Goal: Task Accomplishment & Management: Manage account settings

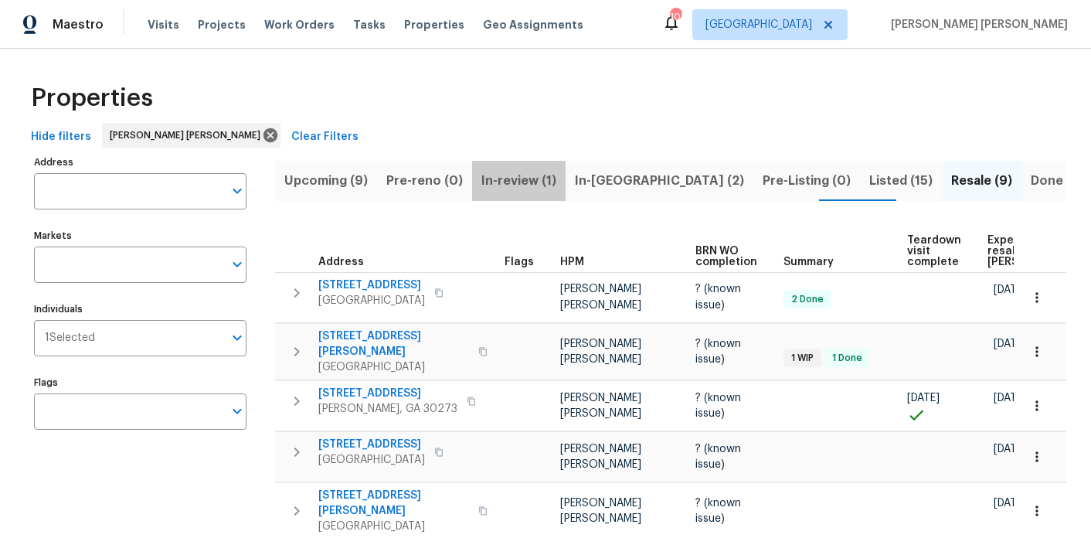
click at [539, 184] on span "In-review (1)" at bounding box center [518, 181] width 75 height 22
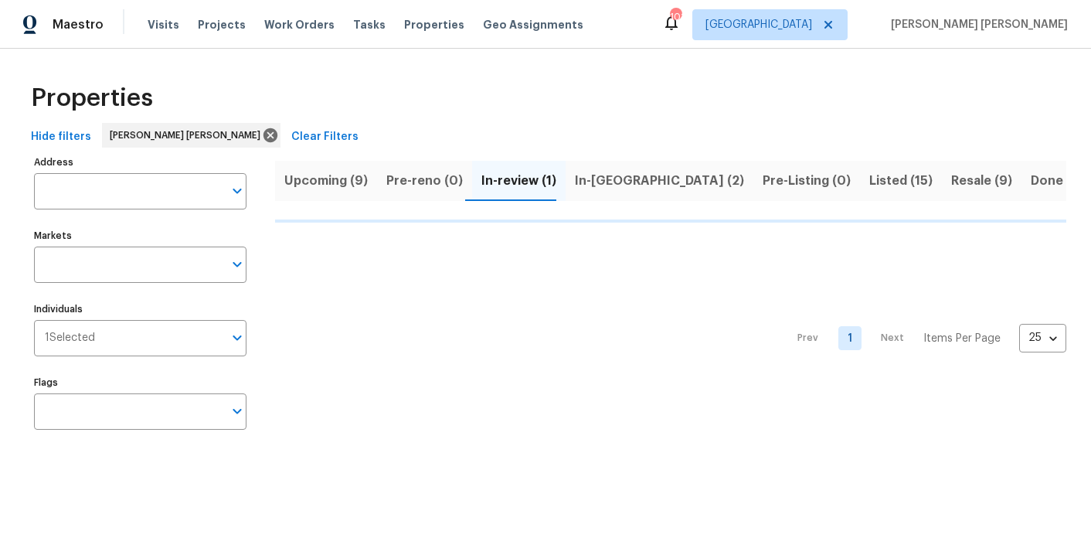
click at [604, 184] on span "In-reno (2)" at bounding box center [659, 181] width 169 height 22
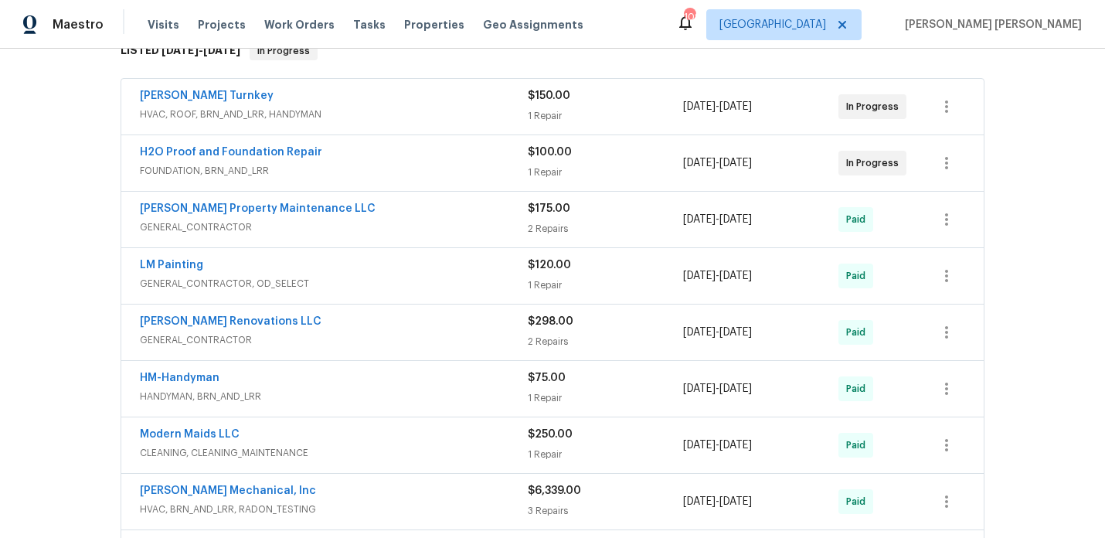
scroll to position [264, 0]
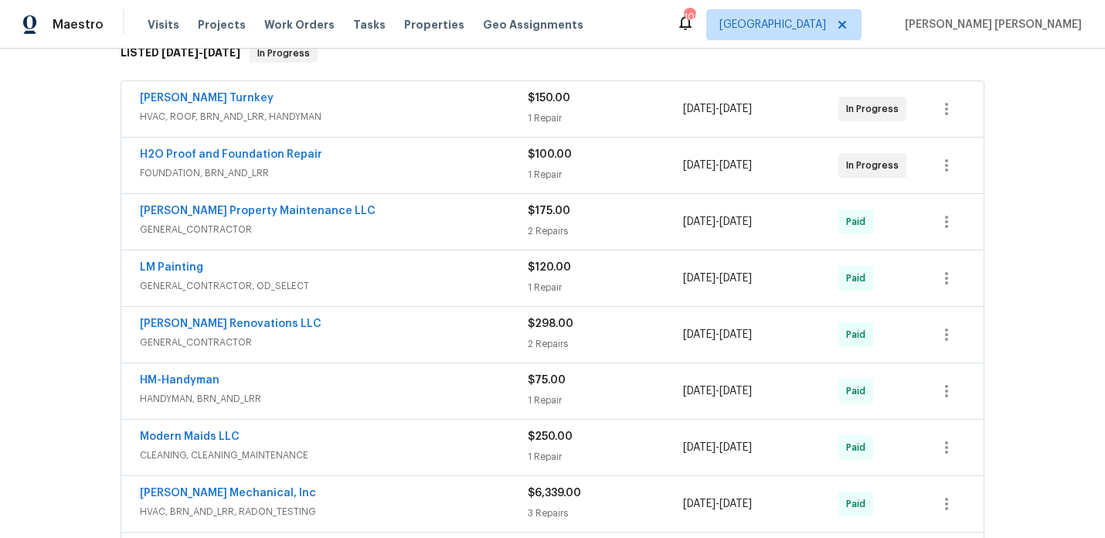
click at [371, 162] on div "H2O Proof and Foundation Repair" at bounding box center [334, 156] width 388 height 19
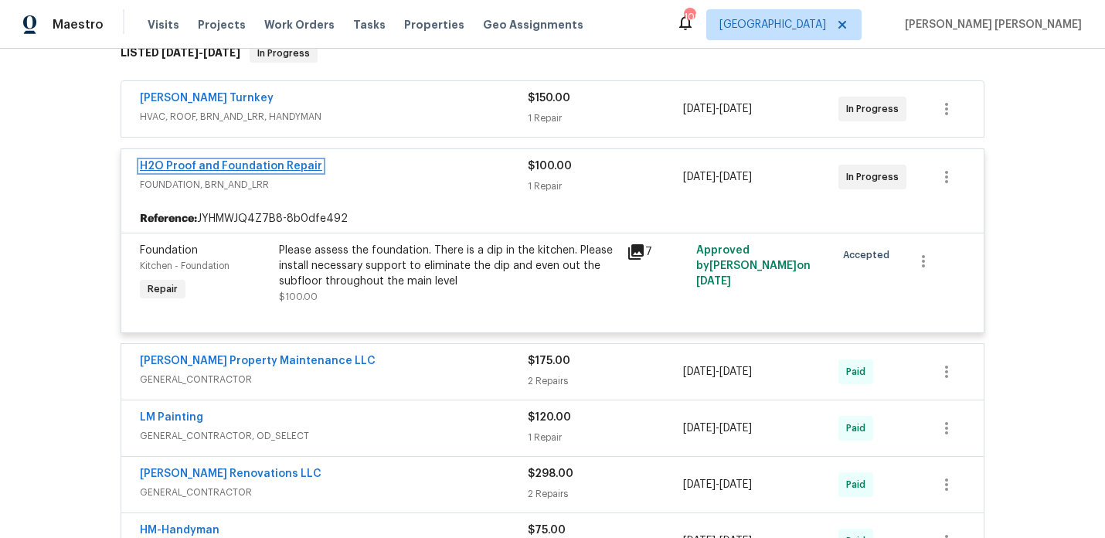
click at [287, 164] on link "H2O Proof and Foundation Repair" at bounding box center [231, 166] width 182 height 11
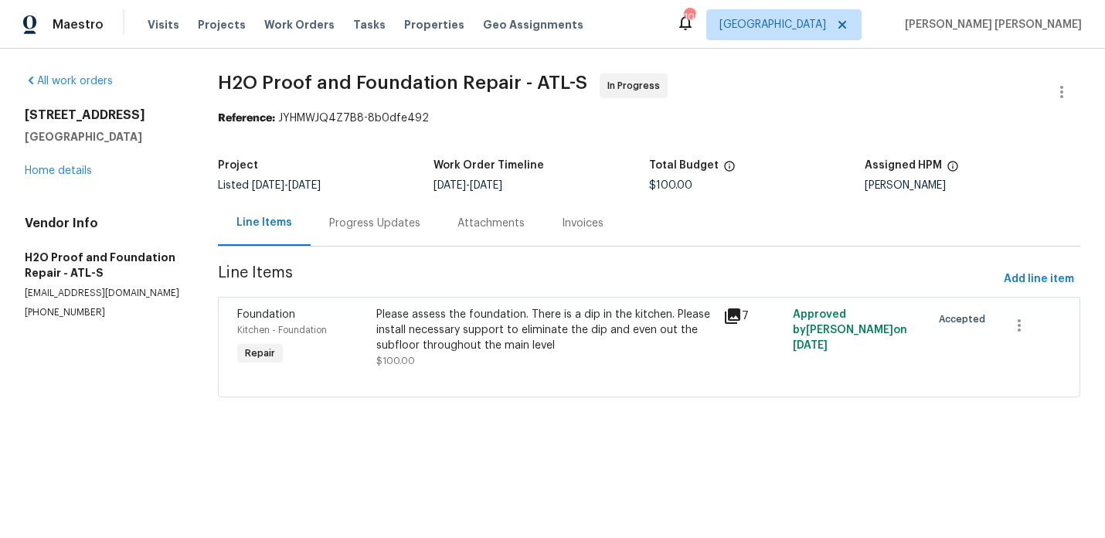
click at [378, 228] on div "Progress Updates" at bounding box center [374, 223] width 91 height 15
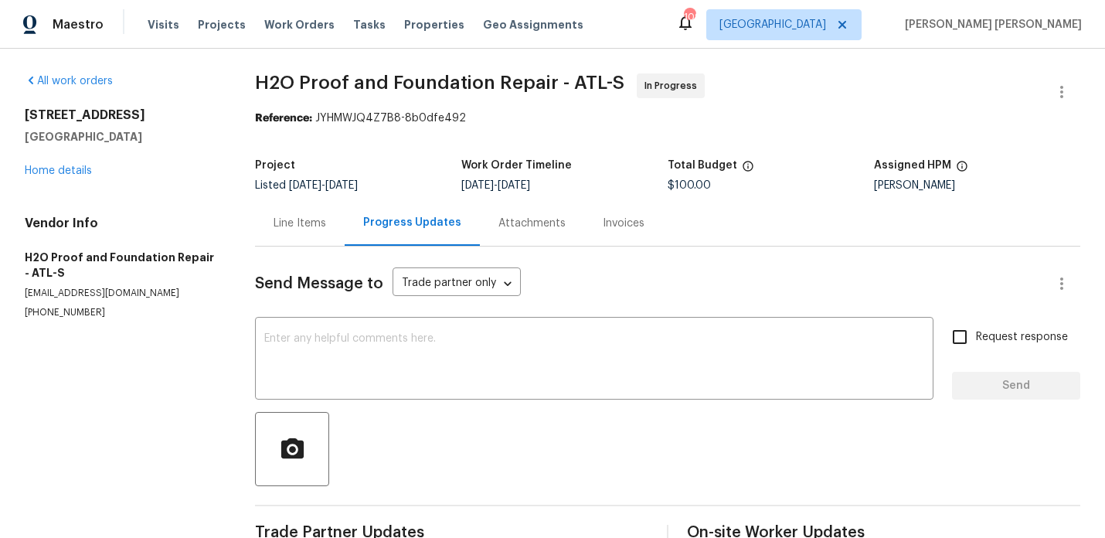
click at [285, 225] on div "Line Items" at bounding box center [300, 223] width 53 height 15
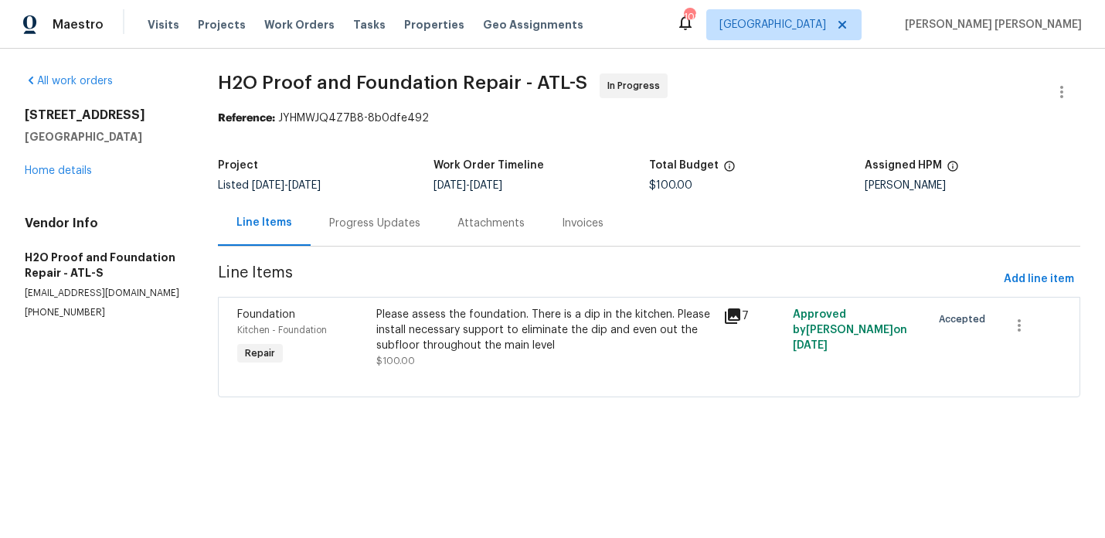
click at [522, 309] on div "Please assess the foundation. There is a dip in the kitchen. Please install nec…" at bounding box center [545, 330] width 338 height 46
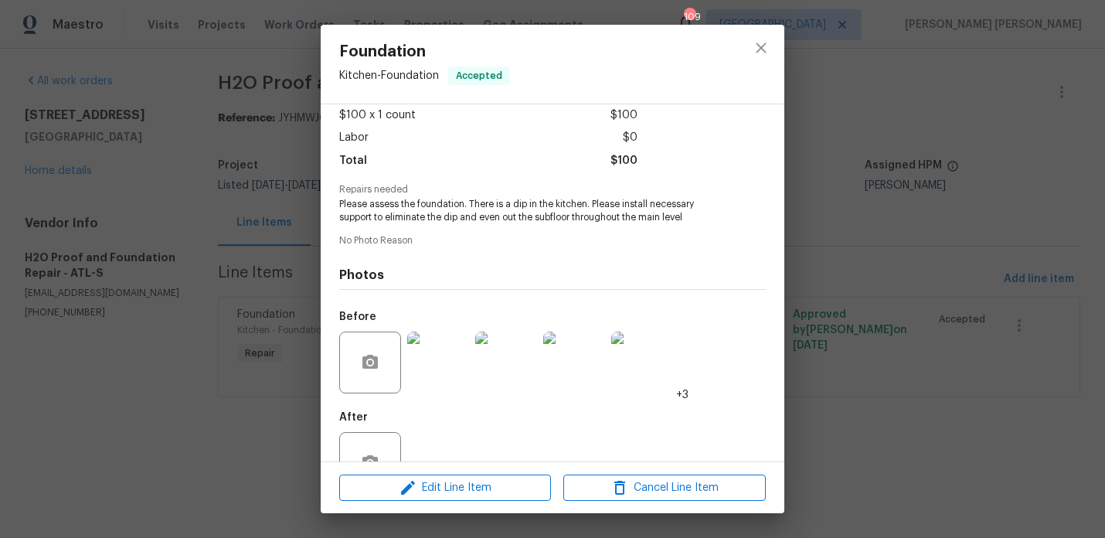
scroll to position [134, 0]
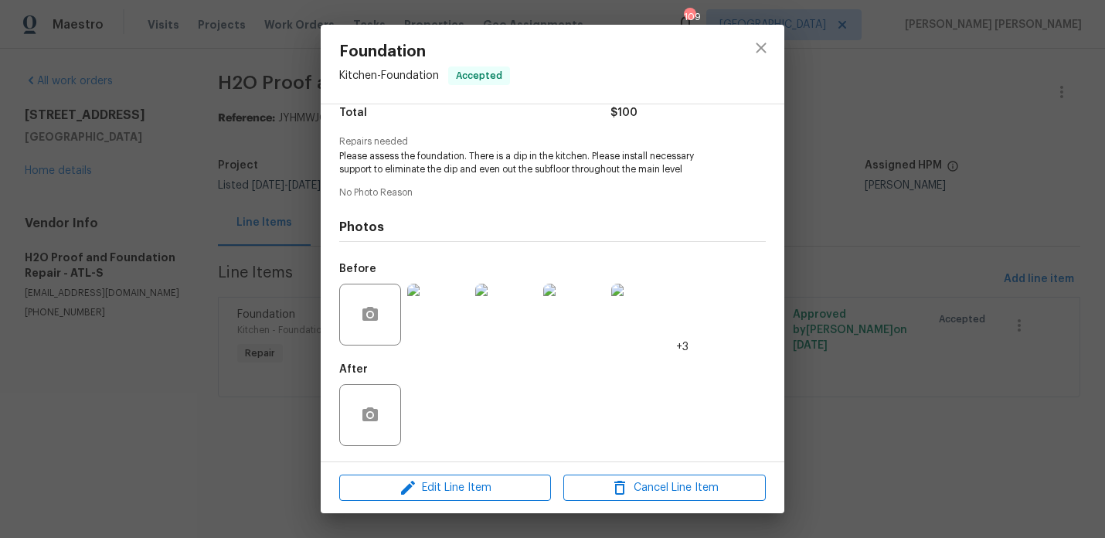
click at [437, 321] on img at bounding box center [438, 315] width 62 height 62
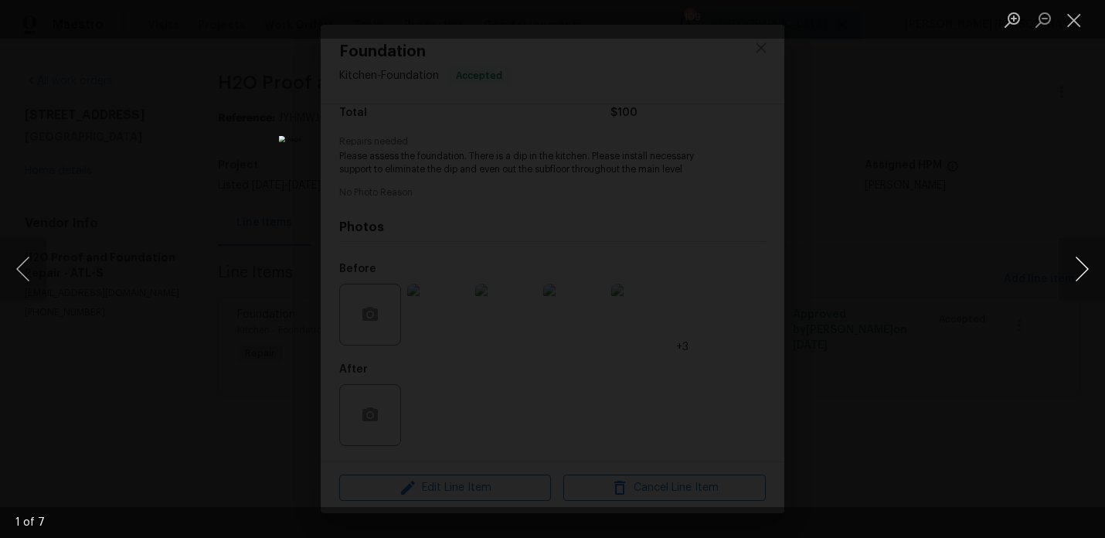
click at [1085, 258] on button "Next image" at bounding box center [1082, 269] width 46 height 62
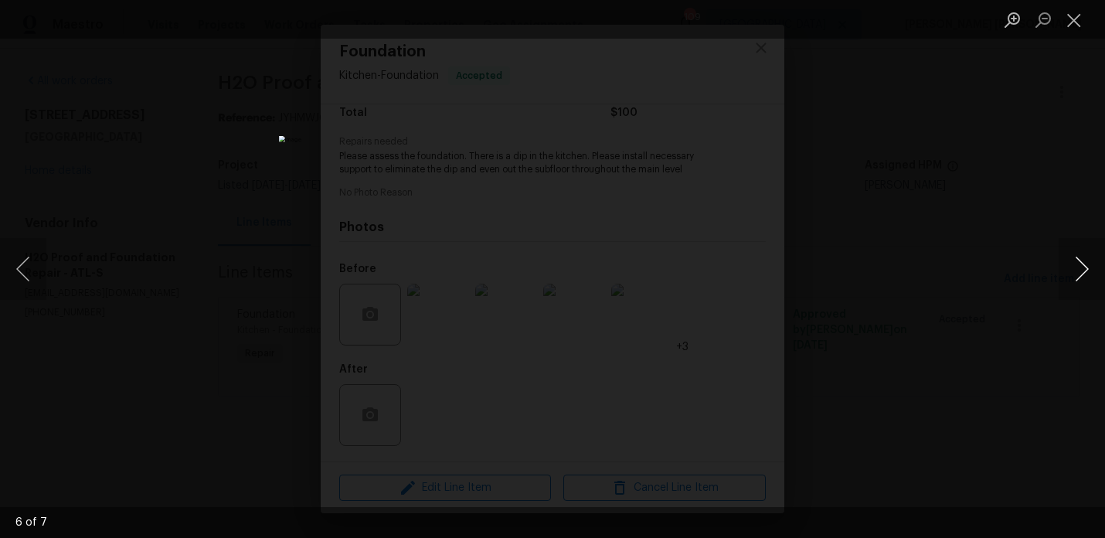
click at [1085, 258] on button "Next image" at bounding box center [1082, 269] width 46 height 62
click at [1013, 153] on div "Lightbox" at bounding box center [552, 269] width 1105 height 538
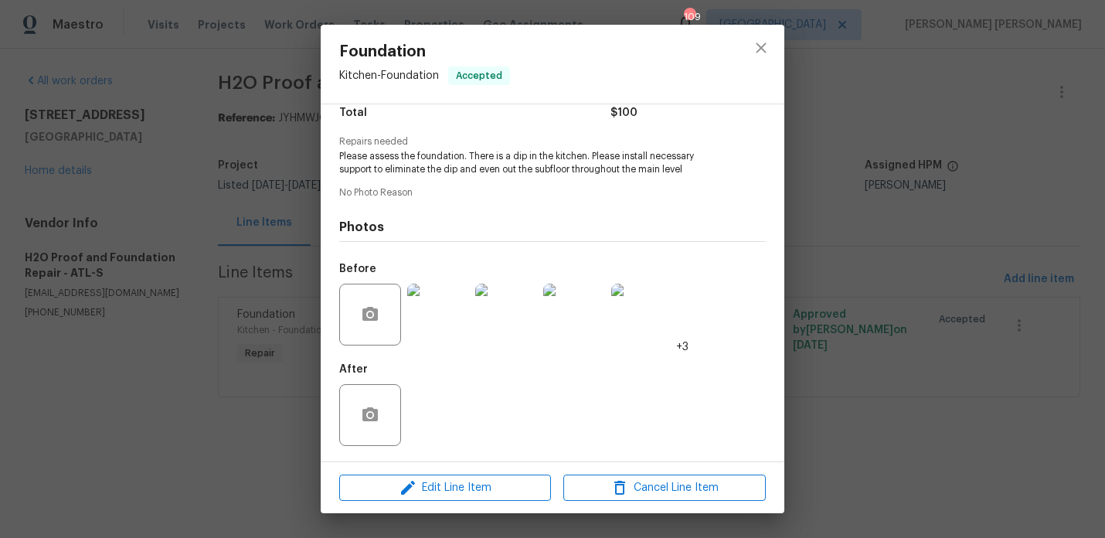
click at [55, 128] on div "Foundation Kitchen - Foundation Accepted Vendor H2O Proof and Foundation Repair…" at bounding box center [552, 269] width 1105 height 538
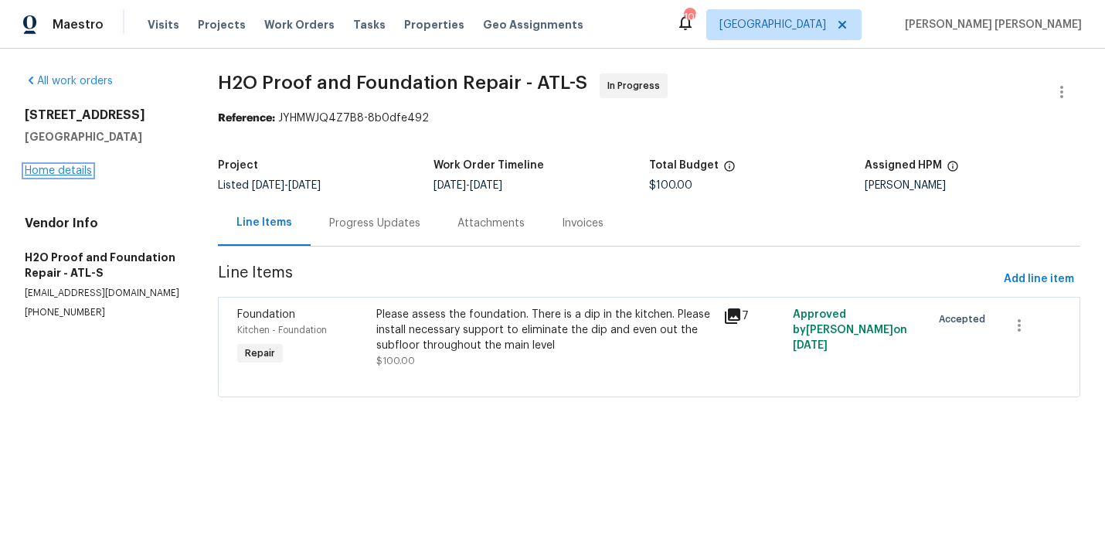
click at [54, 176] on link "Home details" at bounding box center [58, 170] width 67 height 11
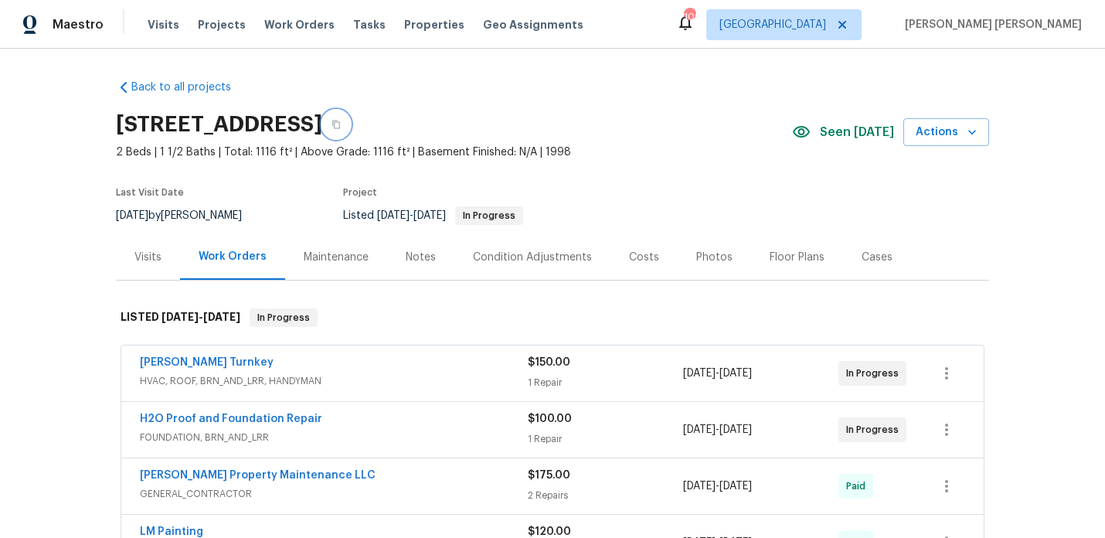
click at [350, 117] on button "button" at bounding box center [336, 125] width 28 height 28
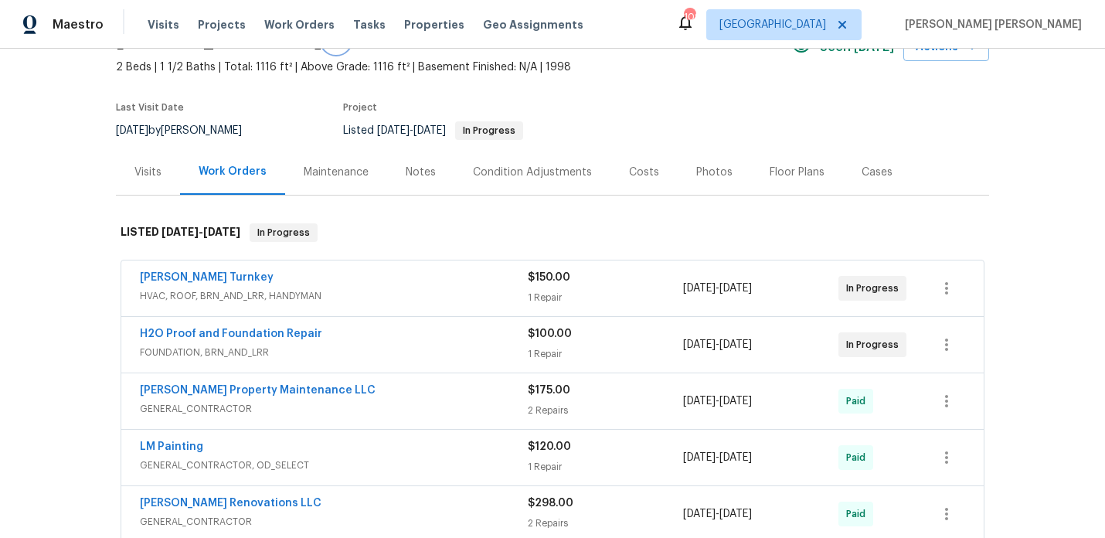
scroll to position [107, 0]
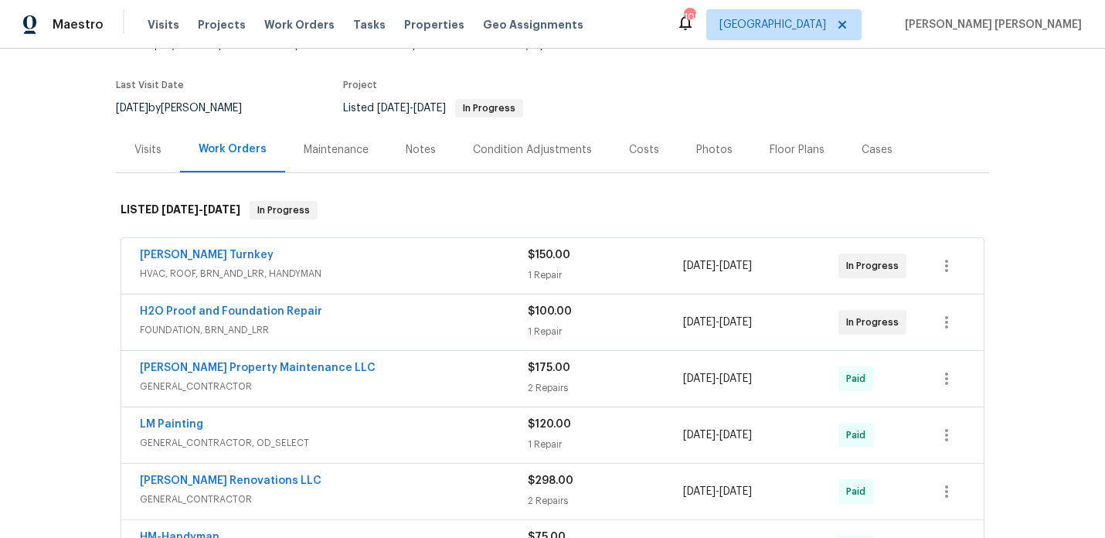
click at [381, 274] on span "HVAC, ROOF, BRN_AND_LRR, HANDYMAN" at bounding box center [334, 273] width 388 height 15
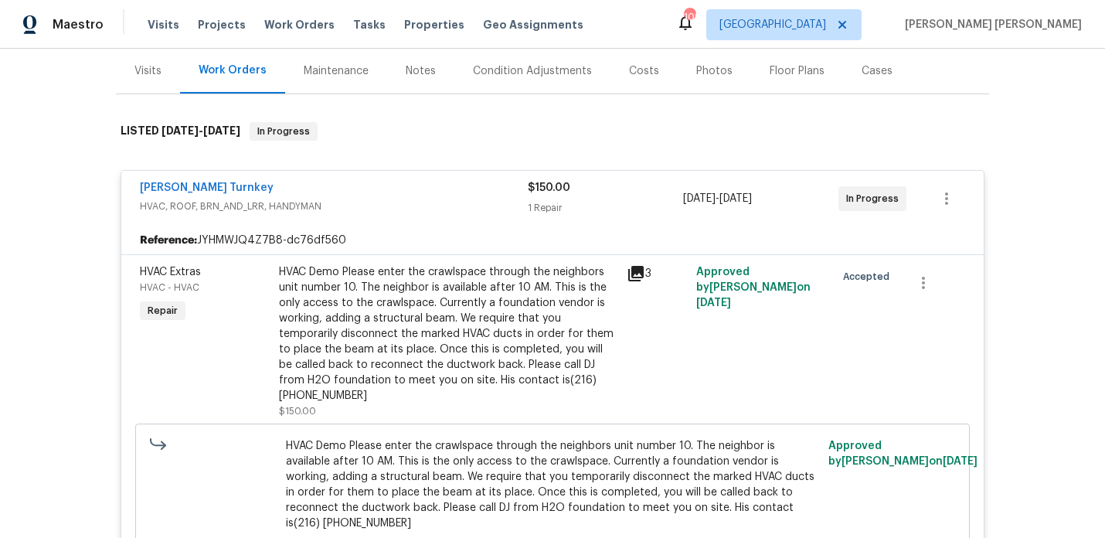
scroll to position [188, 0]
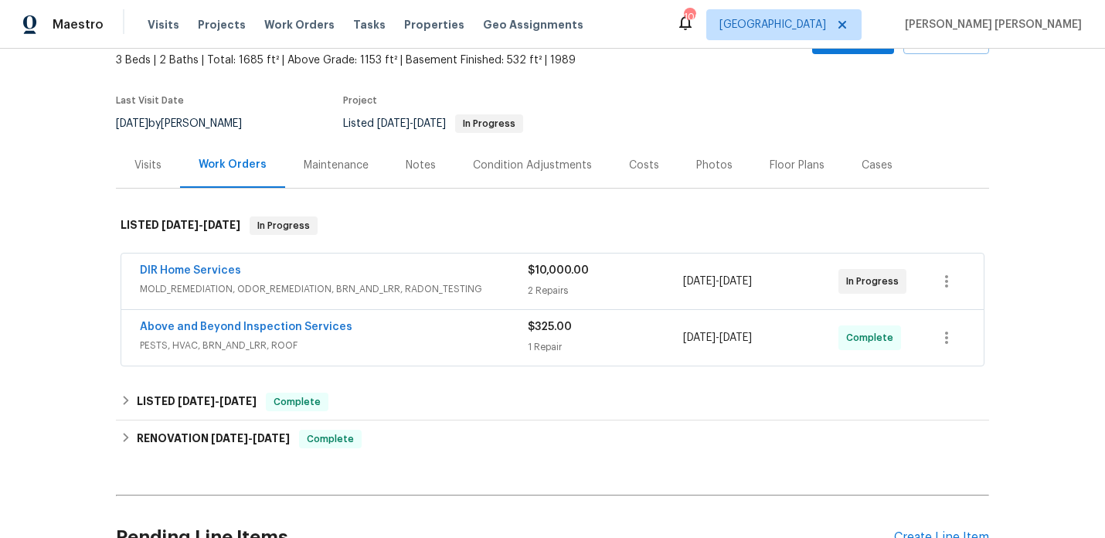
scroll to position [101, 0]
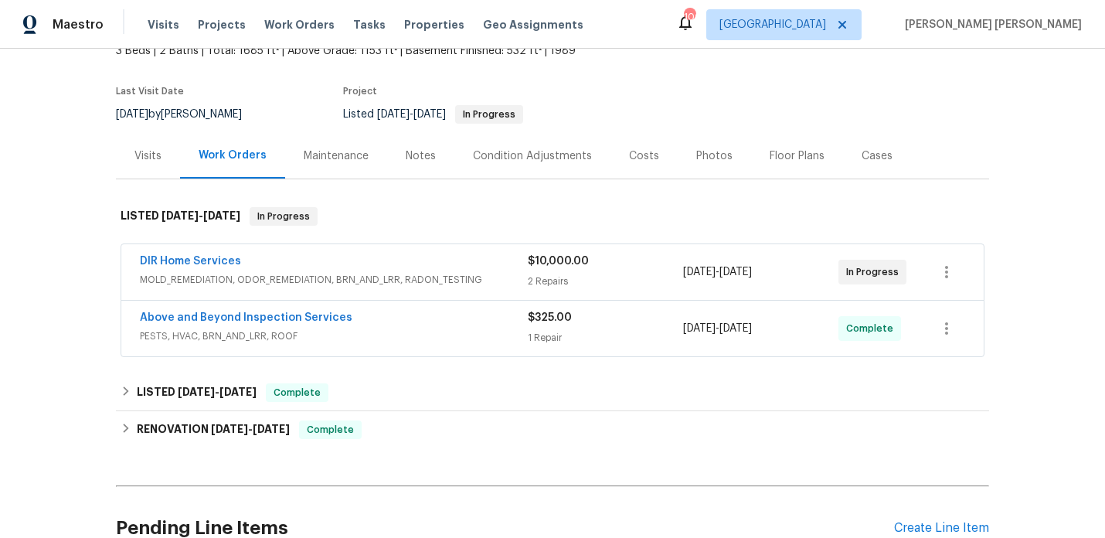
click at [407, 258] on div "DIR Home Services" at bounding box center [334, 262] width 388 height 19
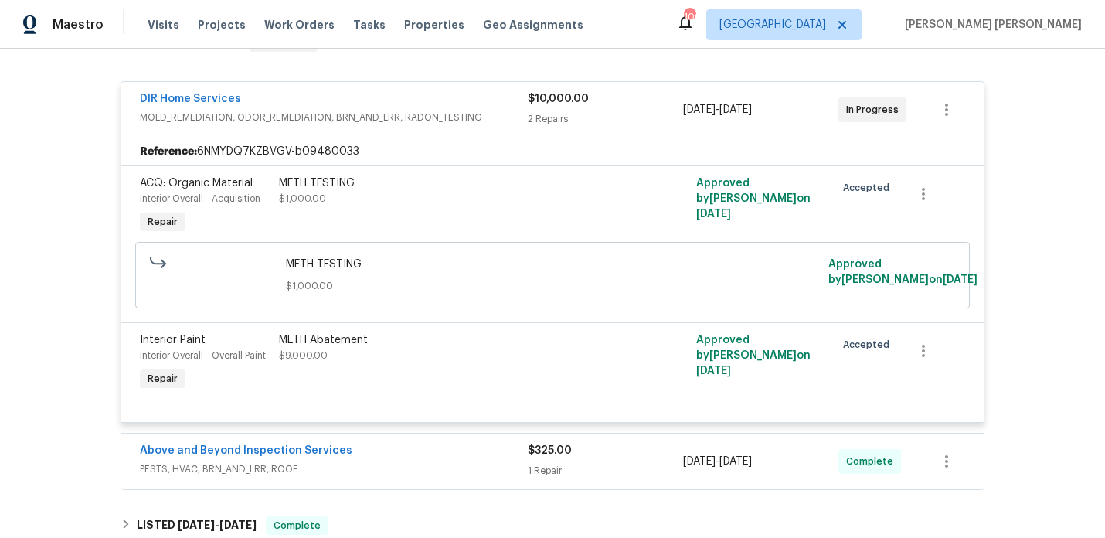
scroll to position [277, 0]
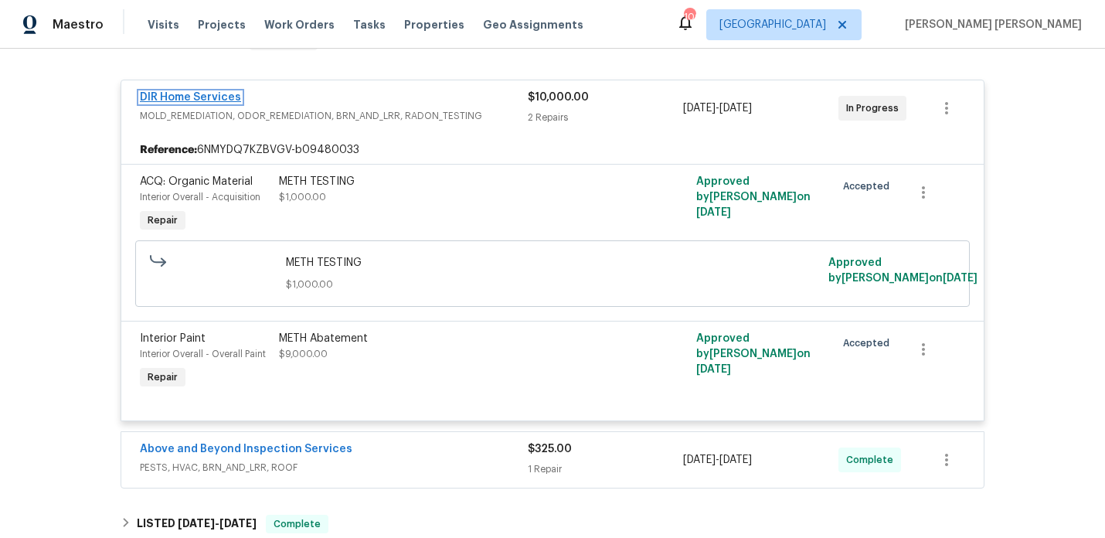
click at [206, 99] on link "DIR Home Services" at bounding box center [190, 97] width 101 height 11
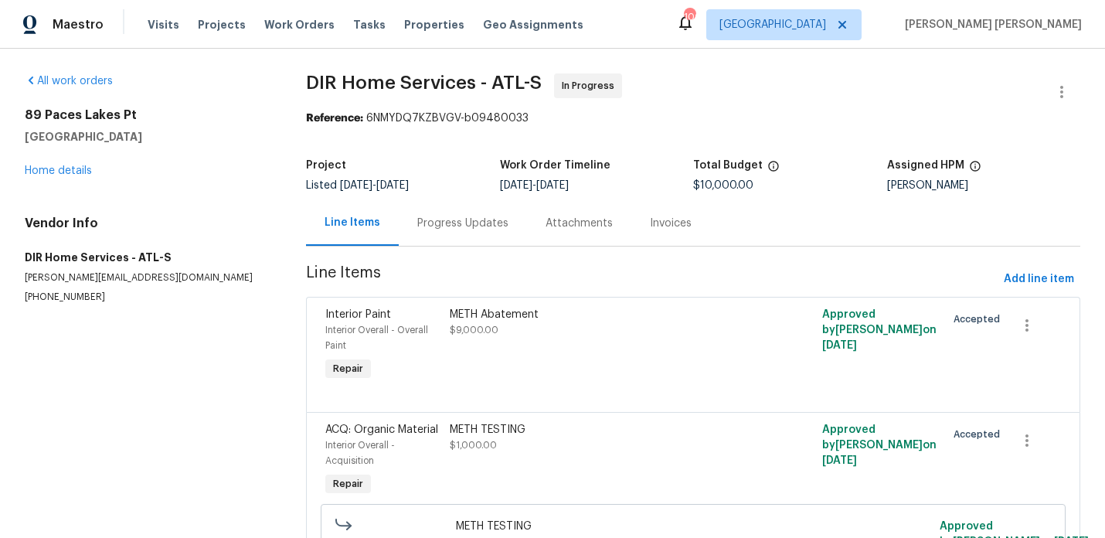
click at [431, 233] on div "Progress Updates" at bounding box center [463, 223] width 128 height 46
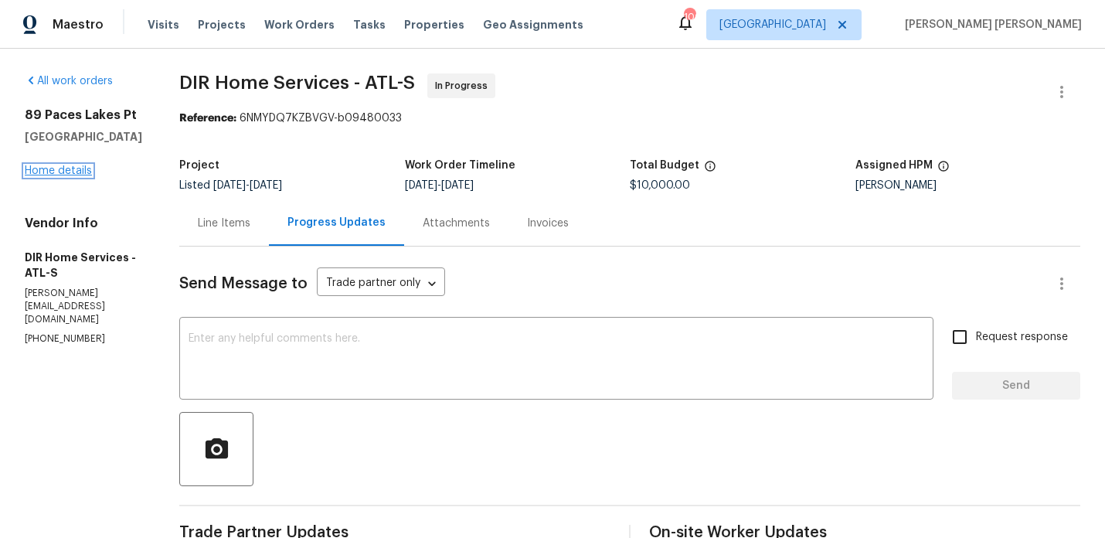
click at [67, 170] on link "Home details" at bounding box center [58, 170] width 67 height 11
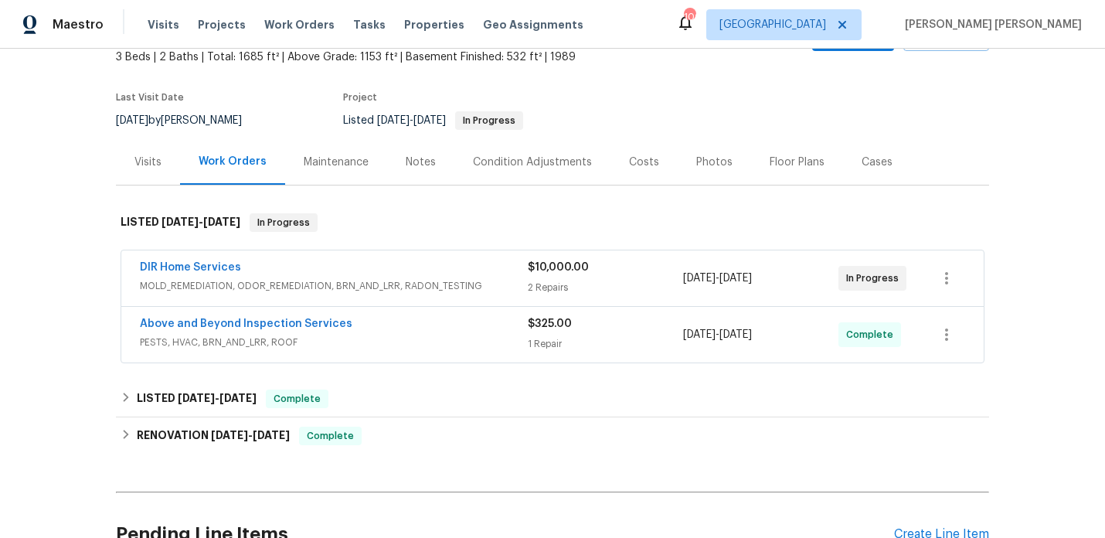
scroll to position [96, 0]
click at [425, 329] on div "Above and Beyond Inspection Services" at bounding box center [334, 324] width 388 height 19
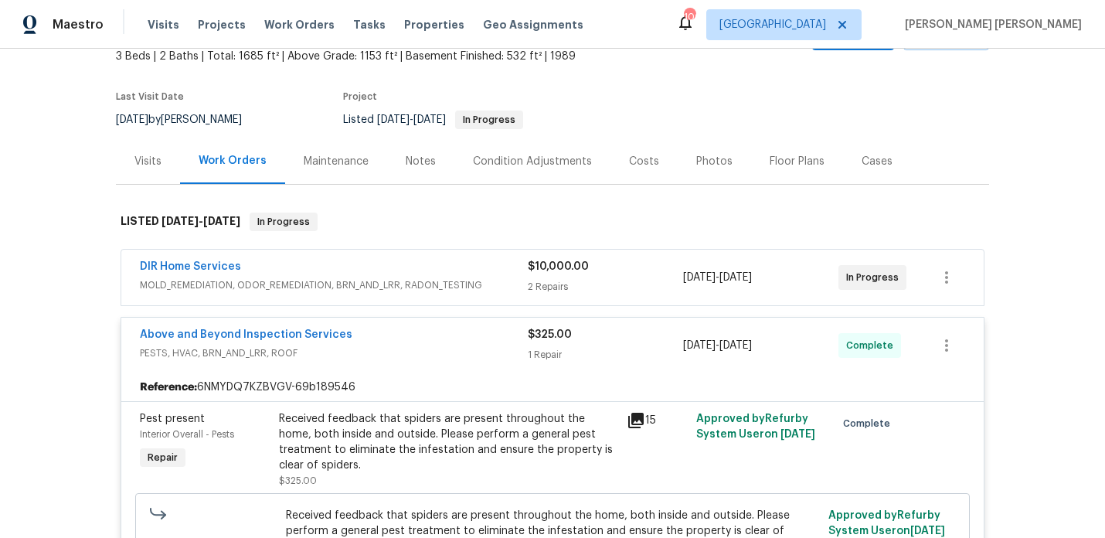
click at [425, 329] on div "Above and Beyond Inspection Services" at bounding box center [334, 336] width 388 height 19
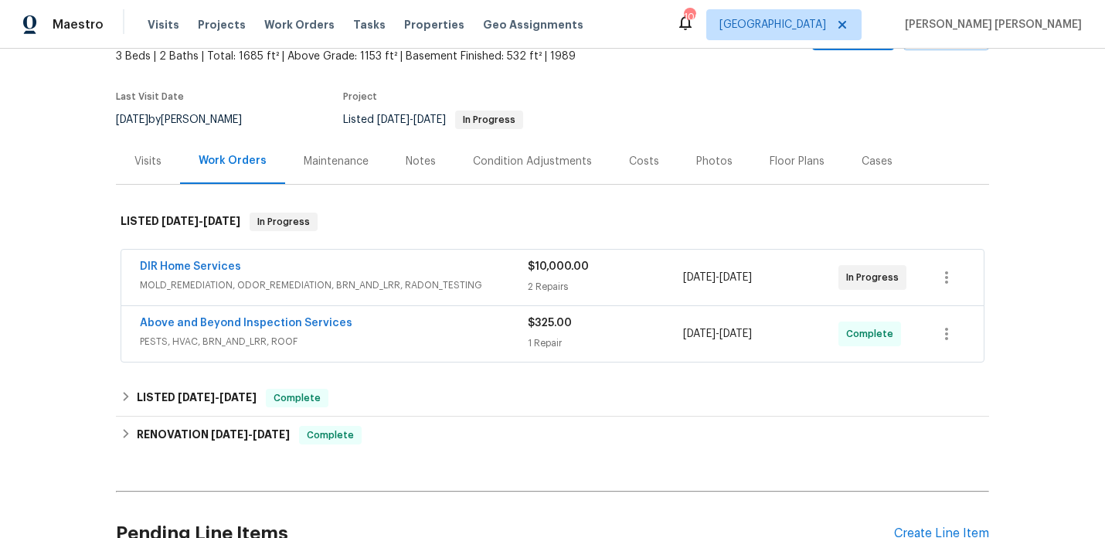
click at [426, 157] on div "Notes" at bounding box center [421, 161] width 30 height 15
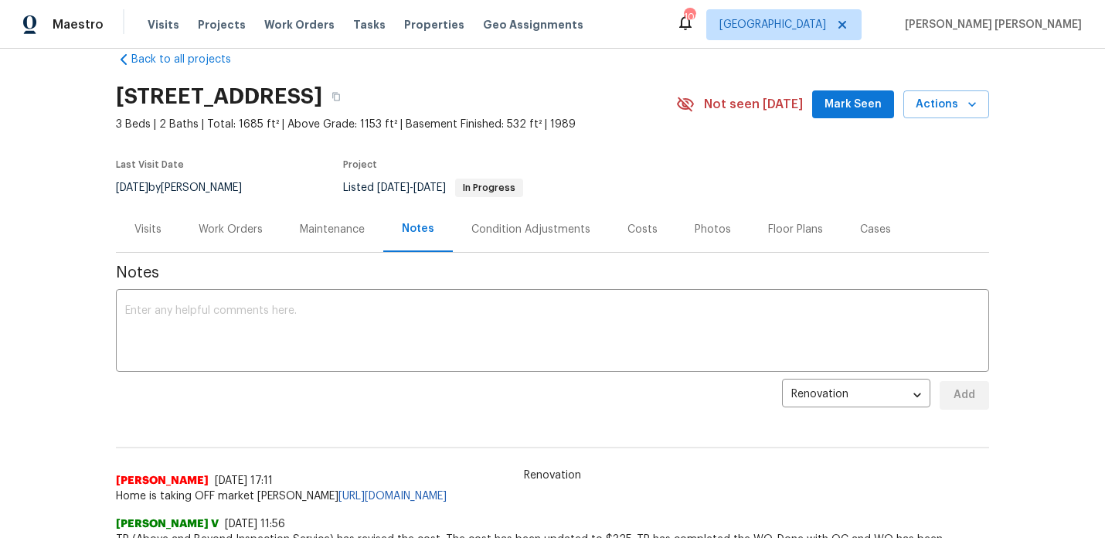
scroll to position [46, 0]
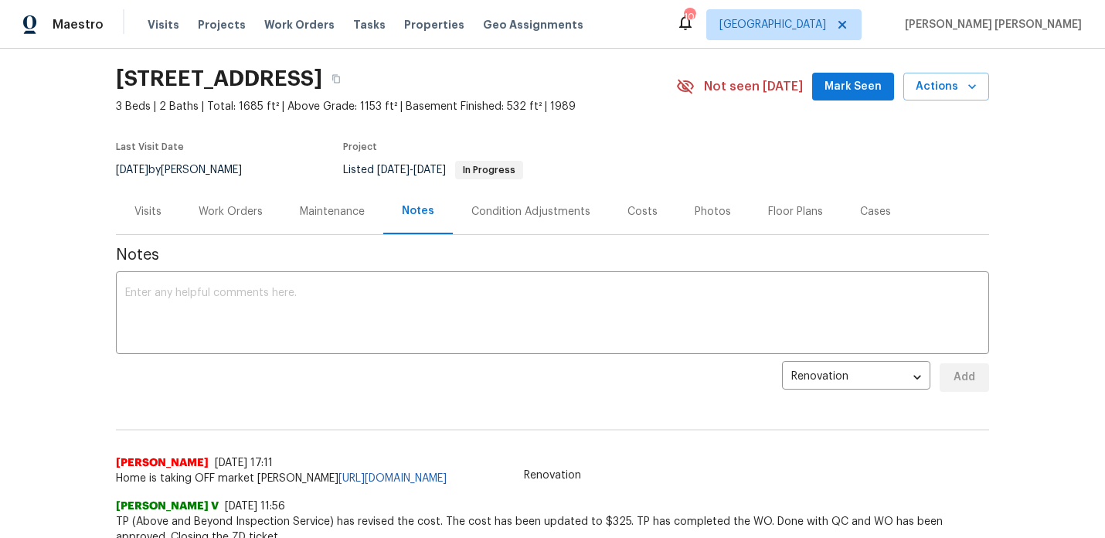
click at [208, 222] on div "Work Orders" at bounding box center [230, 212] width 101 height 46
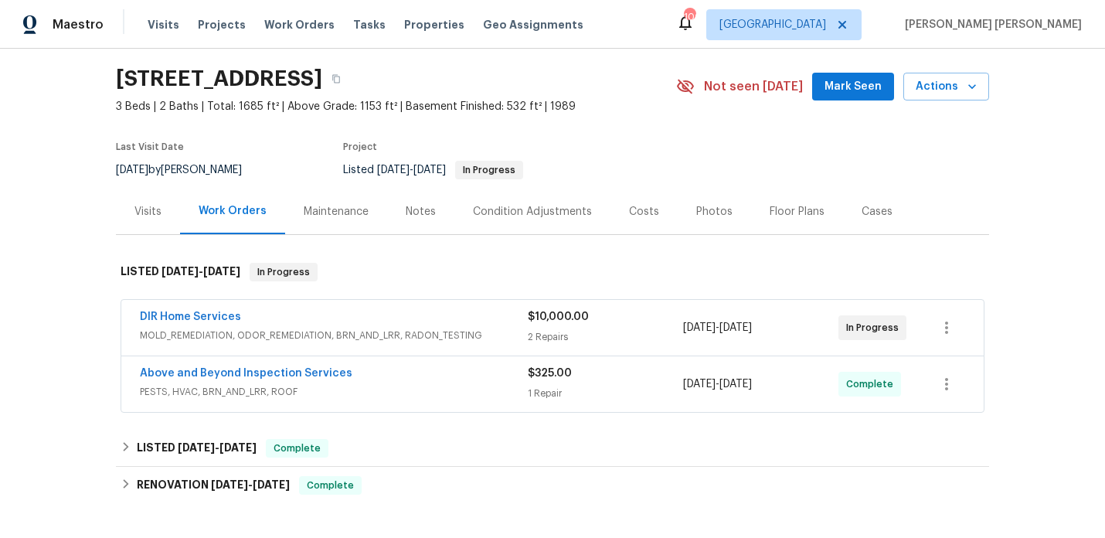
click at [360, 313] on div "DIR Home Services" at bounding box center [334, 318] width 388 height 19
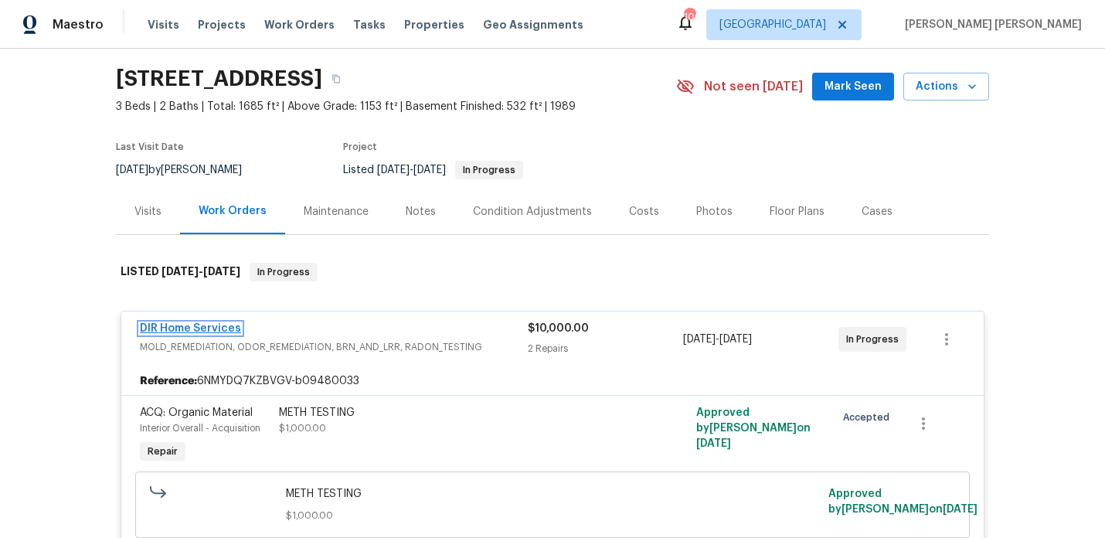
click at [180, 324] on link "DIR Home Services" at bounding box center [190, 328] width 101 height 11
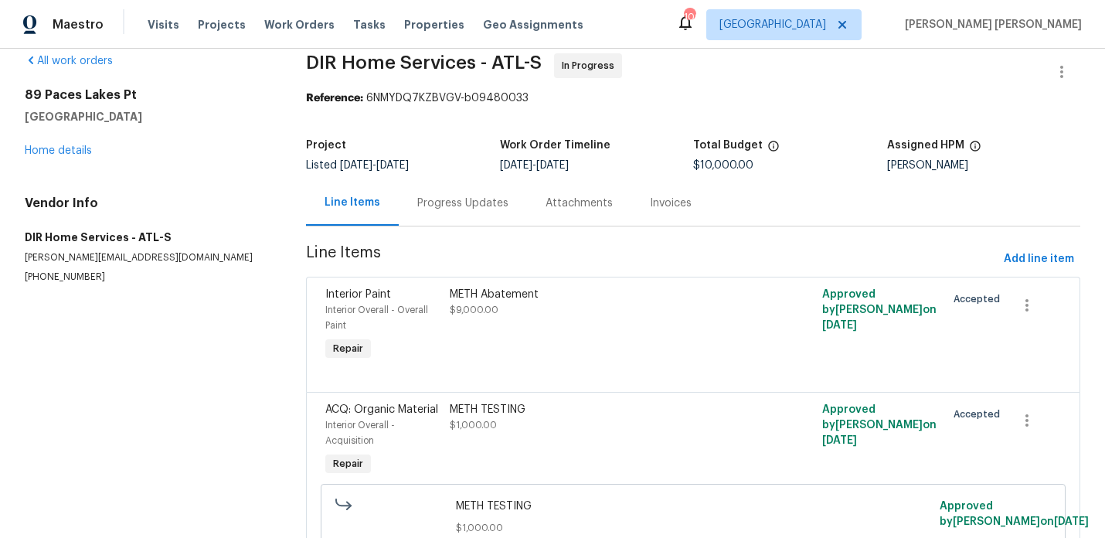
scroll to position [28, 0]
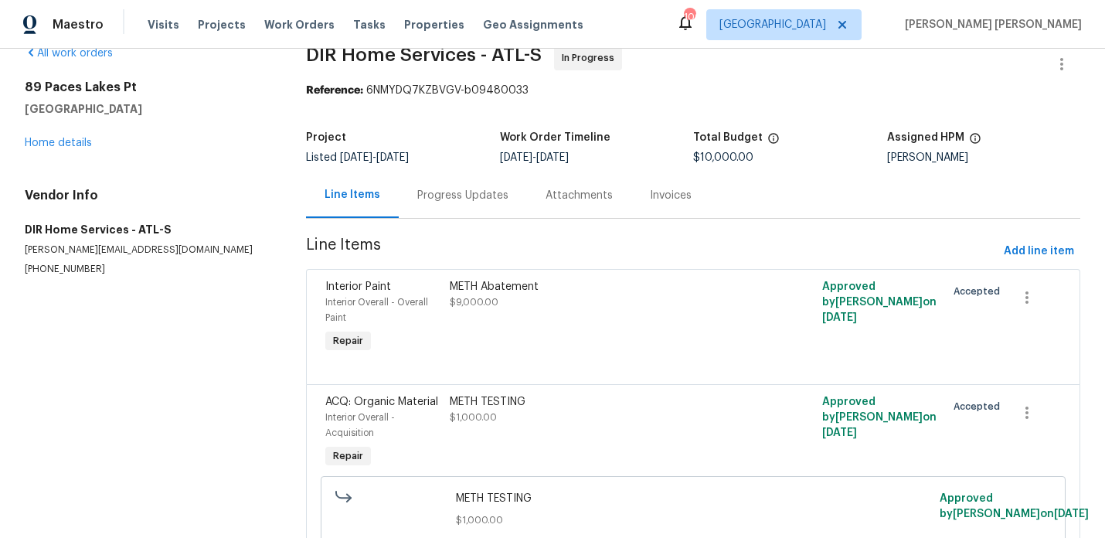
click at [454, 204] on div "Progress Updates" at bounding box center [463, 195] width 128 height 46
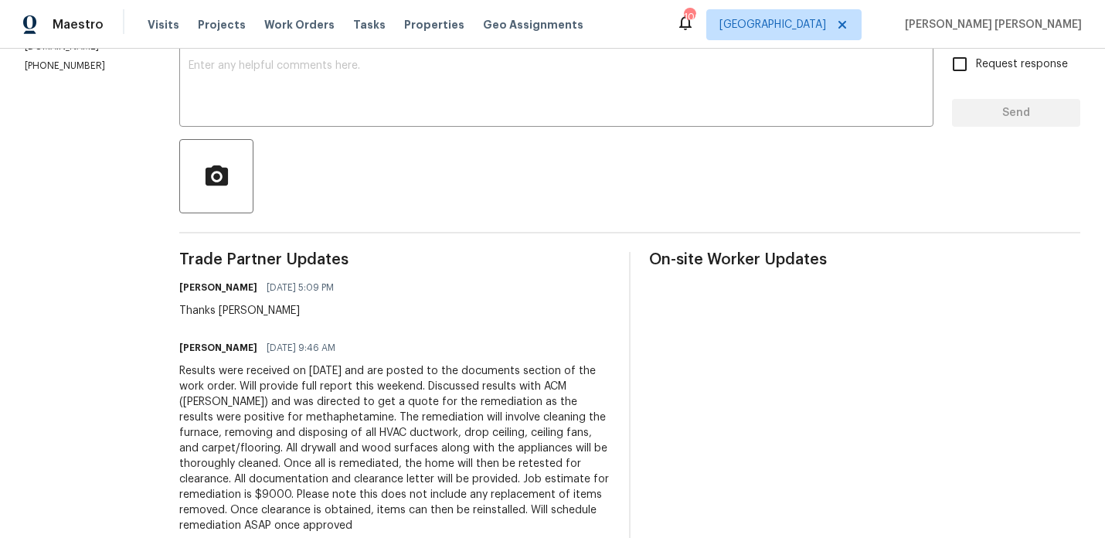
scroll to position [494, 0]
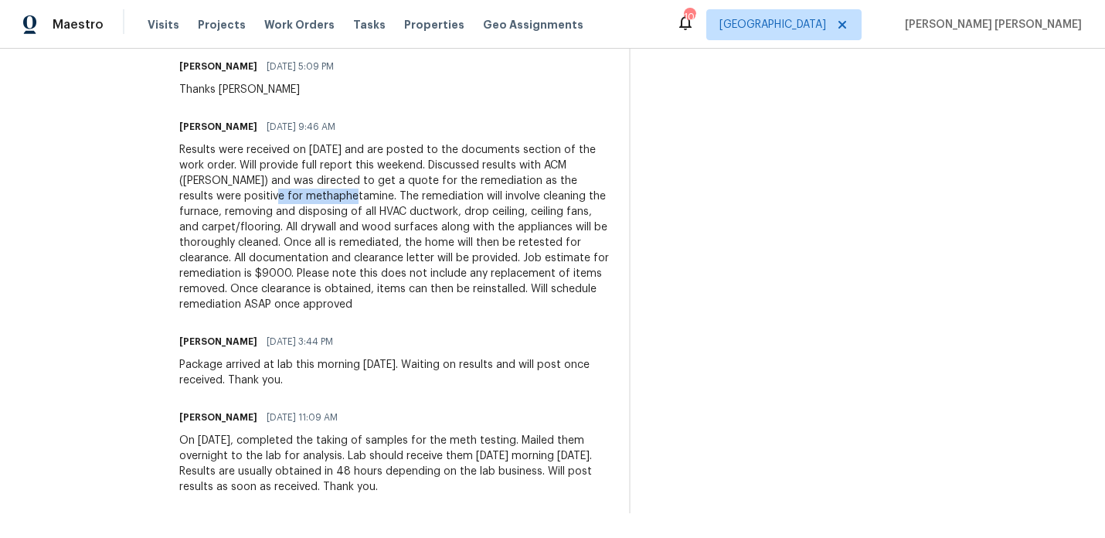
drag, startPoint x: 282, startPoint y: 192, endPoint x: 191, endPoint y: 192, distance: 91.2
click at [191, 192] on div "All work orders 89 Paces Lakes Pt Dallas, GA 30157 Home details Vendor Info DIR…" at bounding box center [552, 46] width 1105 height 983
copy div "methaphetamine"
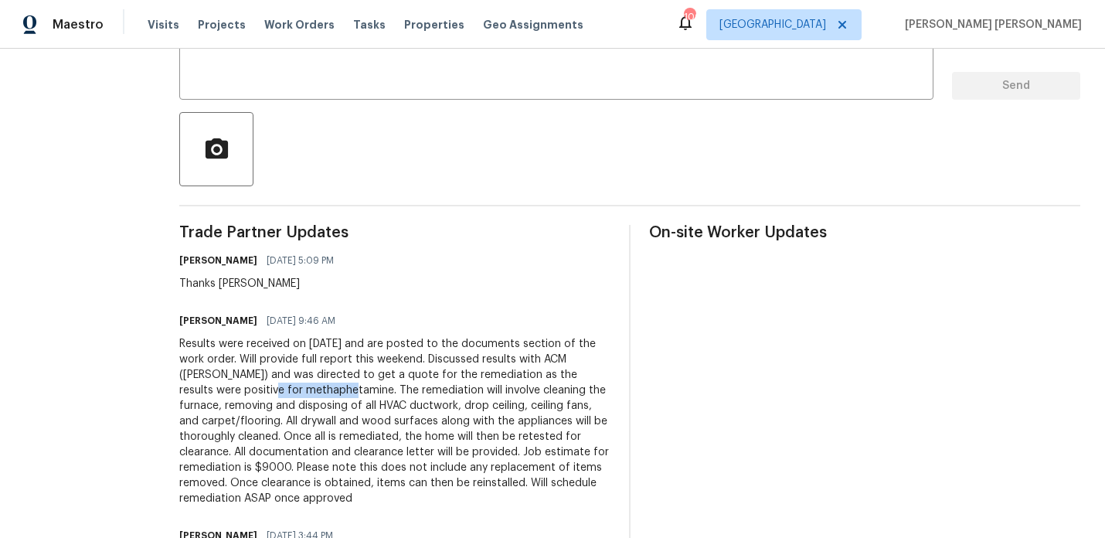
scroll to position [0, 0]
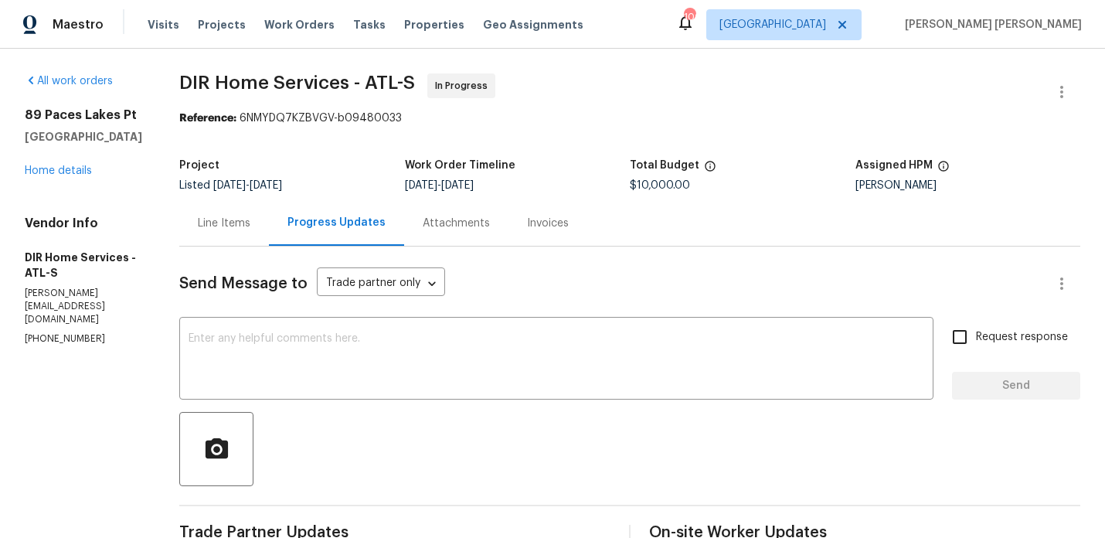
click at [246, 236] on div "Line Items" at bounding box center [224, 223] width 90 height 46
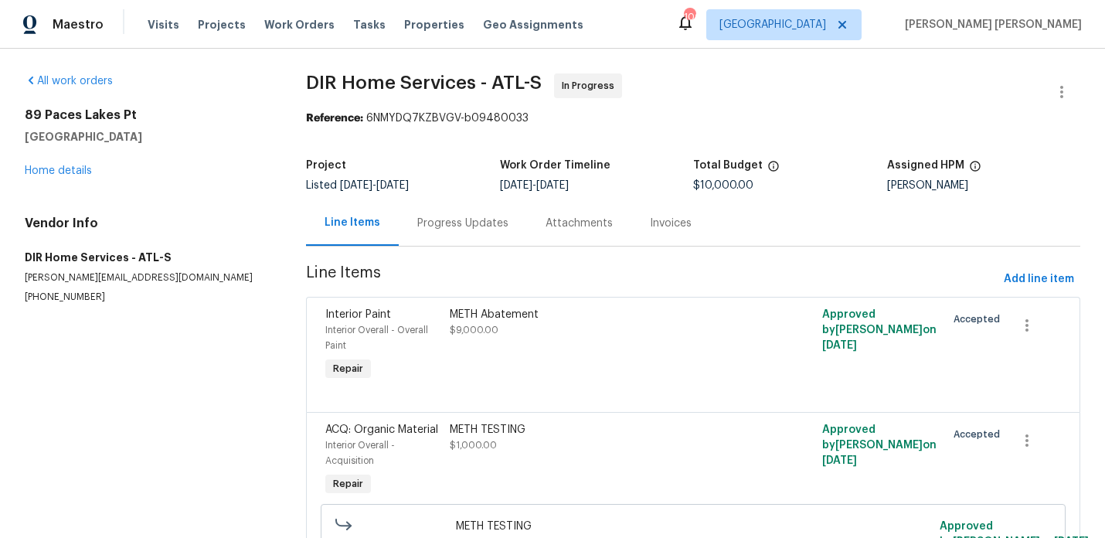
scroll to position [101, 0]
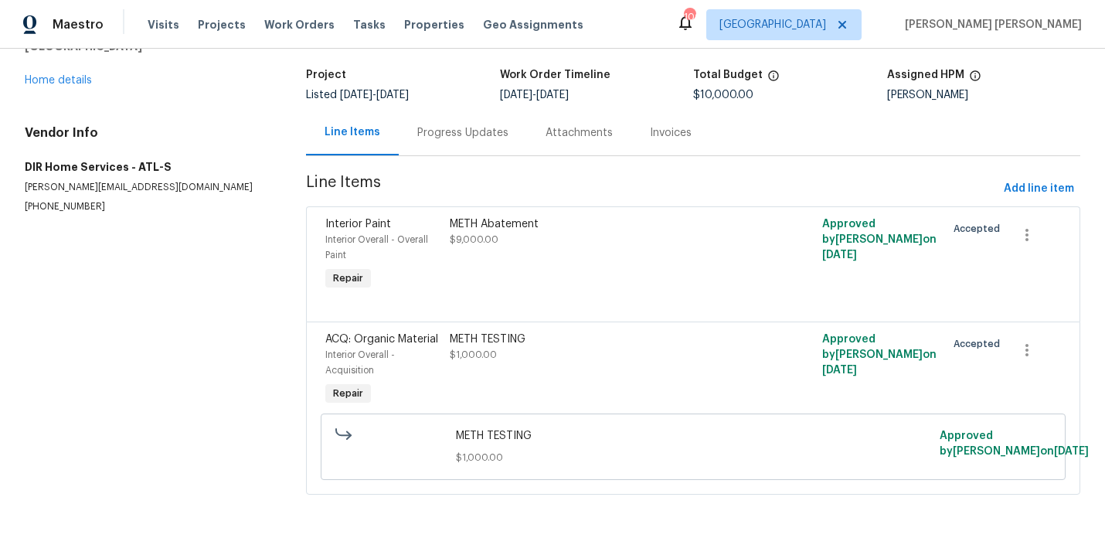
click at [498, 216] on div "METH Abatement" at bounding box center [600, 223] width 301 height 15
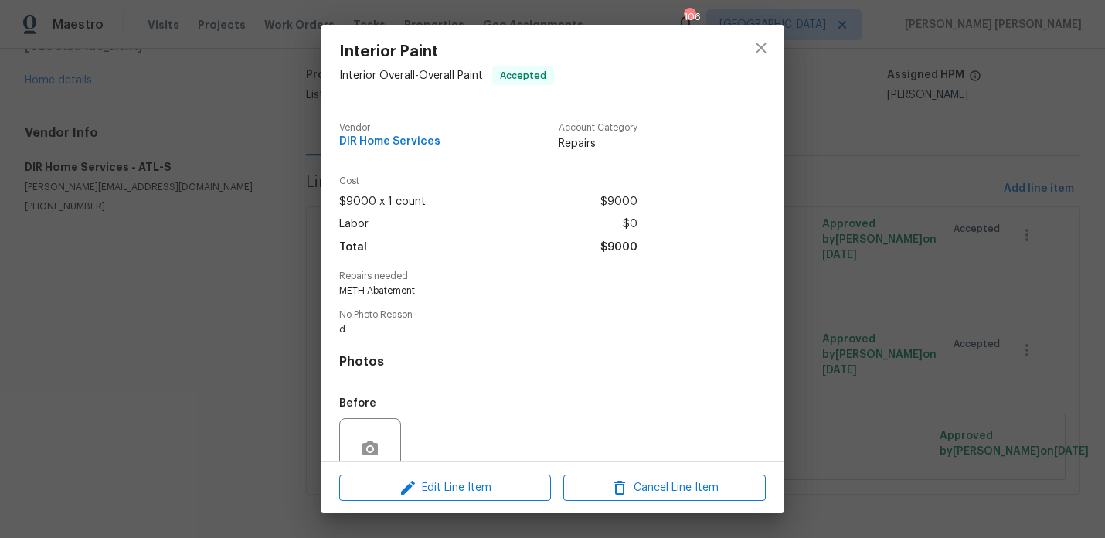
scroll to position [134, 0]
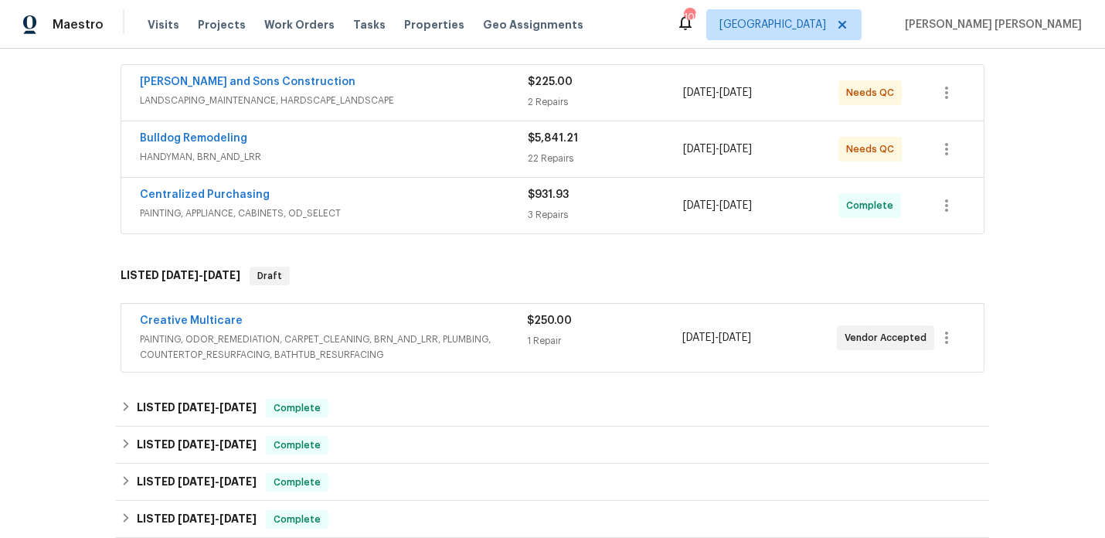
scroll to position [437, 0]
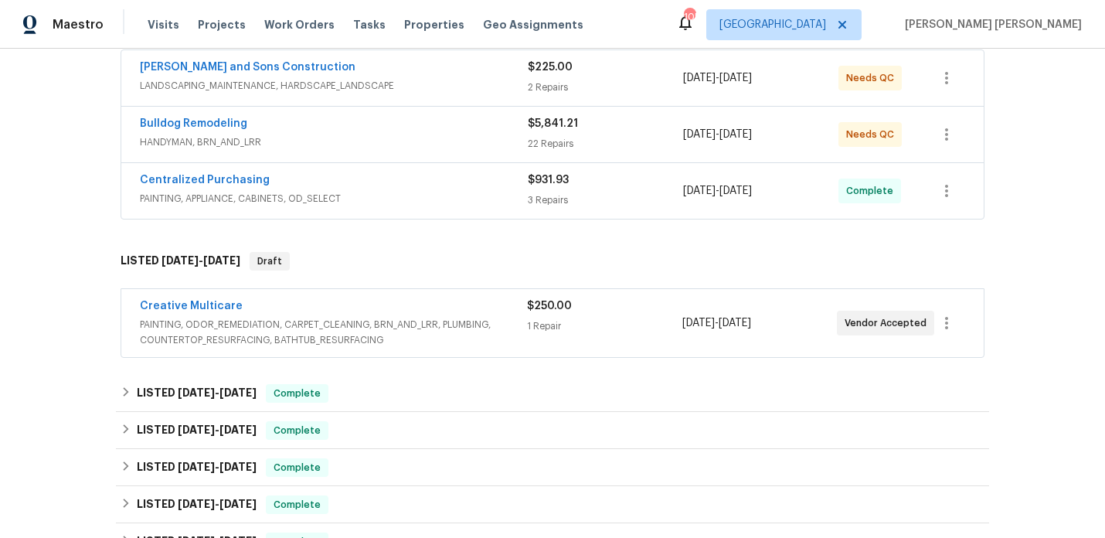
click at [238, 321] on span "PAINTING, ODOR_REMEDIATION, CARPET_CLEANING, BRN_AND_LRR, PLUMBING, COUNTERTOP_…" at bounding box center [333, 332] width 387 height 31
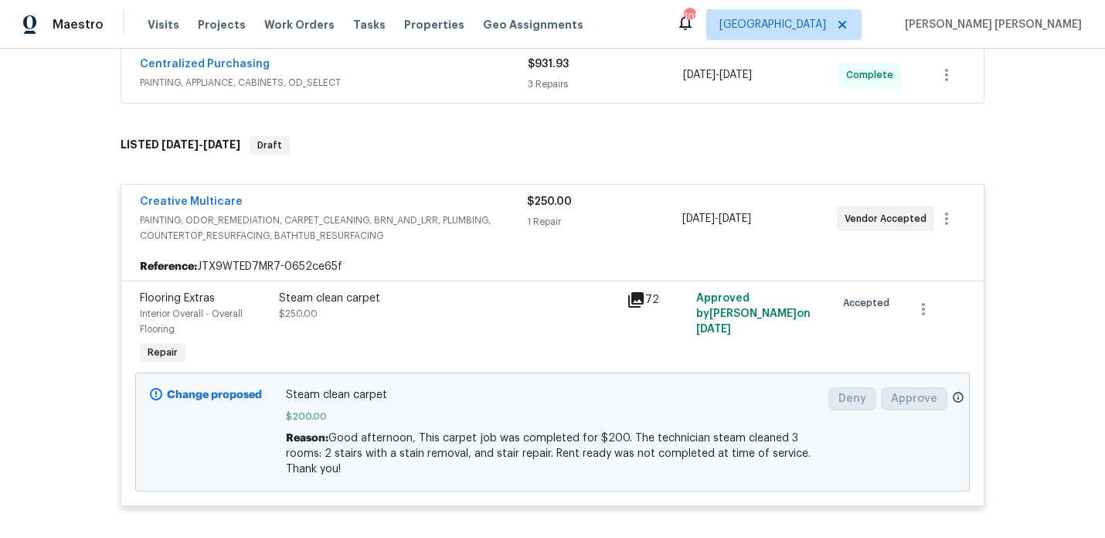
scroll to position [556, 0]
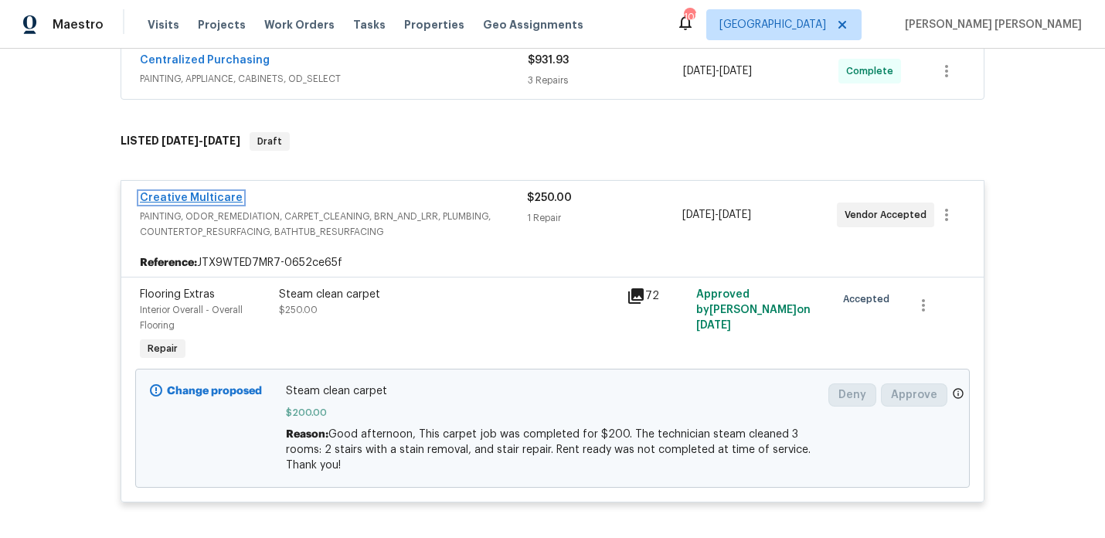
click at [192, 192] on link "Creative Multicare" at bounding box center [191, 197] width 103 height 11
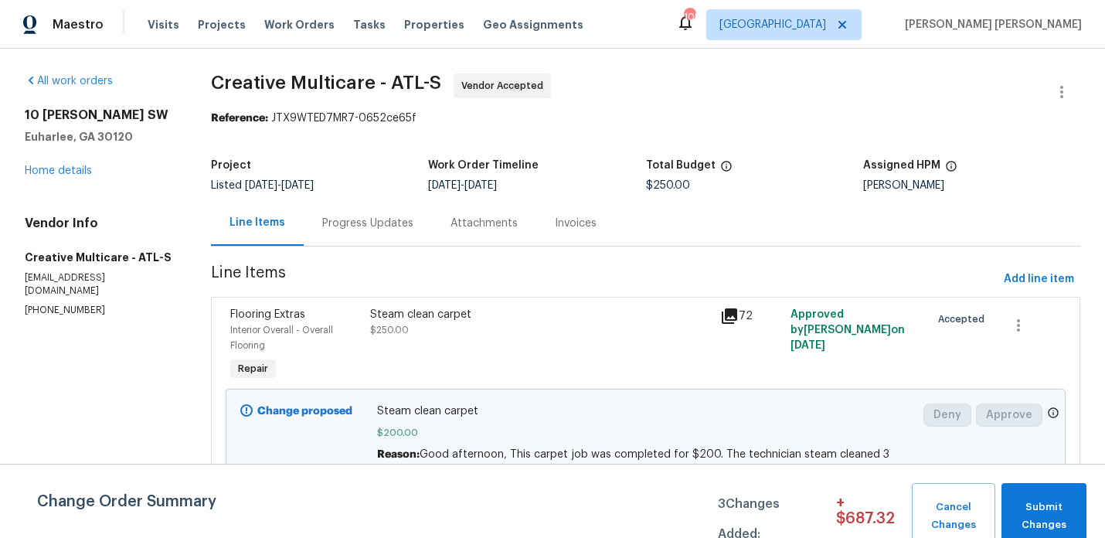
click at [373, 219] on div "Progress Updates" at bounding box center [367, 223] width 91 height 15
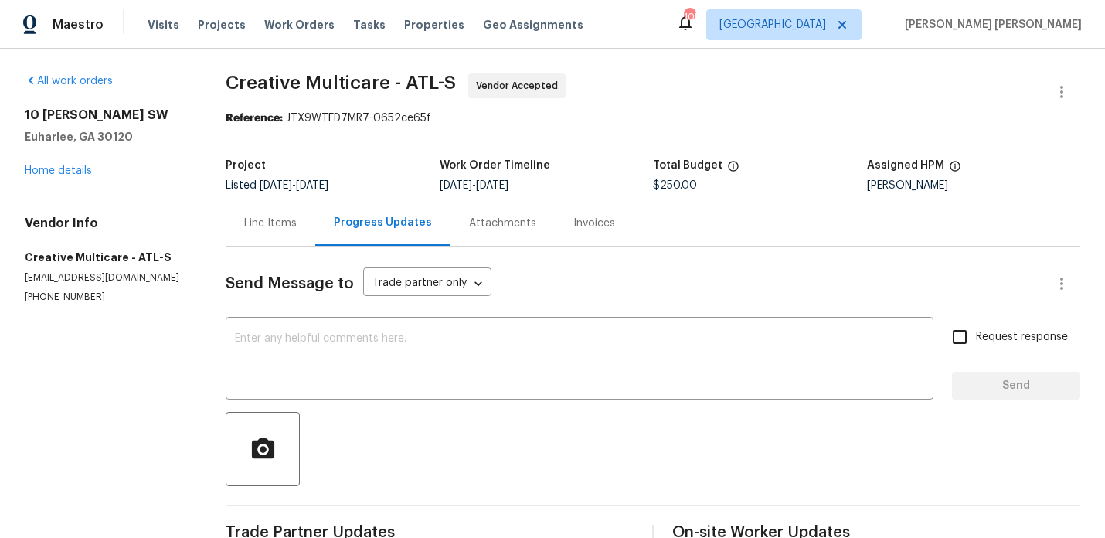
click at [268, 233] on div "Line Items" at bounding box center [271, 223] width 90 height 46
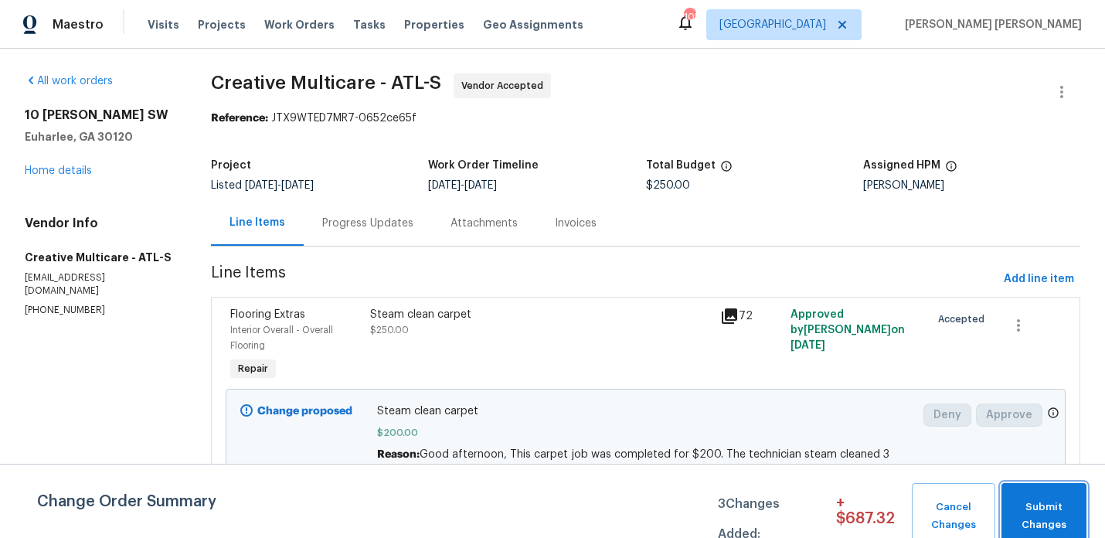
click at [1037, 498] on span "Submit Changes" at bounding box center [1044, 516] width 70 height 36
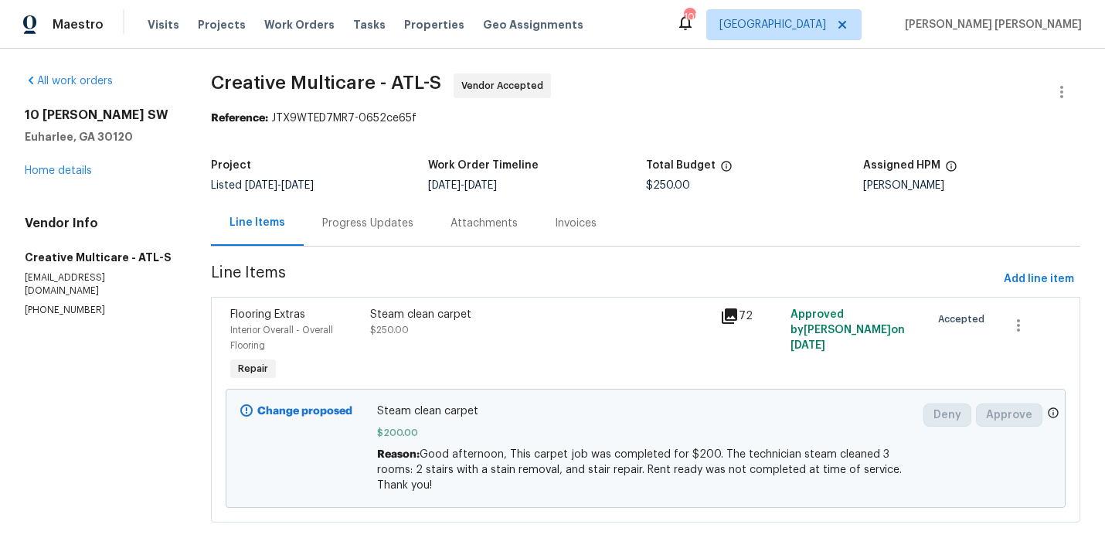
click at [374, 218] on div "Progress Updates" at bounding box center [367, 223] width 91 height 15
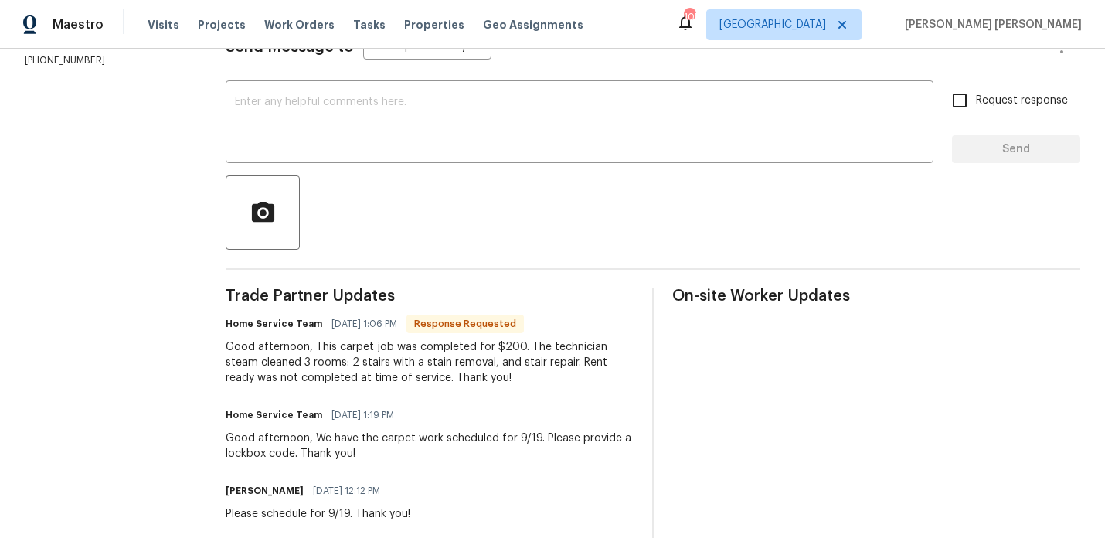
scroll to position [232, 0]
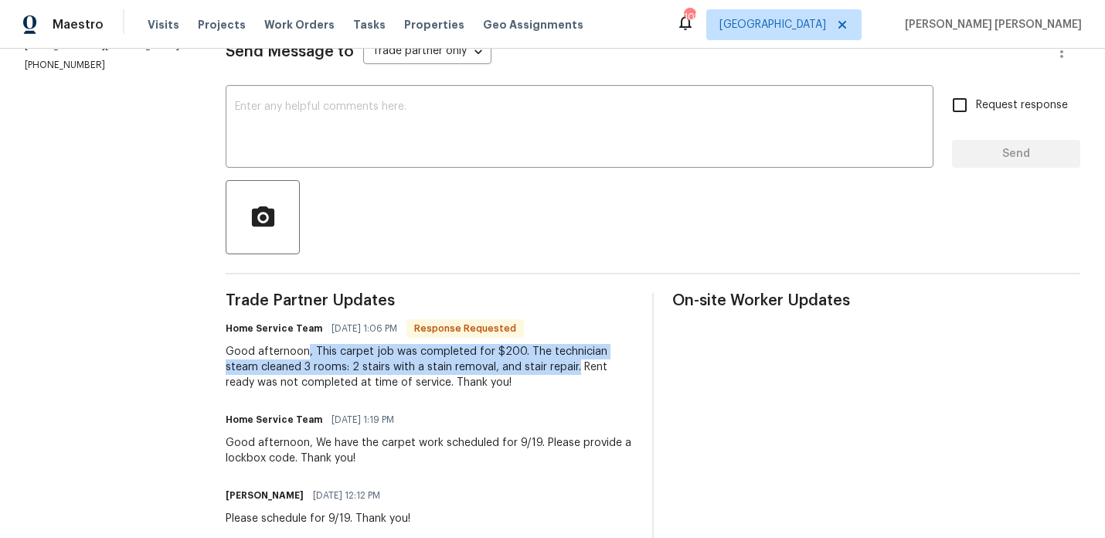
drag, startPoint x: 543, startPoint y: 366, endPoint x: 311, endPoint y: 348, distance: 232.6
click at [311, 348] on div "Good afternoon, This carpet job was completed for $200. The technician steam cl…" at bounding box center [430, 367] width 408 height 46
copy div ", This carpet job was completed for $200. The technician steam cleaned 3 rooms:…"
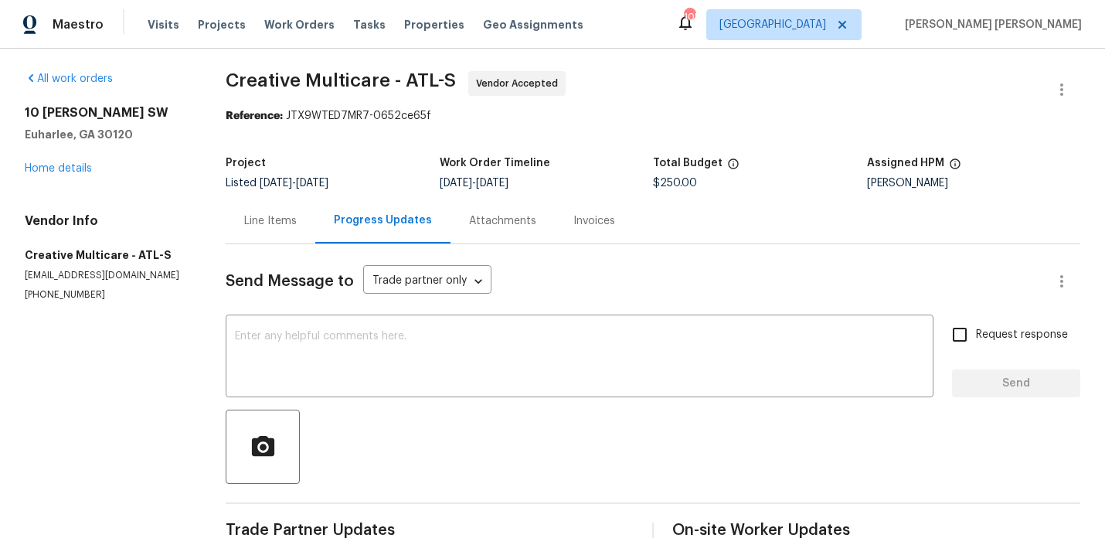
scroll to position [0, 0]
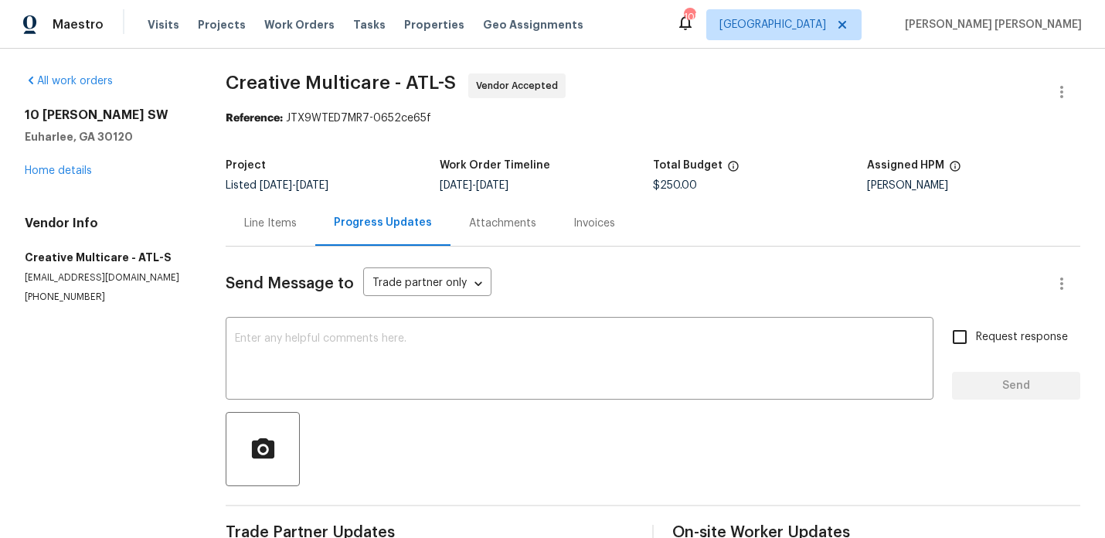
click at [277, 225] on div "Line Items" at bounding box center [270, 223] width 53 height 15
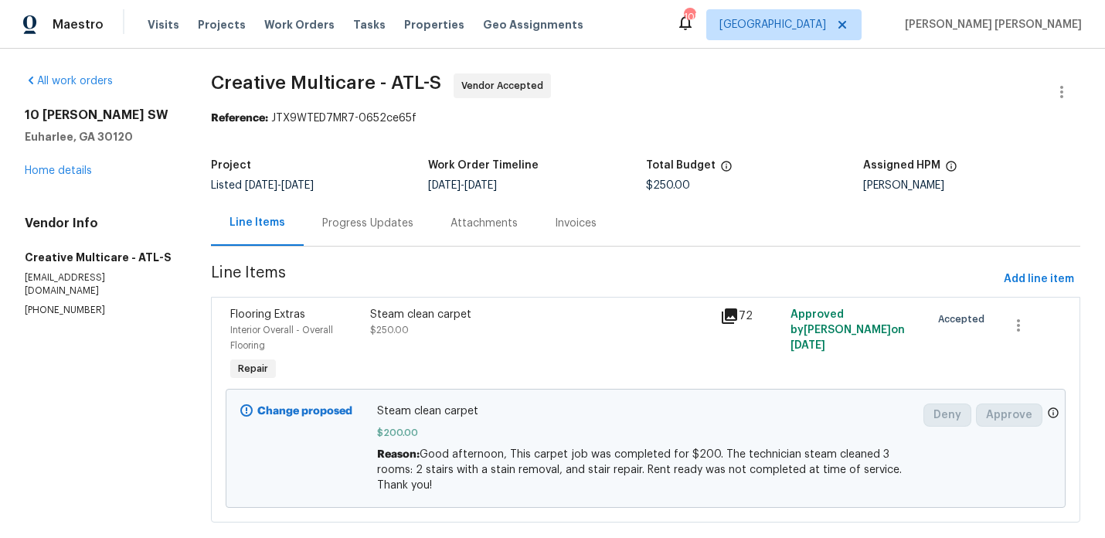
scroll to position [29, 0]
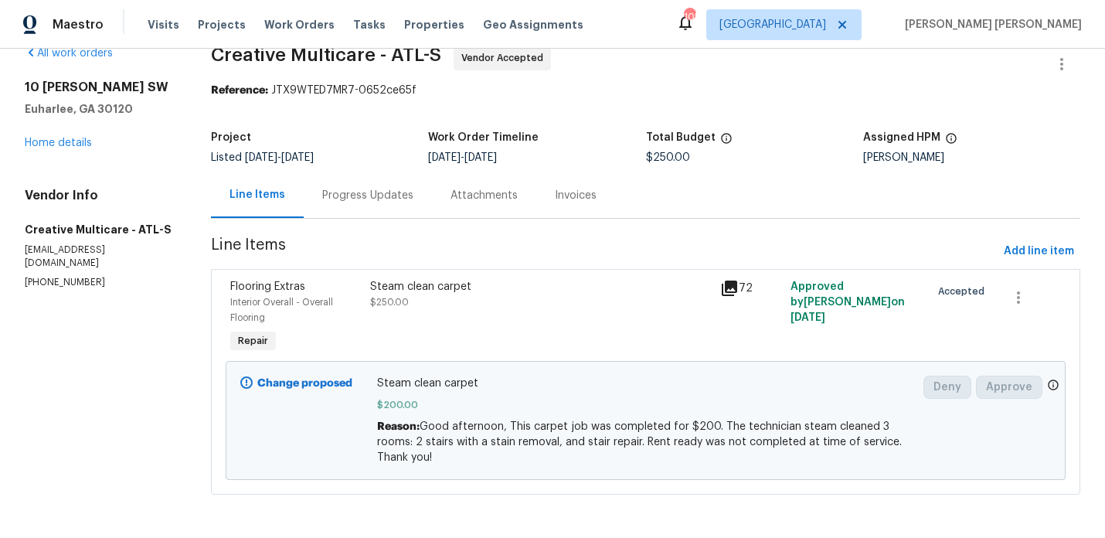
click at [411, 281] on div "Steam clean carpet" at bounding box center [540, 286] width 341 height 15
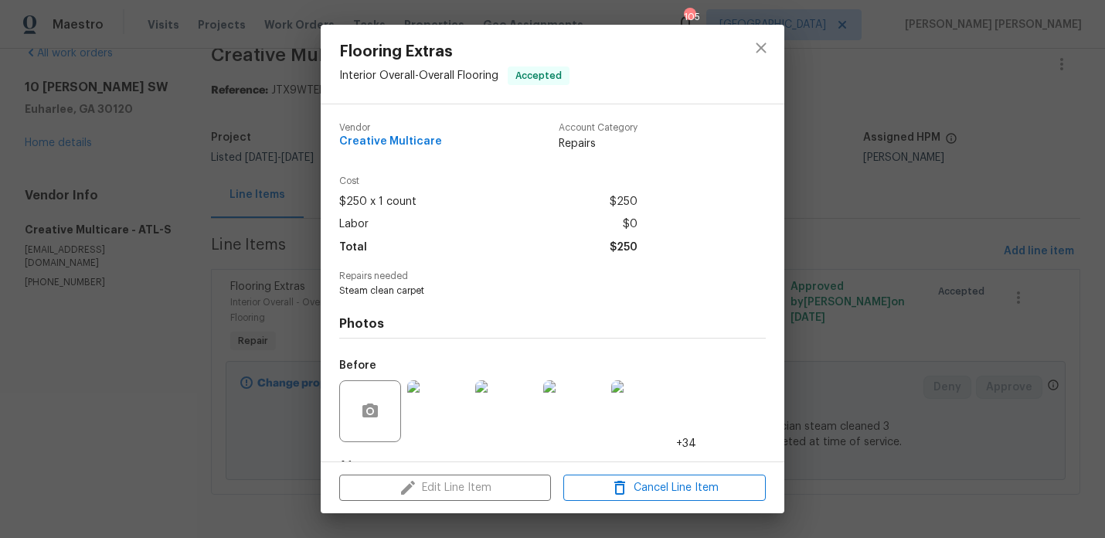
click at [238, 319] on div "Flooring Extras Interior Overall - Overall Flooring Accepted Vendor Creative Mu…" at bounding box center [552, 269] width 1105 height 538
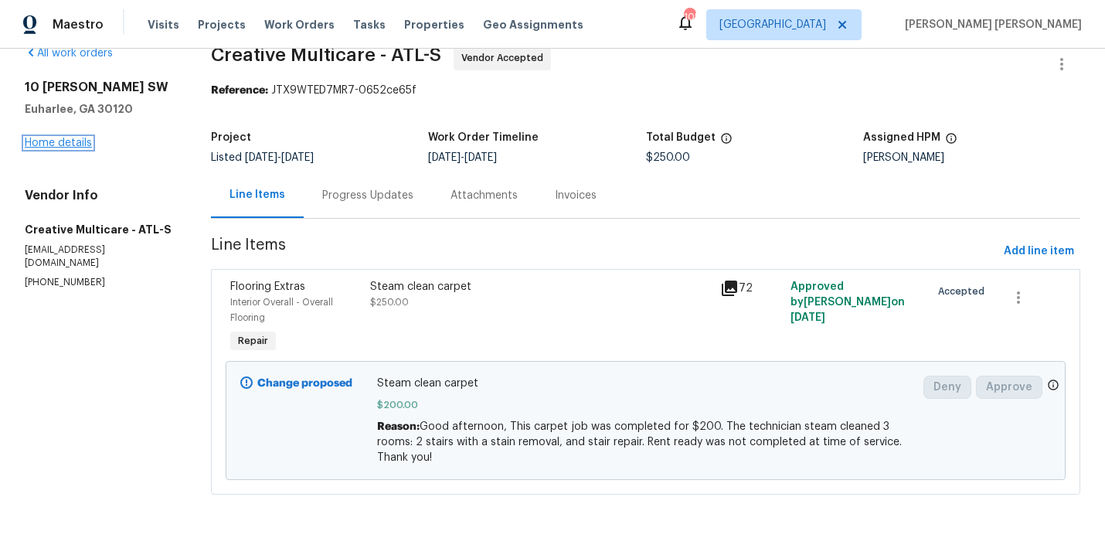
click at [46, 138] on link "Home details" at bounding box center [58, 143] width 67 height 11
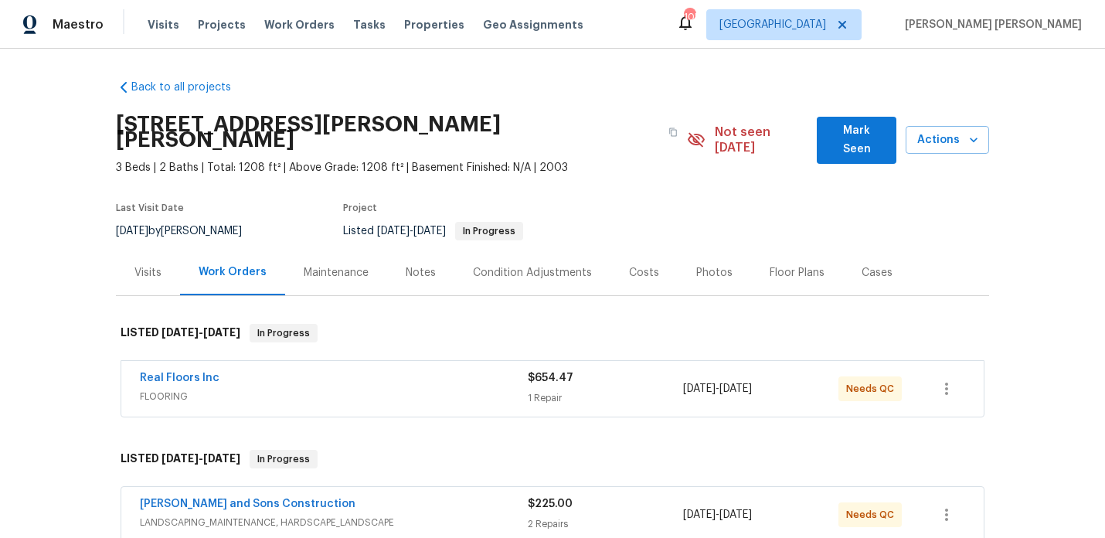
click at [155, 264] on div "Visits" at bounding box center [148, 273] width 64 height 46
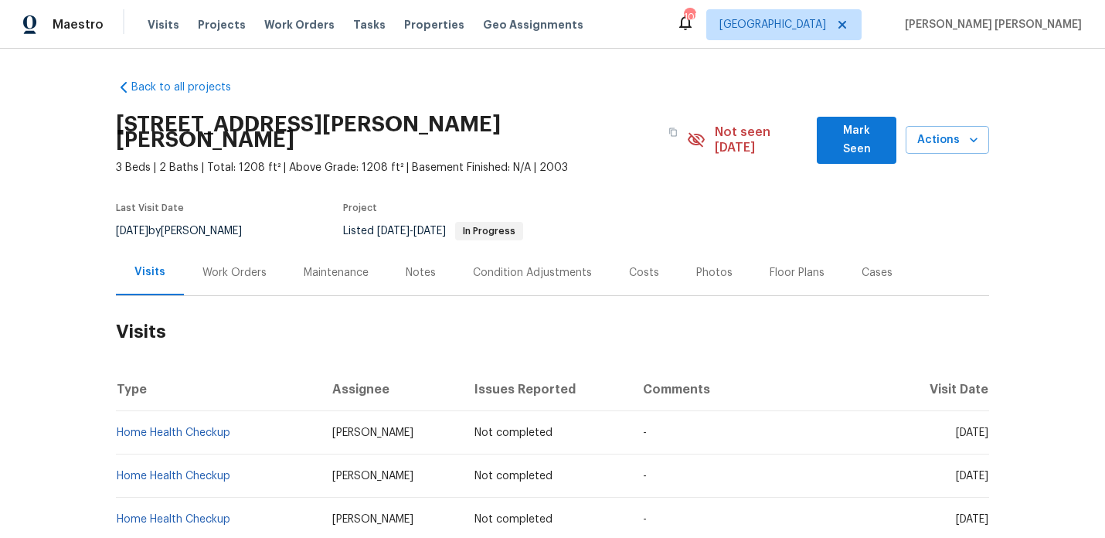
click at [431, 265] on div "Notes" at bounding box center [421, 272] width 30 height 15
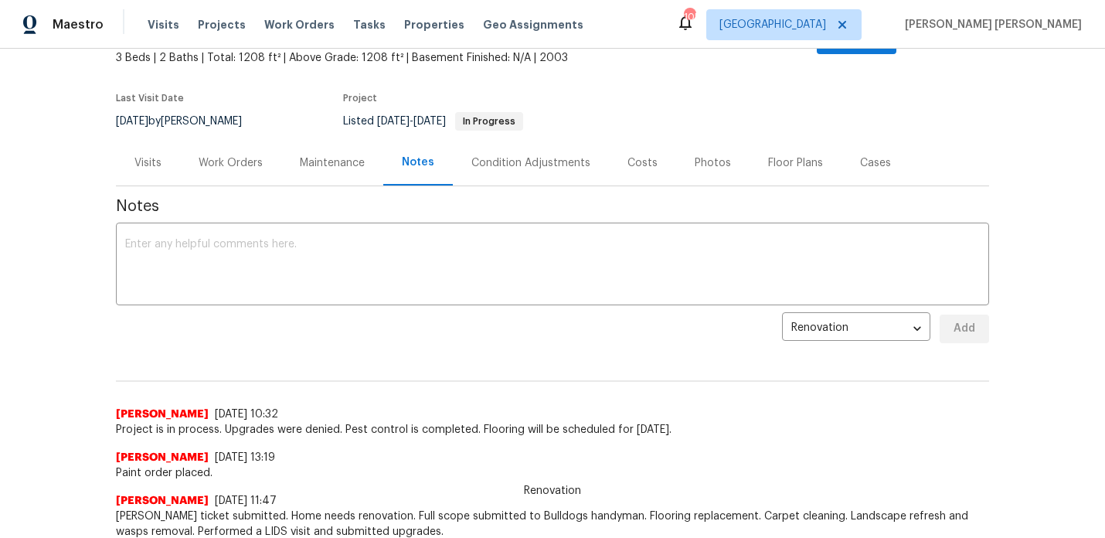
scroll to position [111, 0]
click at [213, 156] on div "Work Orders" at bounding box center [230, 161] width 101 height 46
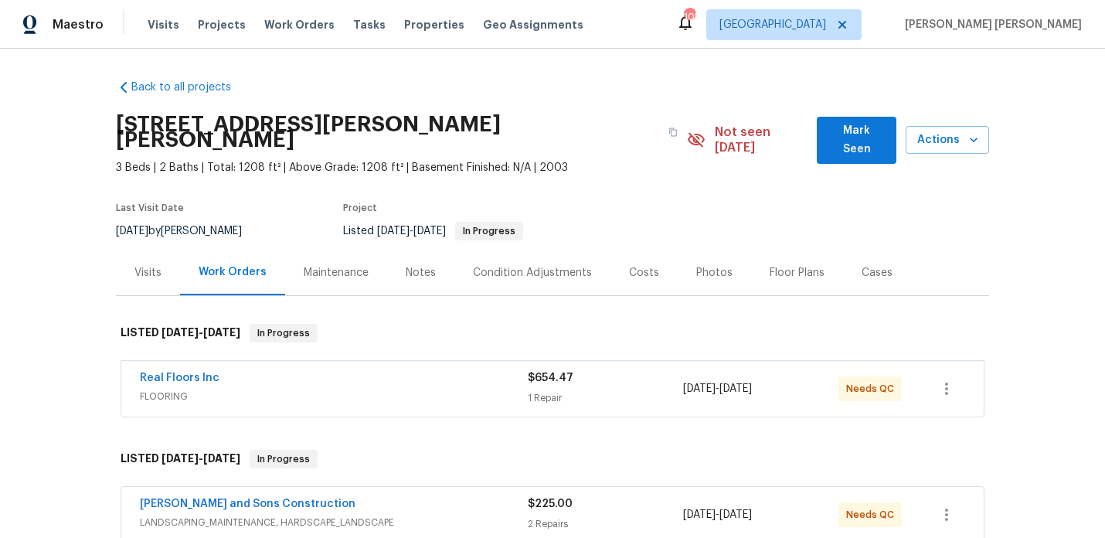
click at [700, 250] on div "Photos" at bounding box center [714, 273] width 73 height 46
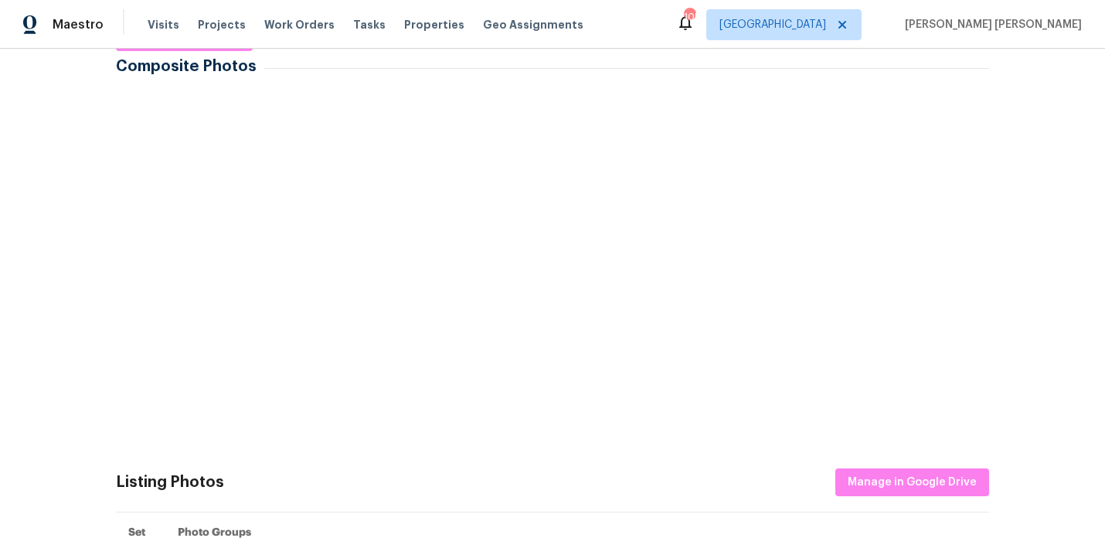
scroll to position [320, 0]
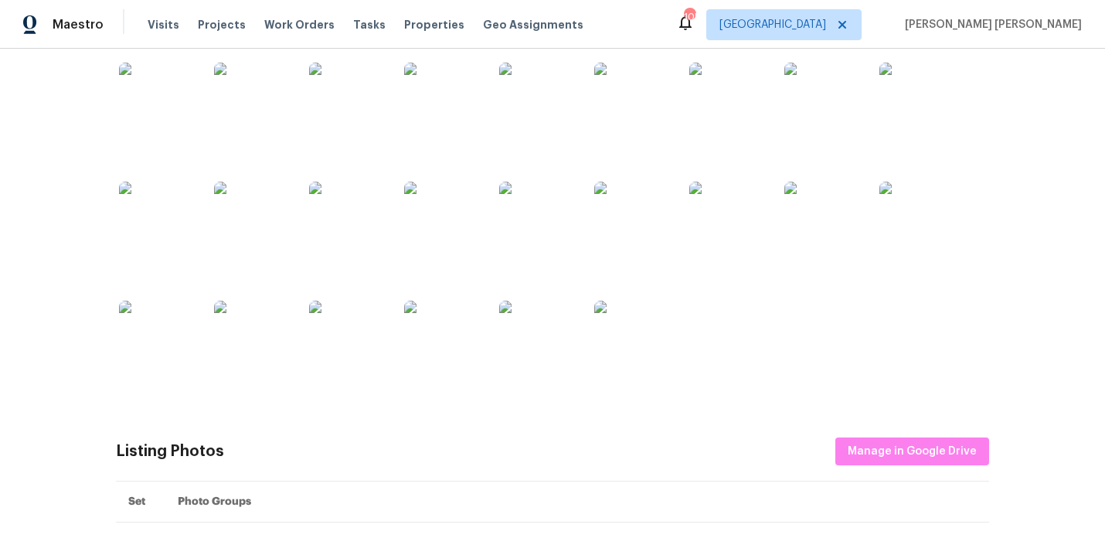
click at [627, 321] on img at bounding box center [632, 339] width 77 height 77
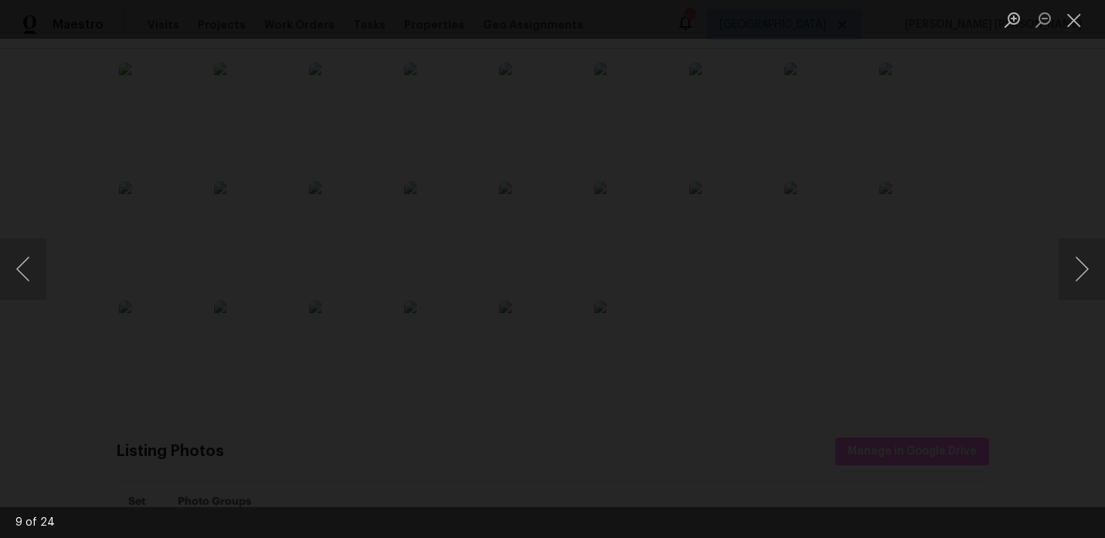
click at [955, 107] on div "Lightbox" at bounding box center [552, 269] width 1105 height 538
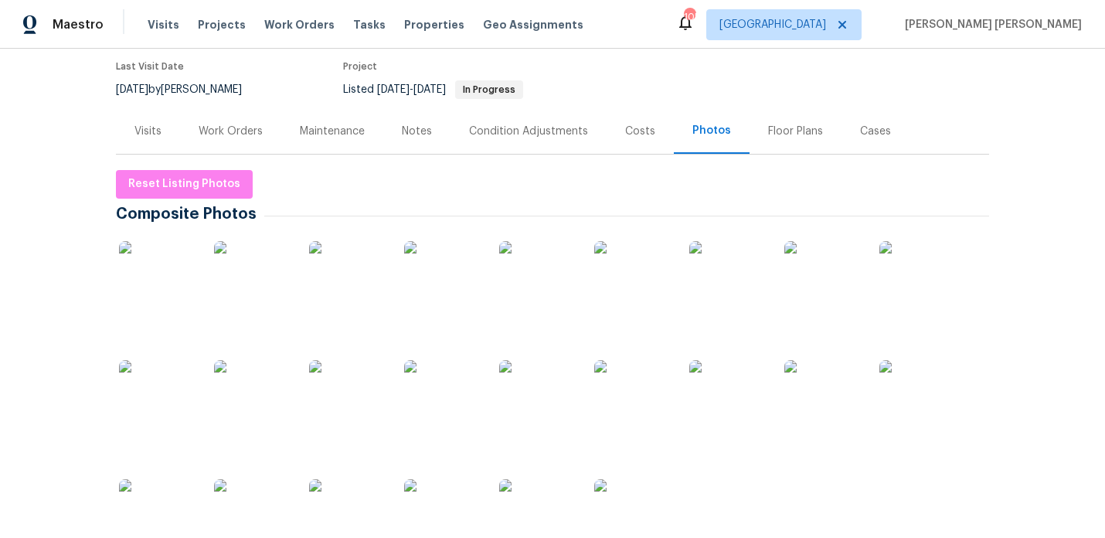
scroll to position [0, 0]
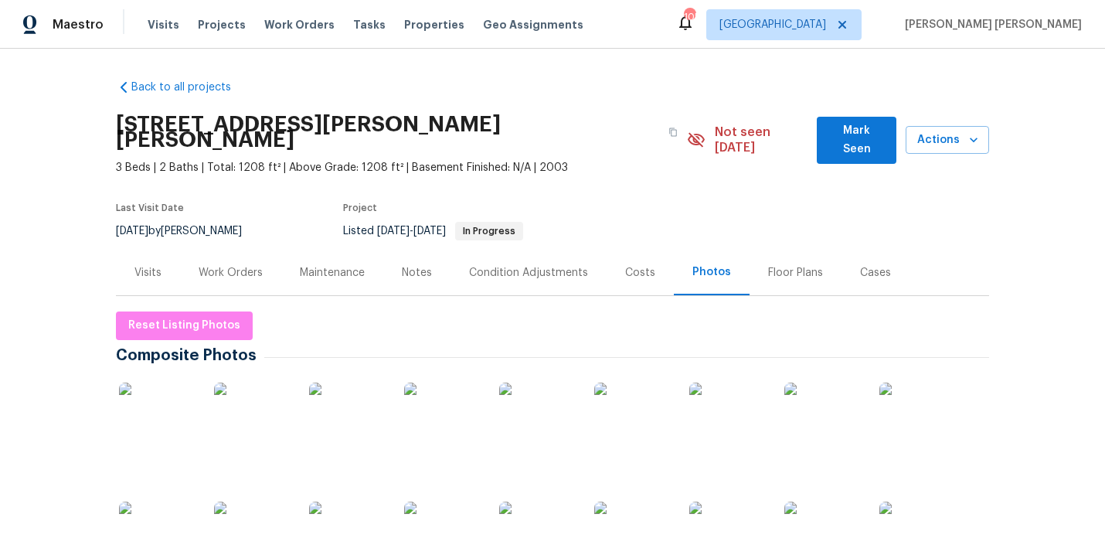
click at [143, 265] on div "Visits" at bounding box center [148, 273] width 64 height 46
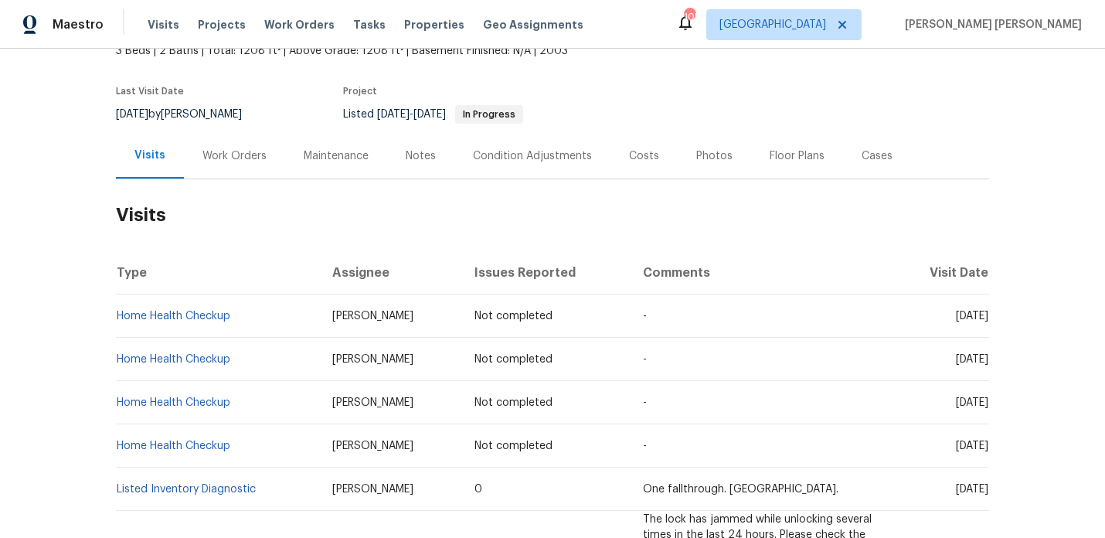
scroll to position [129, 0]
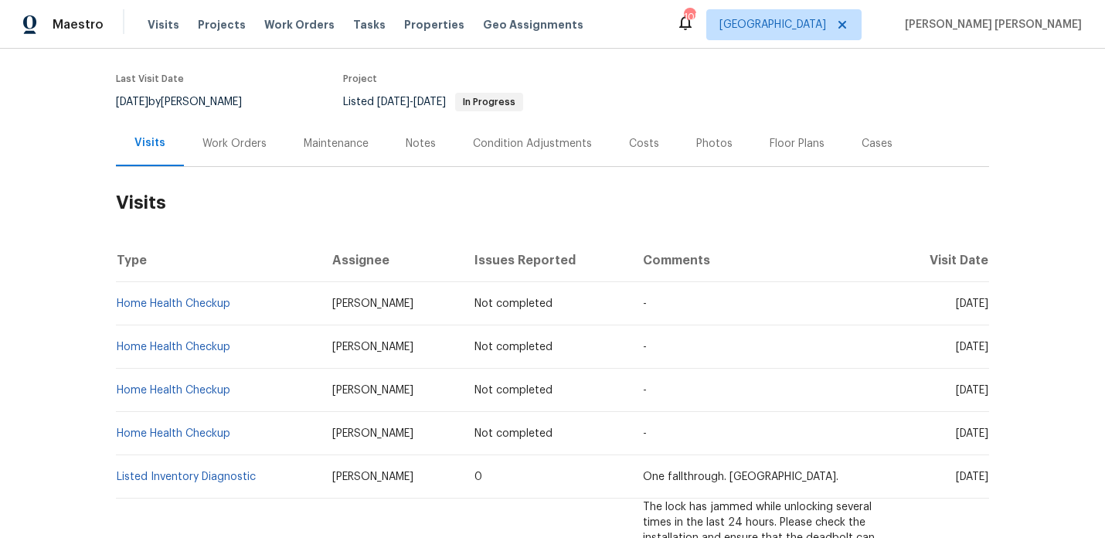
click at [256, 121] on div "Work Orders" at bounding box center [234, 144] width 101 height 46
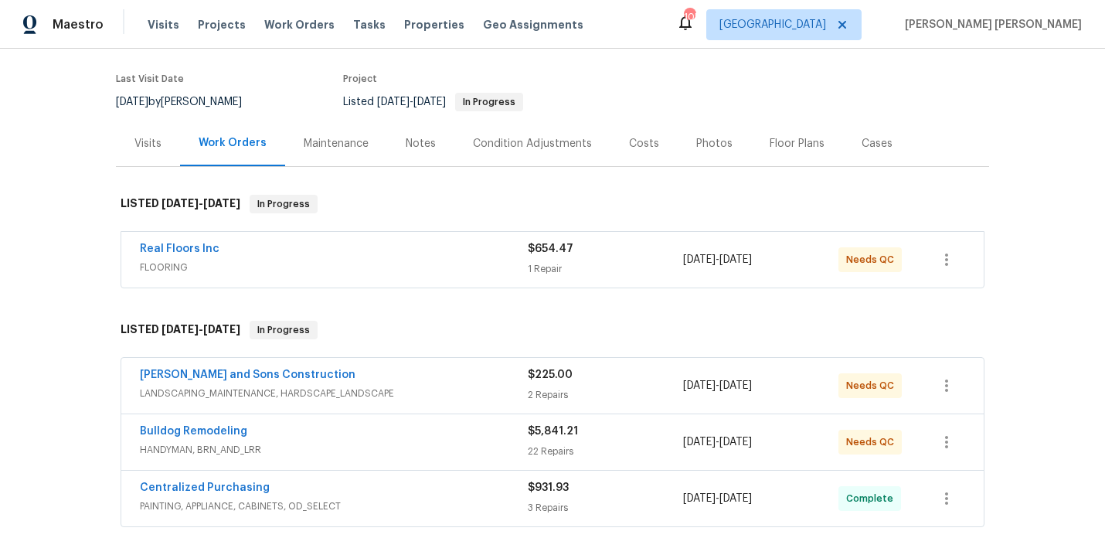
click at [406, 136] on div "Notes" at bounding box center [421, 143] width 30 height 15
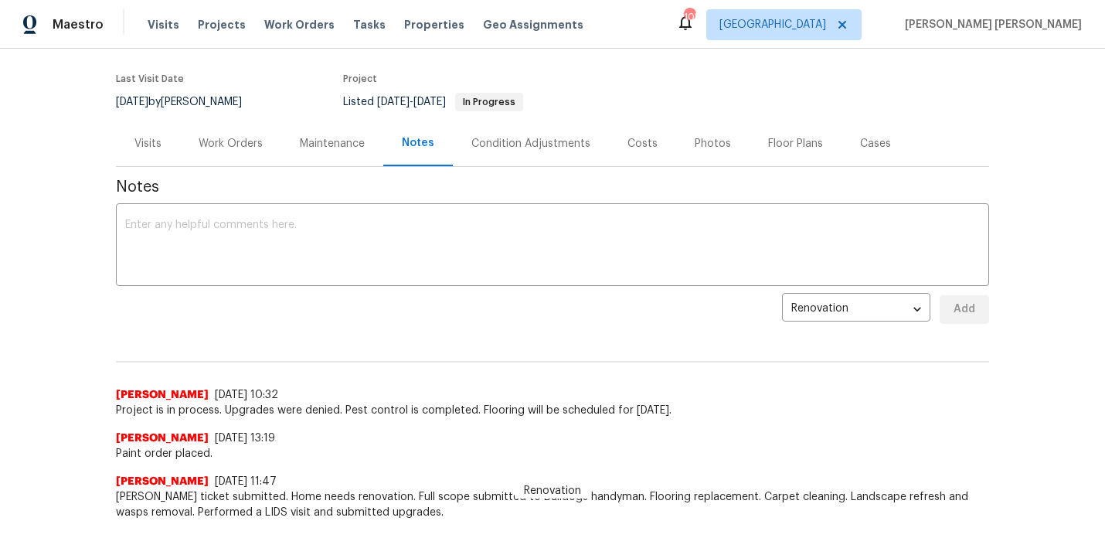
click at [233, 136] on div "Work Orders" at bounding box center [231, 143] width 64 height 15
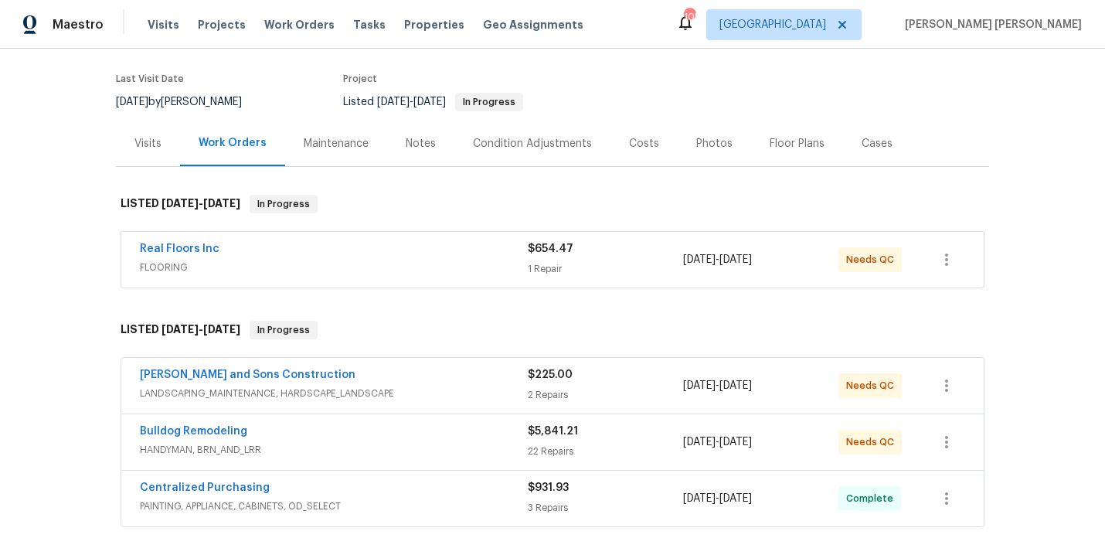
click at [277, 242] on div "Real Floors Inc" at bounding box center [334, 250] width 388 height 19
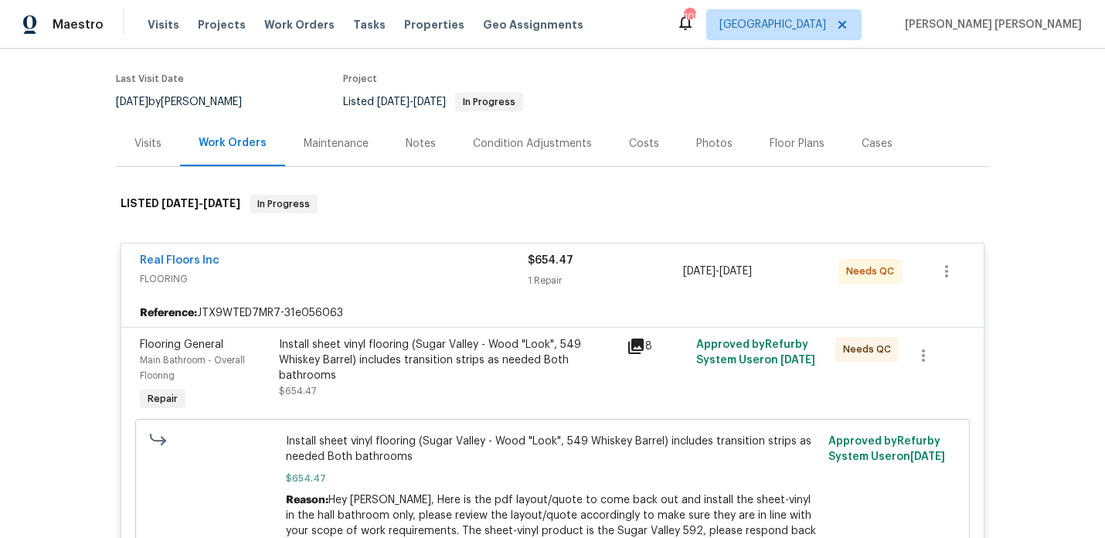
click at [645, 337] on div "8" at bounding box center [657, 346] width 60 height 19
click at [637, 338] on icon at bounding box center [635, 345] width 15 height 15
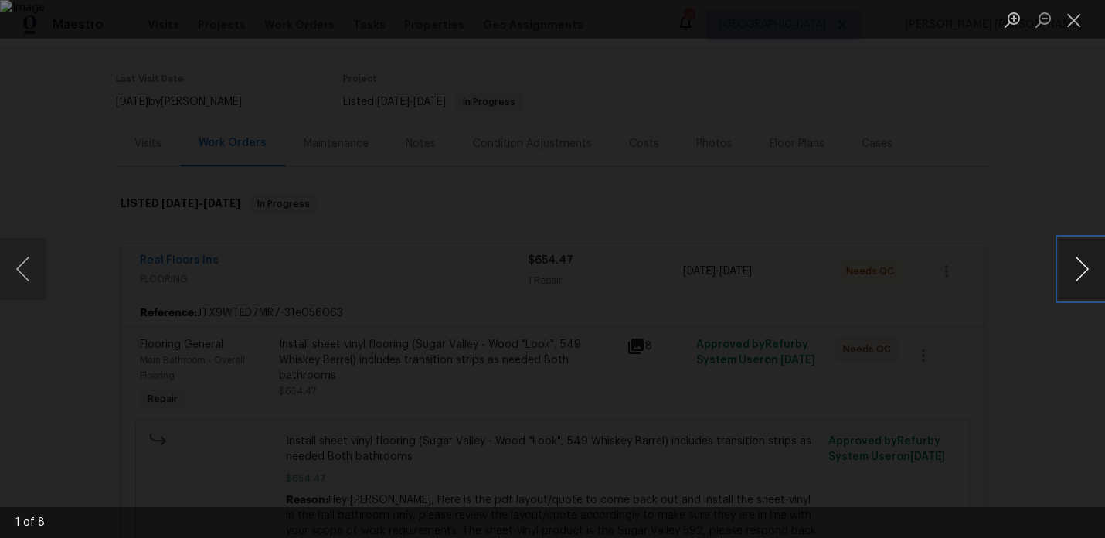
click at [1082, 287] on button "Next image" at bounding box center [1082, 269] width 46 height 62
click at [1082, 286] on button "Next image" at bounding box center [1082, 269] width 46 height 62
click at [1082, 285] on button "Next image" at bounding box center [1082, 269] width 46 height 62
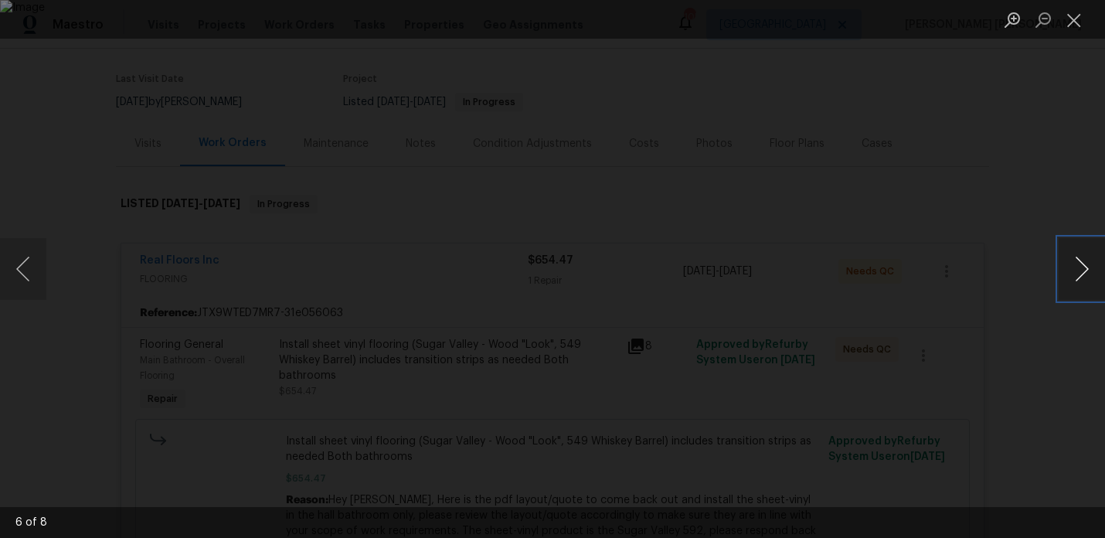
click at [1082, 285] on button "Next image" at bounding box center [1082, 269] width 46 height 62
click at [863, 214] on div "Lightbox" at bounding box center [552, 269] width 1105 height 538
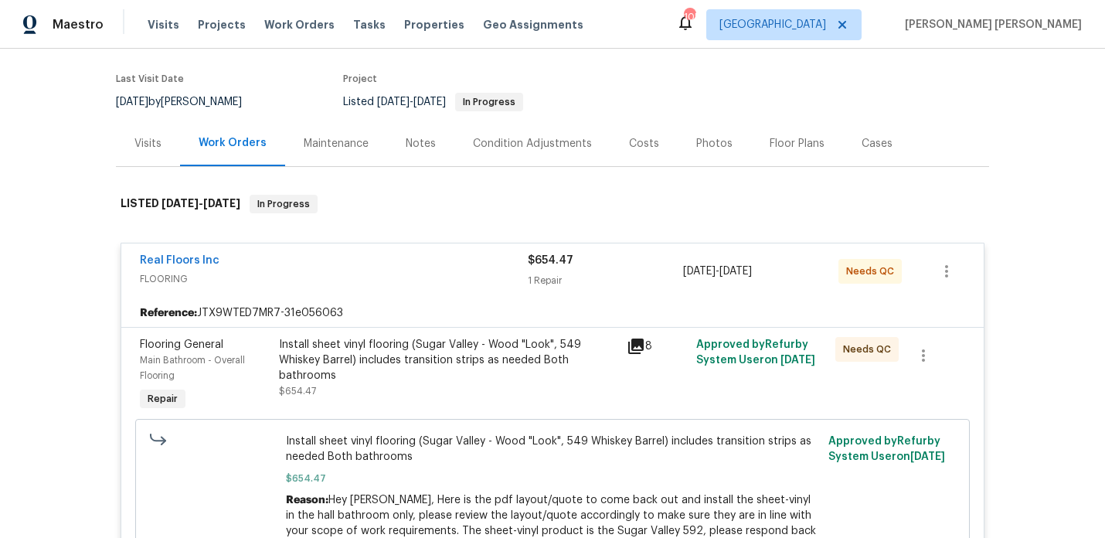
click at [723, 138] on div "Photos" at bounding box center [714, 144] width 73 height 46
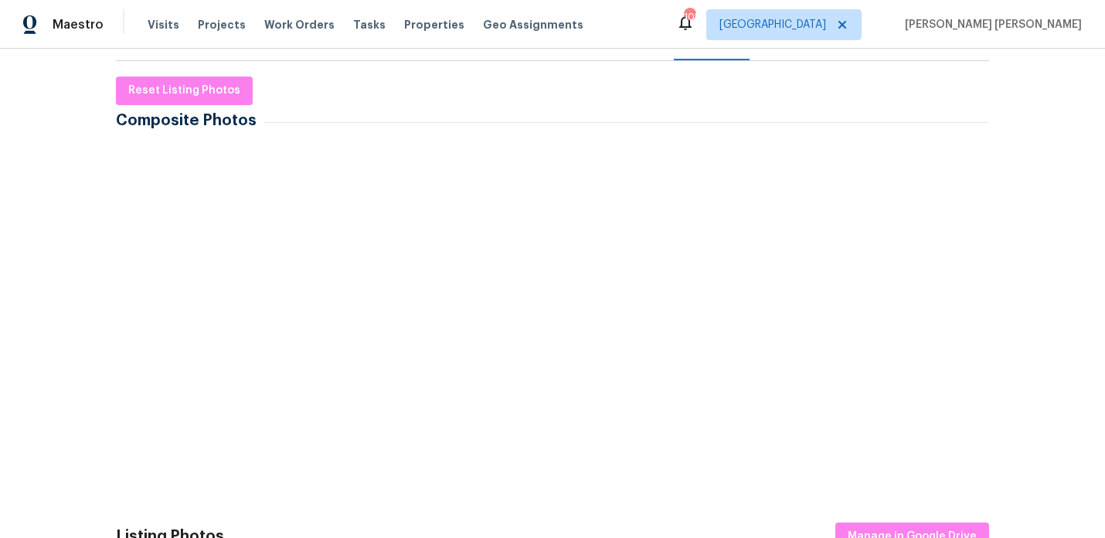
scroll to position [283, 0]
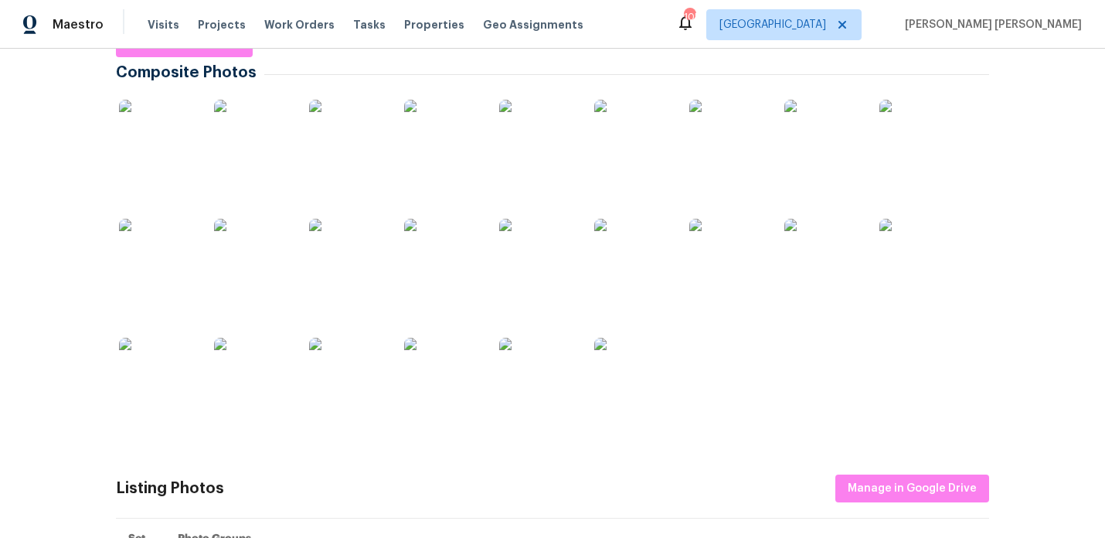
click at [345, 257] on img at bounding box center [347, 257] width 77 height 77
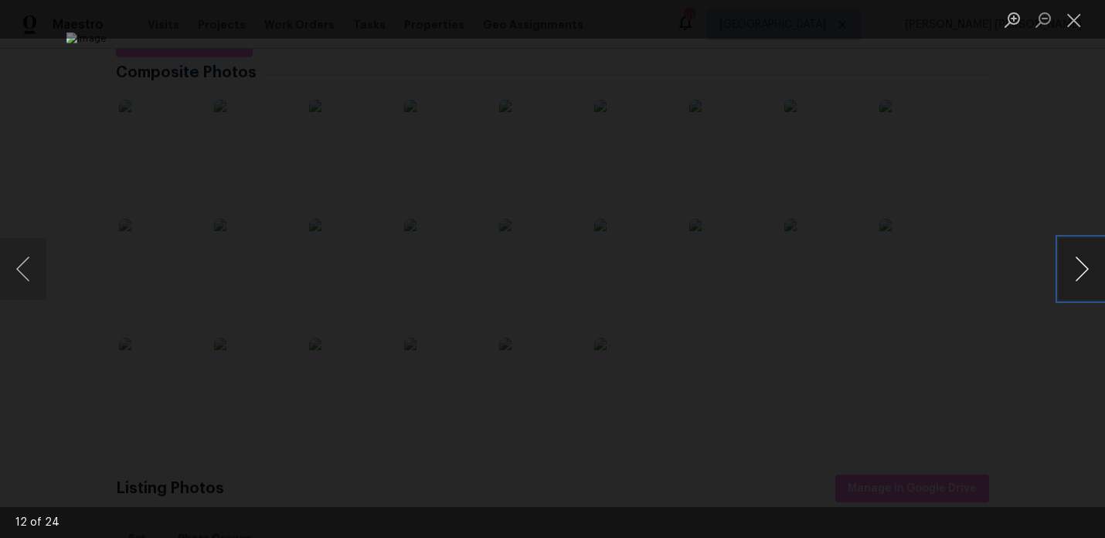
click at [1086, 264] on button "Next image" at bounding box center [1082, 269] width 46 height 62
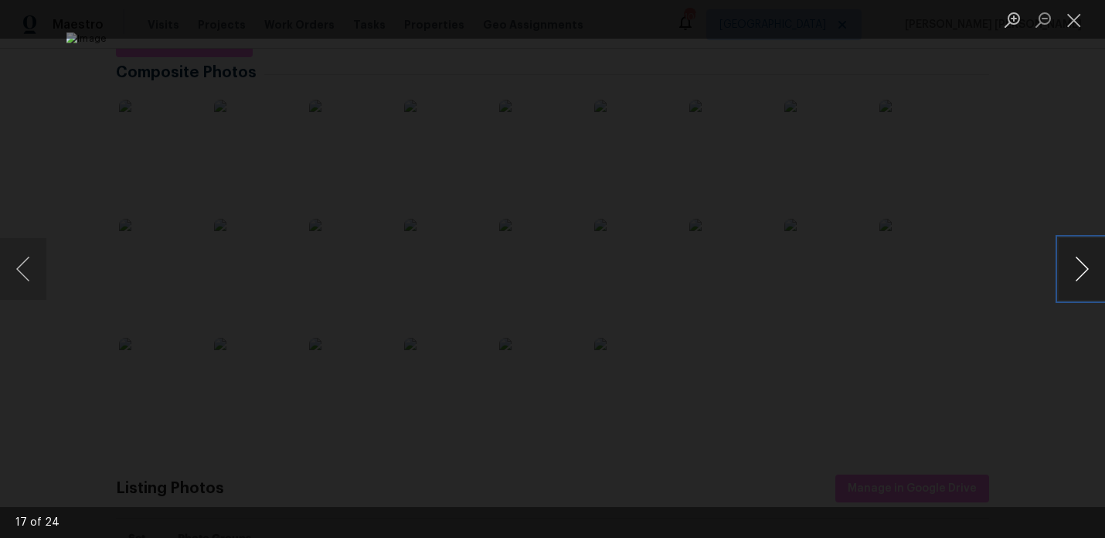
click at [1086, 264] on button "Next image" at bounding box center [1082, 269] width 46 height 62
click at [1037, 163] on div "Lightbox" at bounding box center [552, 269] width 1105 height 538
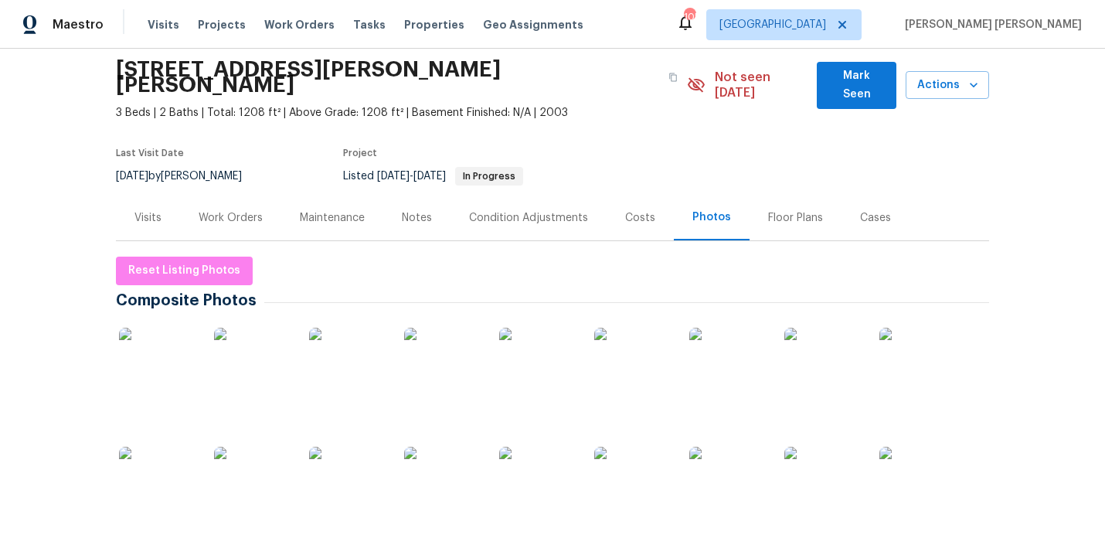
scroll to position [0, 0]
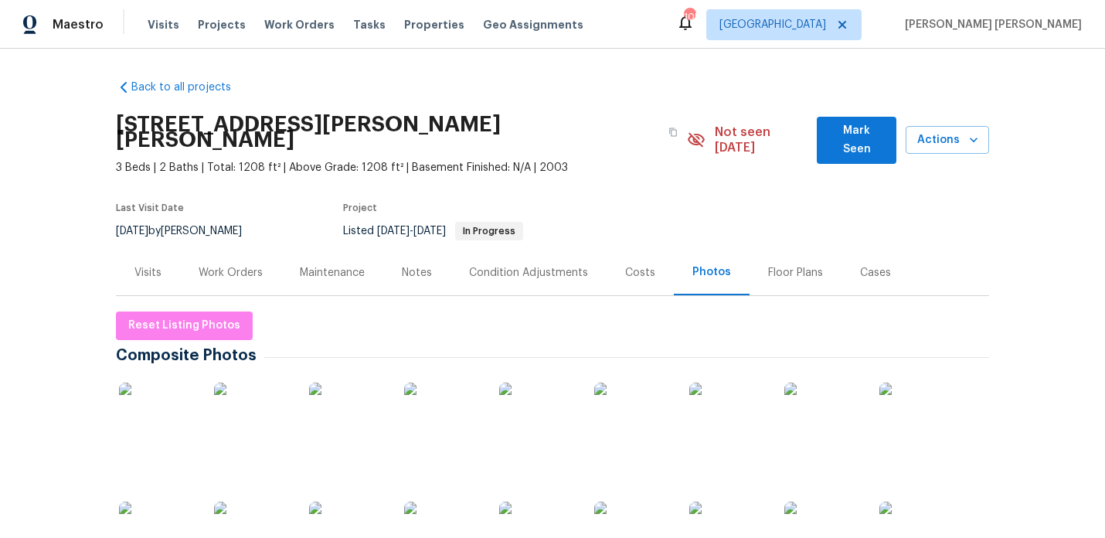
click at [230, 265] on div "Work Orders" at bounding box center [231, 272] width 64 height 15
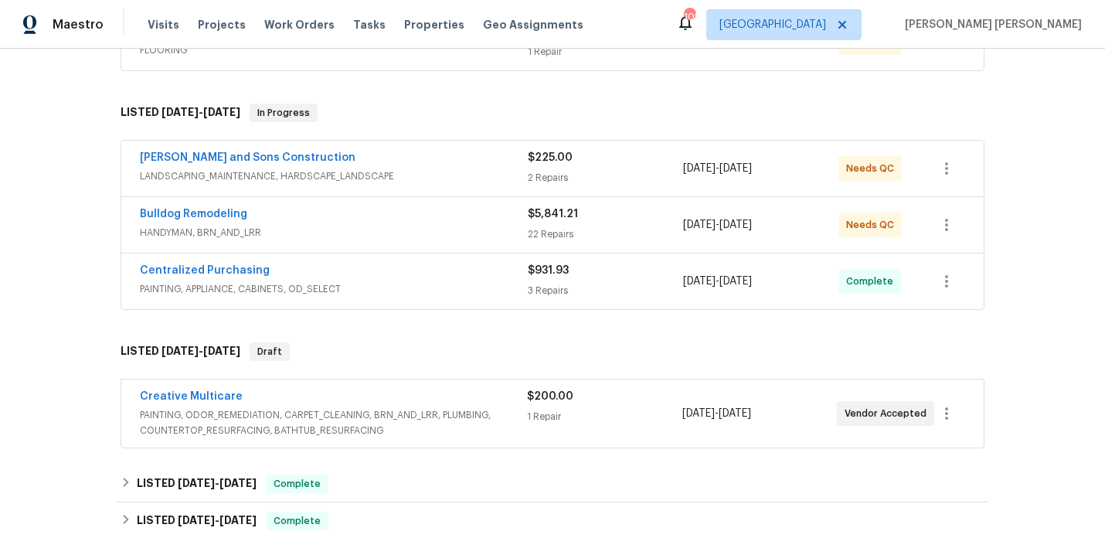
scroll to position [316, 0]
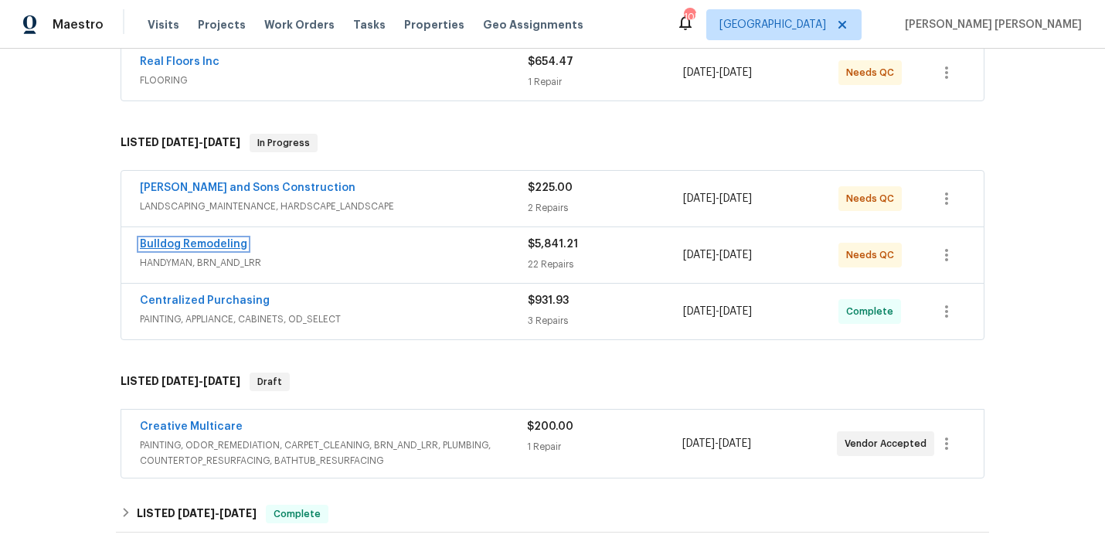
click at [233, 239] on link "Bulldog Remodeling" at bounding box center [193, 244] width 107 height 11
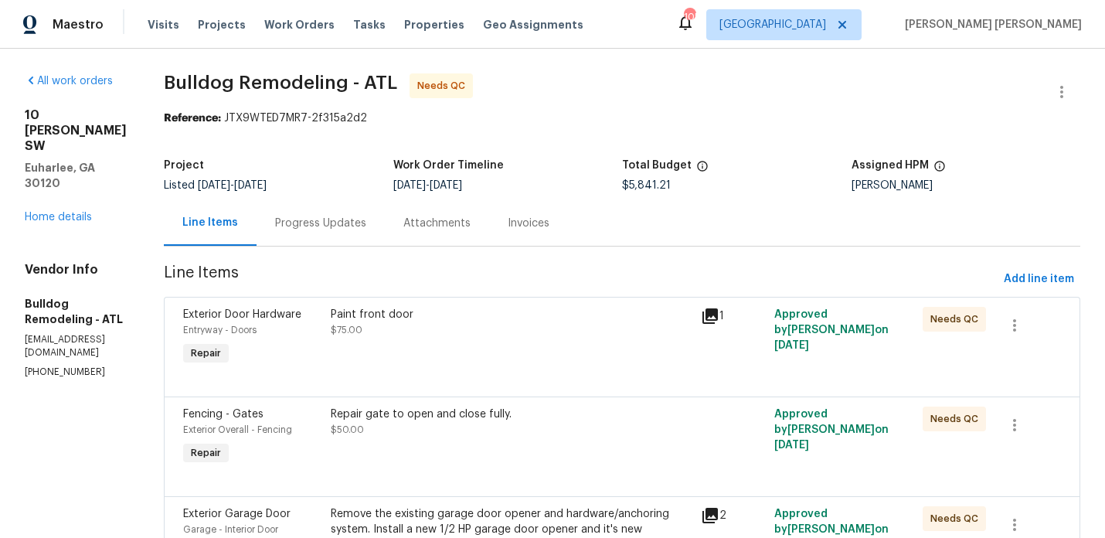
click at [362, 230] on div "Progress Updates" at bounding box center [320, 223] width 91 height 15
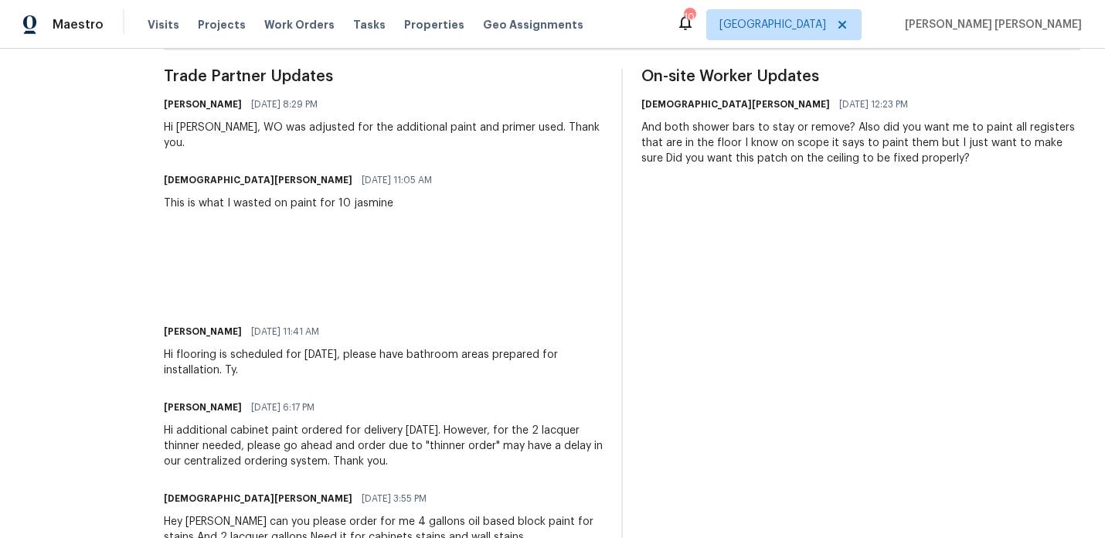
scroll to position [459, 0]
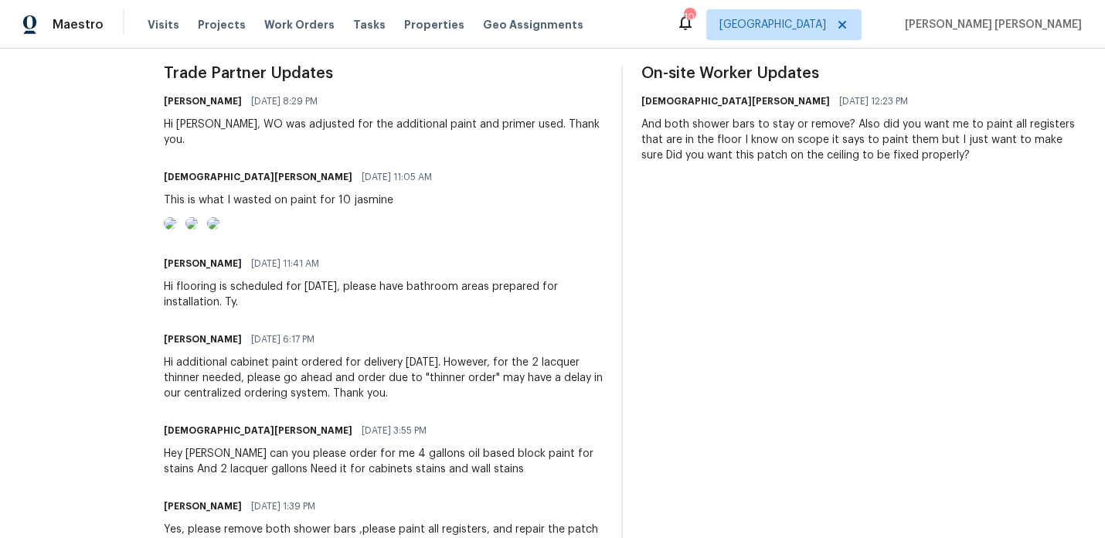
click at [176, 230] on img at bounding box center [170, 223] width 12 height 12
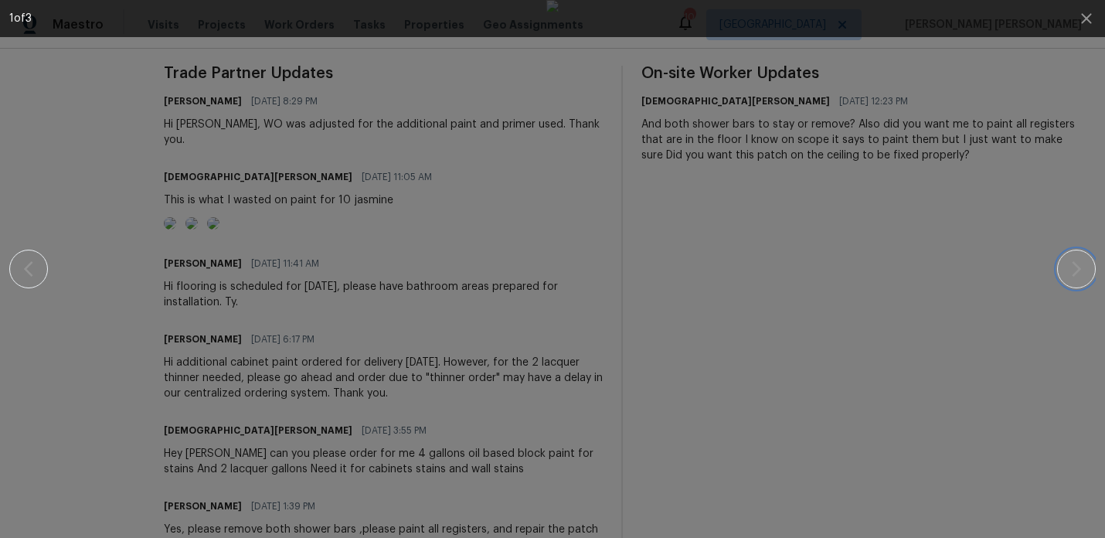
click at [1083, 267] on icon "button" at bounding box center [1076, 269] width 19 height 19
click at [977, 241] on div at bounding box center [552, 269] width 972 height 538
click at [1089, 15] on icon "button" at bounding box center [1086, 18] width 19 height 19
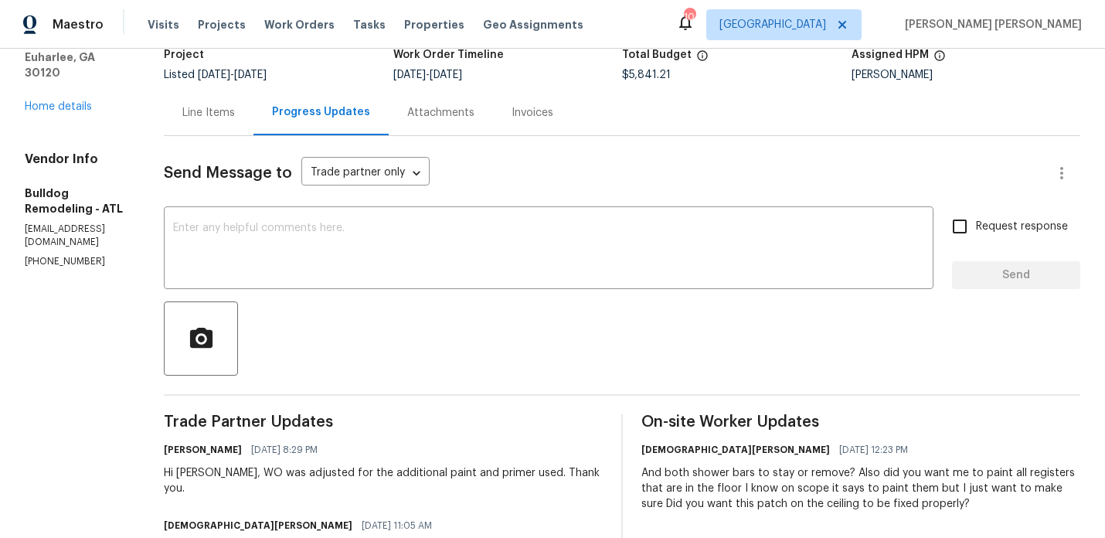
scroll to position [15, 0]
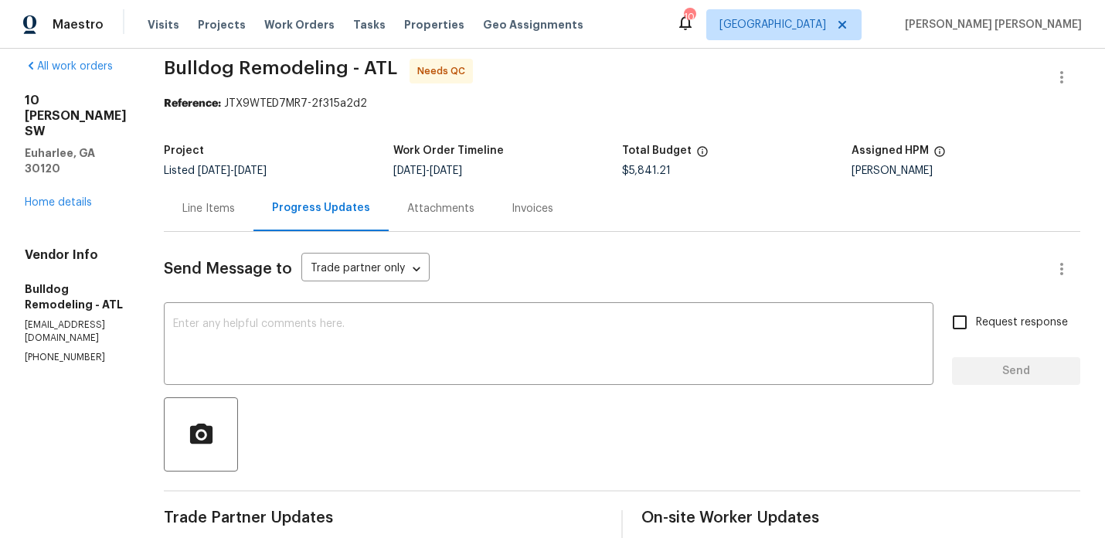
click at [217, 210] on div "Line Items" at bounding box center [208, 208] width 53 height 15
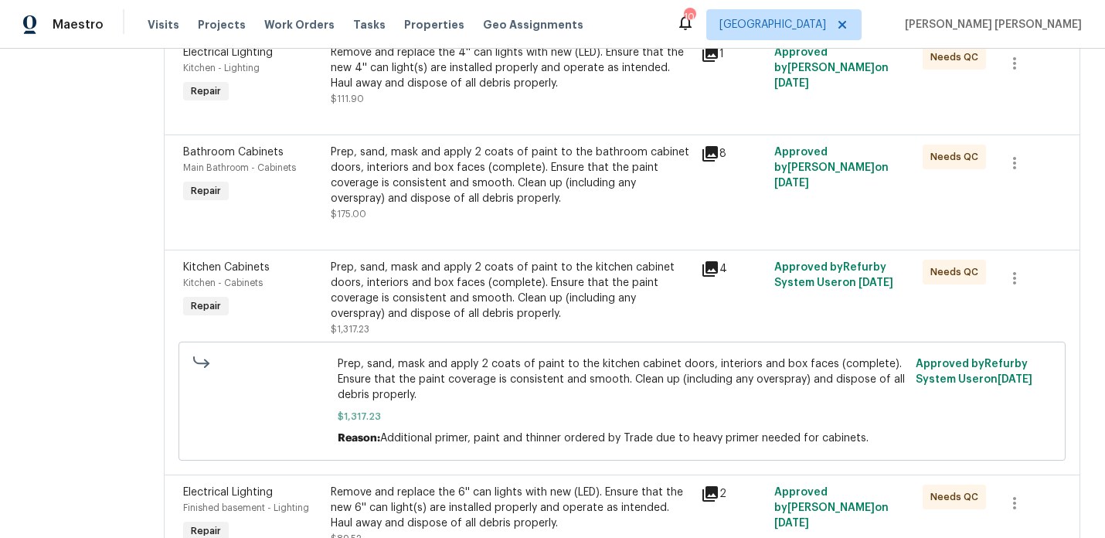
scroll to position [2381, 0]
click at [719, 265] on icon at bounding box center [710, 270] width 19 height 19
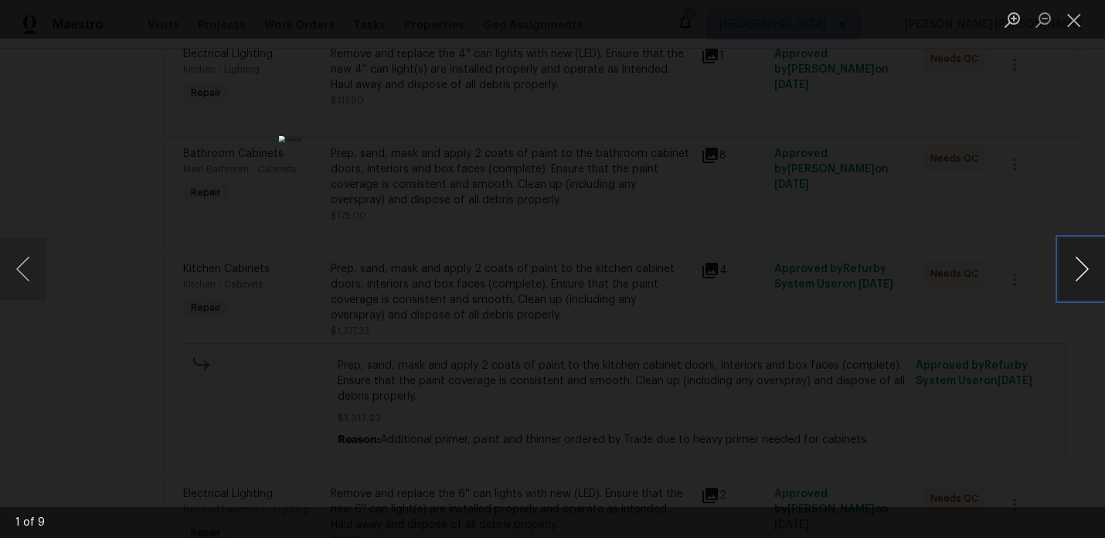
click at [1084, 265] on button "Next image" at bounding box center [1082, 269] width 46 height 62
click at [932, 223] on div "Lightbox" at bounding box center [552, 269] width 1105 height 538
click at [774, 137] on div "Lightbox" at bounding box center [552, 269] width 1105 height 538
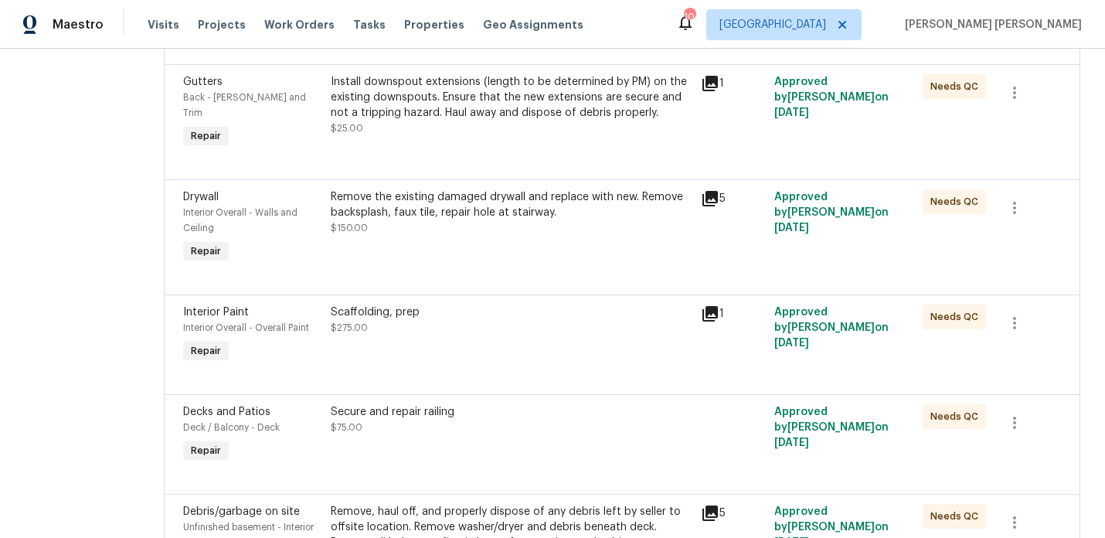
scroll to position [0, 0]
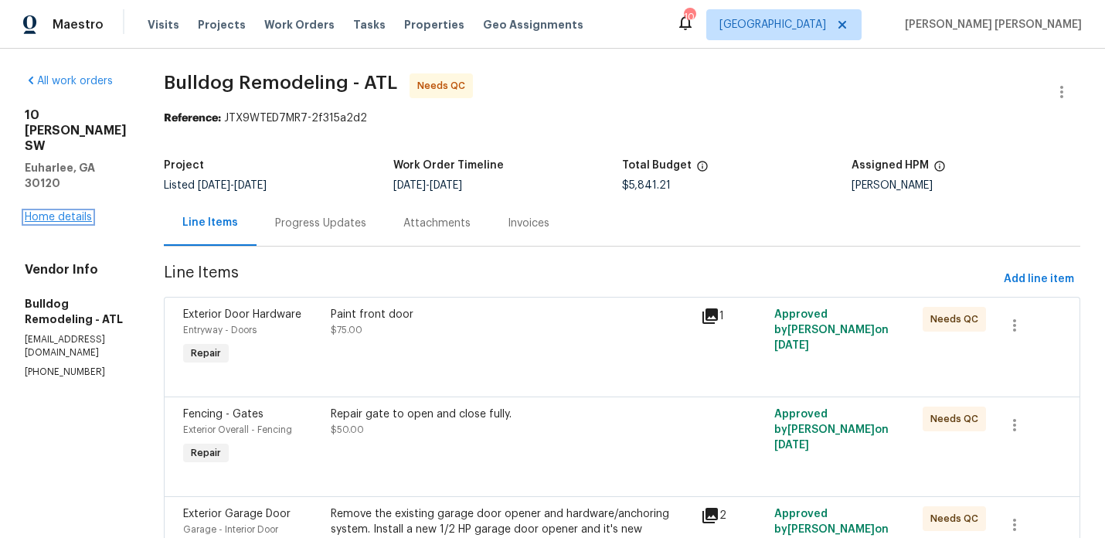
click at [42, 212] on link "Home details" at bounding box center [58, 217] width 67 height 11
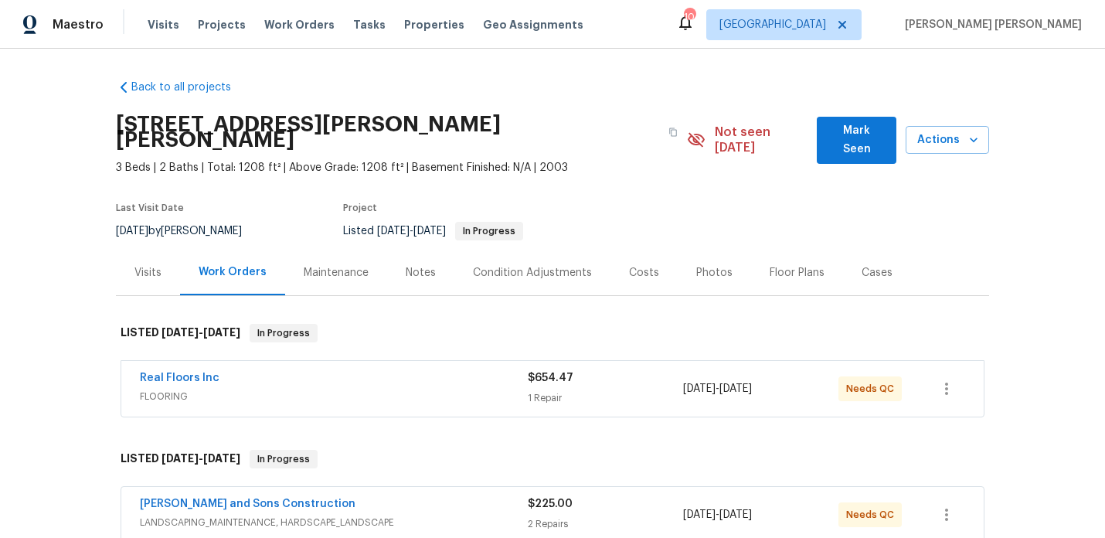
click at [711, 265] on div "Photos" at bounding box center [714, 272] width 36 height 15
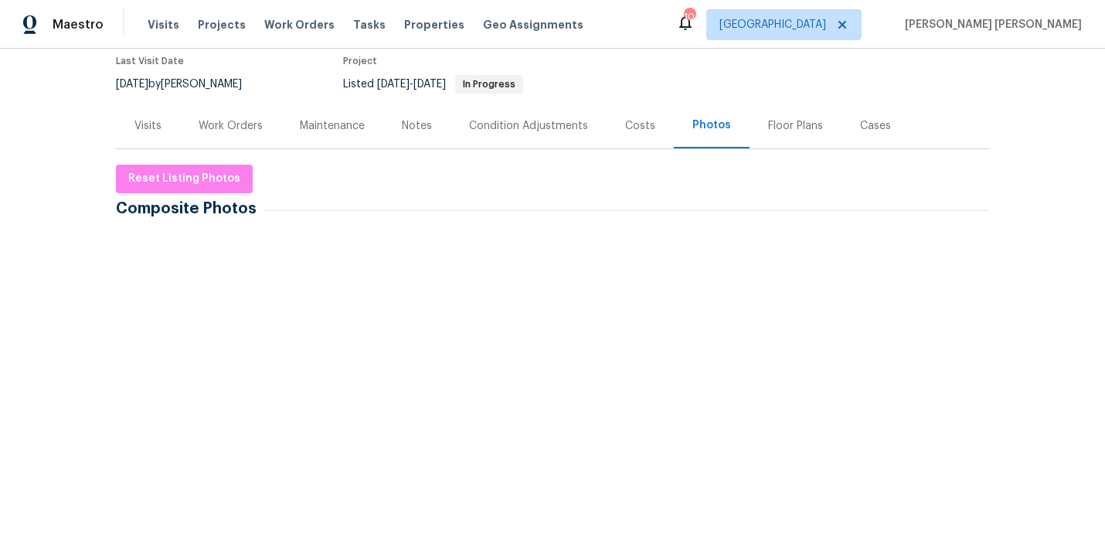
scroll to position [196, 0]
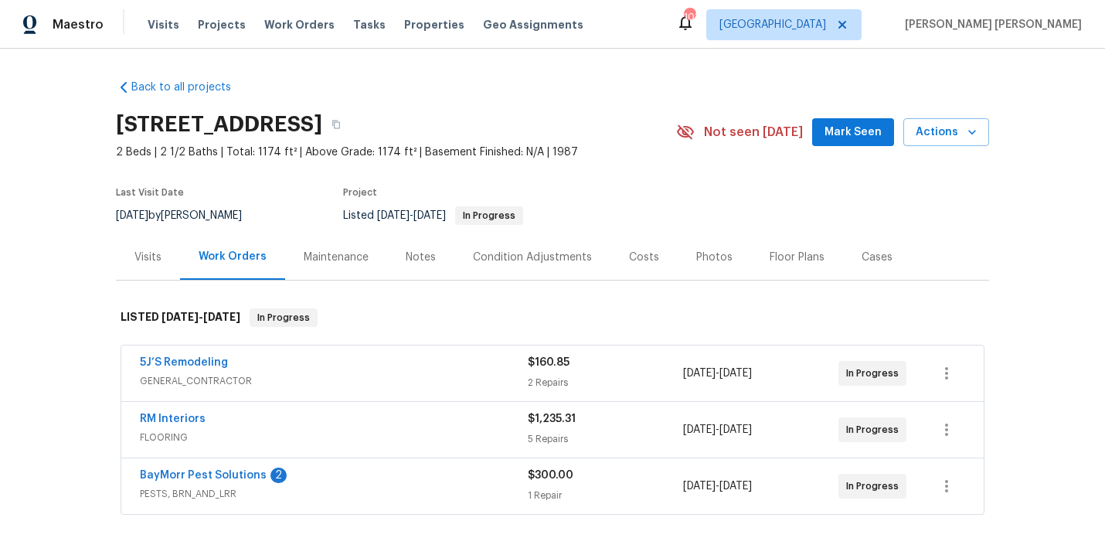
scroll to position [191, 0]
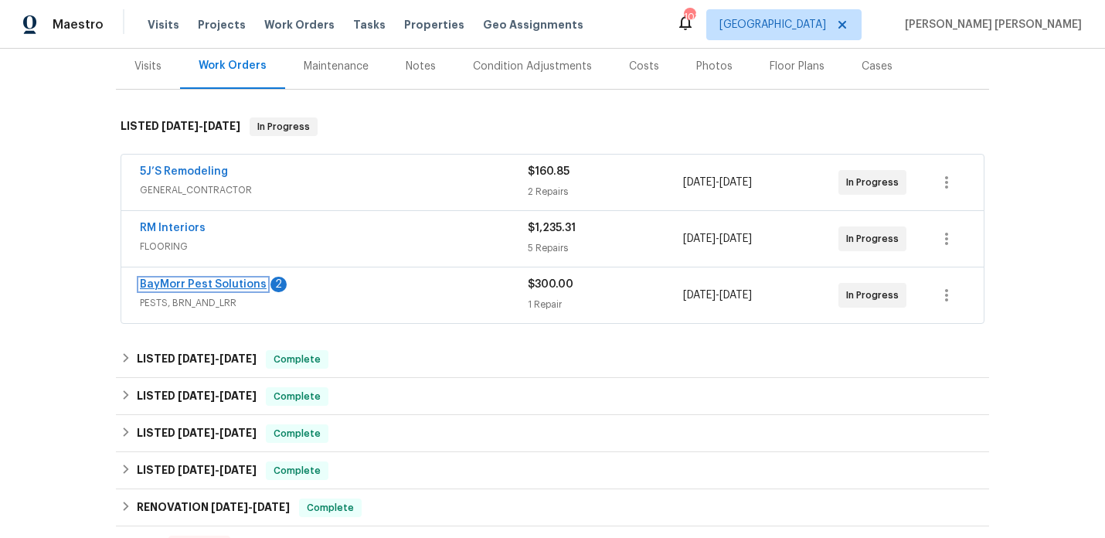
click at [216, 285] on link "BayMorr Pest Solutions" at bounding box center [203, 284] width 127 height 11
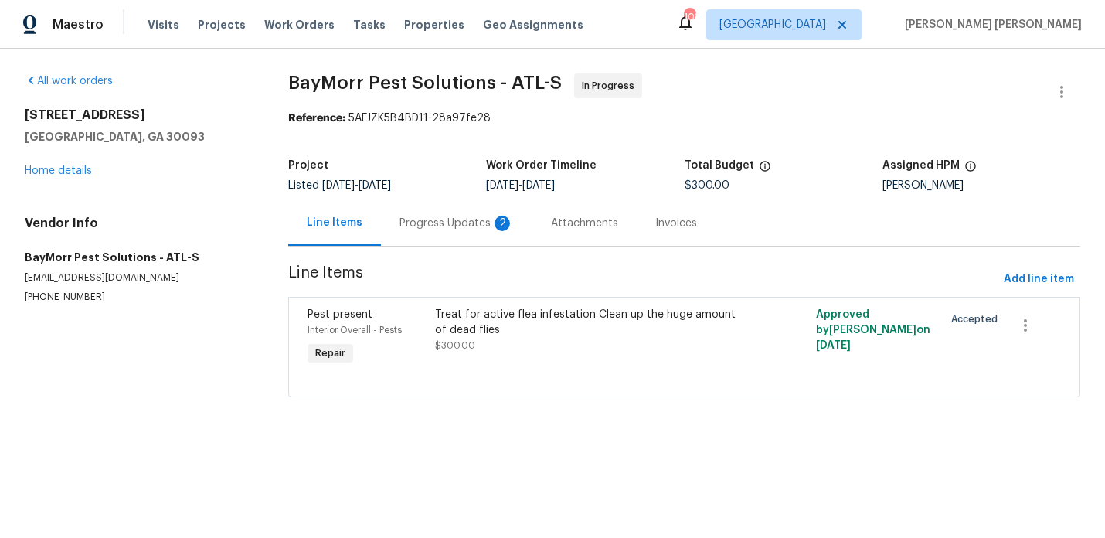
click at [444, 220] on div "Progress Updates 2" at bounding box center [457, 223] width 114 height 15
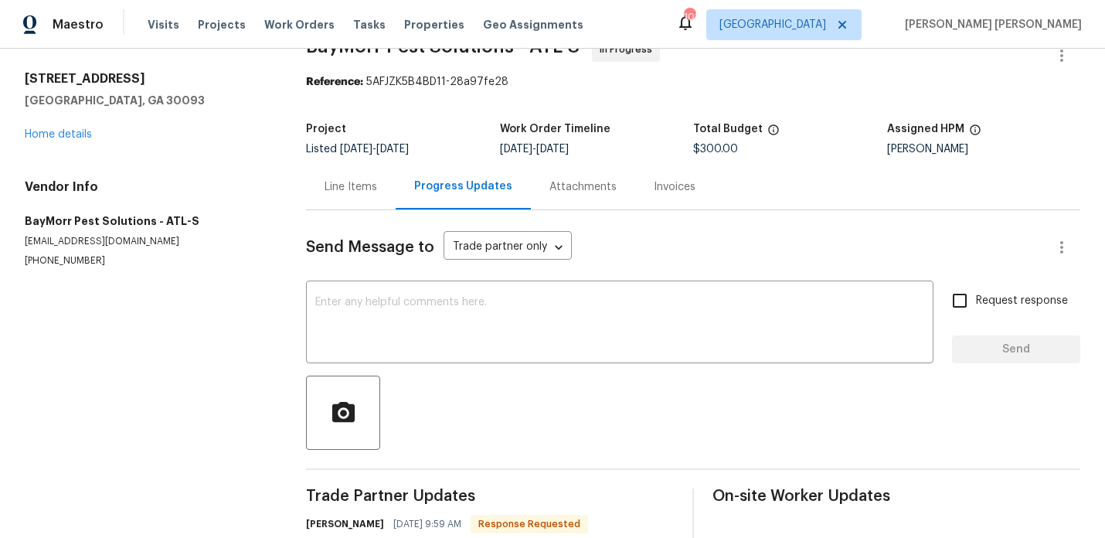
scroll to position [29, 0]
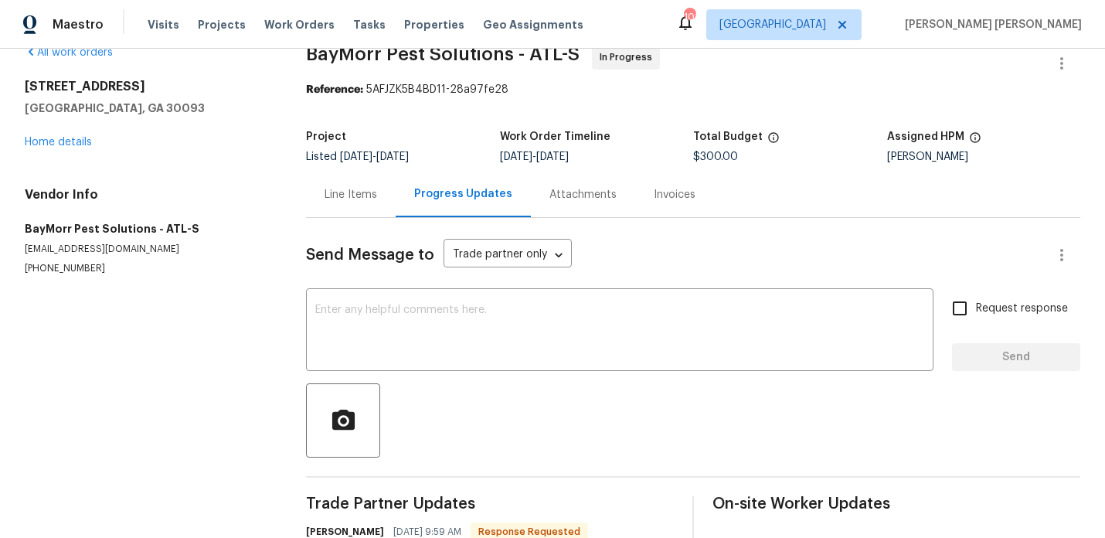
click at [342, 194] on div "Line Items" at bounding box center [351, 194] width 53 height 15
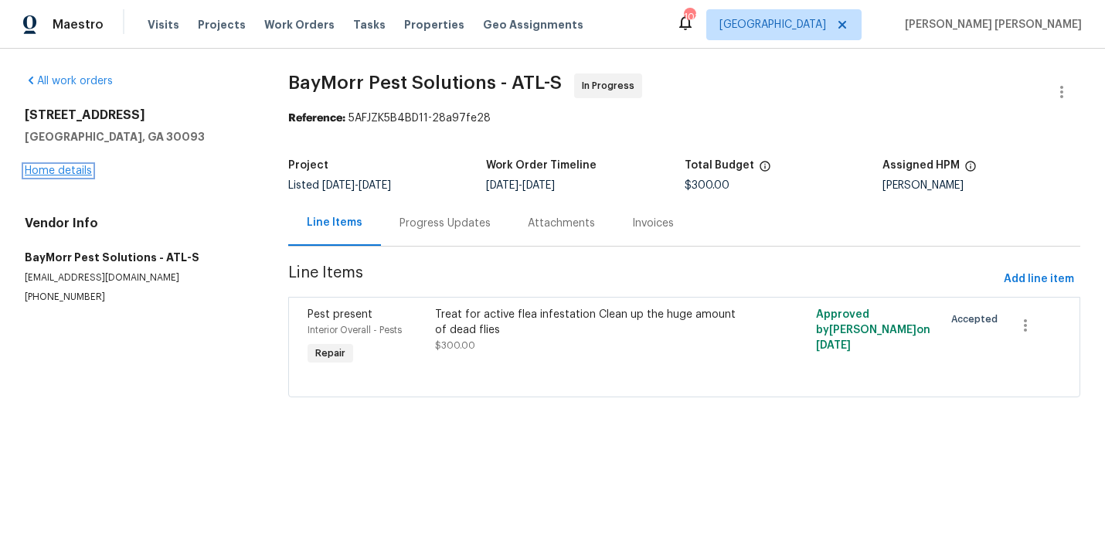
click at [65, 166] on link "Home details" at bounding box center [58, 170] width 67 height 11
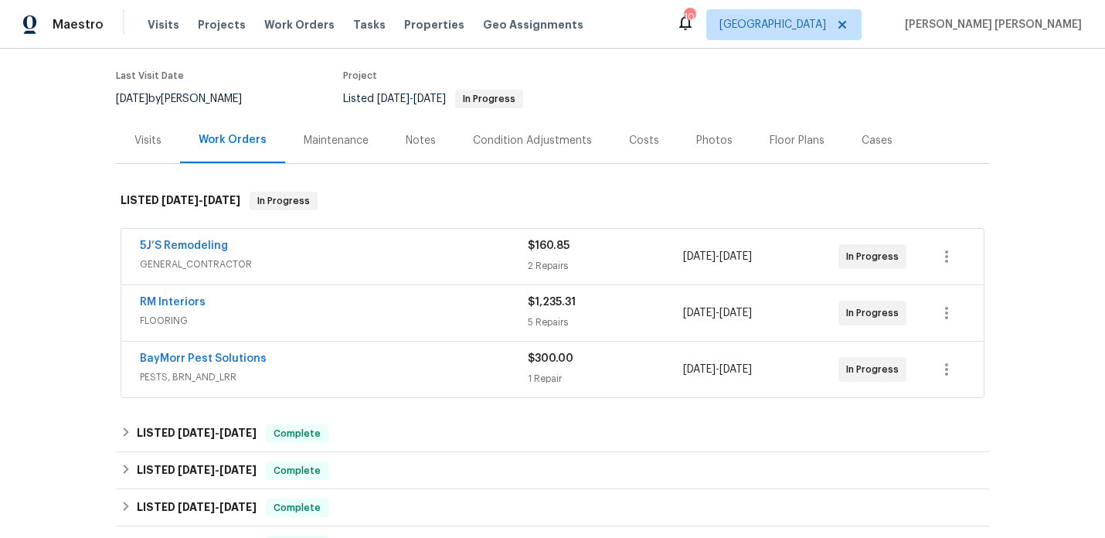
scroll to position [128, 0]
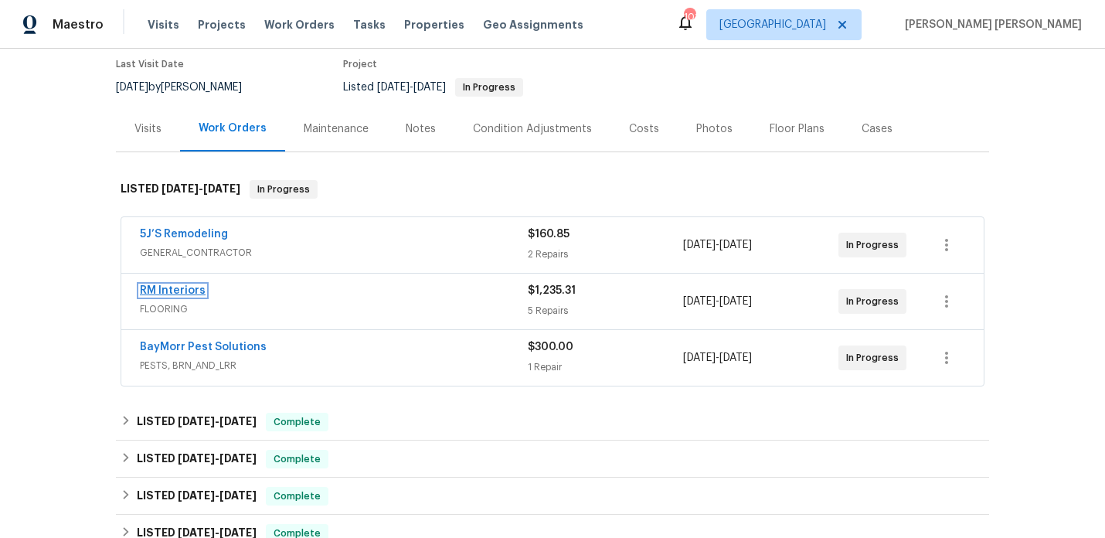
click at [170, 294] on link "RM Interiors" at bounding box center [173, 290] width 66 height 11
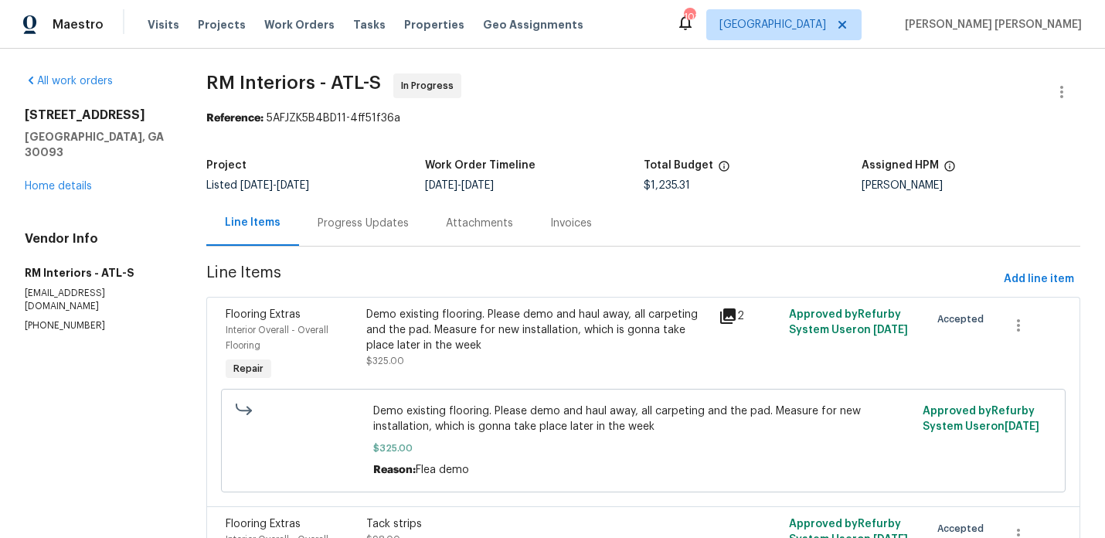
click at [374, 221] on div "Progress Updates" at bounding box center [363, 223] width 91 height 15
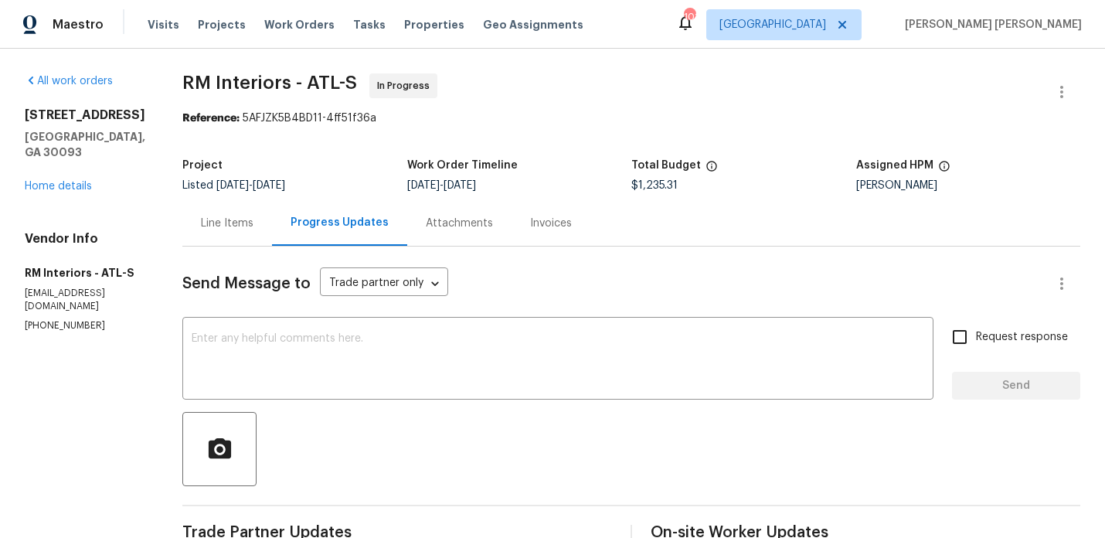
click at [201, 228] on div "Line Items" at bounding box center [227, 223] width 53 height 15
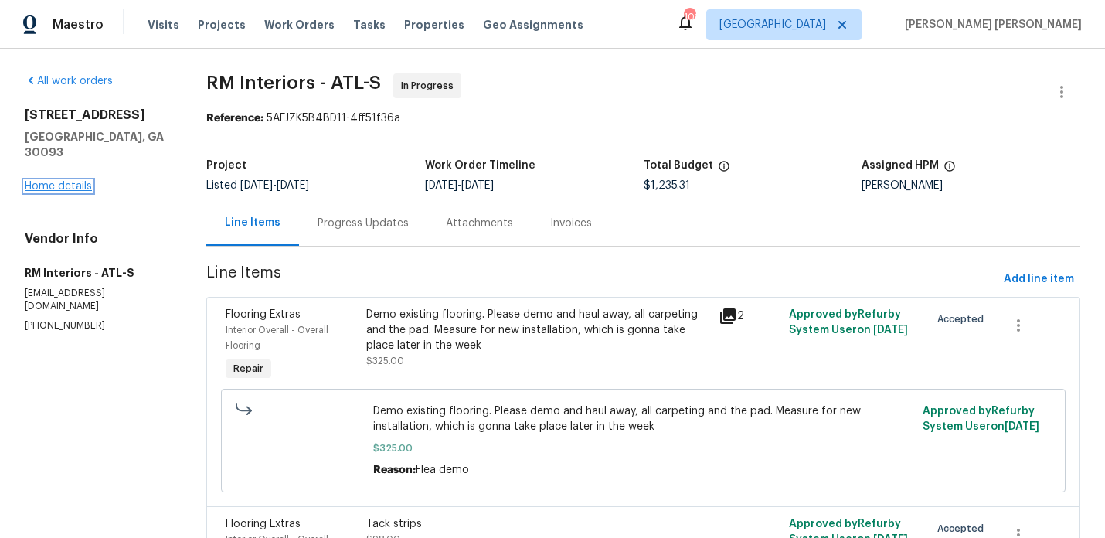
click at [30, 181] on link "Home details" at bounding box center [58, 186] width 67 height 11
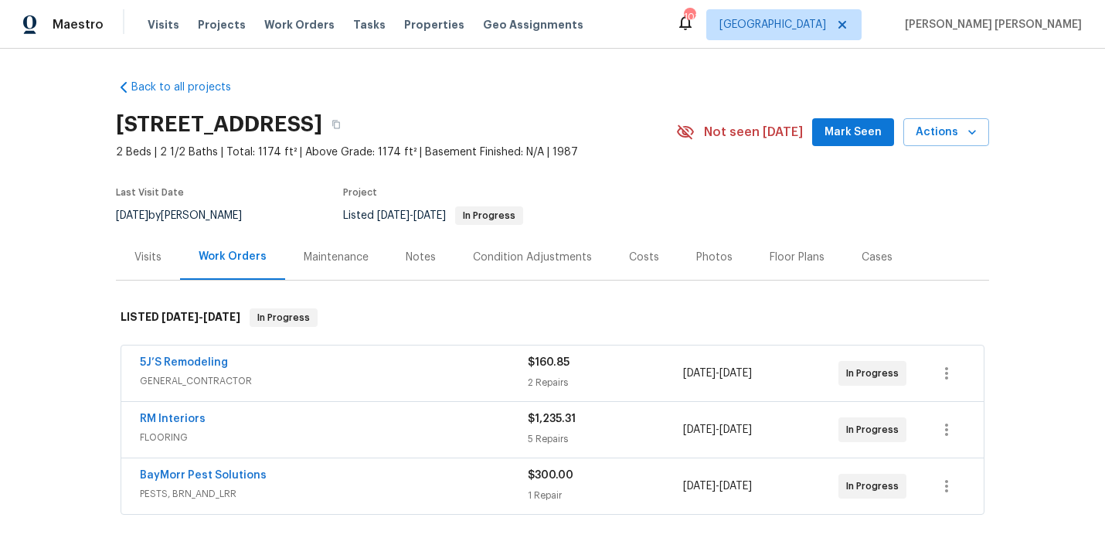
click at [703, 250] on div "Photos" at bounding box center [714, 257] width 36 height 15
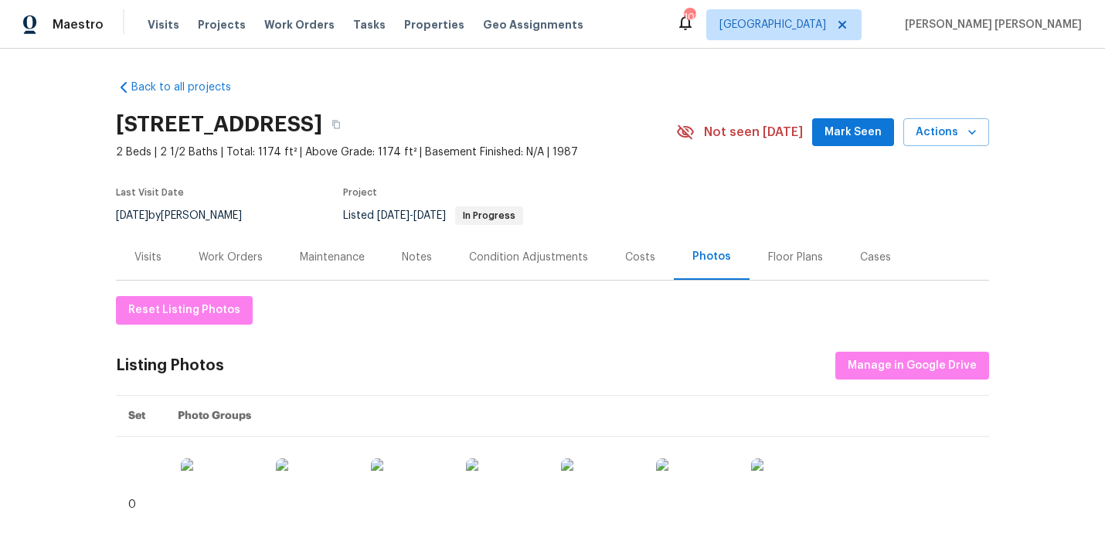
click at [246, 243] on div "Work Orders" at bounding box center [230, 257] width 101 height 46
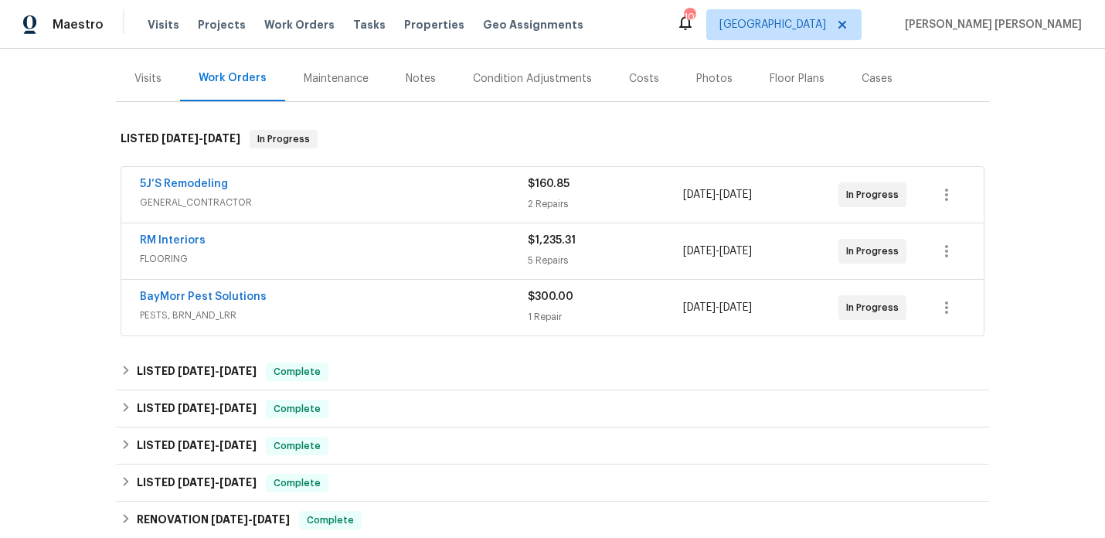
scroll to position [178, 0]
click at [426, 78] on div "Notes" at bounding box center [421, 79] width 30 height 15
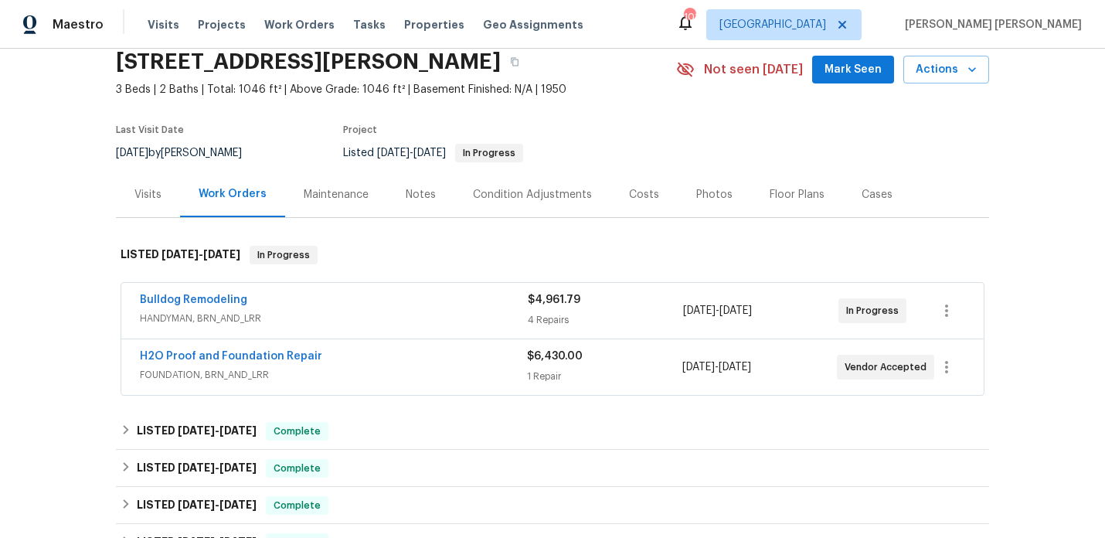
scroll to position [66, 0]
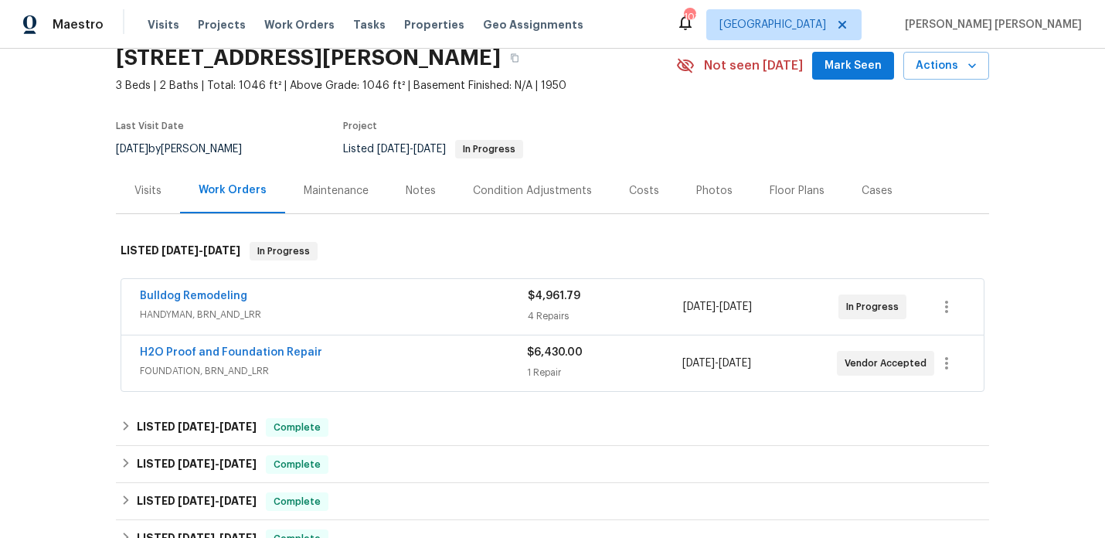
click at [395, 363] on span "FOUNDATION, BRN_AND_LRR" at bounding box center [333, 370] width 387 height 15
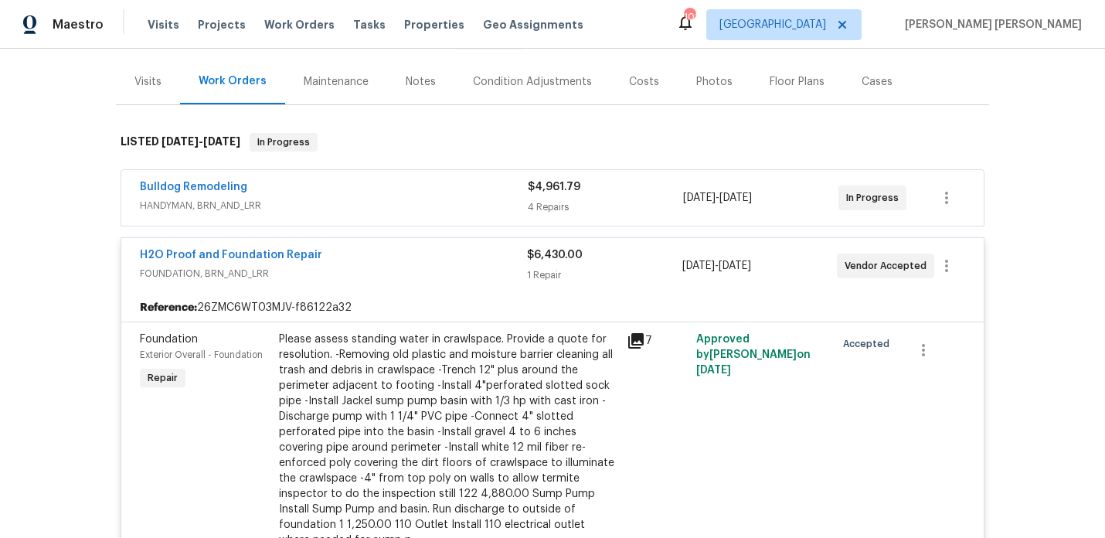
scroll to position [69, 0]
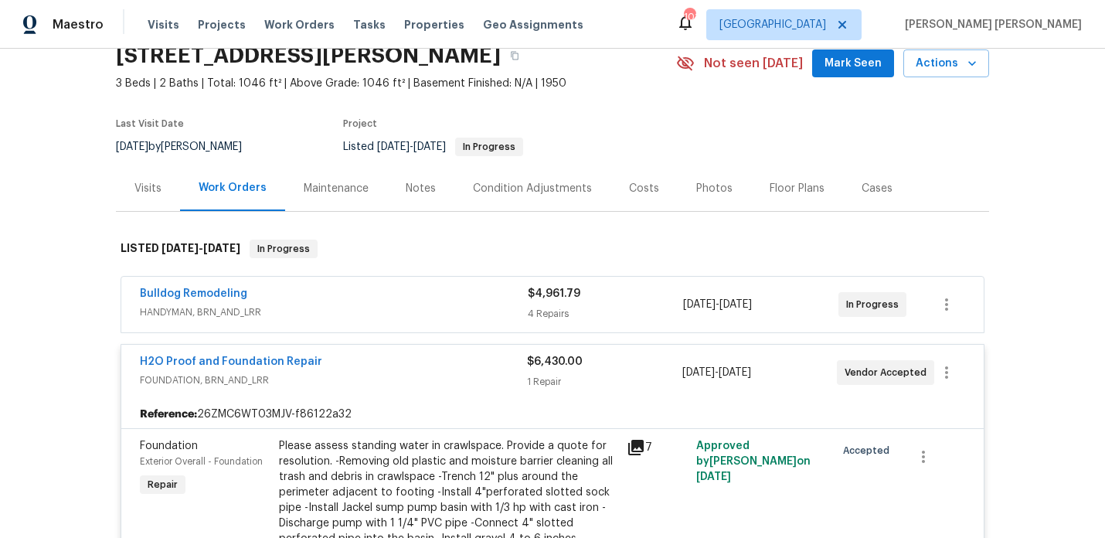
click at [318, 283] on div "Bulldog Remodeling HANDYMAN, BRN_AND_LRR $4,961.79 4 Repairs 9/18/2025 - 9/25/2…" at bounding box center [552, 305] width 862 height 56
click at [219, 295] on link "Bulldog Remodeling" at bounding box center [193, 293] width 107 height 11
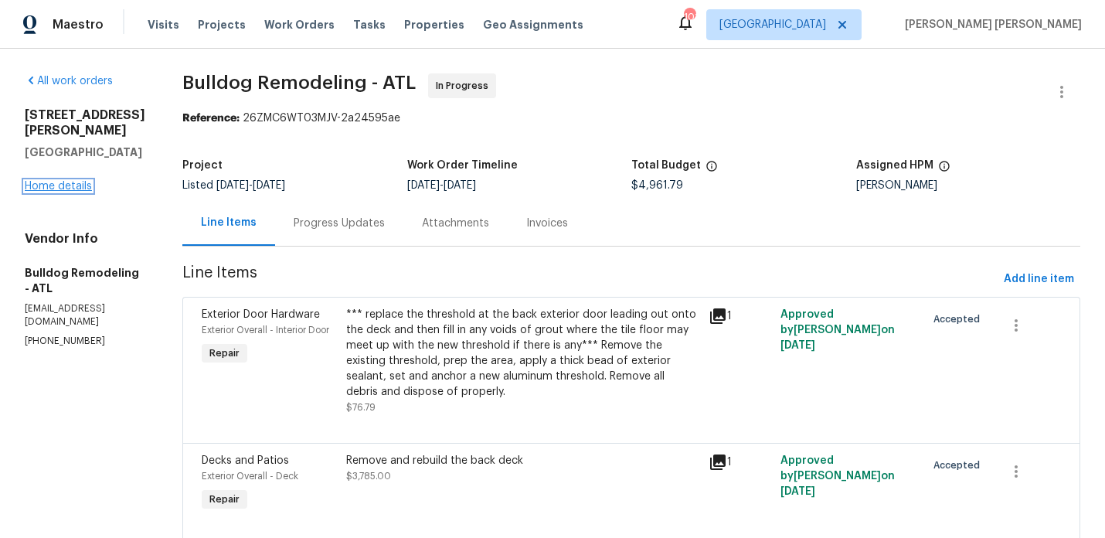
click at [55, 181] on link "Home details" at bounding box center [58, 186] width 67 height 11
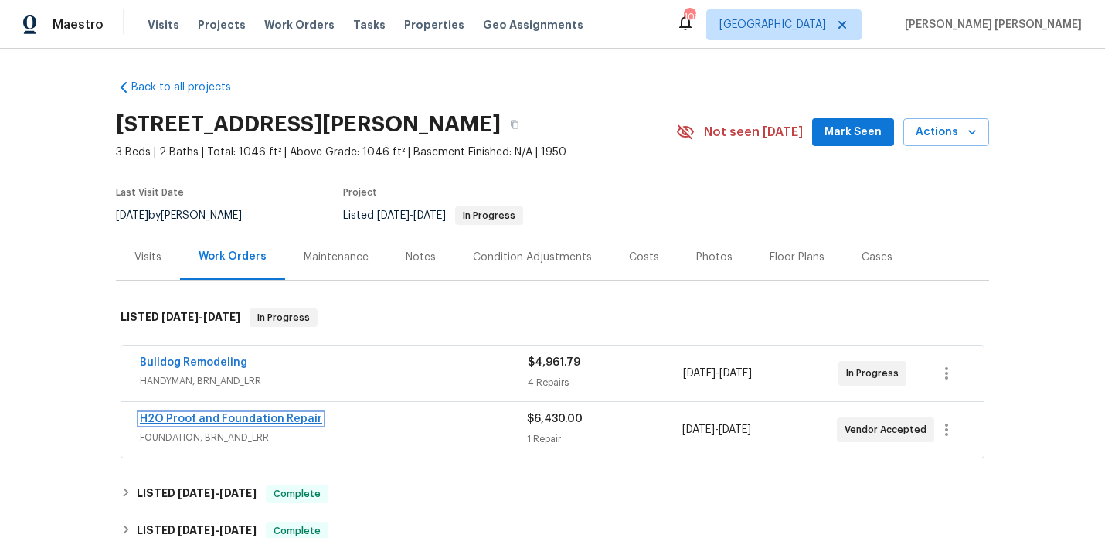
click at [208, 420] on link "H2O Proof and Foundation Repair" at bounding box center [231, 418] width 182 height 11
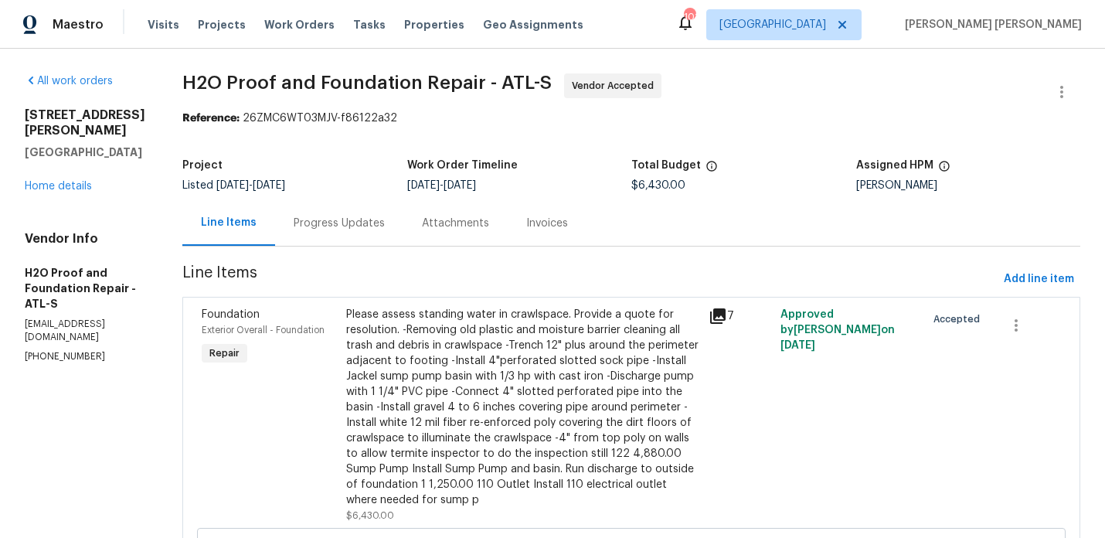
click at [319, 222] on div "Progress Updates" at bounding box center [339, 223] width 128 height 46
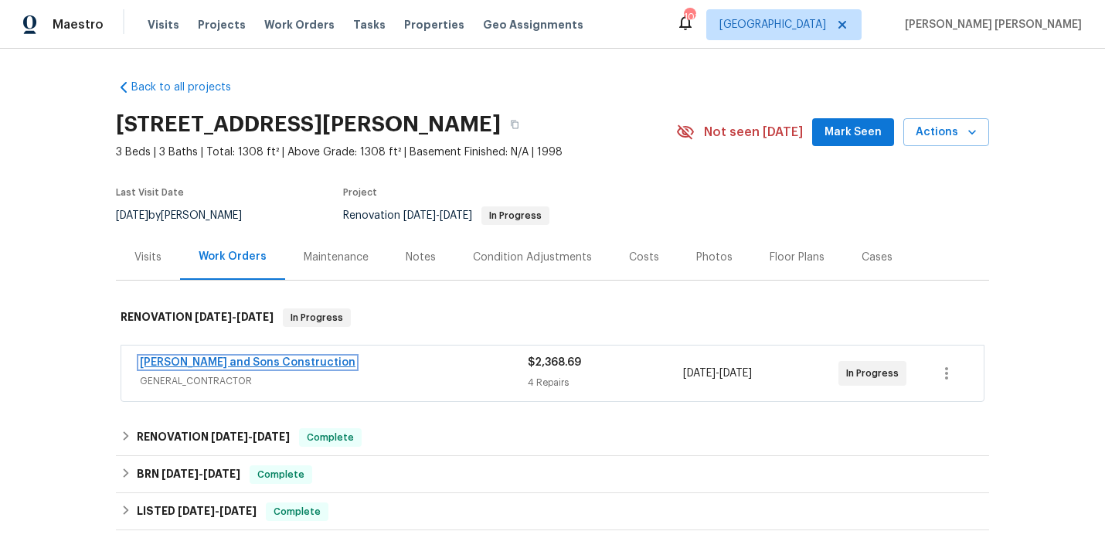
click at [256, 365] on link "[PERSON_NAME] and Sons Construction" at bounding box center [248, 362] width 216 height 11
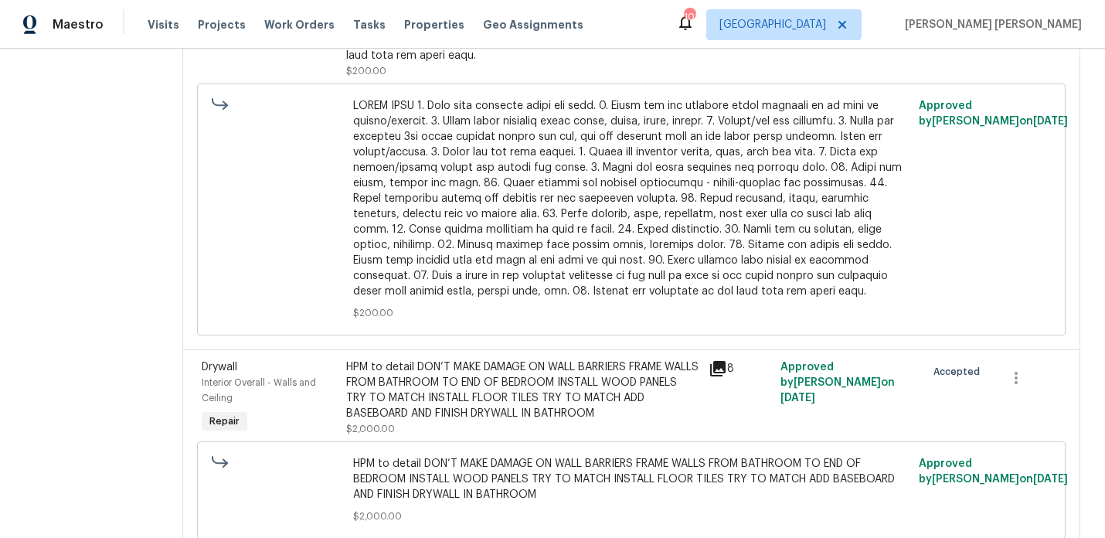
scroll to position [942, 0]
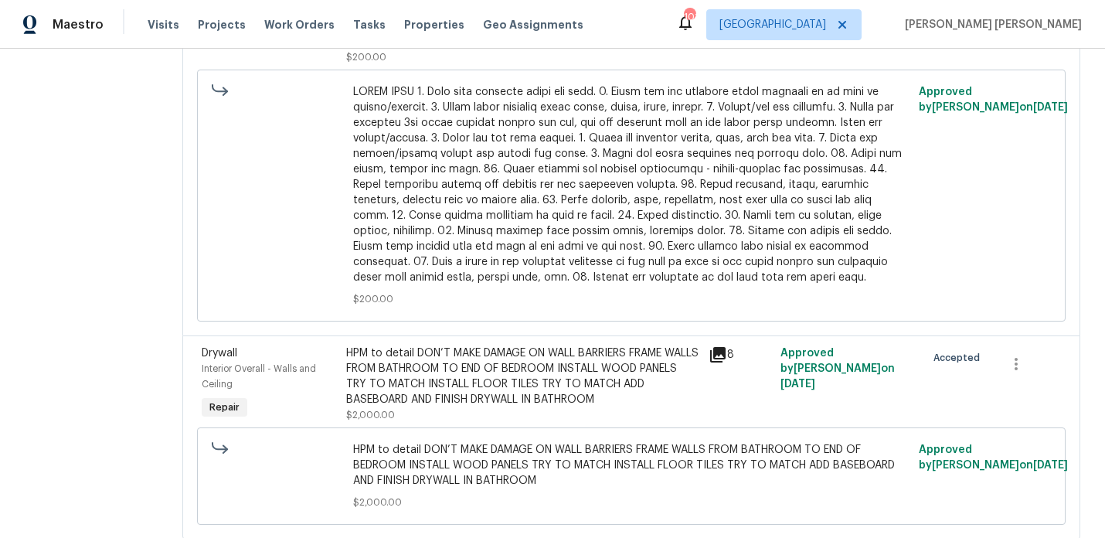
click at [709, 345] on icon at bounding box center [718, 354] width 19 height 19
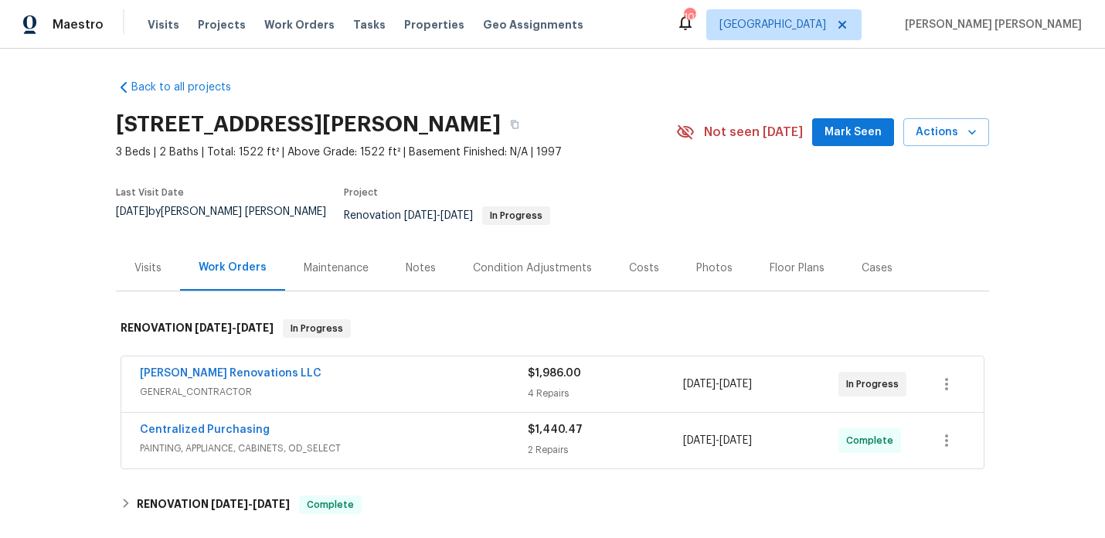
click at [685, 252] on div "Photos" at bounding box center [714, 268] width 73 height 46
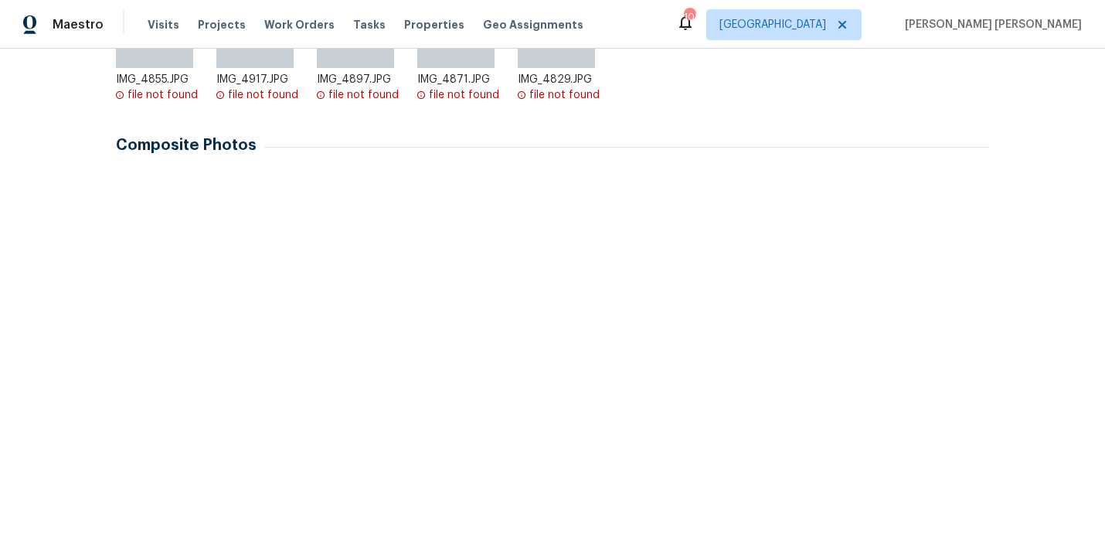
scroll to position [379, 0]
click at [266, 193] on img at bounding box center [252, 210] width 77 height 77
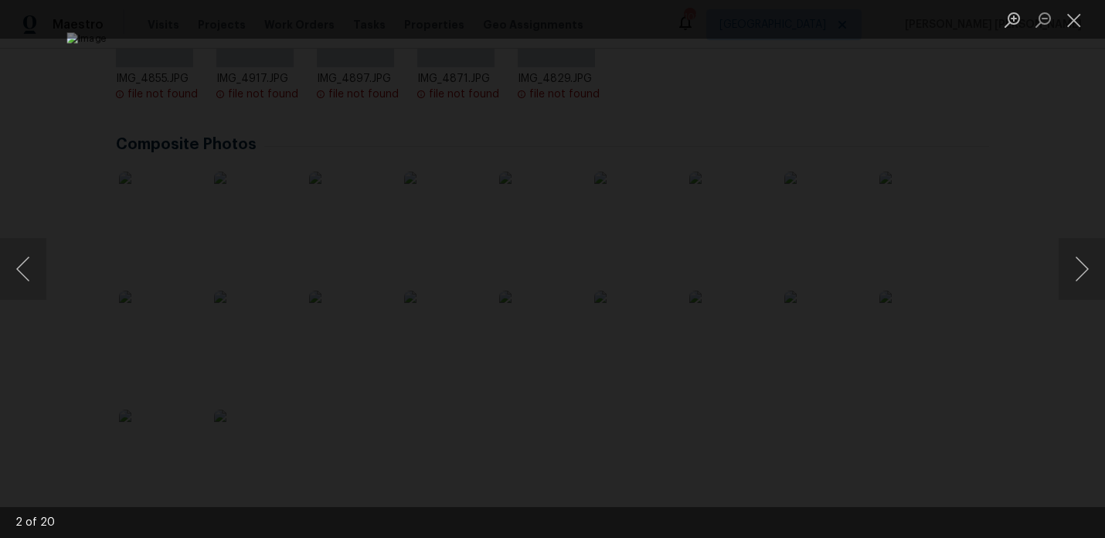
click at [982, 209] on div "Lightbox" at bounding box center [552, 269] width 1105 height 538
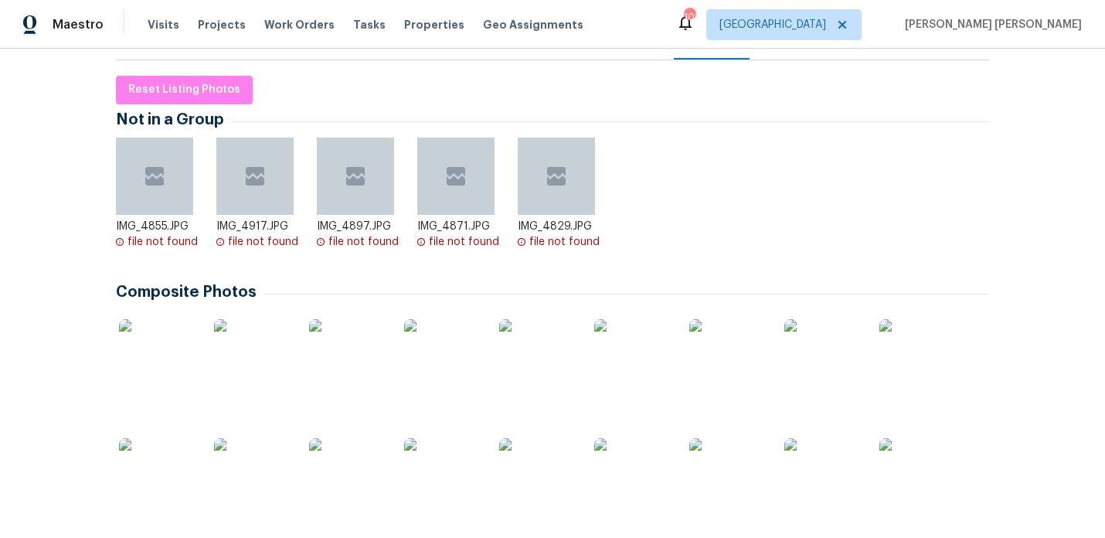
scroll to position [61, 0]
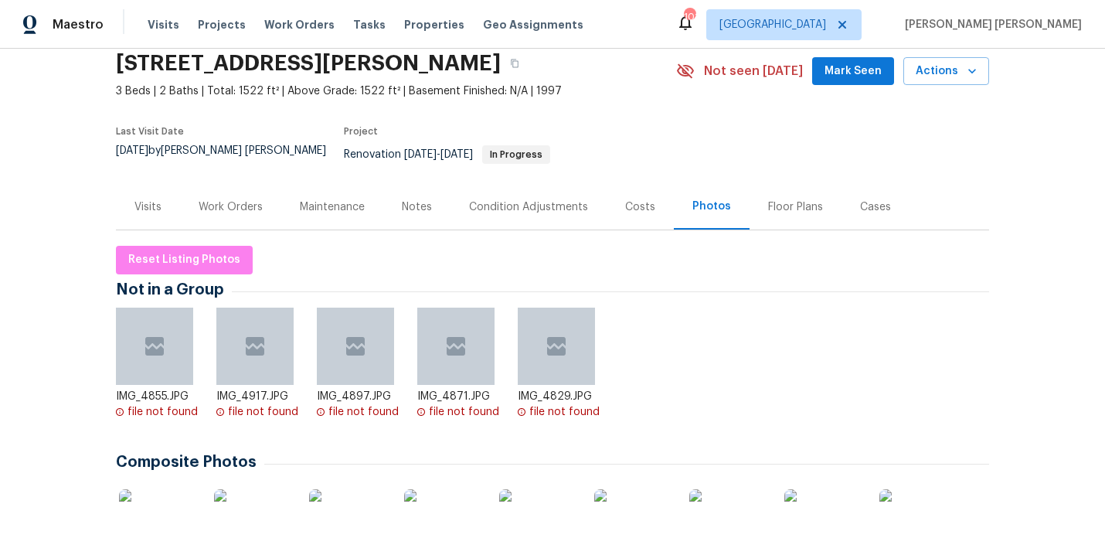
click at [152, 202] on div "Visits" at bounding box center [147, 206] width 27 height 15
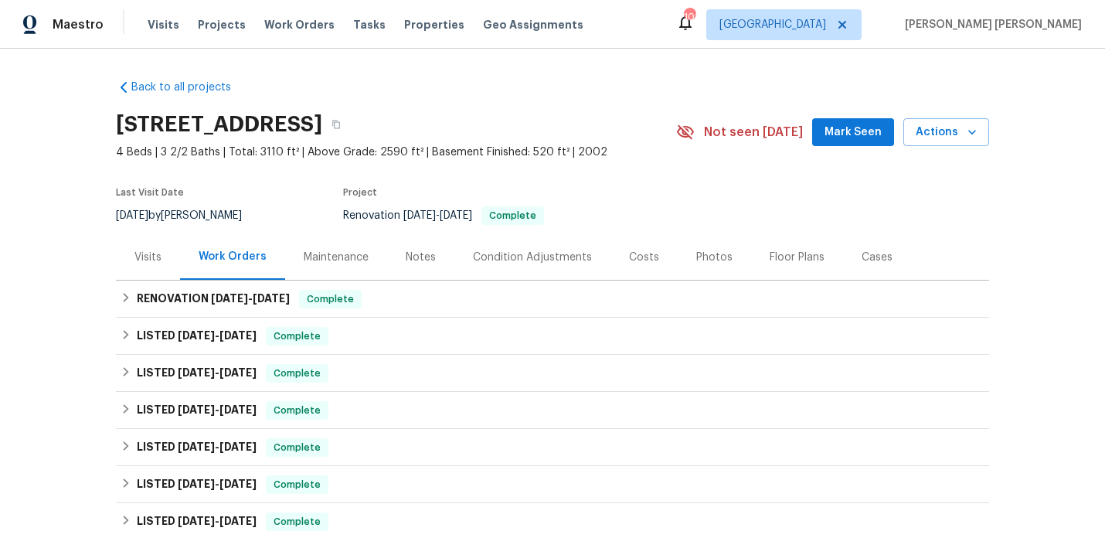
scroll to position [151, 0]
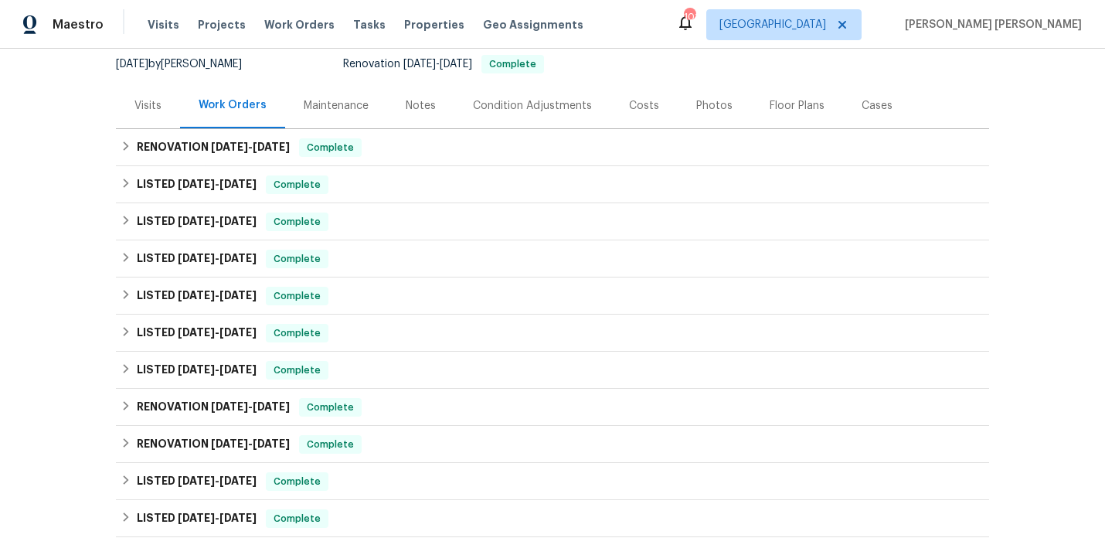
click at [143, 100] on div "Visits" at bounding box center [147, 105] width 27 height 15
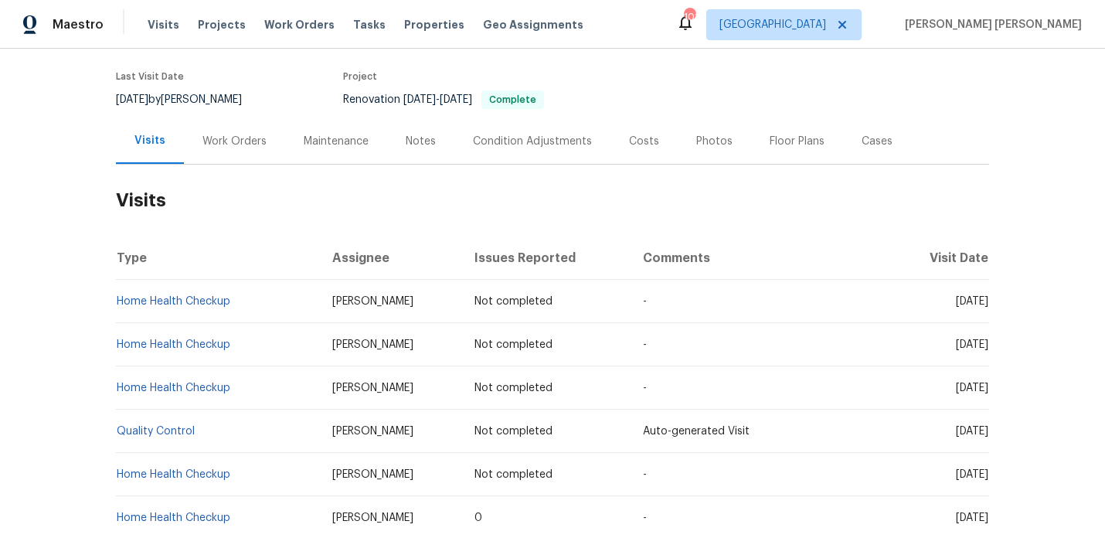
scroll to position [112, 0]
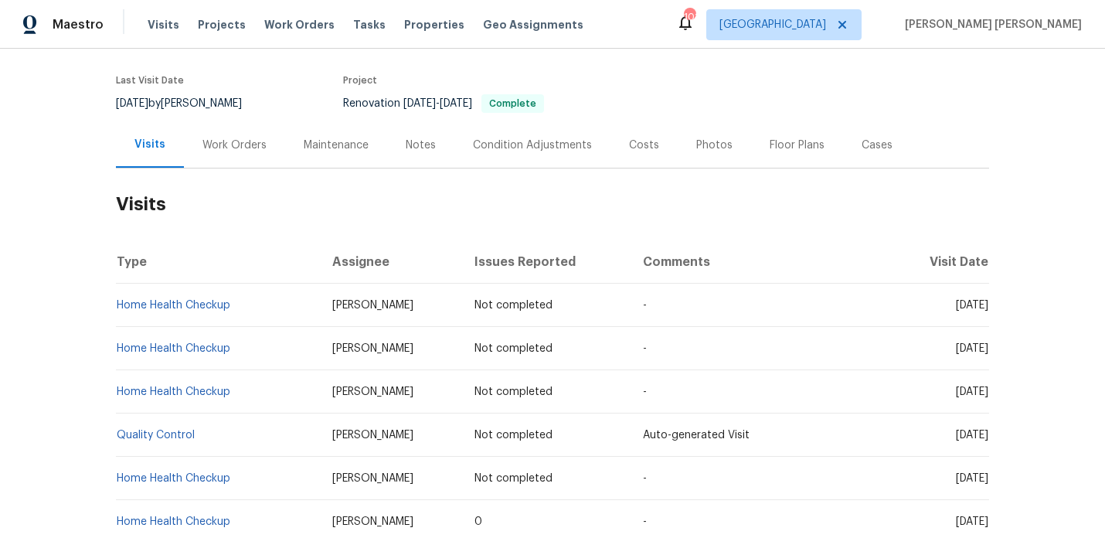
click at [215, 159] on div "Work Orders" at bounding box center [234, 145] width 101 height 46
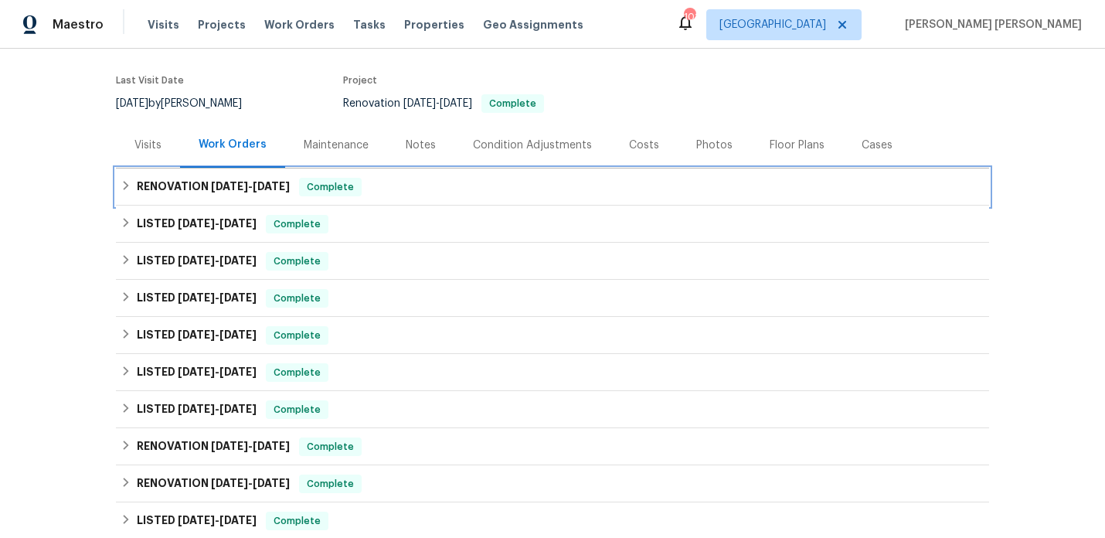
click at [226, 182] on span "[DATE]" at bounding box center [229, 186] width 37 height 11
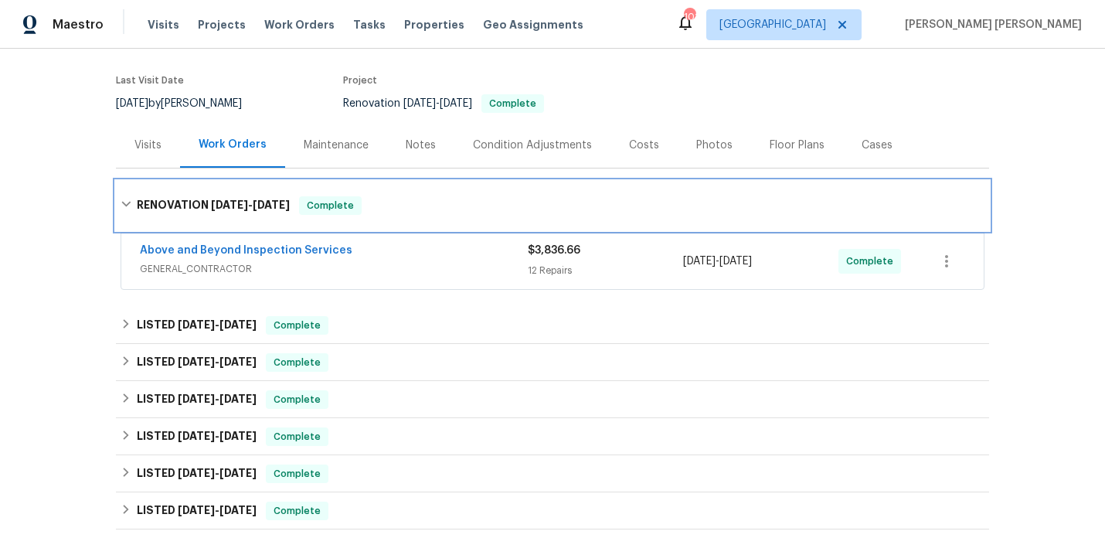
click at [226, 189] on div "RENOVATION [DATE] - [DATE] Complete" at bounding box center [552, 205] width 873 height 49
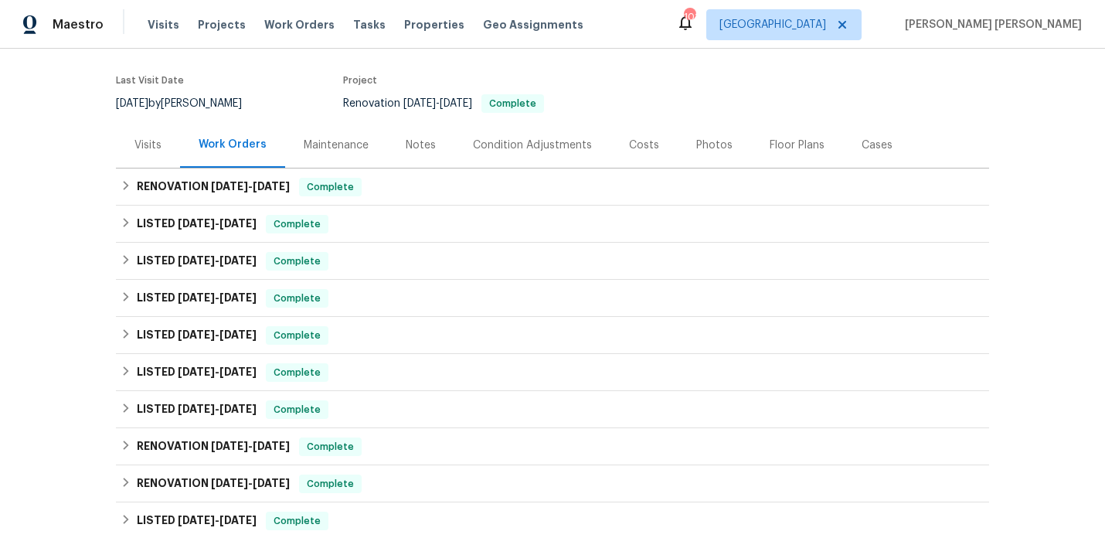
click at [706, 158] on div "Photos" at bounding box center [714, 145] width 73 height 46
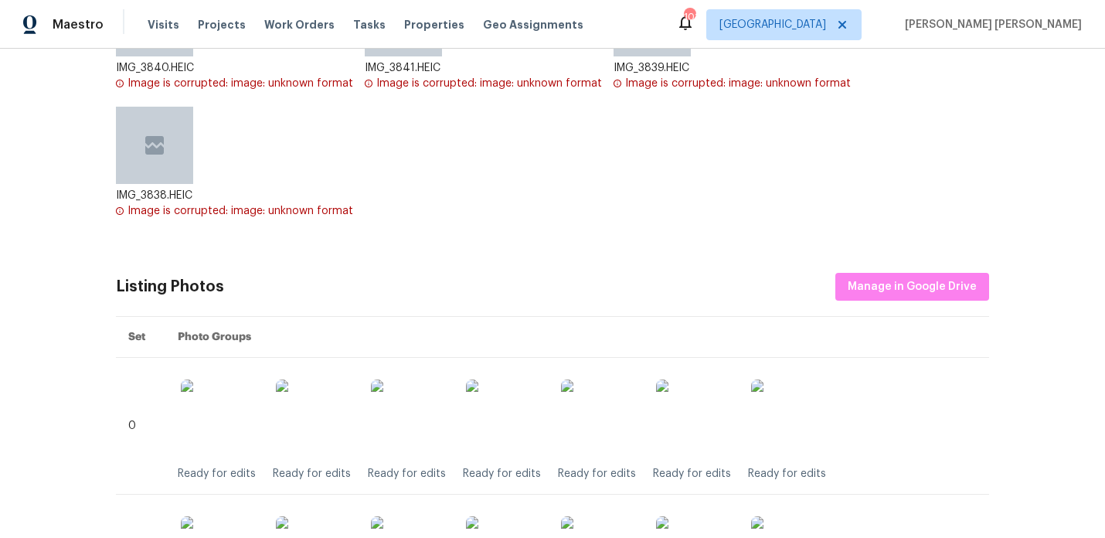
scroll to position [365, 0]
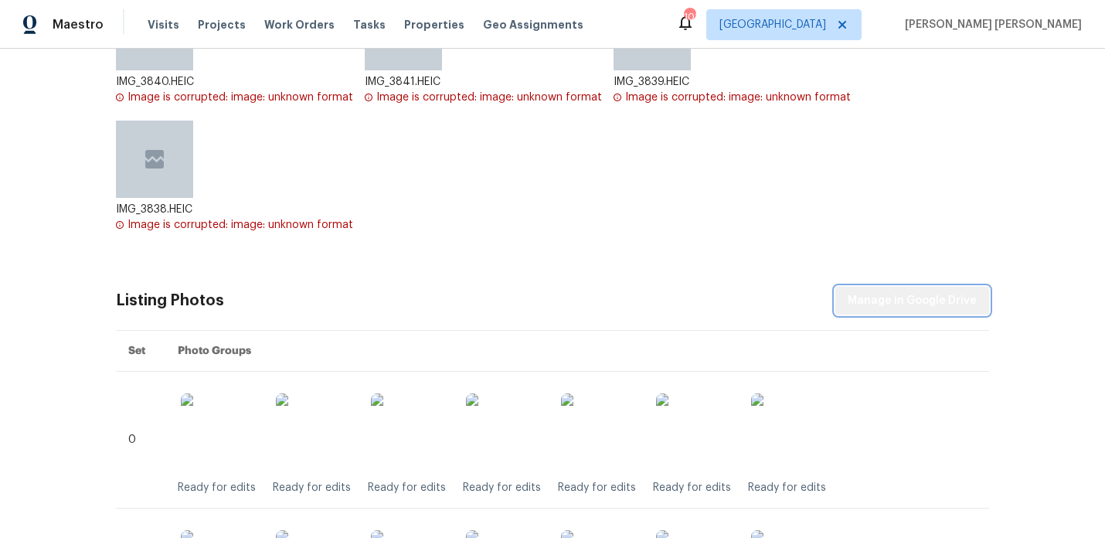
click at [919, 310] on button "Manage in Google Drive" at bounding box center [912, 301] width 154 height 29
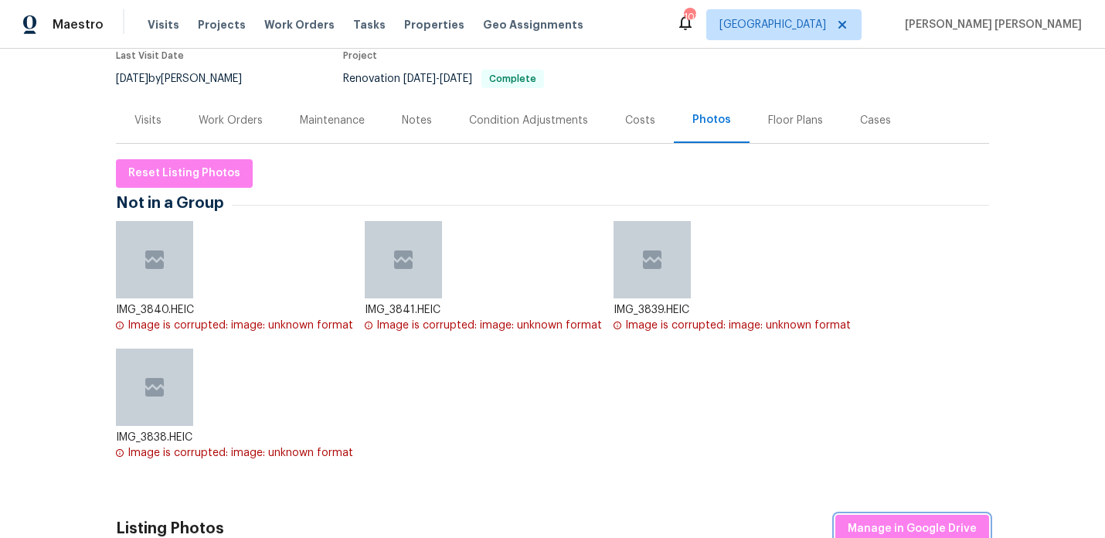
scroll to position [132, 0]
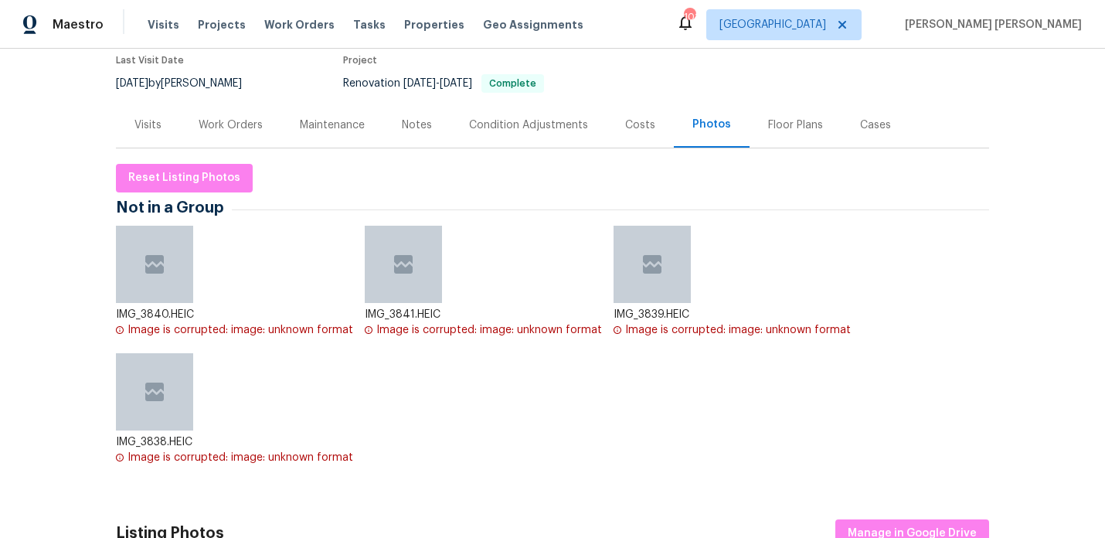
click at [546, 128] on div "Condition Adjustments" at bounding box center [528, 124] width 119 height 15
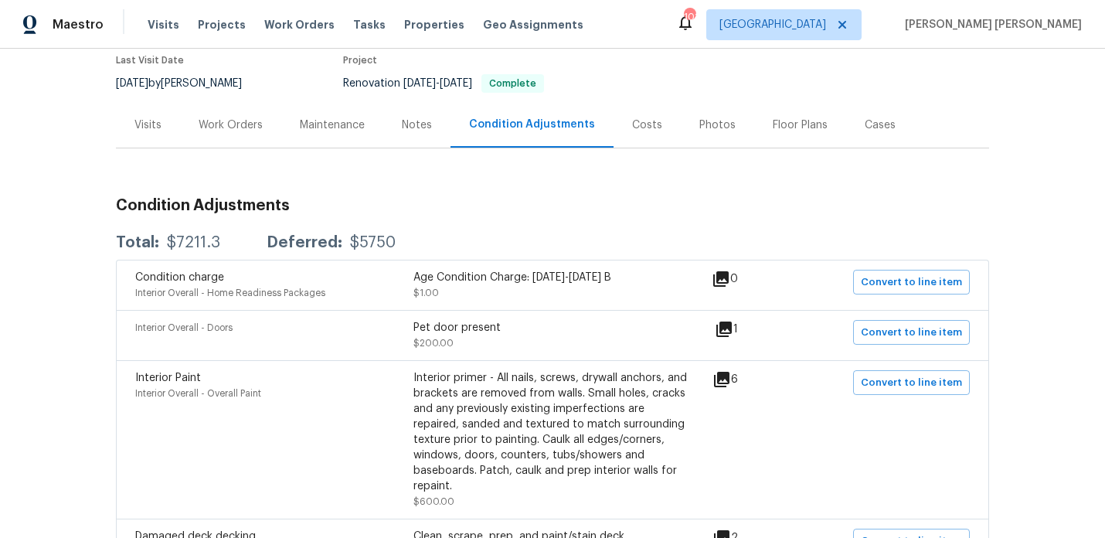
click at [426, 123] on div "Notes" at bounding box center [417, 124] width 30 height 15
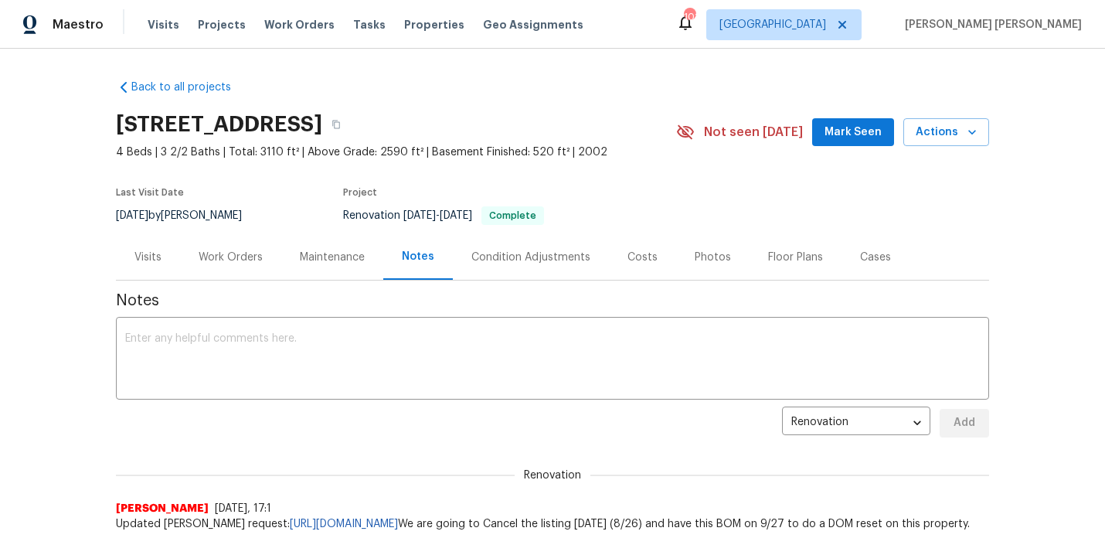
click at [159, 261] on div "Visits" at bounding box center [147, 257] width 27 height 15
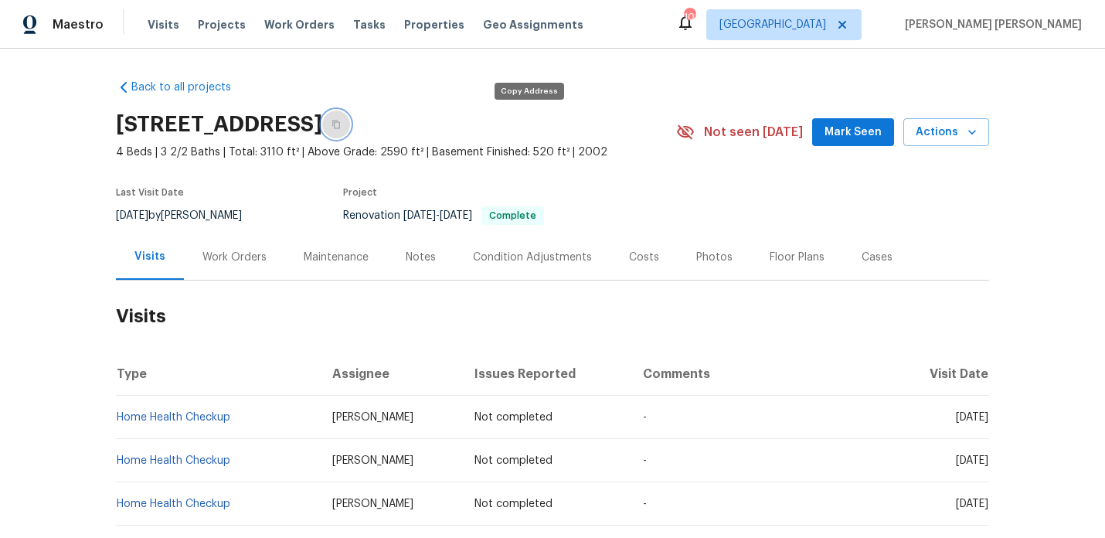
click at [350, 124] on button "button" at bounding box center [336, 125] width 28 height 28
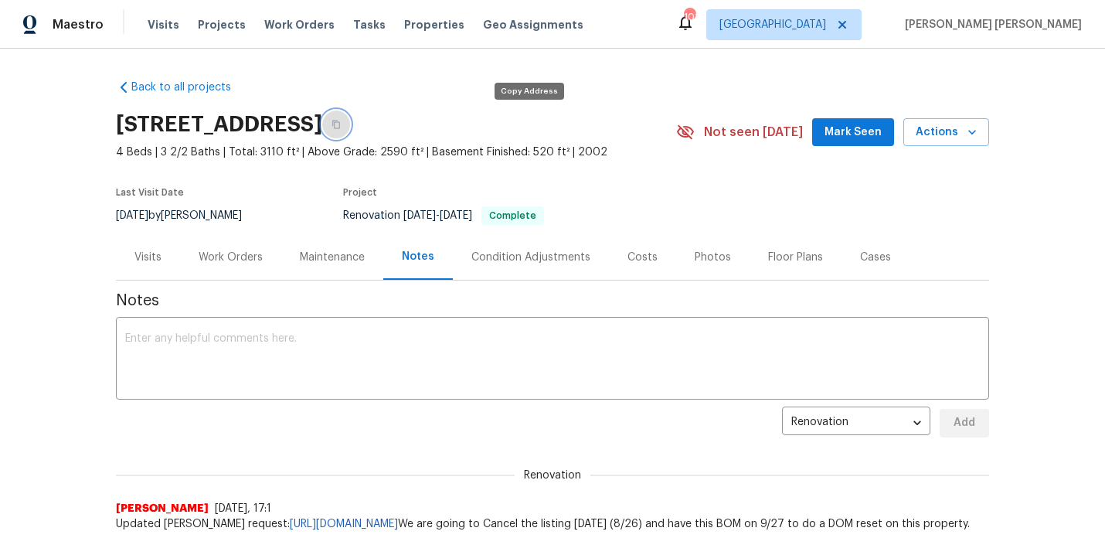
click at [350, 119] on button "button" at bounding box center [336, 125] width 28 height 28
click at [234, 260] on div "Work Orders" at bounding box center [231, 257] width 64 height 15
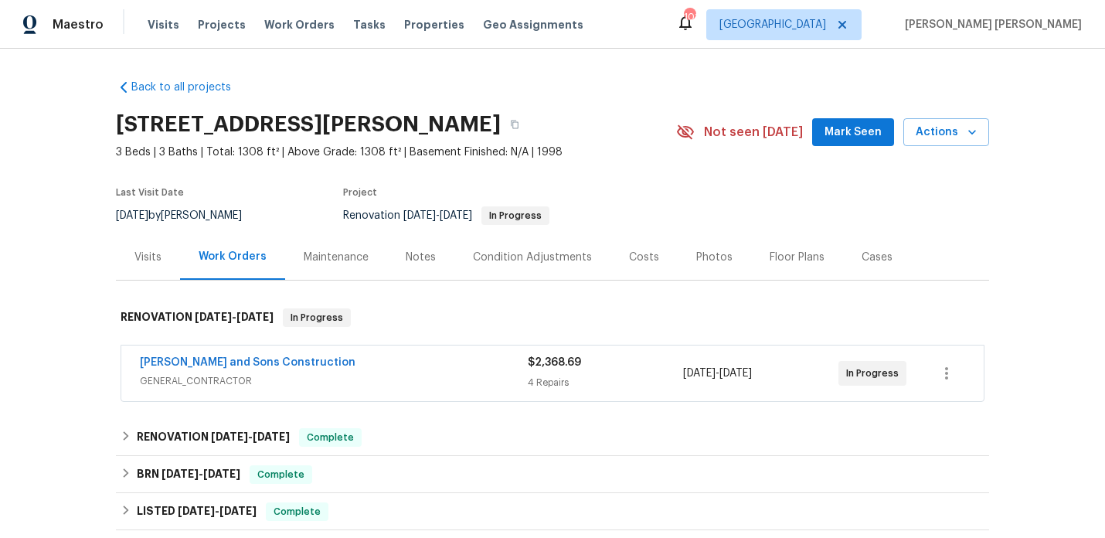
click at [417, 264] on div "Notes" at bounding box center [421, 257] width 30 height 15
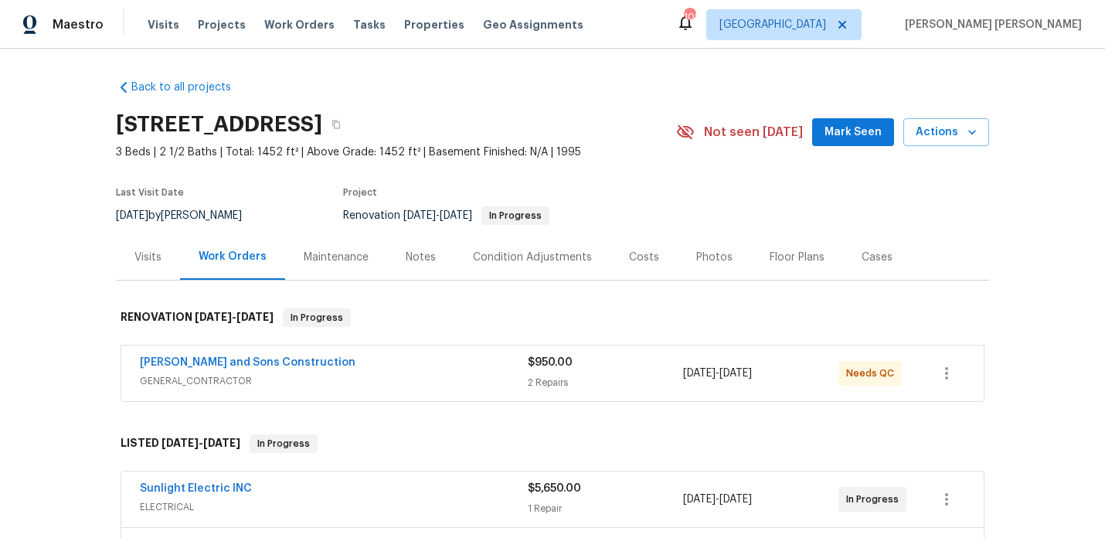
scroll to position [83, 0]
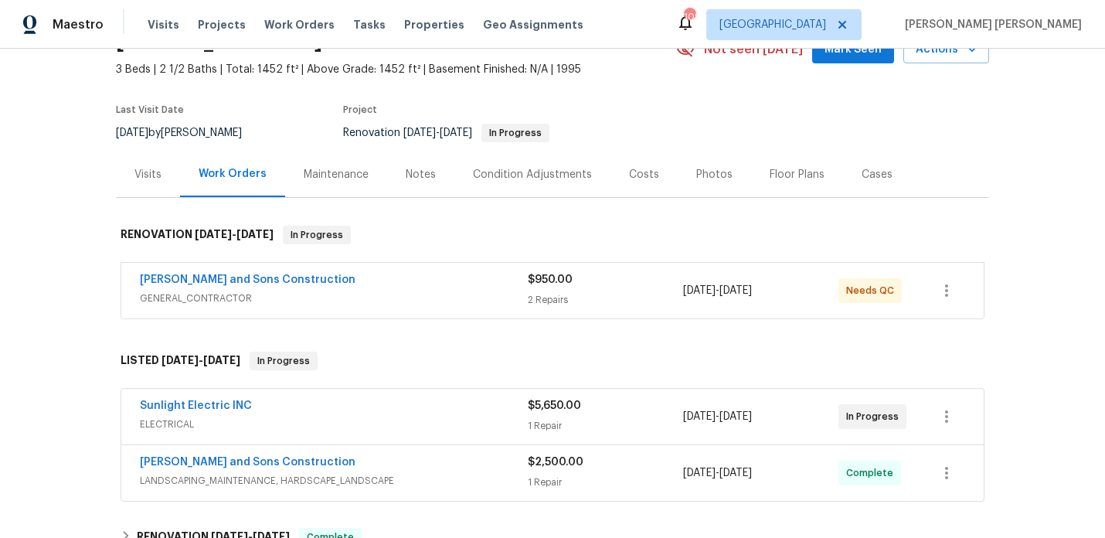
click at [262, 413] on div "Sunlight Electric INC" at bounding box center [334, 407] width 388 height 19
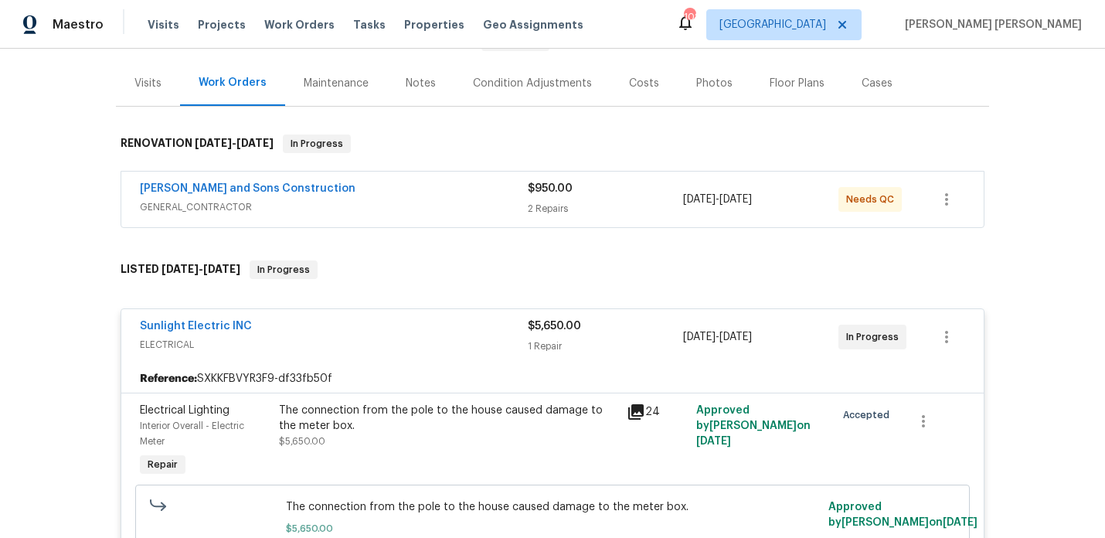
scroll to position [189, 0]
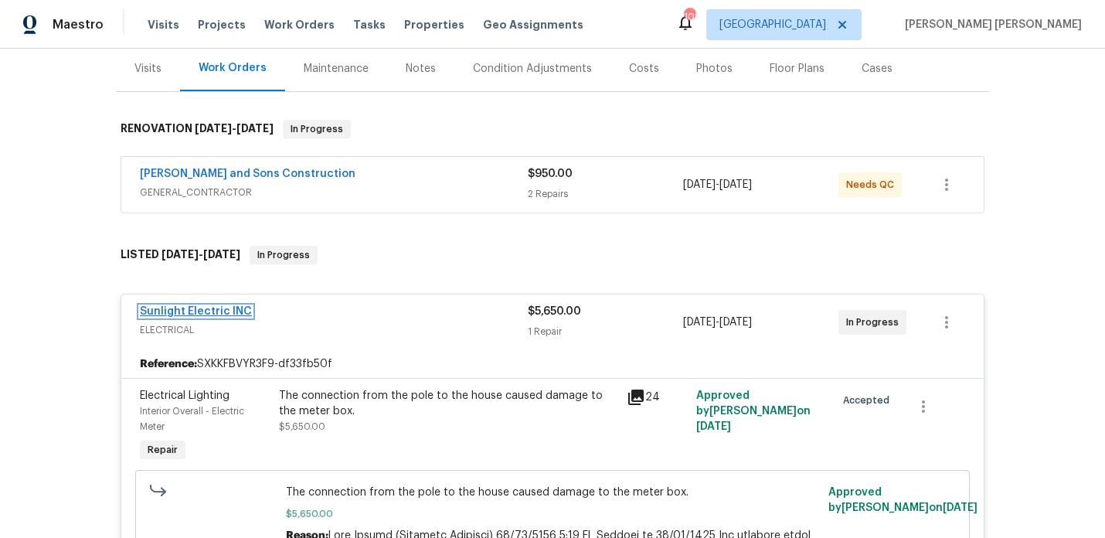
click at [228, 315] on link "Sunlight Electric INC" at bounding box center [196, 311] width 112 height 11
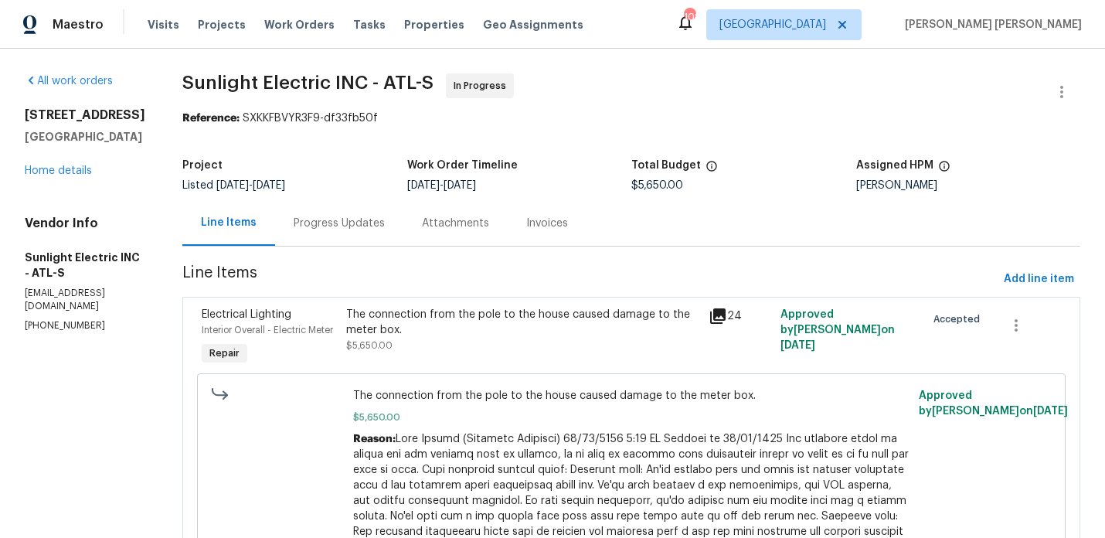
click at [345, 210] on div "Progress Updates" at bounding box center [339, 223] width 128 height 46
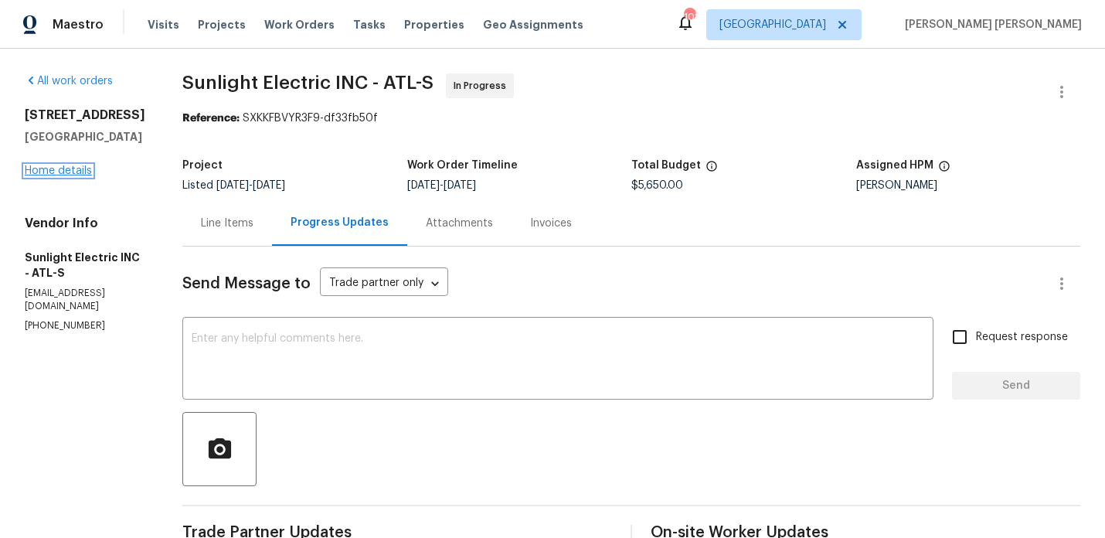
click at [52, 169] on link "Home details" at bounding box center [58, 170] width 67 height 11
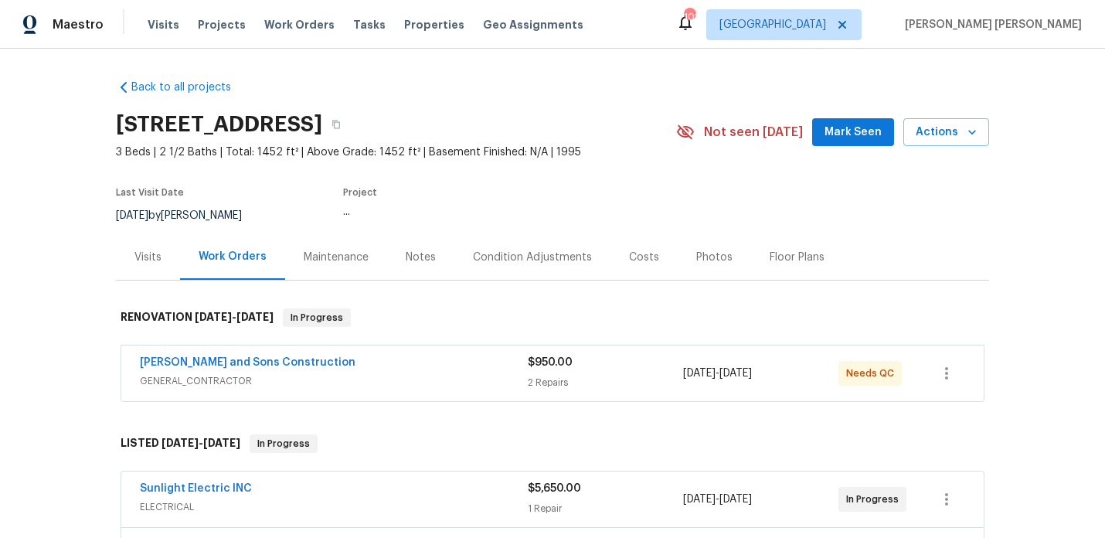
click at [406, 248] on div "Notes" at bounding box center [420, 257] width 67 height 46
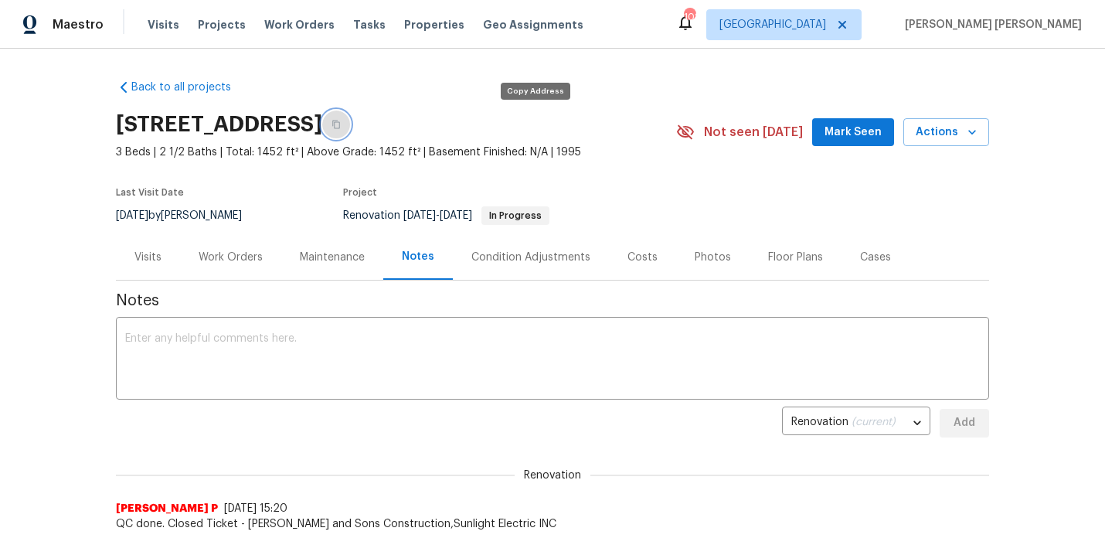
click at [350, 113] on button "button" at bounding box center [336, 125] width 28 height 28
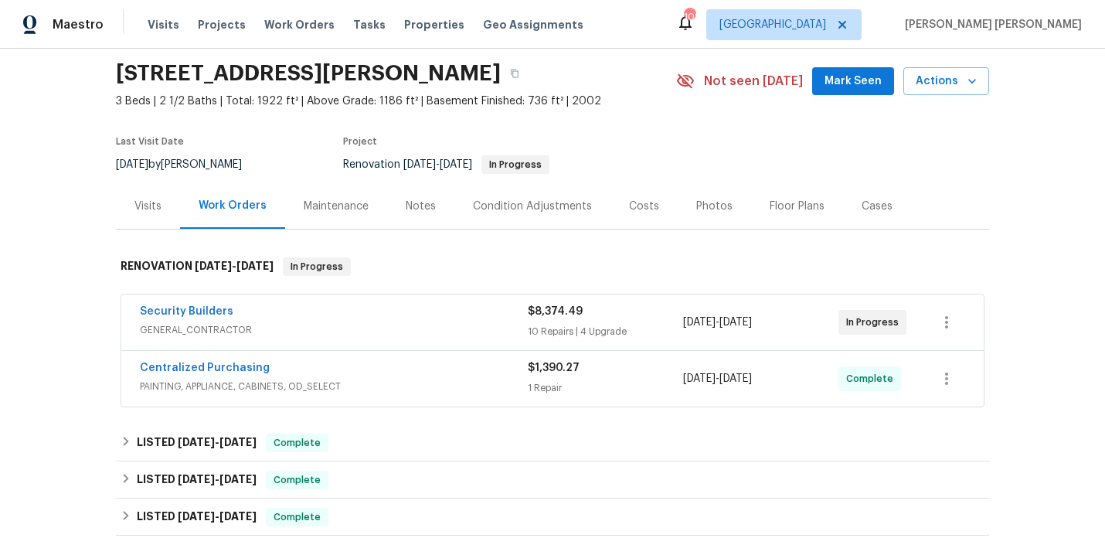
scroll to position [97, 0]
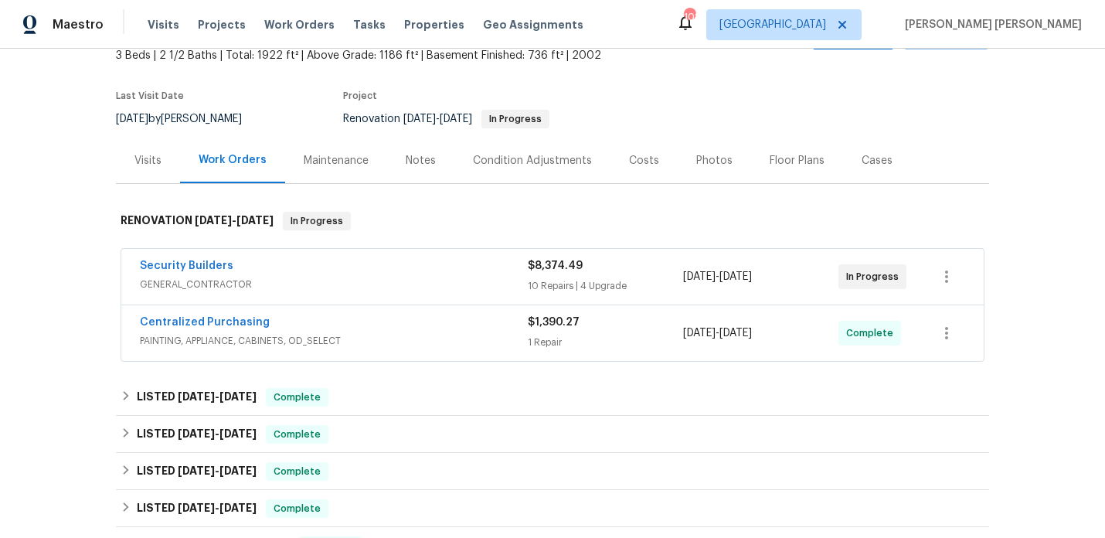
click at [206, 271] on span "Security Builders" at bounding box center [187, 265] width 94 height 15
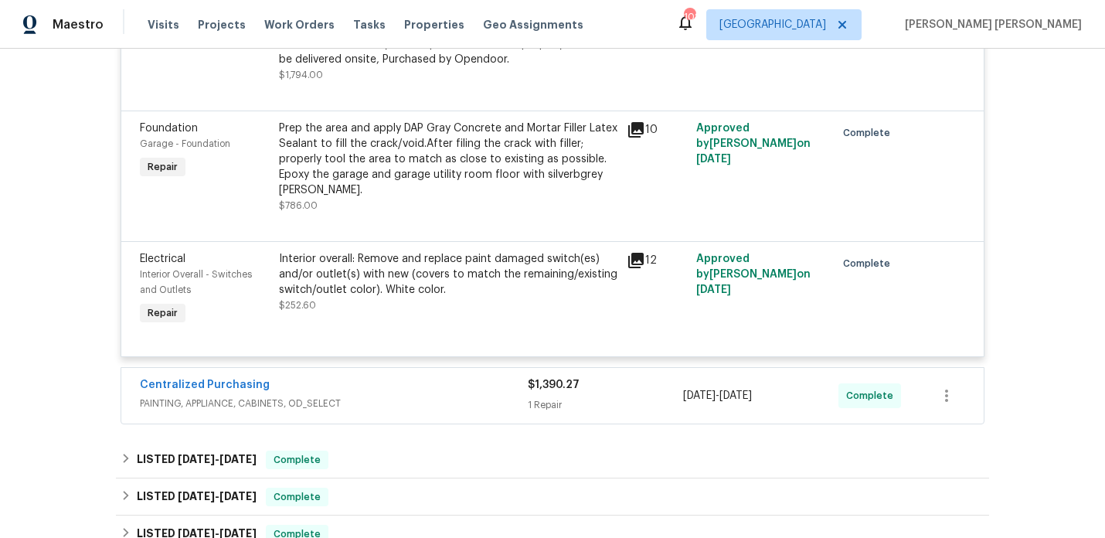
scroll to position [2257, 0]
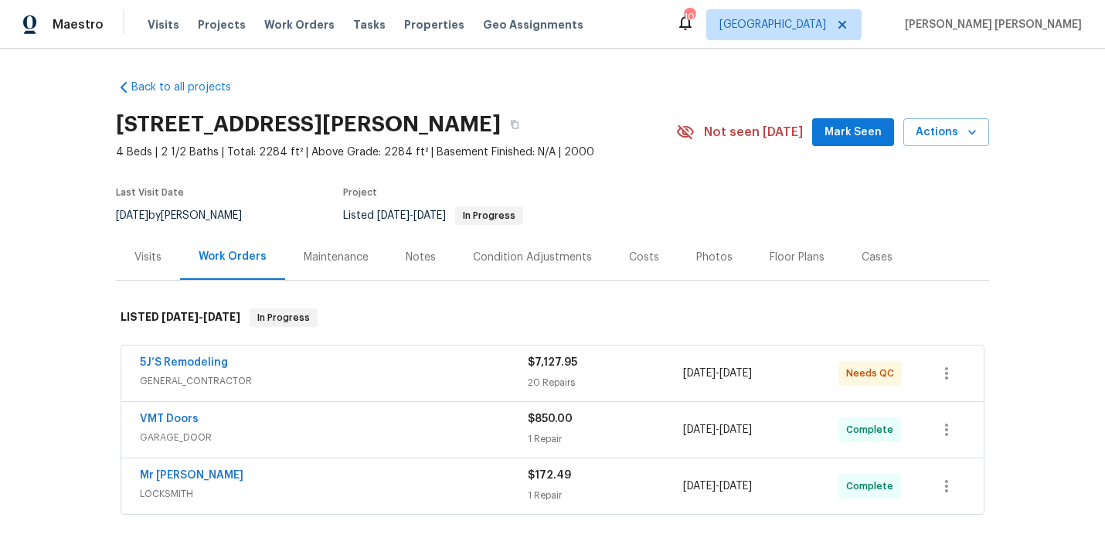
scroll to position [134, 0]
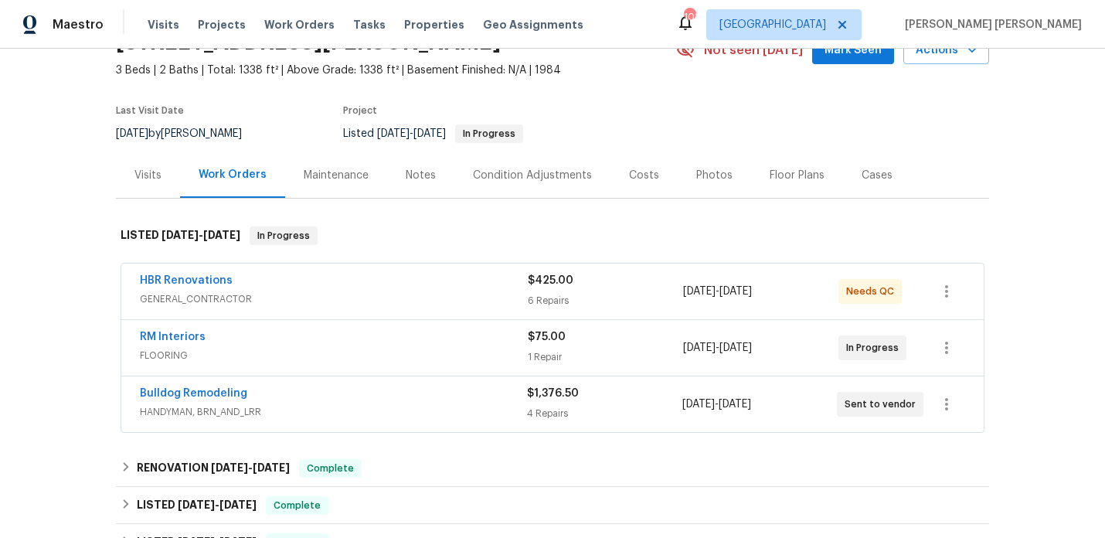
scroll to position [96, 0]
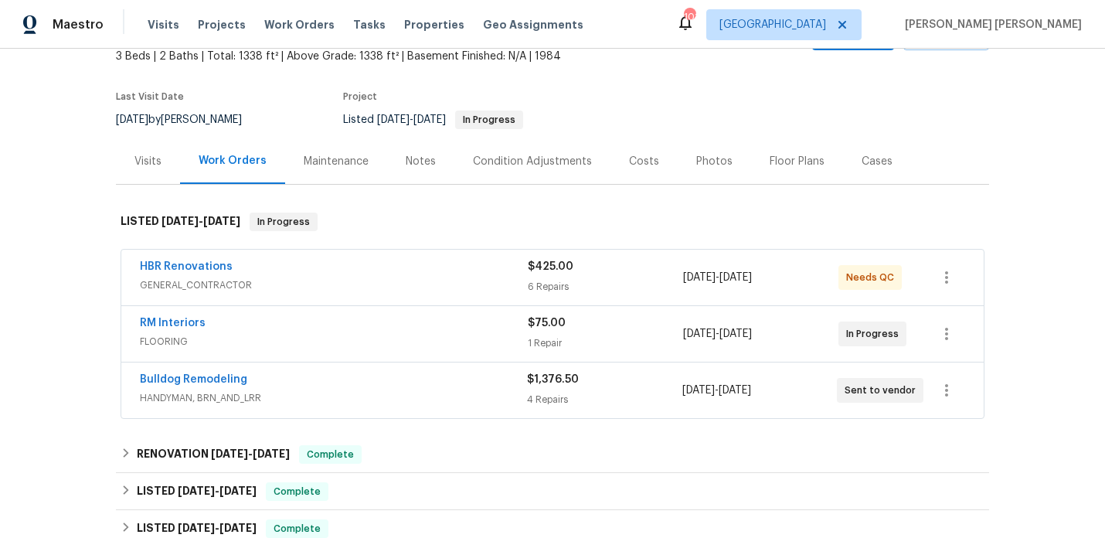
click at [325, 406] on div "Bulldog Remodeling HANDYMAN, BRN_AND_LRR" at bounding box center [333, 390] width 387 height 37
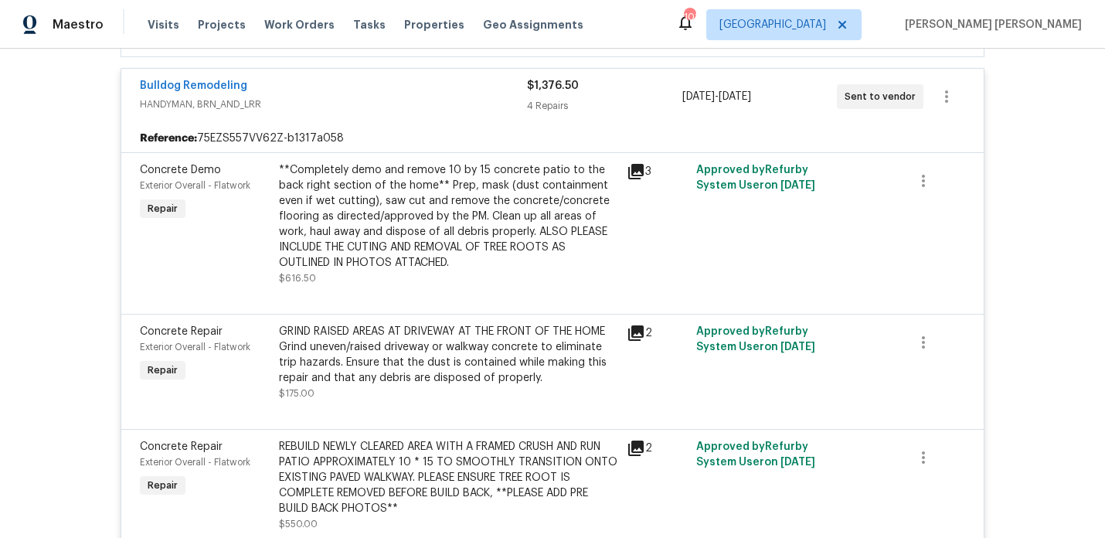
scroll to position [403, 0]
click at [198, 87] on link "Bulldog Remodeling" at bounding box center [193, 84] width 107 height 11
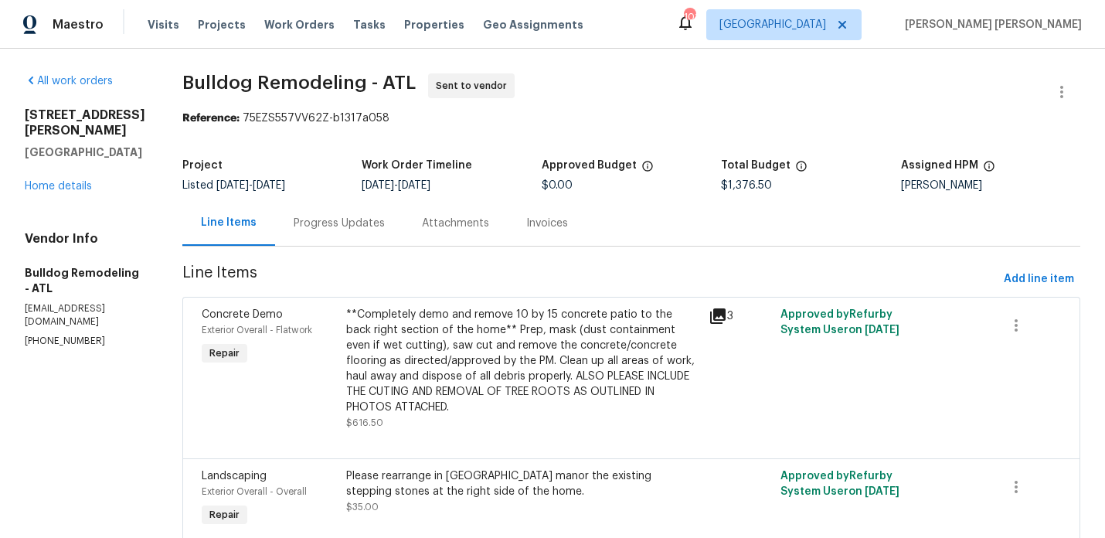
click at [349, 236] on div "Progress Updates" at bounding box center [339, 223] width 128 height 46
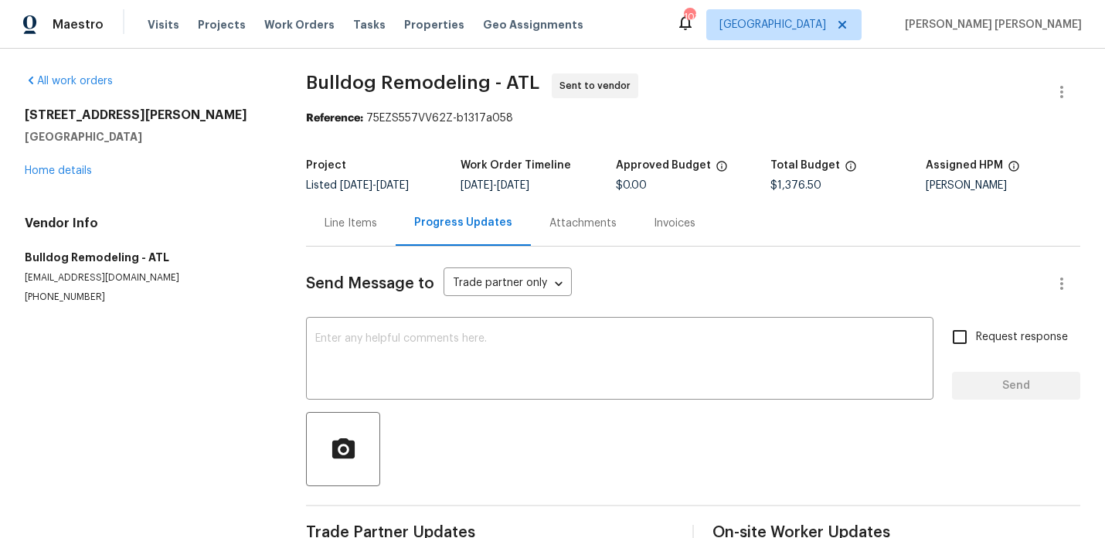
scroll to position [97, 0]
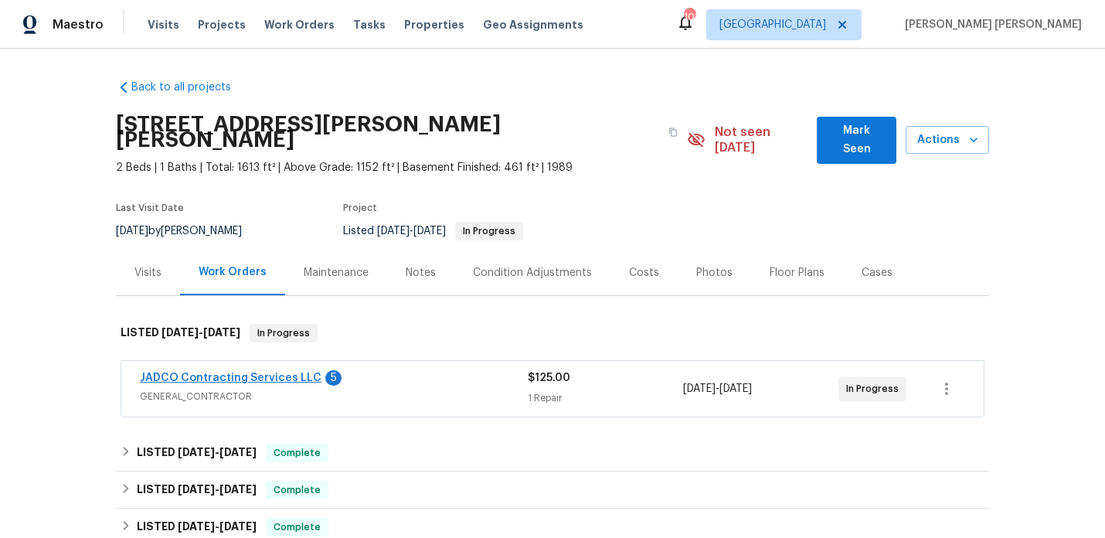
scroll to position [116, 0]
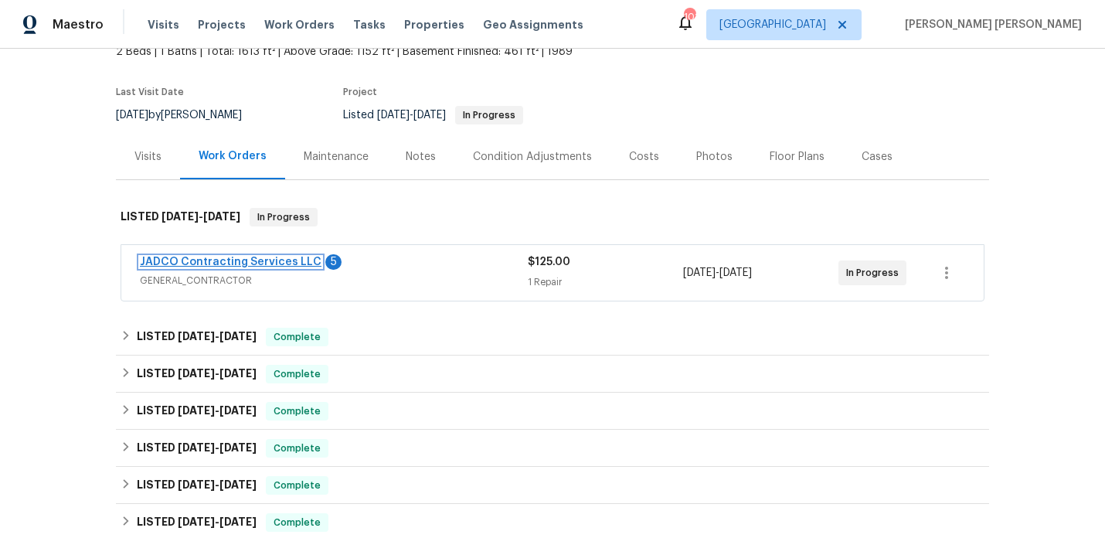
click at [243, 257] on link "JADCO Contracting Services LLC" at bounding box center [231, 262] width 182 height 11
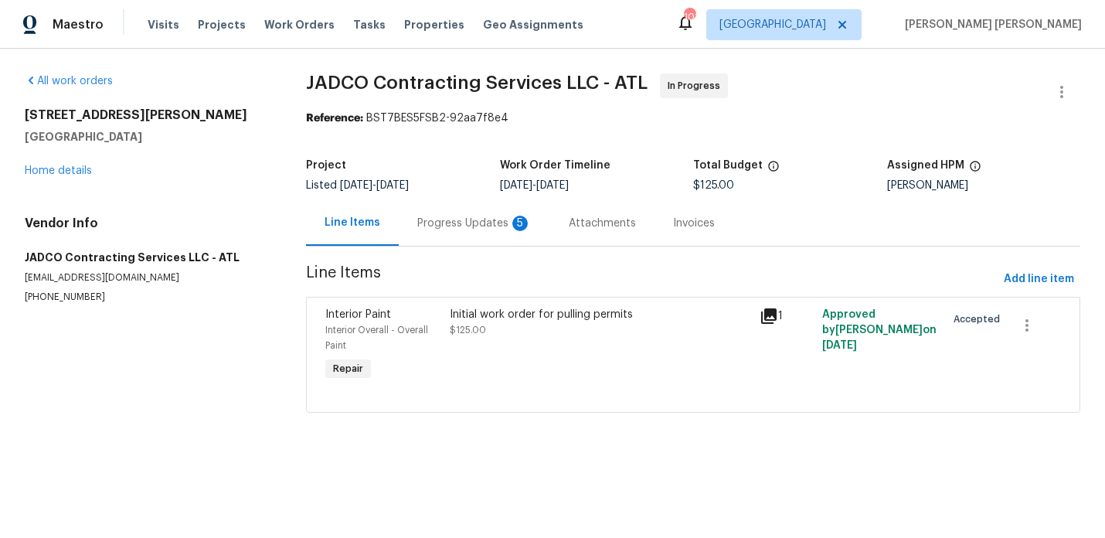
click at [421, 220] on div "Progress Updates 5" at bounding box center [474, 223] width 114 height 15
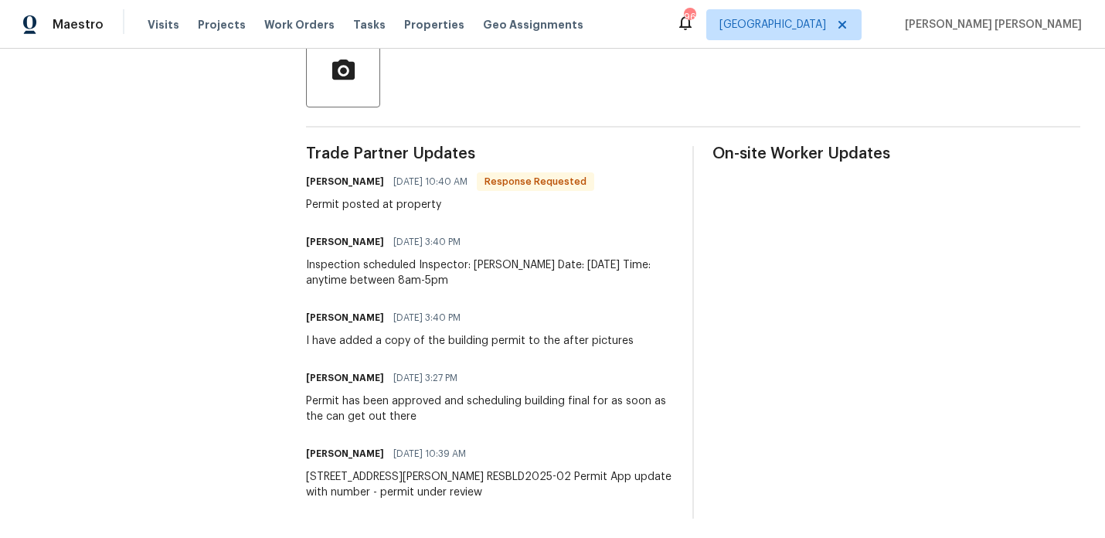
scroll to position [384, 0]
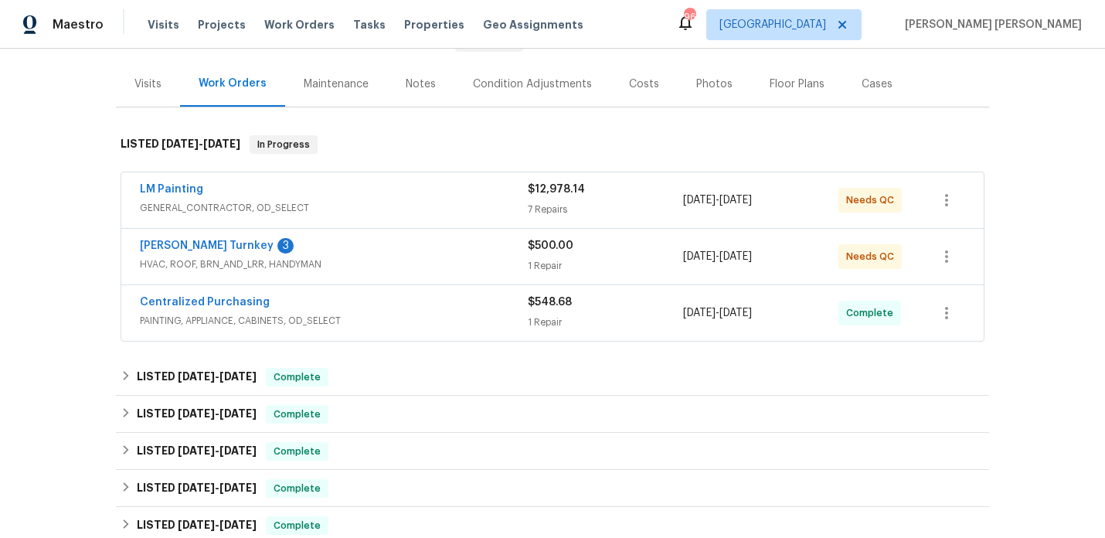
scroll to position [174, 0]
click at [162, 77] on div "Visits" at bounding box center [148, 83] width 64 height 46
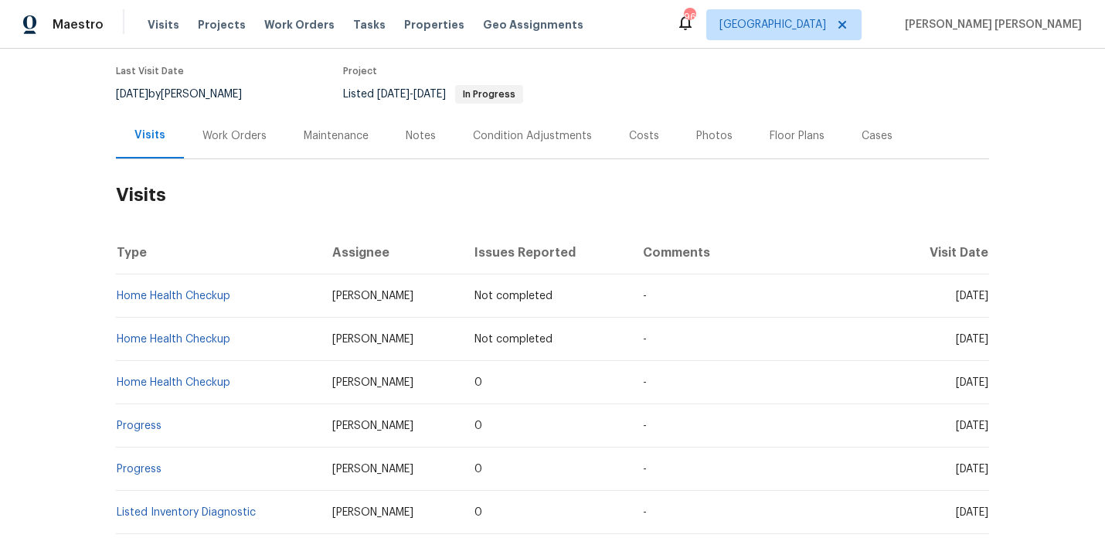
scroll to position [112, 0]
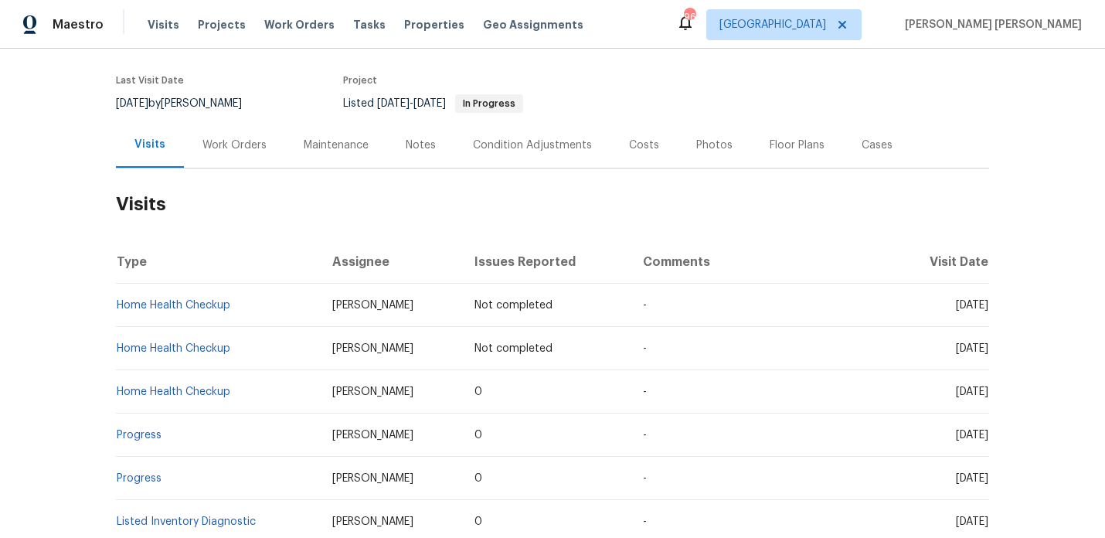
click at [231, 134] on div "Work Orders" at bounding box center [234, 145] width 101 height 46
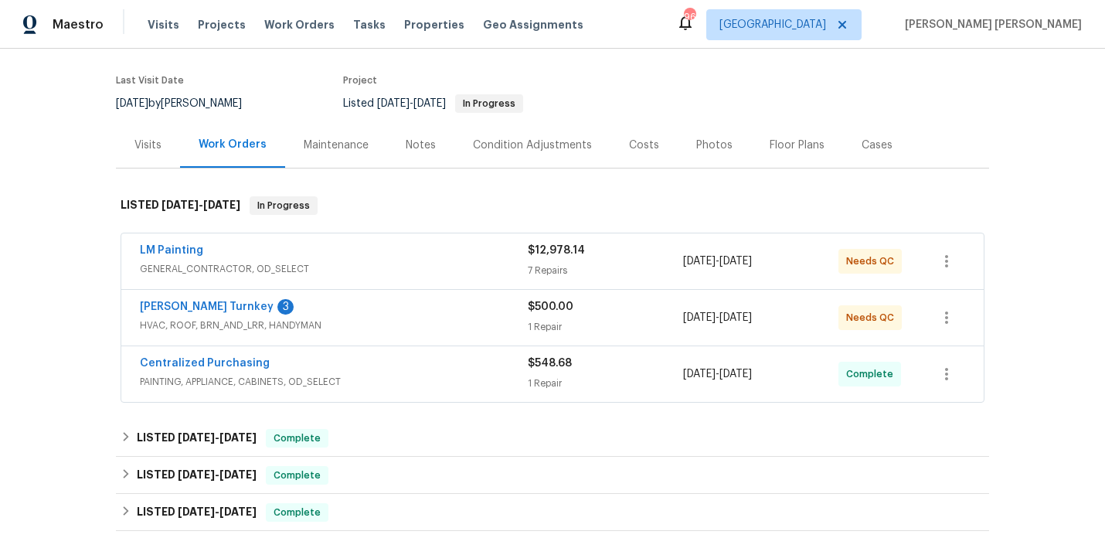
scroll to position [193, 0]
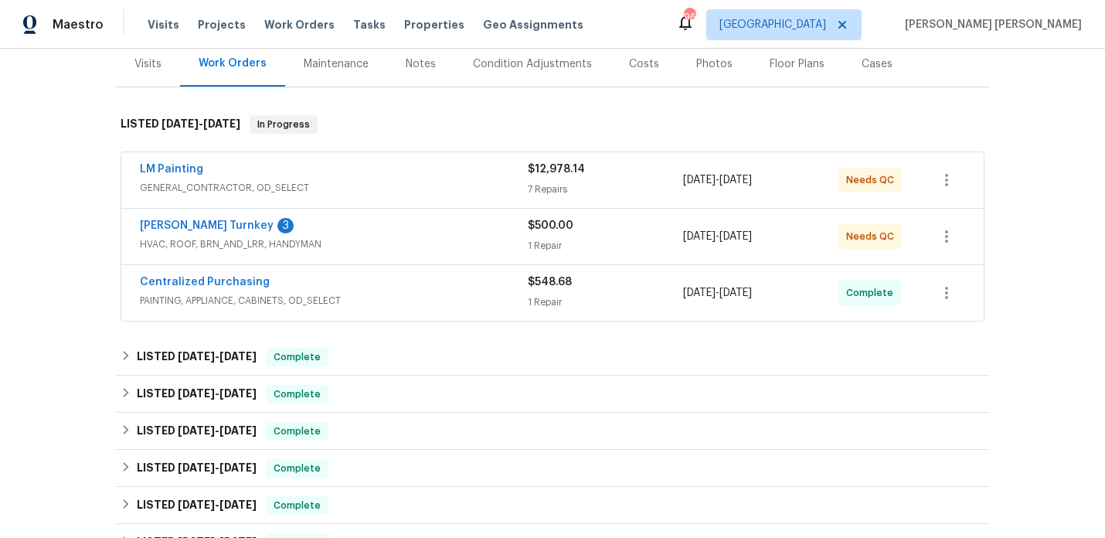
click at [379, 213] on div "Davis Turnkey 3 HVAC, ROOF, BRN_AND_LRR, HANDYMAN $500.00 1 Repair 9/11/2025 - …" at bounding box center [552, 237] width 862 height 56
click at [172, 171] on link "LM Painting" at bounding box center [171, 169] width 63 height 11
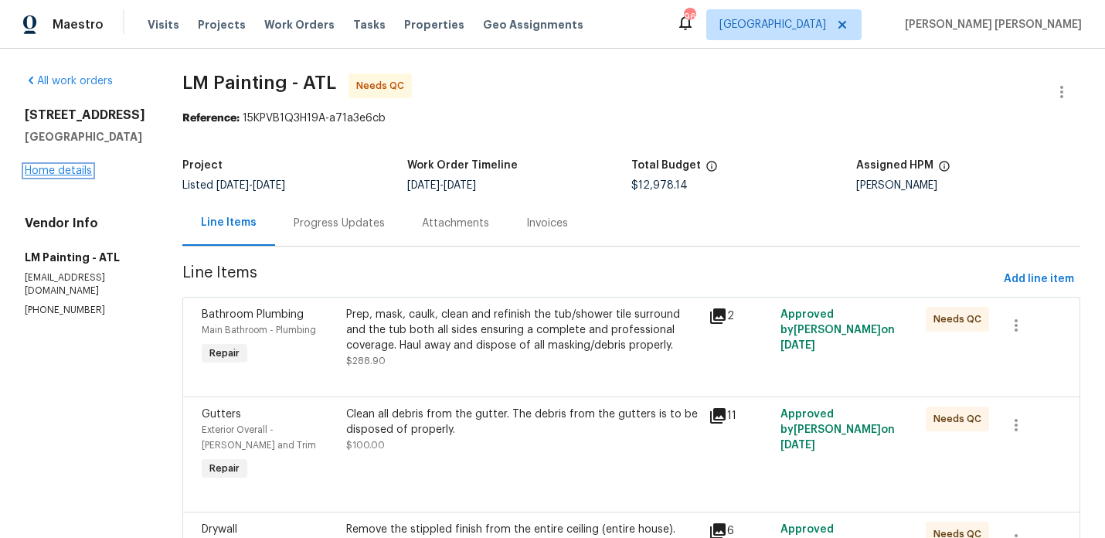
click at [68, 168] on link "Home details" at bounding box center [58, 170] width 67 height 11
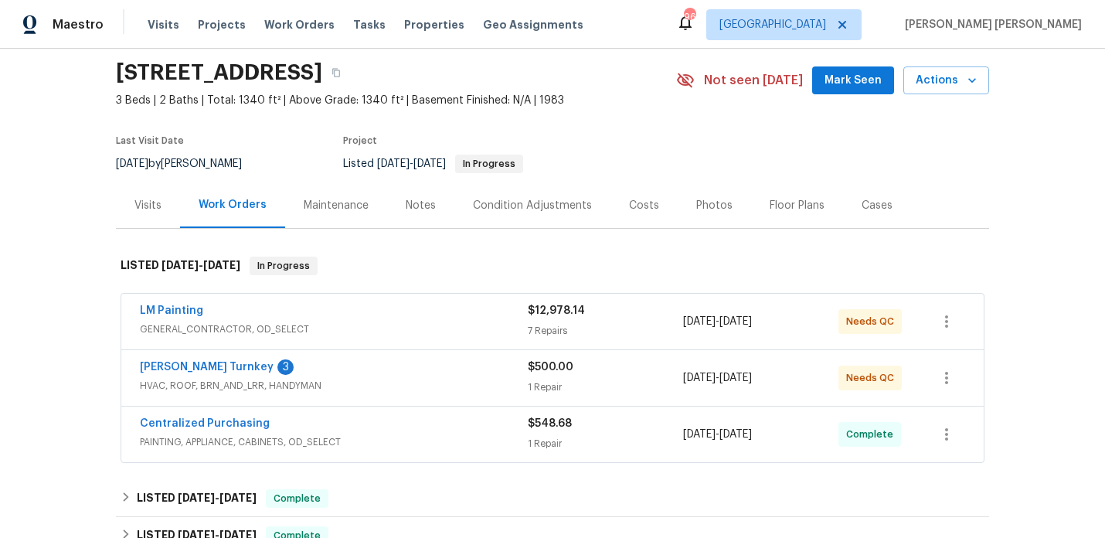
scroll to position [55, 0]
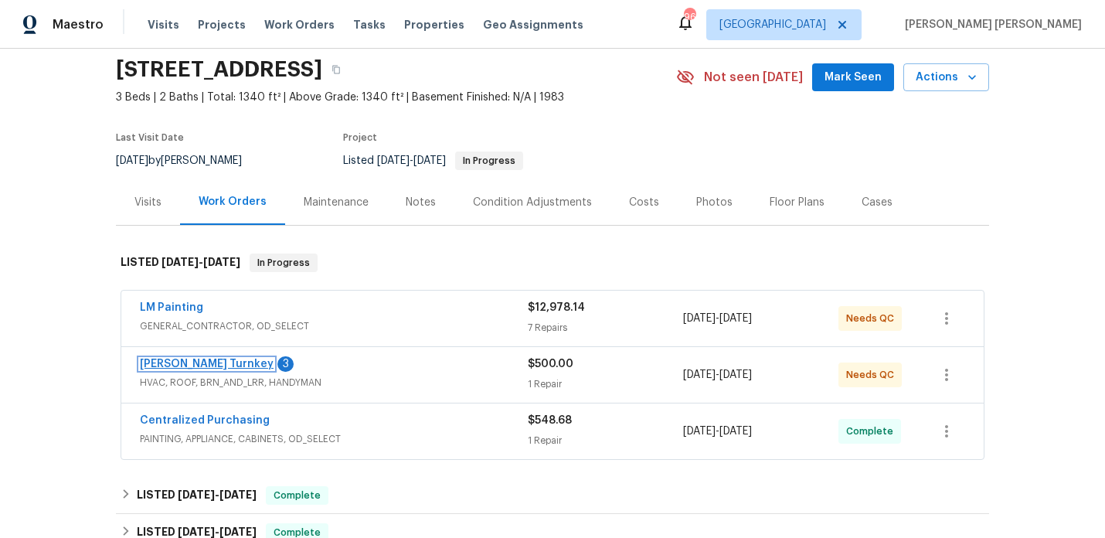
click at [153, 359] on link "Davis Turnkey" at bounding box center [207, 364] width 134 height 11
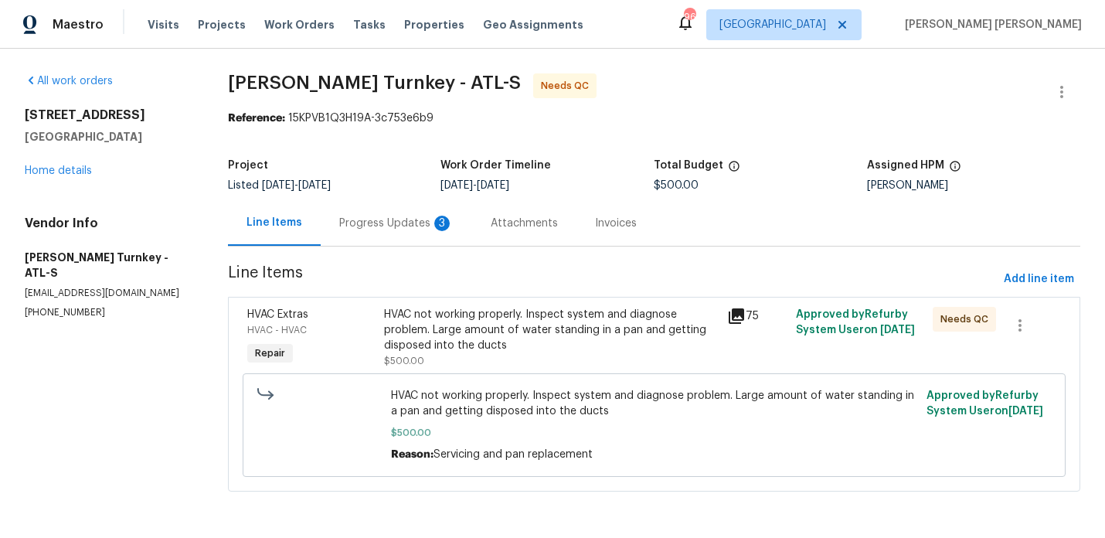
click at [398, 231] on div "Progress Updates 3" at bounding box center [396, 223] width 151 height 46
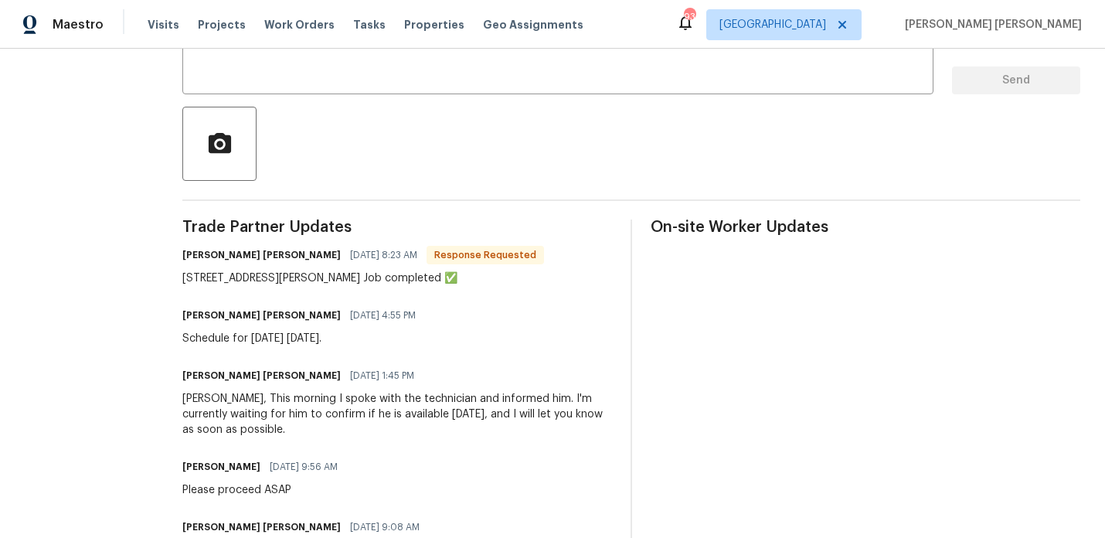
scroll to position [317, 0]
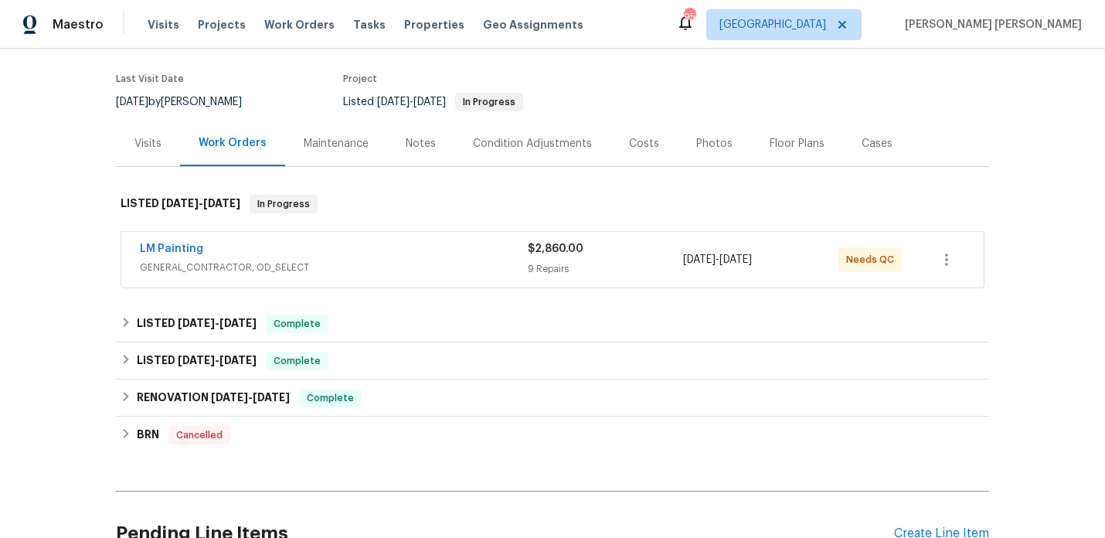
scroll to position [158, 0]
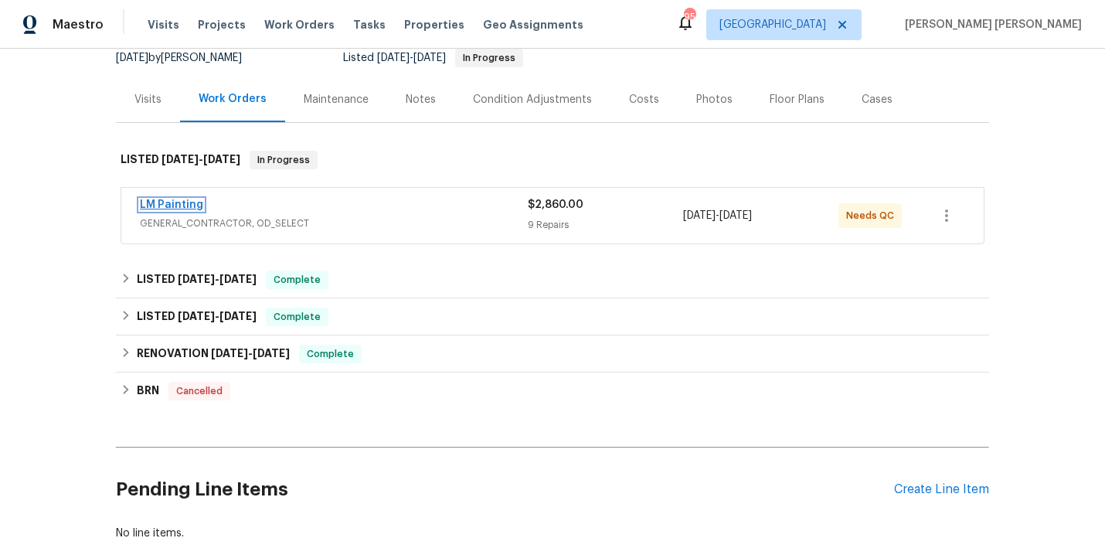
click at [165, 209] on link "LM Painting" at bounding box center [171, 204] width 63 height 11
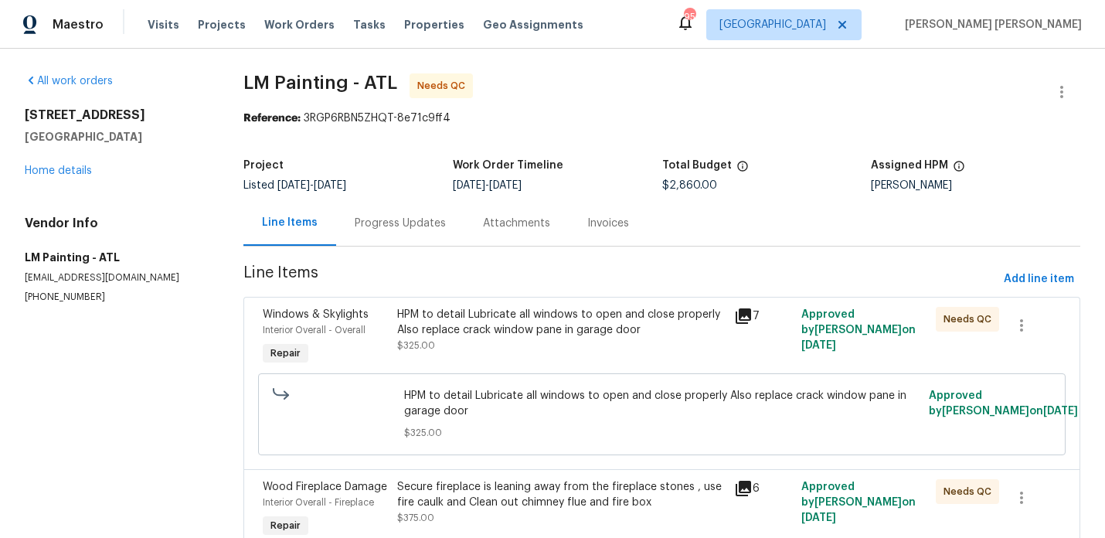
click at [382, 222] on div "Progress Updates" at bounding box center [400, 223] width 91 height 15
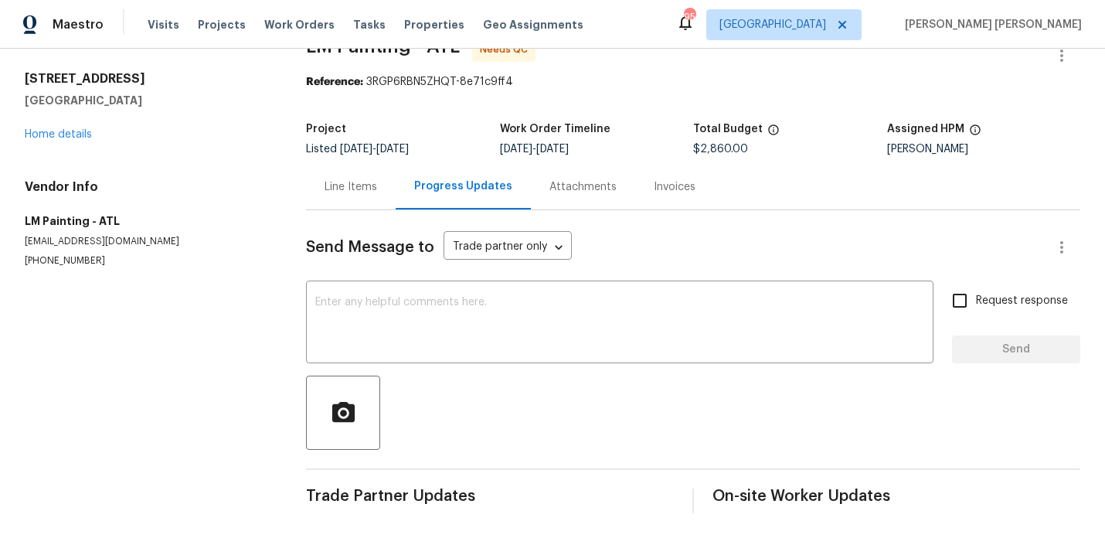
scroll to position [36, 0]
click at [352, 206] on div "Line Items" at bounding box center [351, 187] width 90 height 46
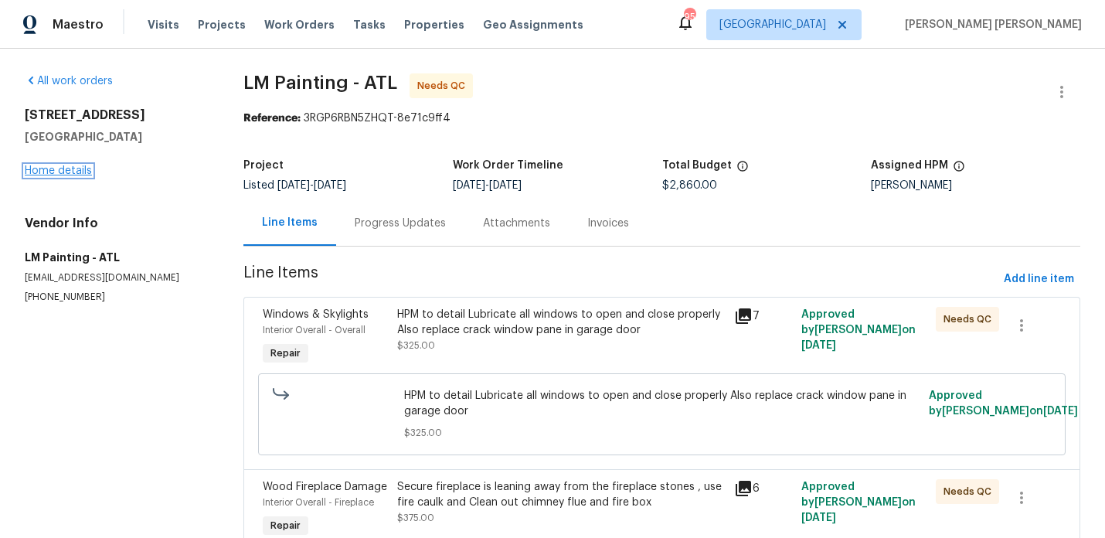
click at [49, 175] on link "Home details" at bounding box center [58, 170] width 67 height 11
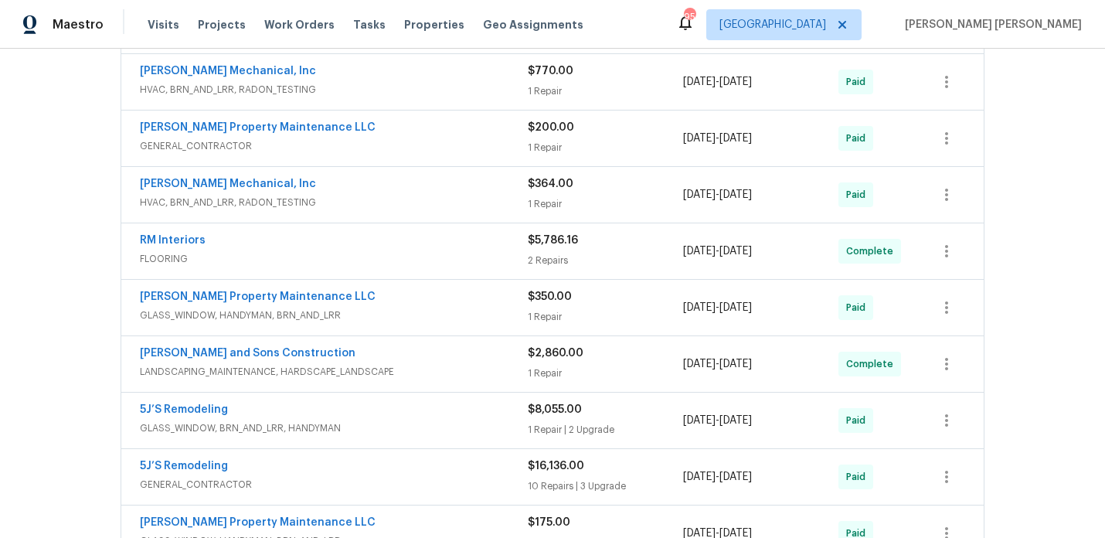
scroll to position [49, 0]
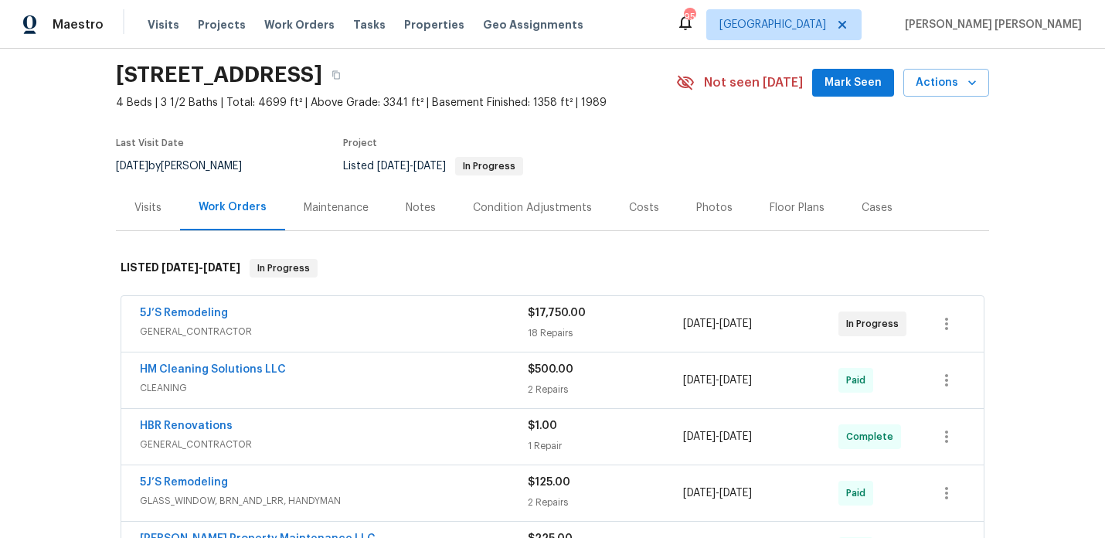
click at [182, 305] on span "5J’S Remodeling" at bounding box center [184, 312] width 88 height 15
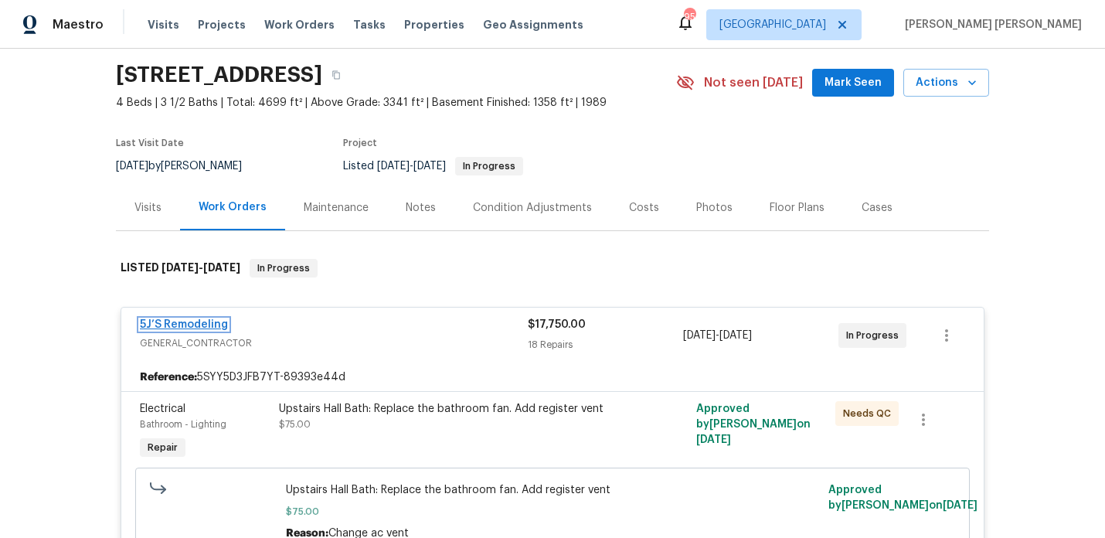
click at [207, 326] on link "5J’S Remodeling" at bounding box center [184, 324] width 88 height 11
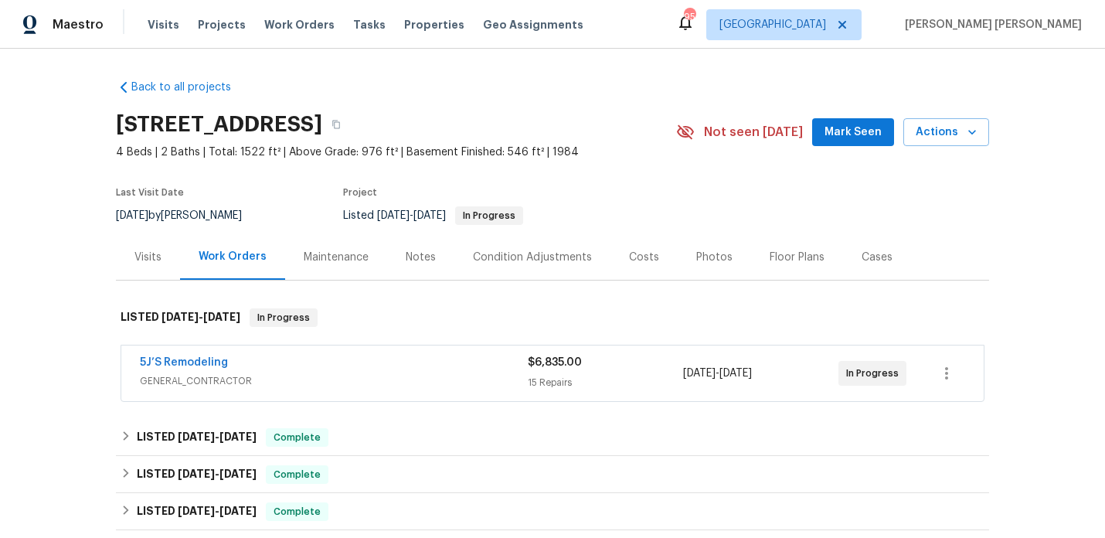
scroll to position [131, 0]
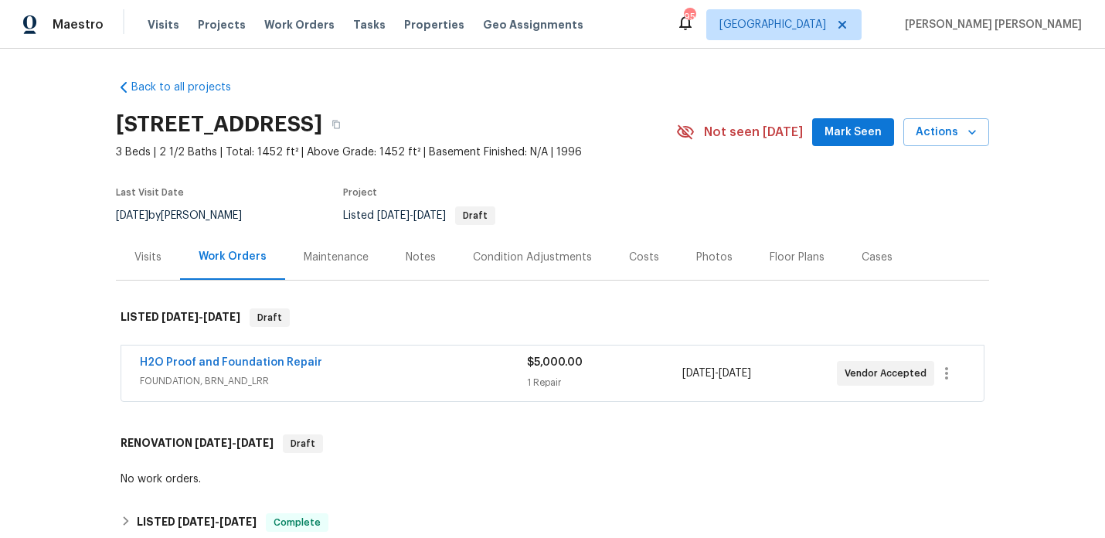
scroll to position [31, 0]
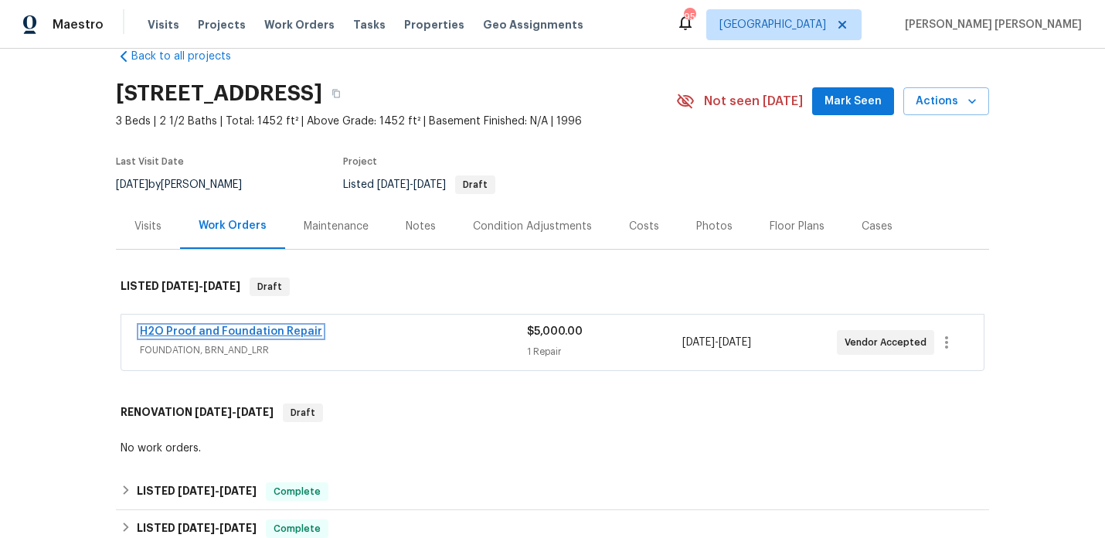
click at [266, 328] on link "H2O Proof and Foundation Repair" at bounding box center [231, 331] width 182 height 11
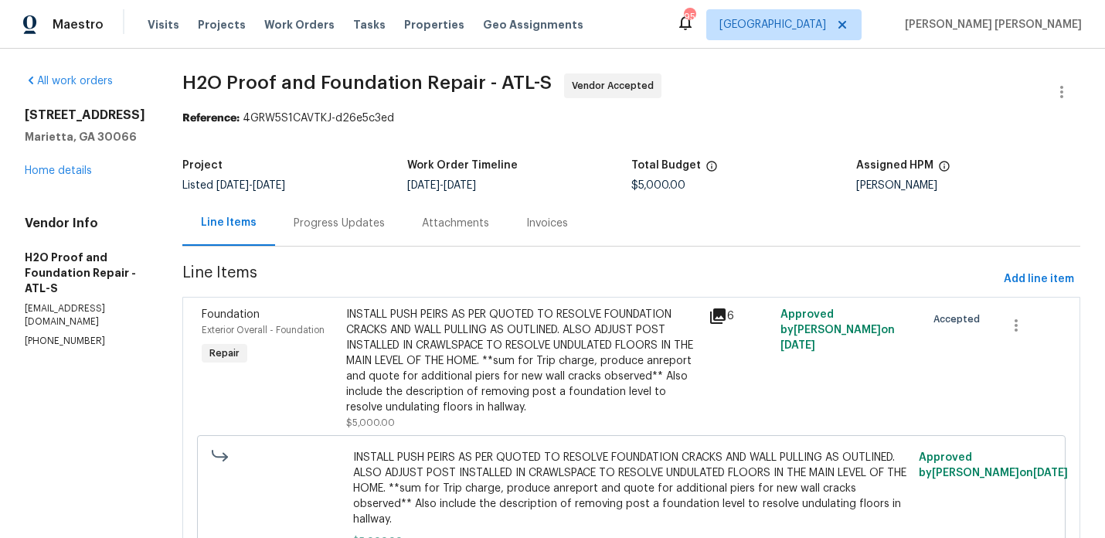
click at [297, 225] on div "Progress Updates" at bounding box center [339, 223] width 91 height 15
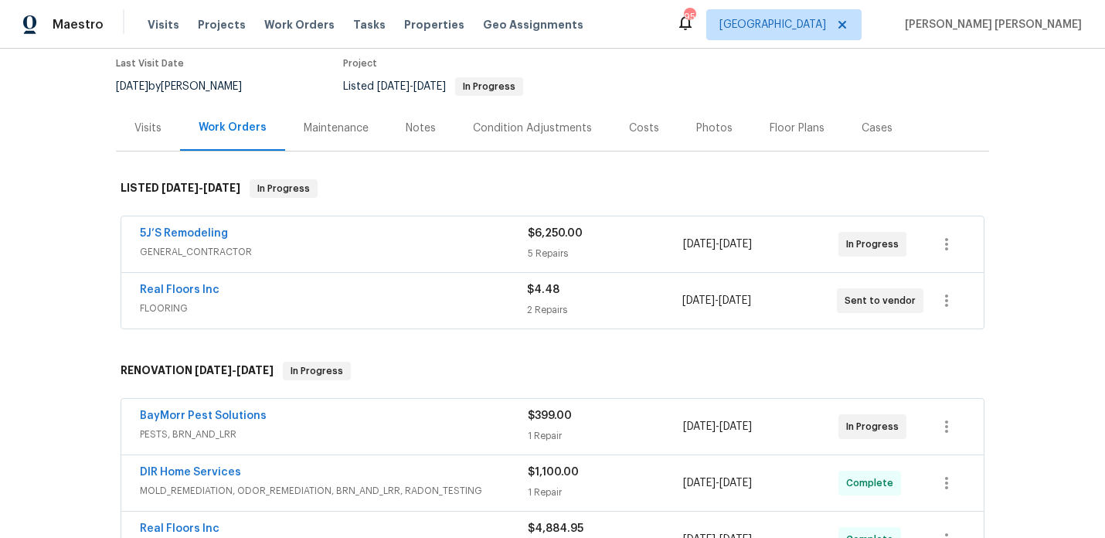
scroll to position [123, 0]
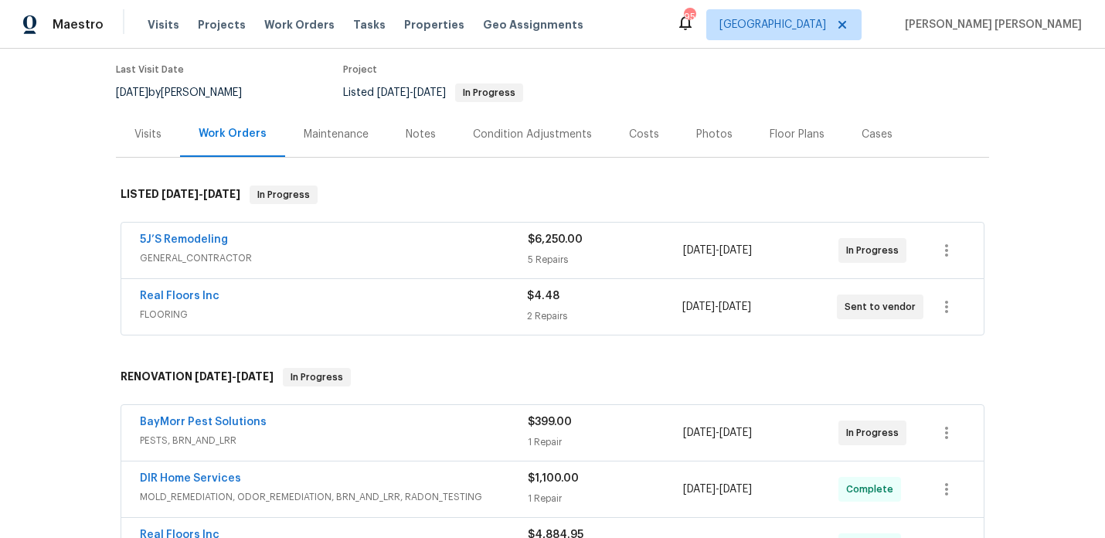
click at [334, 302] on div "Real Floors Inc" at bounding box center [333, 297] width 387 height 19
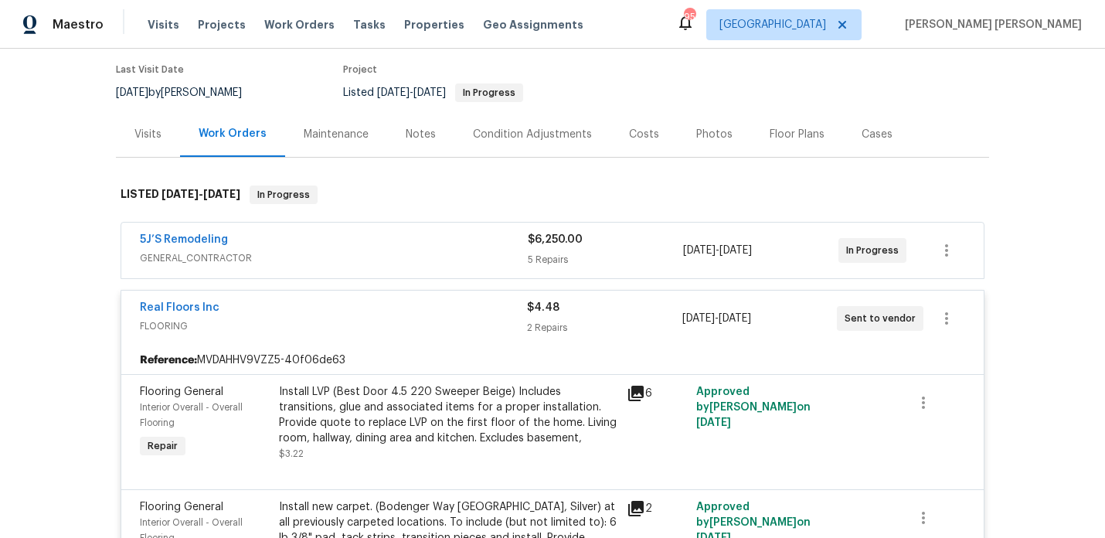
click at [289, 243] on div "5J’S Remodeling" at bounding box center [334, 241] width 388 height 19
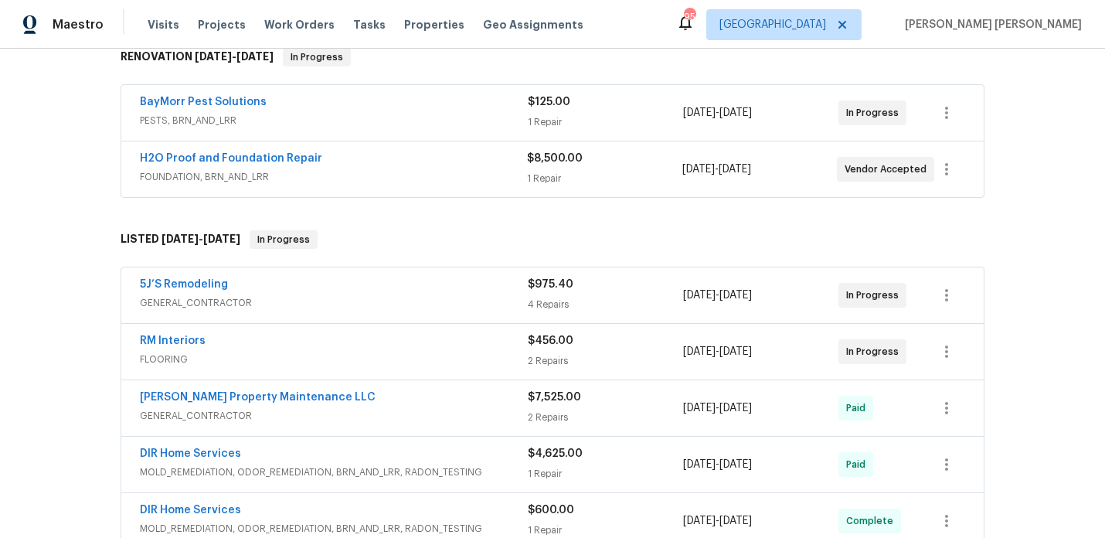
scroll to position [264, 0]
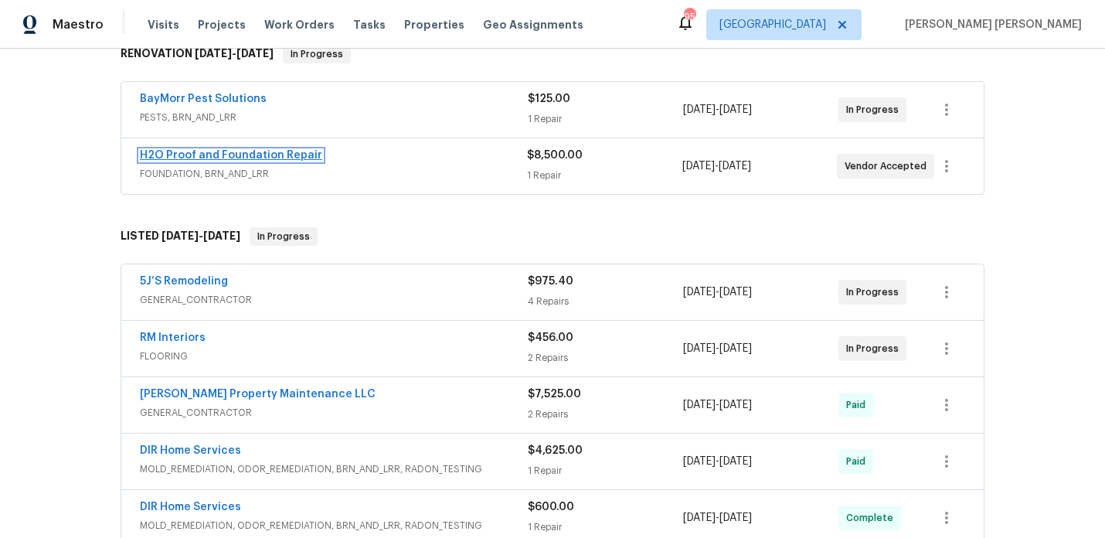
click at [220, 153] on link "H2O Proof and Foundation Repair" at bounding box center [231, 155] width 182 height 11
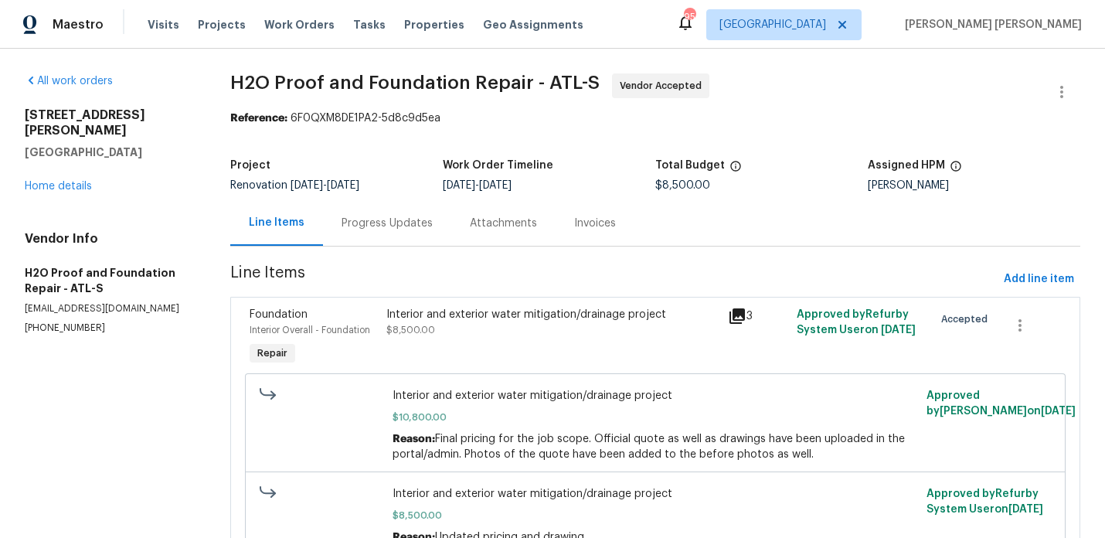
click at [420, 242] on div "Progress Updates" at bounding box center [387, 223] width 128 height 46
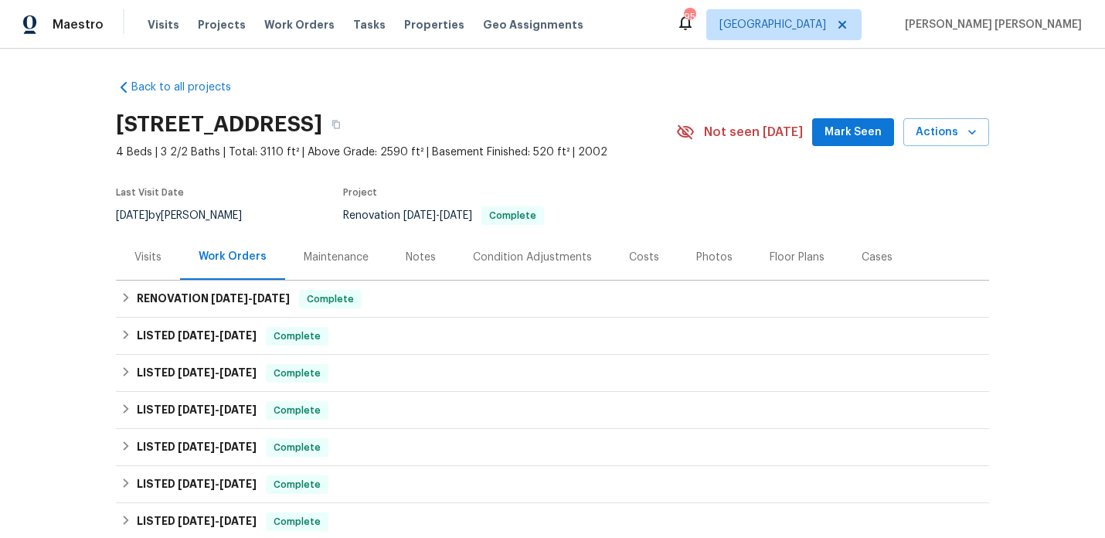
scroll to position [38, 0]
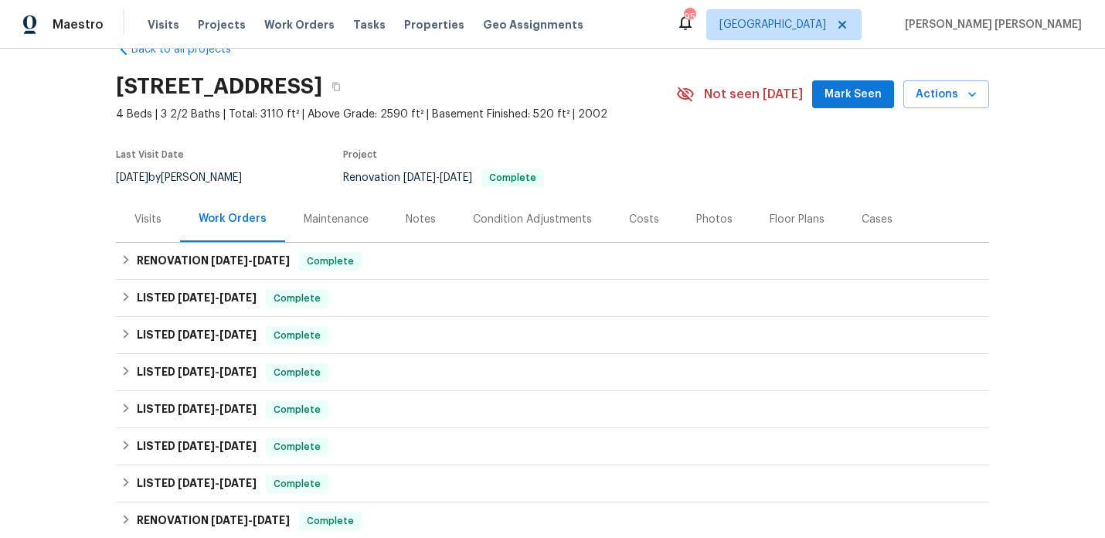
click at [430, 237] on div "Notes" at bounding box center [420, 219] width 67 height 46
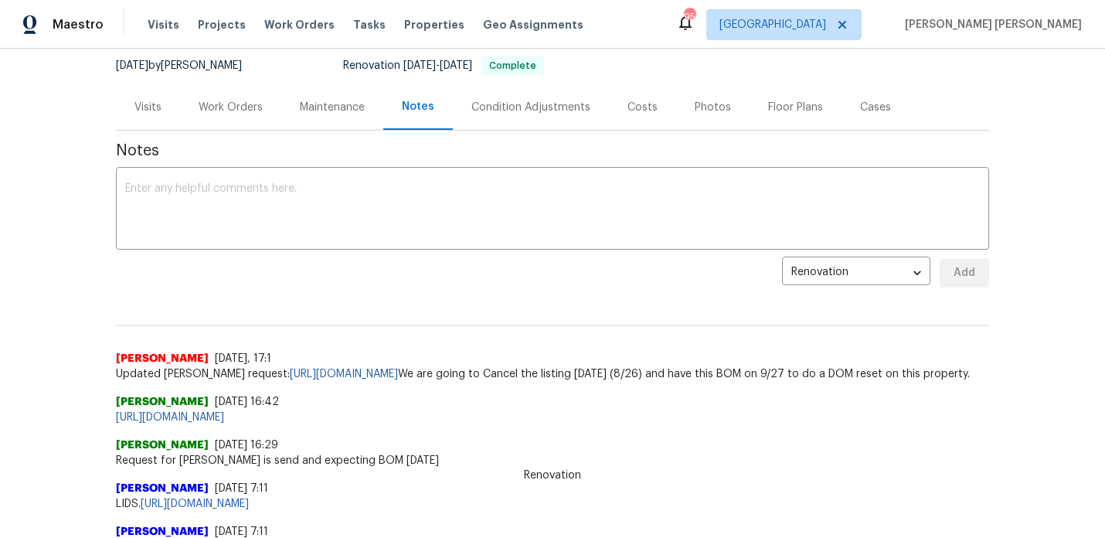
scroll to position [148, 0]
click at [157, 117] on div "Visits" at bounding box center [148, 109] width 64 height 46
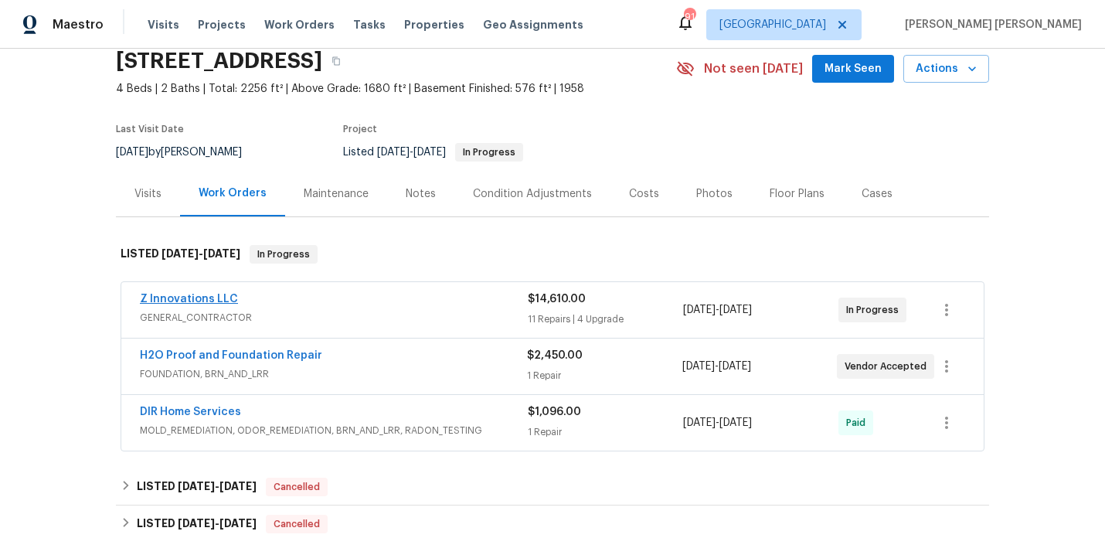
scroll to position [63, 0]
click at [434, 195] on div "Notes" at bounding box center [420, 195] width 67 height 46
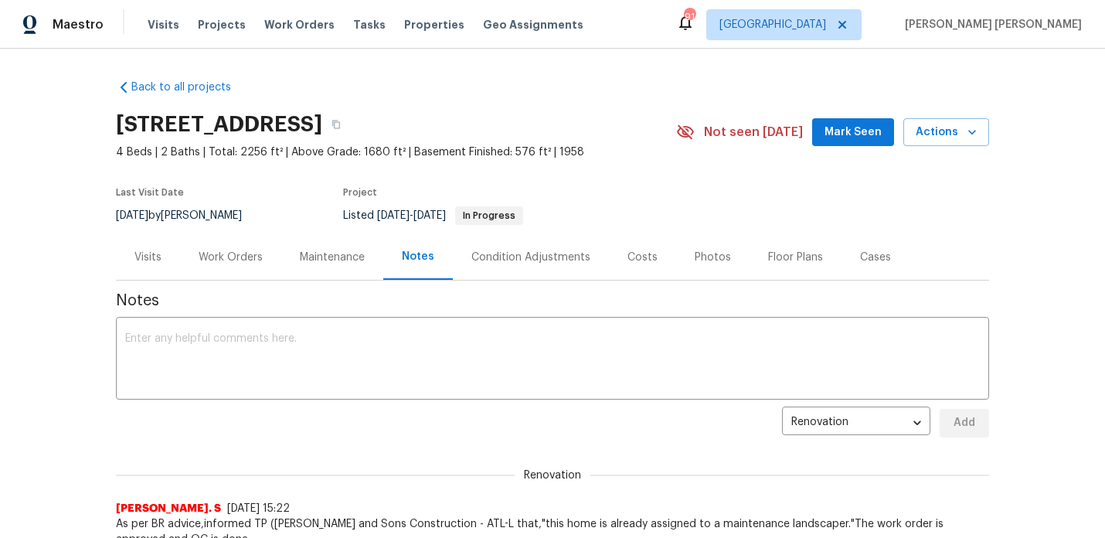
click at [233, 257] on div "Work Orders" at bounding box center [231, 257] width 64 height 15
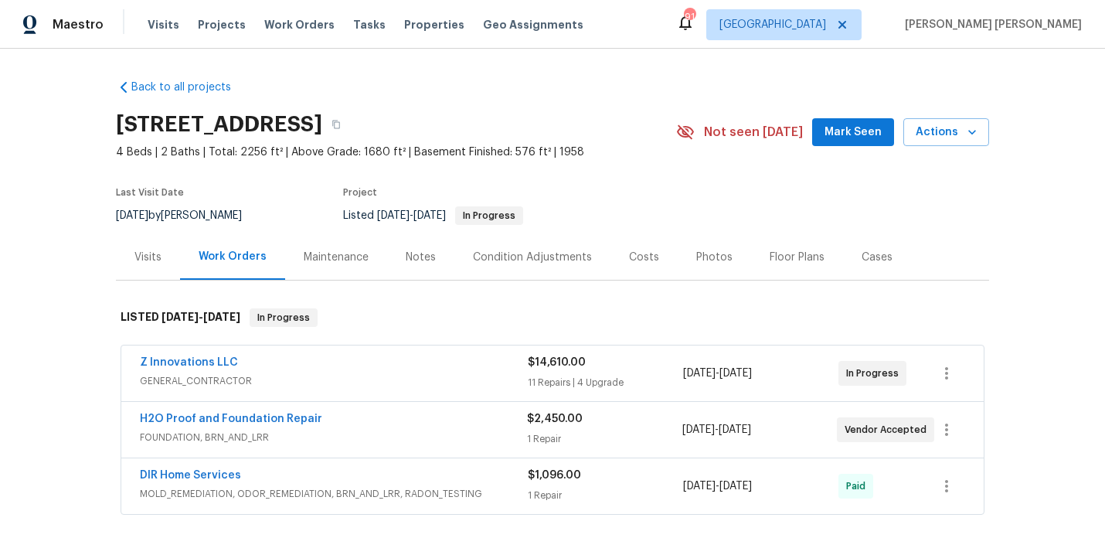
scroll to position [77, 0]
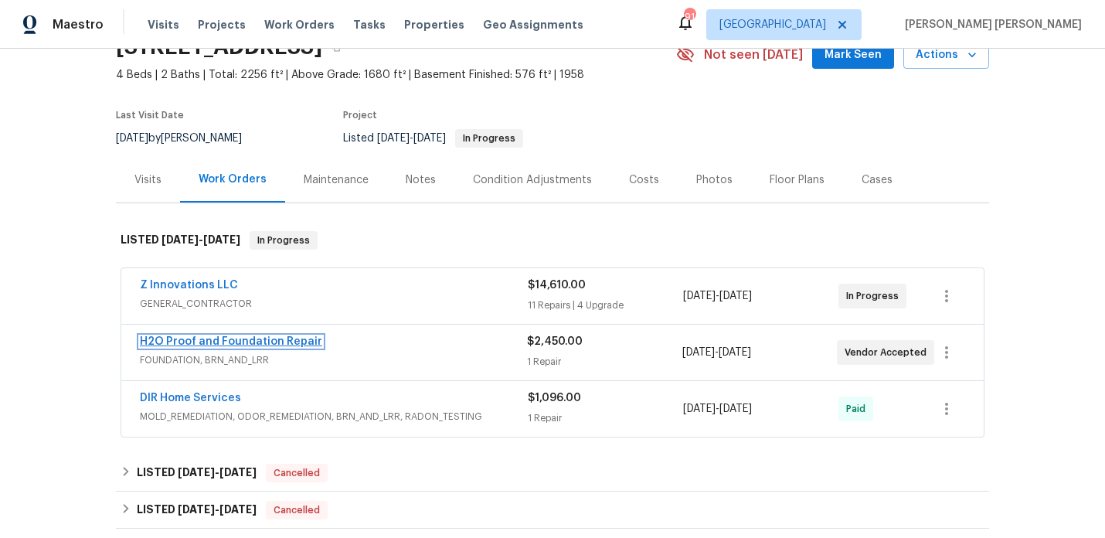
click at [281, 342] on link "H2O Proof and Foundation Repair" at bounding box center [231, 341] width 182 height 11
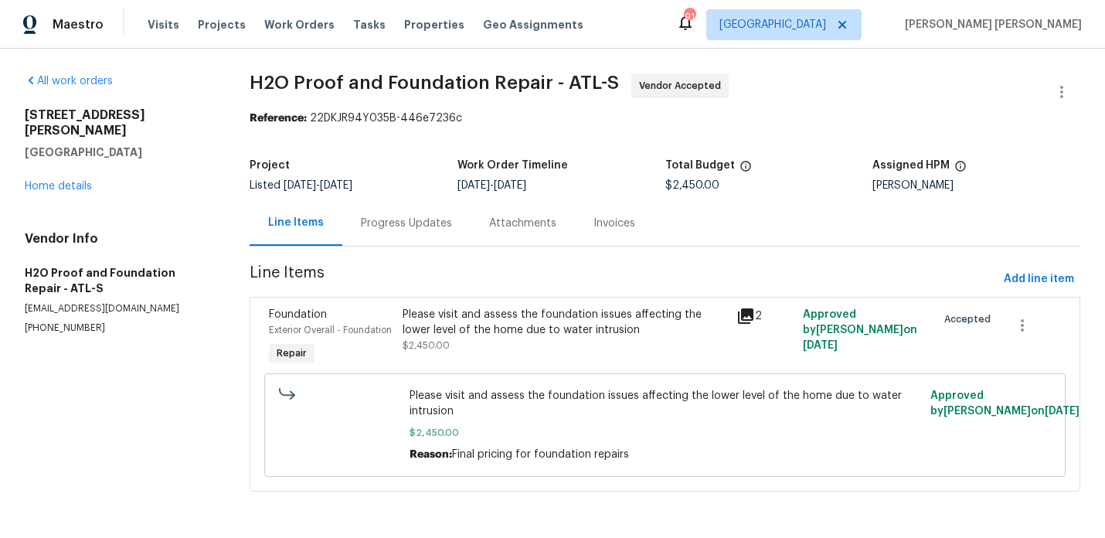
click at [392, 230] on div "Progress Updates" at bounding box center [406, 223] width 91 height 15
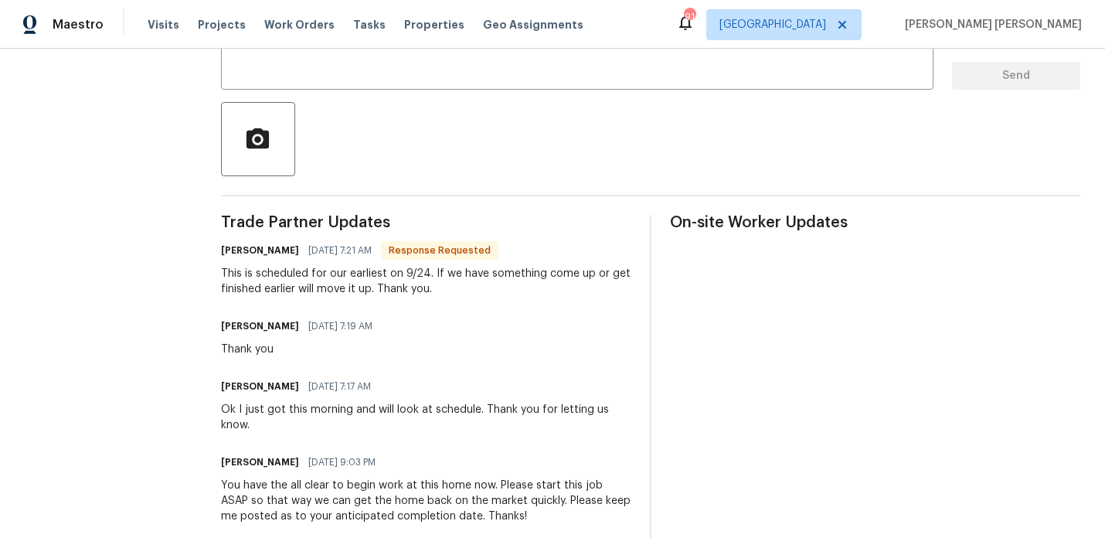
scroll to position [308, 0]
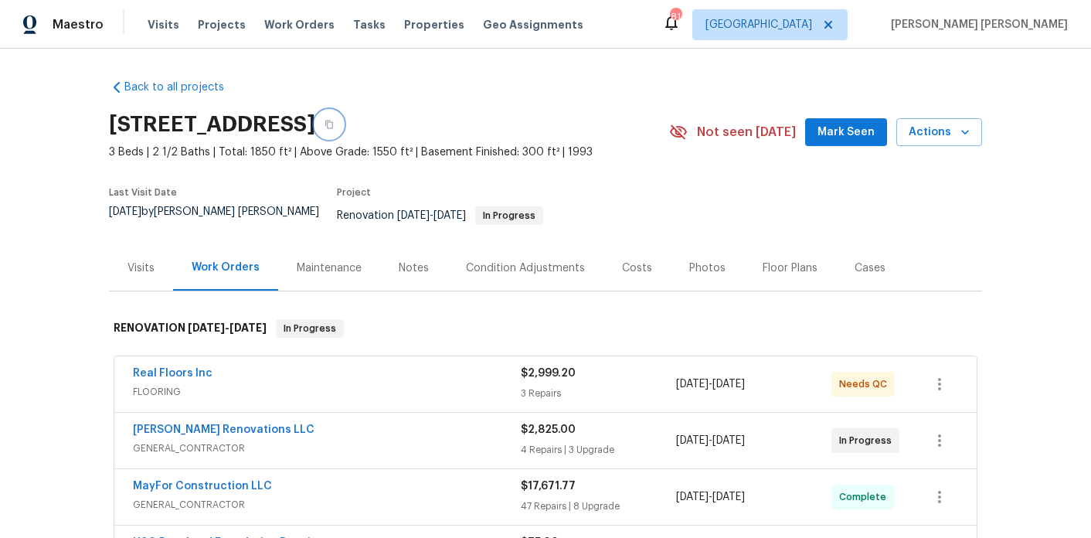
click at [343, 121] on button "button" at bounding box center [329, 125] width 28 height 28
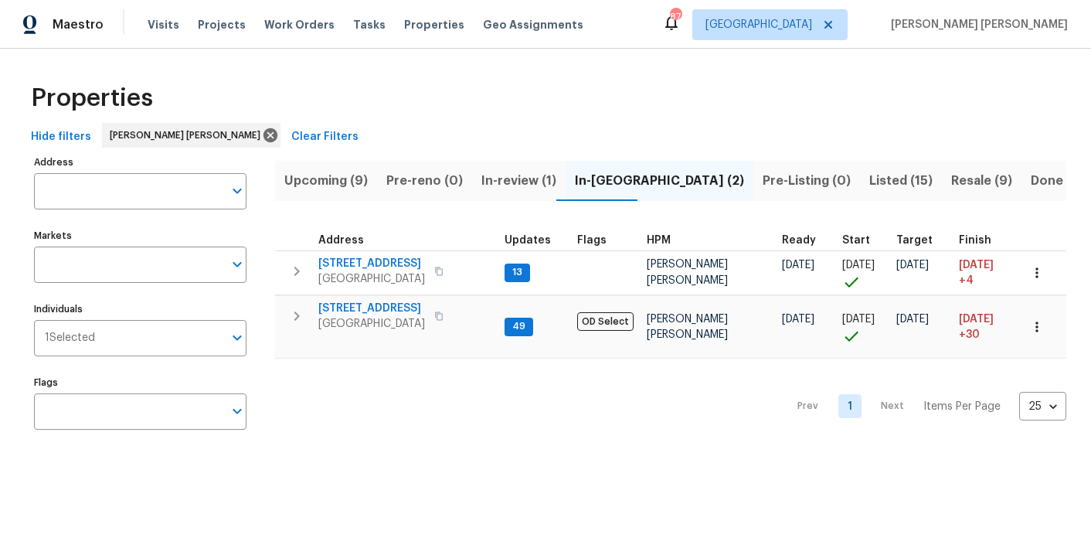
click at [335, 191] on button "Upcoming (9)" at bounding box center [326, 181] width 102 height 40
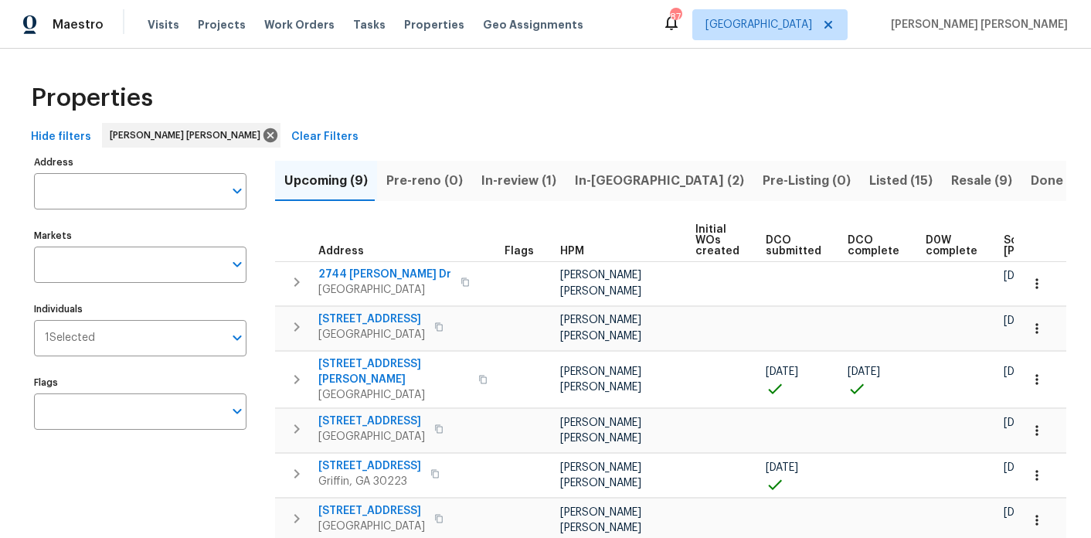
click at [102, 0] on div "Maestro Visits Projects Work Orders Tasks Properties Geo Assignments 87 Atlanta…" at bounding box center [545, 24] width 1091 height 49
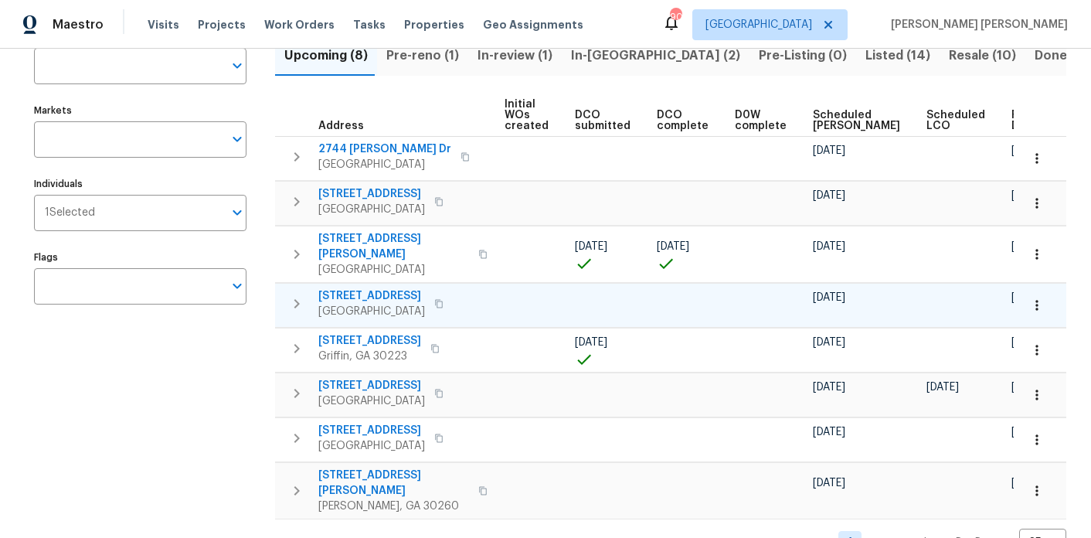
scroll to position [117, 0]
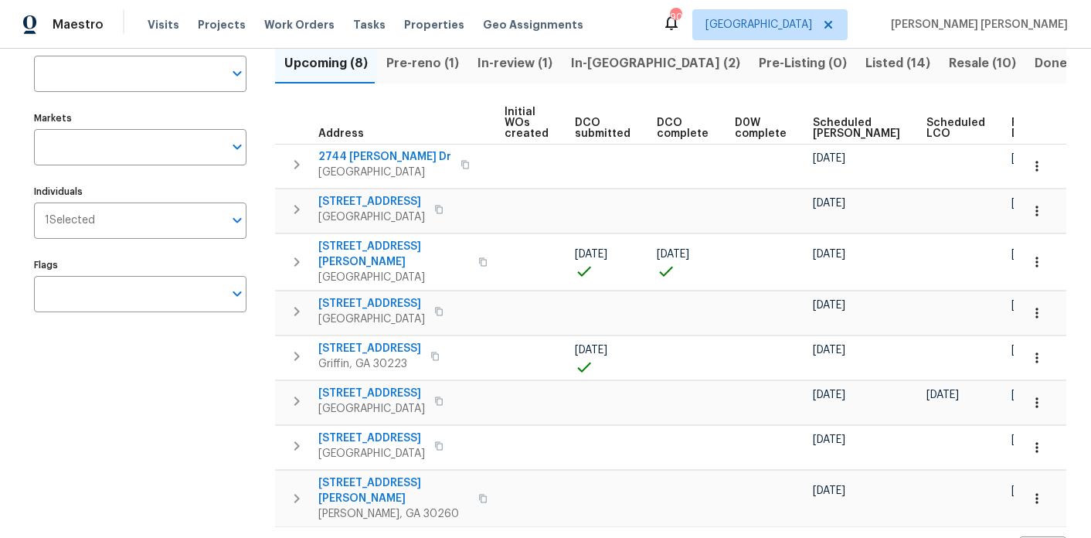
click at [1005, 116] on th "Ready Date" at bounding box center [1035, 123] width 60 height 43
click at [1012, 121] on span "Ready Date" at bounding box center [1029, 128] width 34 height 22
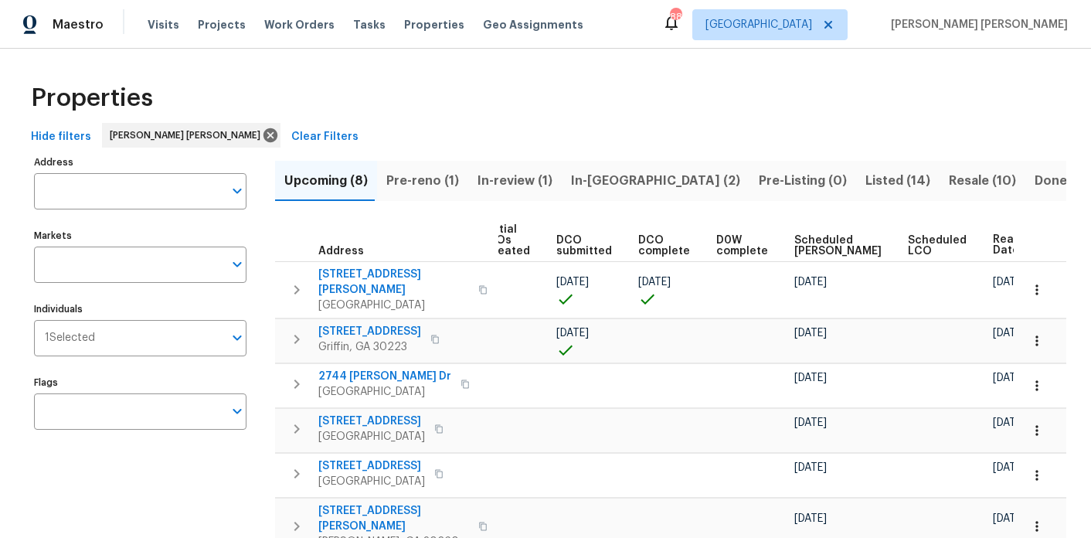
click at [498, 182] on span "In-review (1)" at bounding box center [515, 181] width 75 height 22
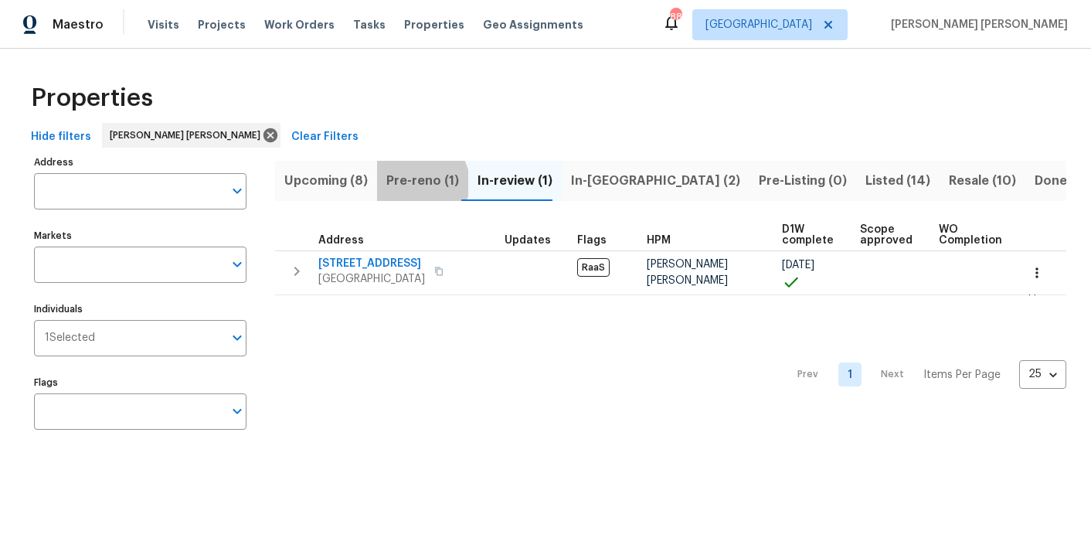
click at [417, 182] on span "Pre-reno (1)" at bounding box center [422, 181] width 73 height 22
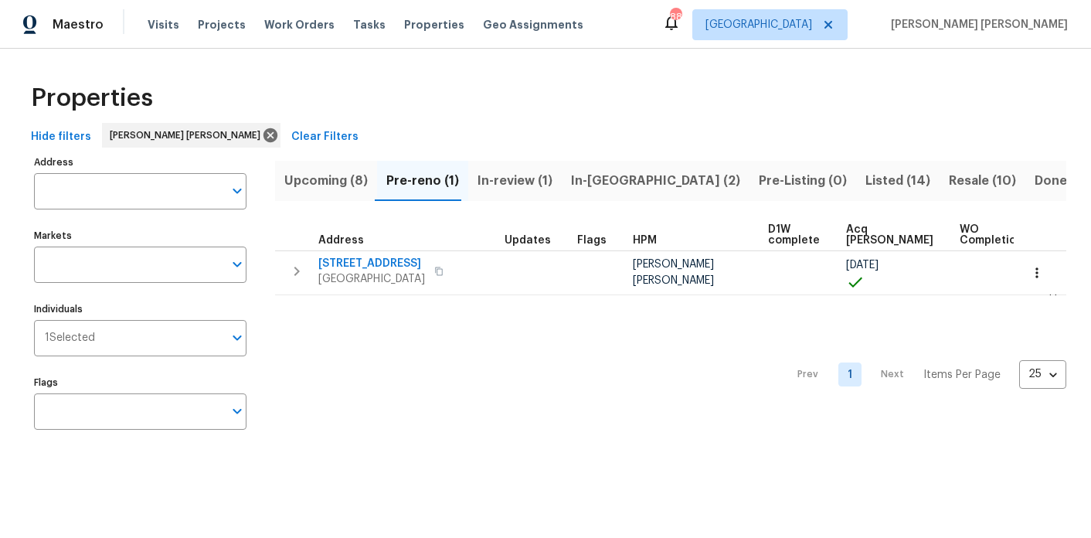
click at [347, 161] on button "Upcoming (8)" at bounding box center [326, 181] width 102 height 40
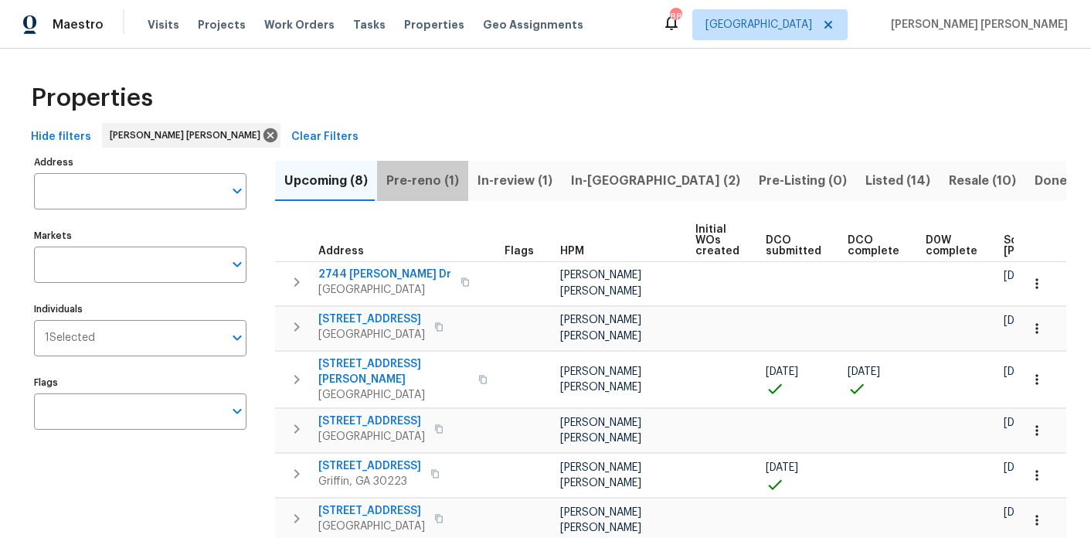
click at [427, 178] on span "Pre-reno (1)" at bounding box center [422, 181] width 73 height 22
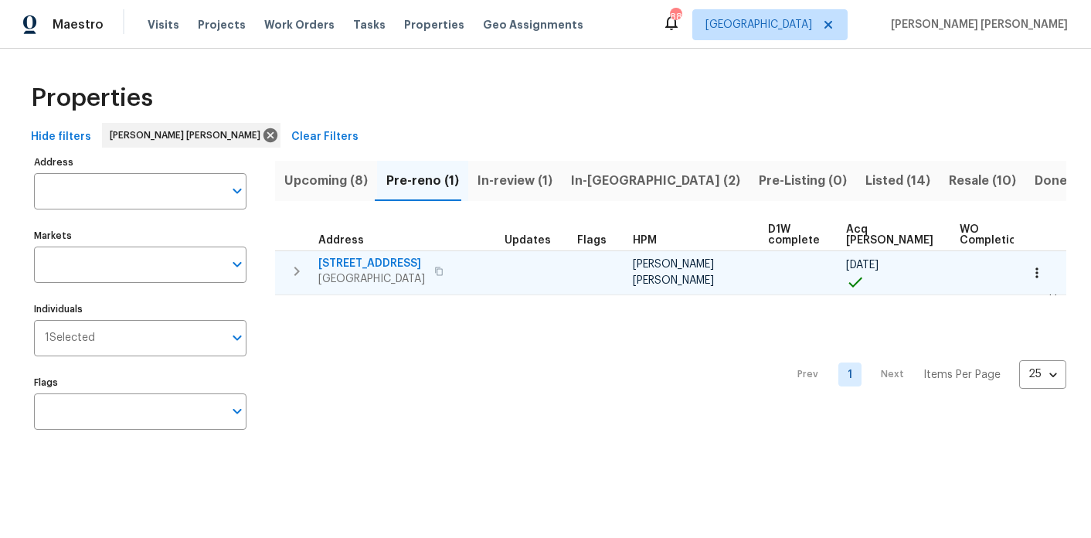
click at [378, 265] on span "9176 Chickasaw Ct" at bounding box center [371, 263] width 107 height 15
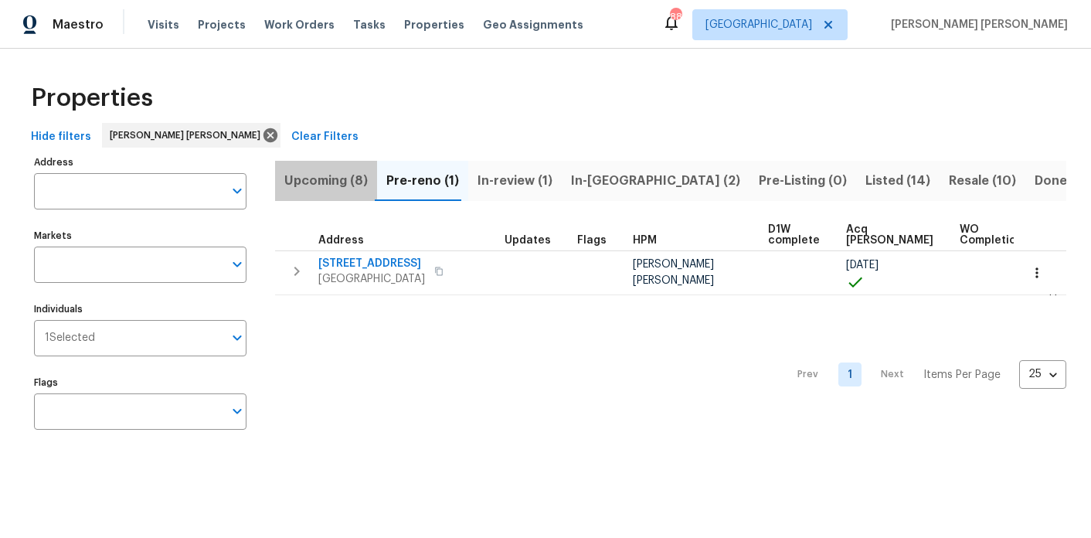
click at [341, 186] on span "Upcoming (8)" at bounding box center [325, 181] width 83 height 22
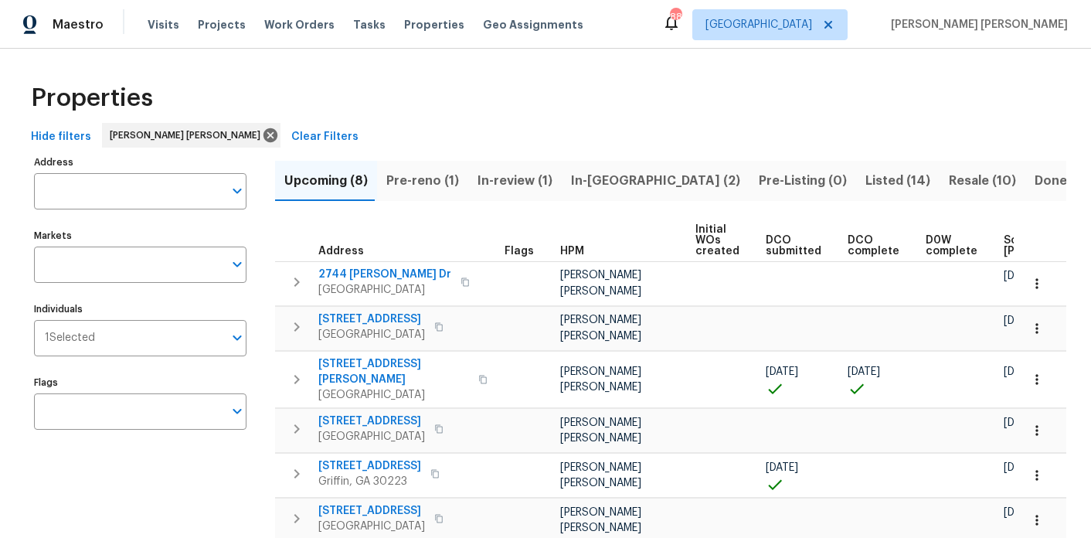
scroll to position [41, 0]
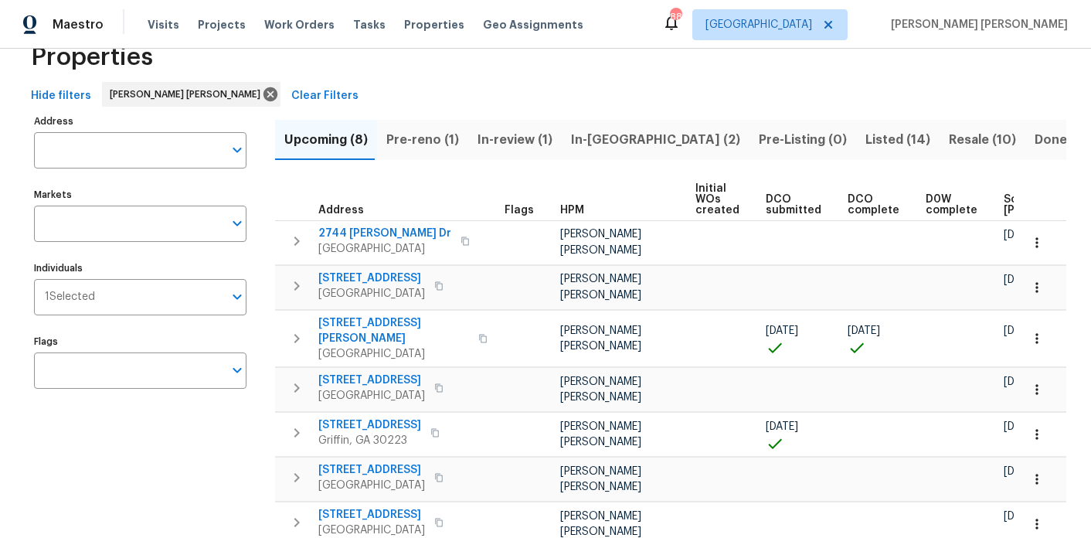
click at [978, 206] on th "D0W complete" at bounding box center [959, 200] width 78 height 43
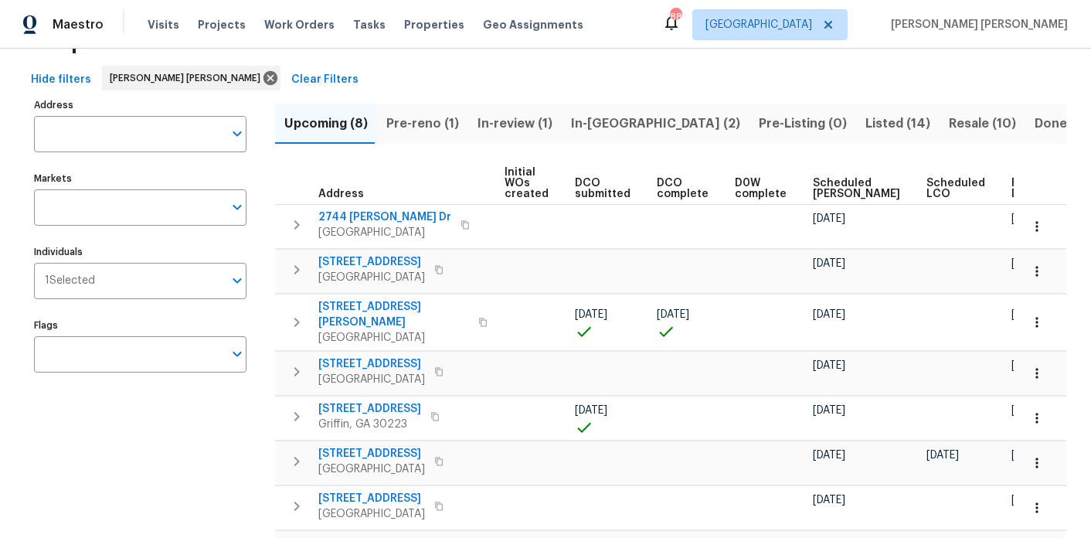
scroll to position [46, 0]
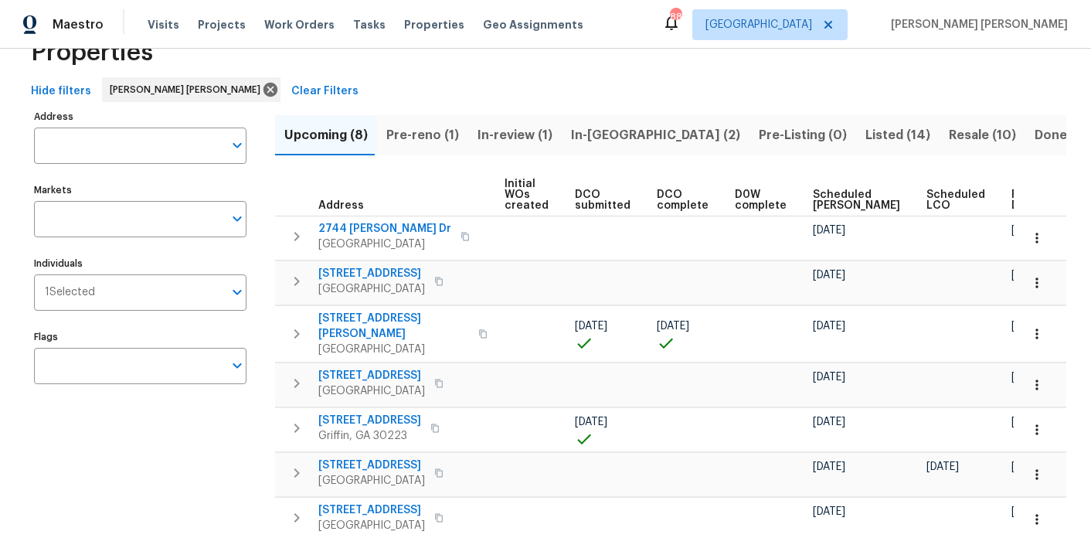
click at [1012, 197] on span "Ready Date" at bounding box center [1029, 200] width 34 height 22
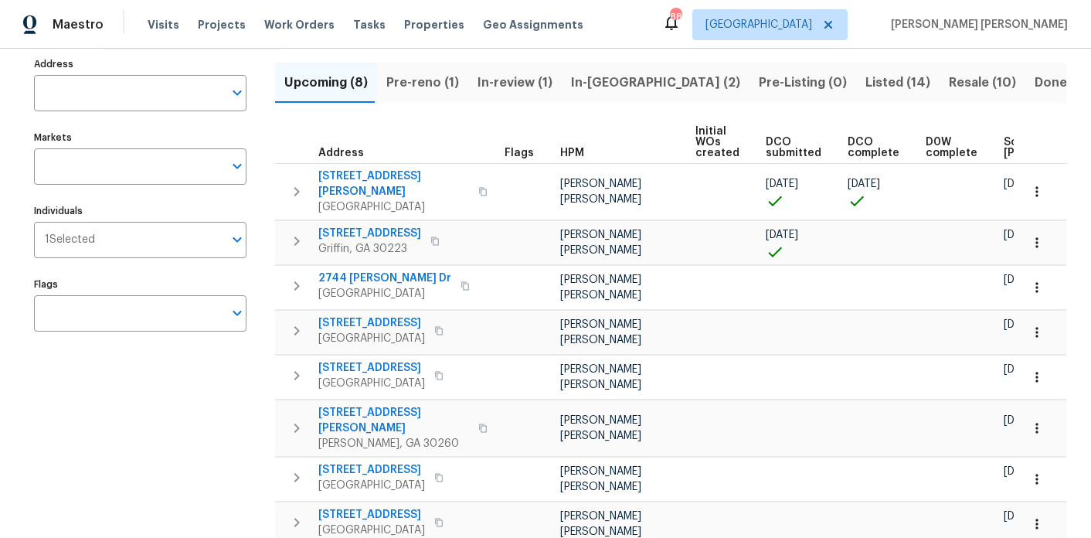
scroll to position [106, 0]
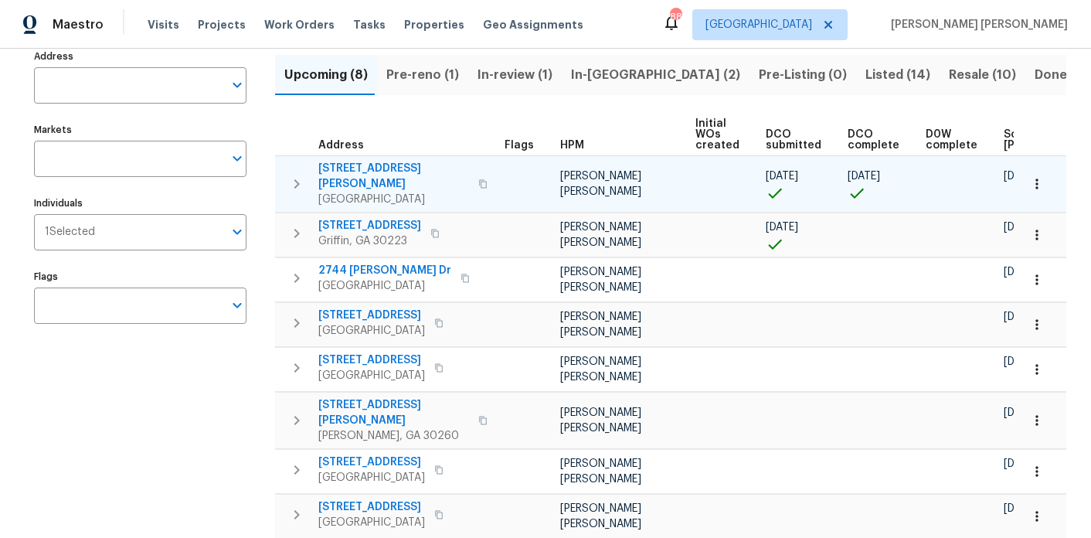
click at [368, 169] on span "[STREET_ADDRESS][PERSON_NAME]" at bounding box center [393, 176] width 151 height 31
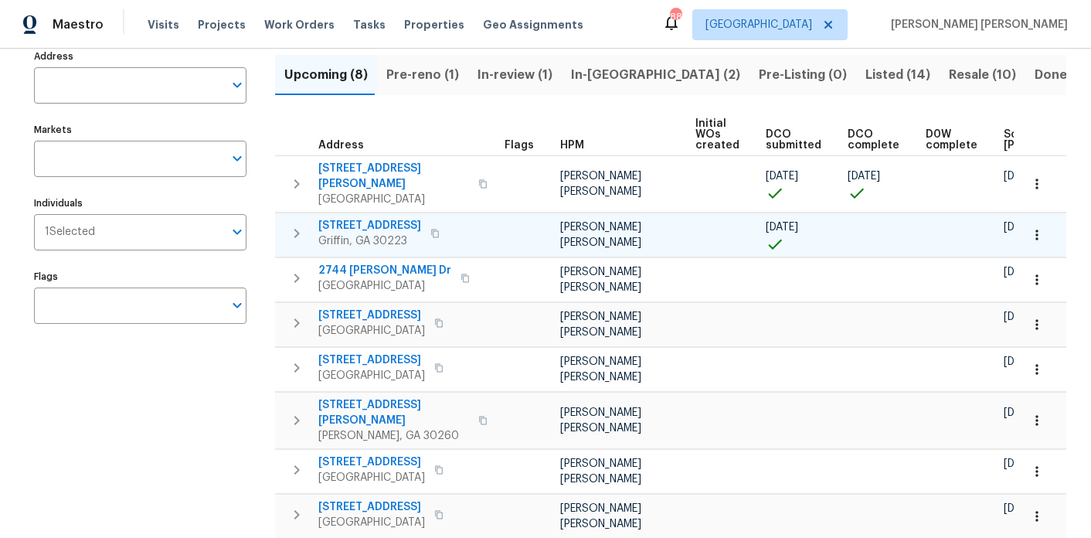
click at [374, 218] on span "101 Lexington Place Dr" at bounding box center [369, 225] width 103 height 15
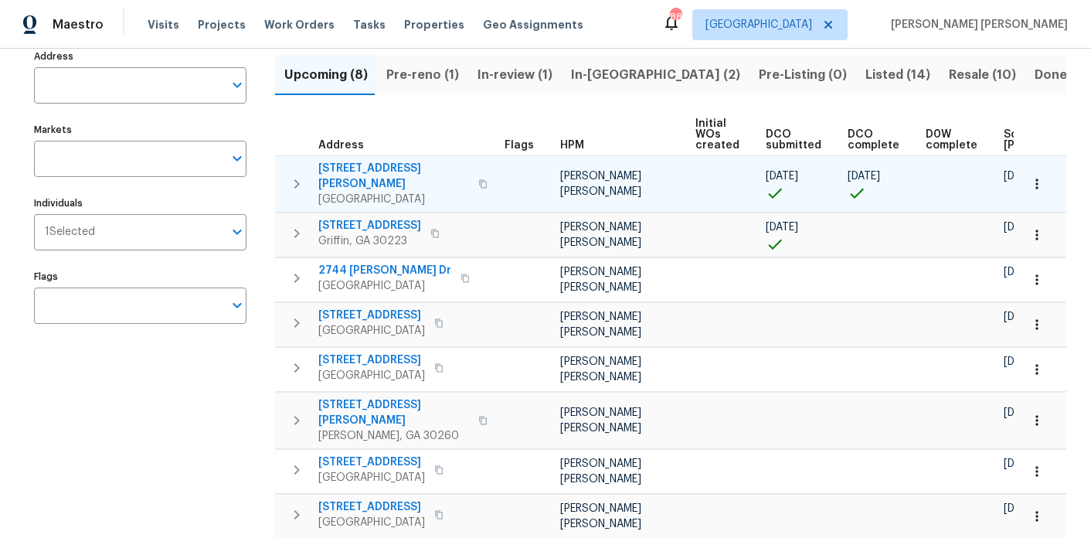
click at [1038, 179] on icon "button" at bounding box center [1037, 184] width 2 height 10
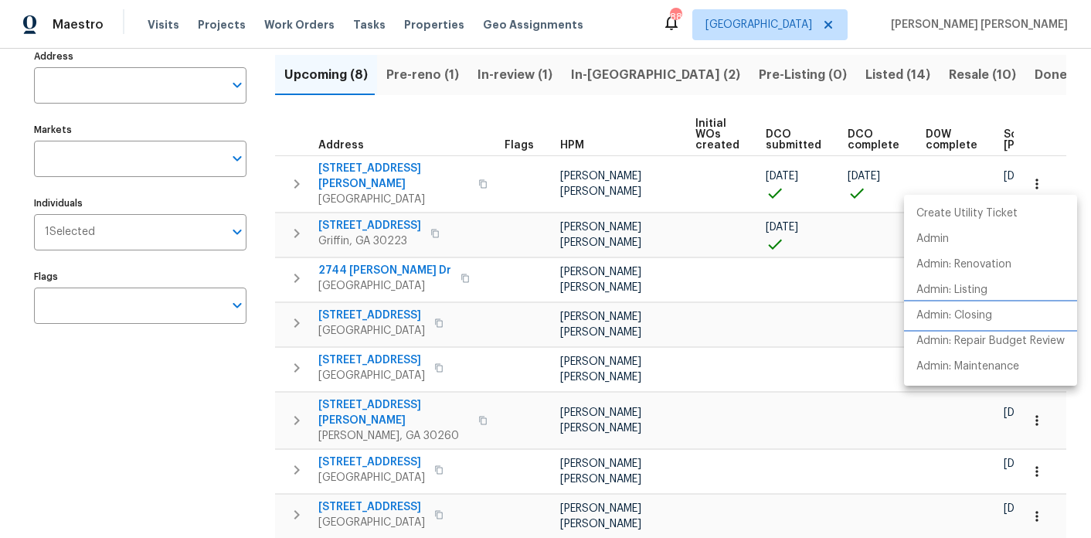
click at [1000, 324] on li "Admin: Closing" at bounding box center [990, 316] width 173 height 26
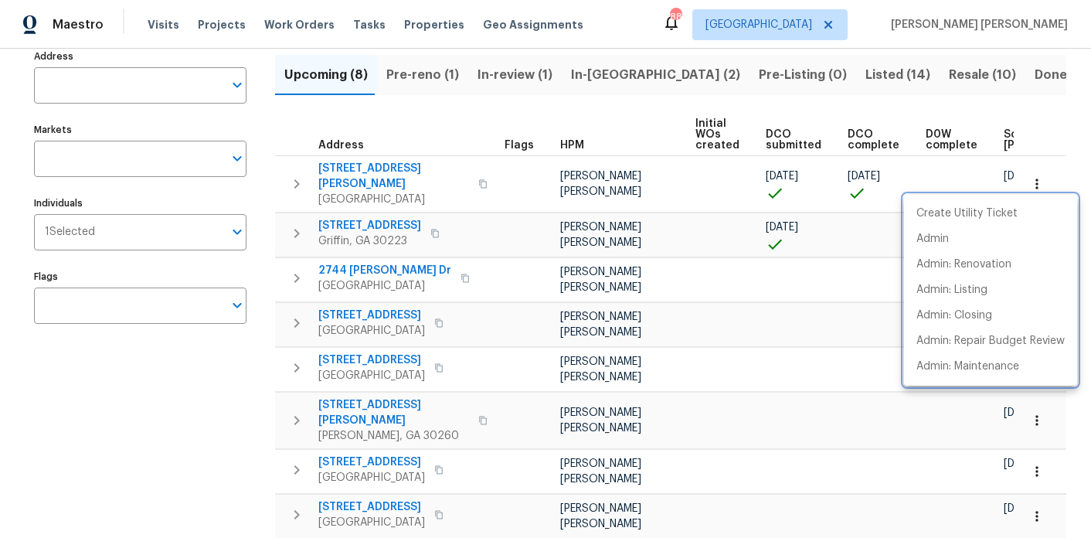
click at [1025, 100] on div at bounding box center [545, 269] width 1091 height 538
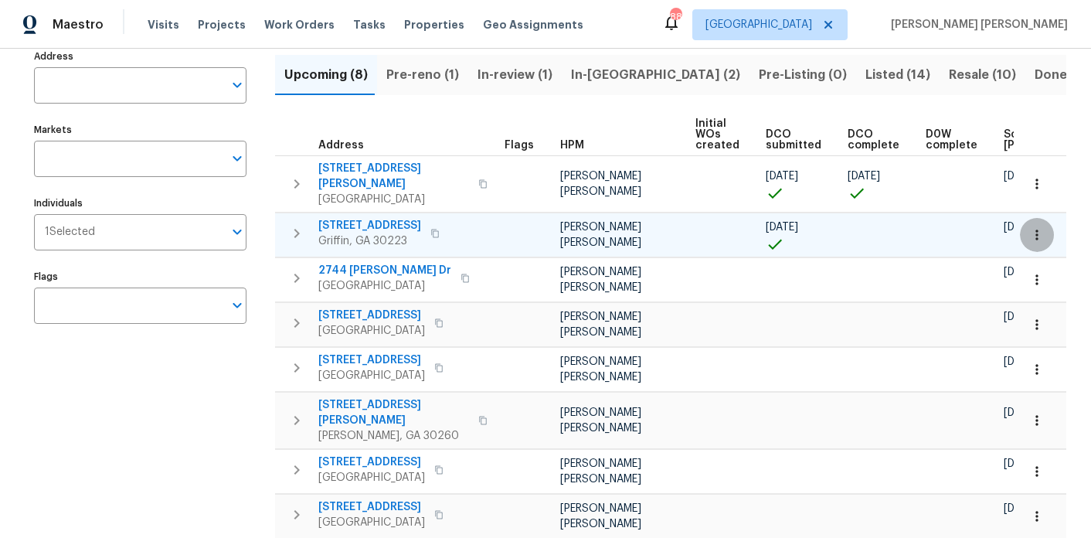
click at [1039, 227] on icon "button" at bounding box center [1036, 234] width 15 height 15
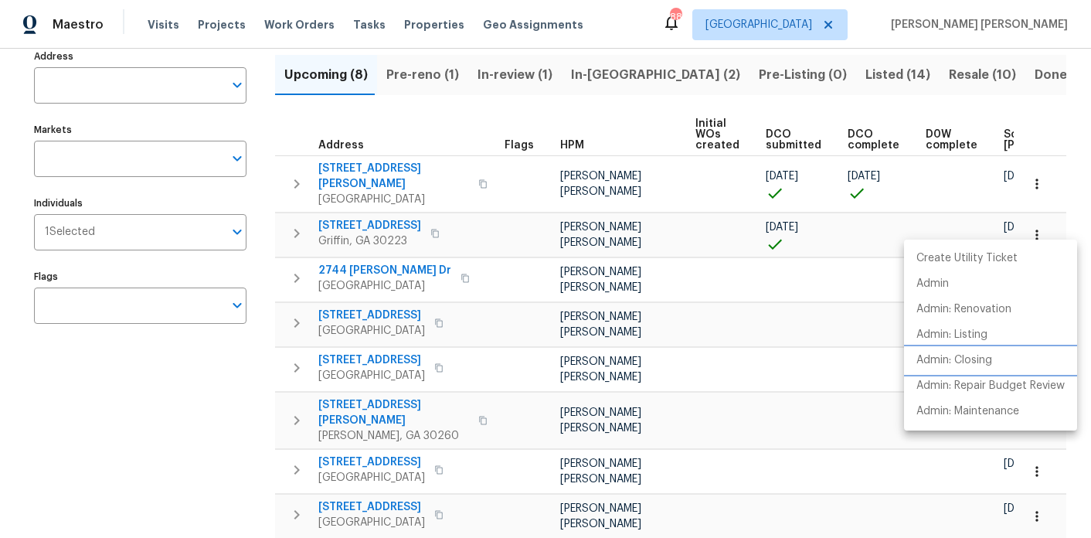
click at [987, 354] on p "Admin: Closing" at bounding box center [955, 360] width 76 height 16
click at [436, 59] on div at bounding box center [545, 269] width 1091 height 538
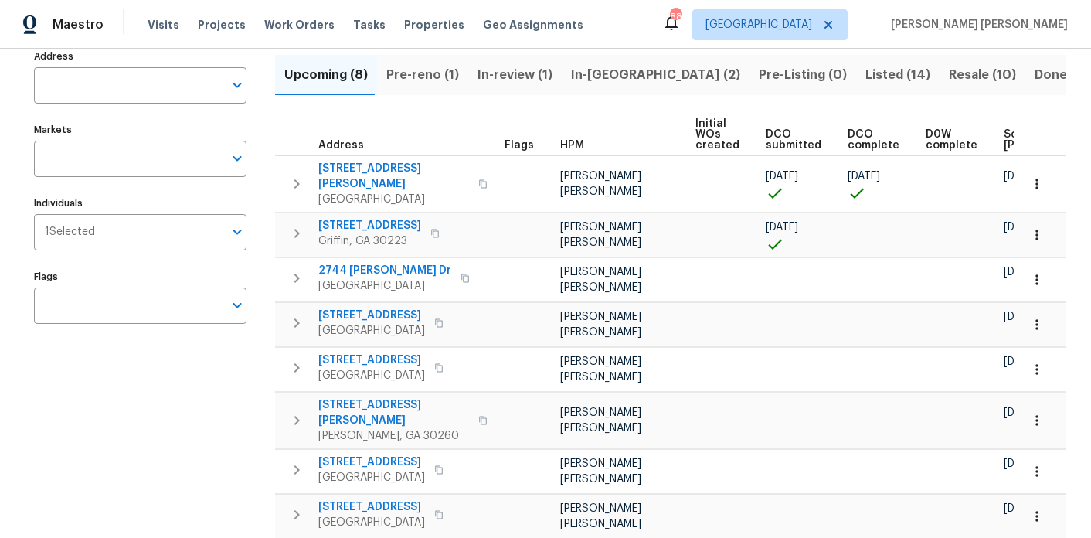
click at [425, 72] on span "Pre-reno (1)" at bounding box center [422, 75] width 73 height 22
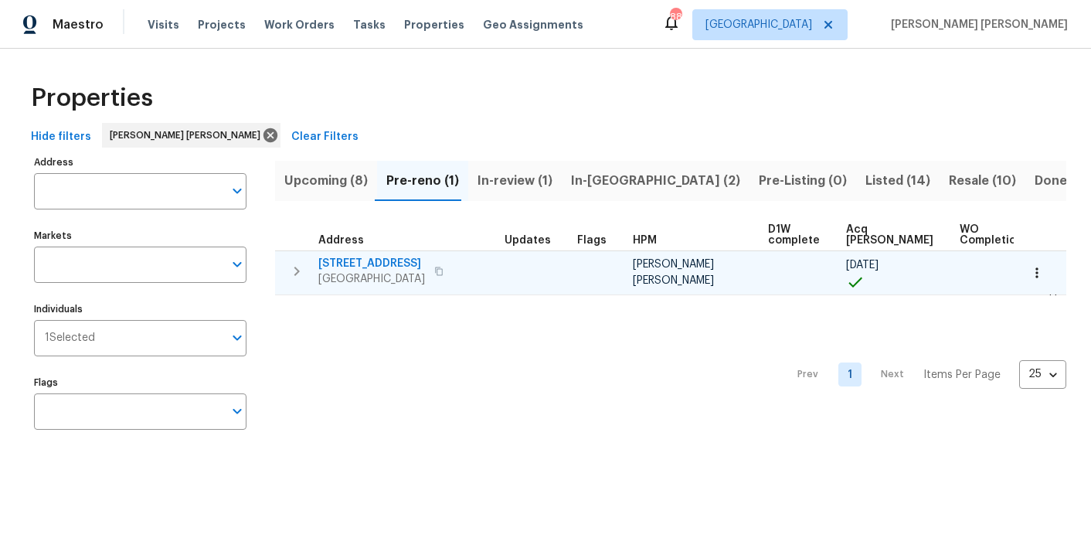
click at [1043, 274] on icon "button" at bounding box center [1036, 272] width 15 height 15
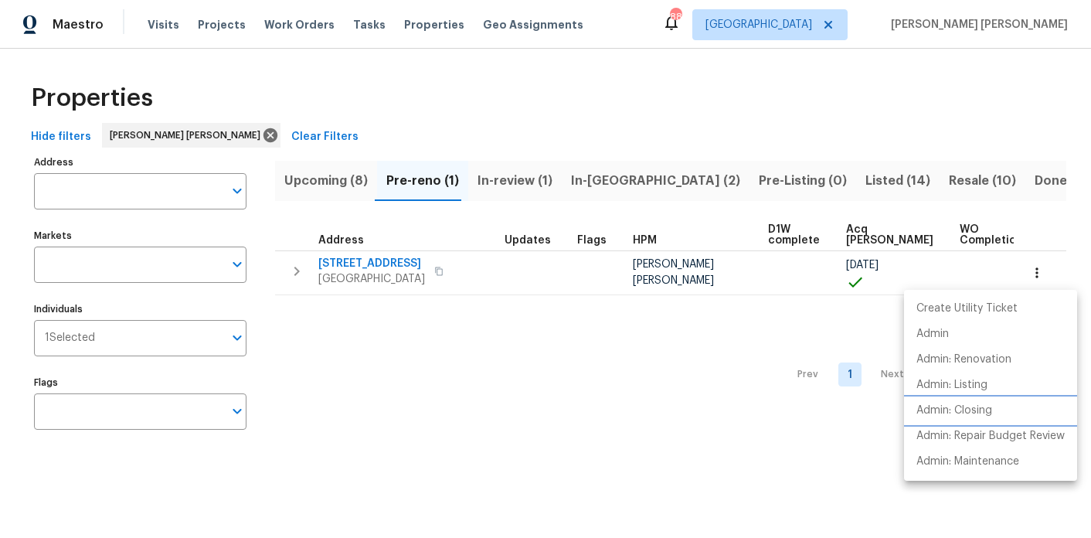
click at [987, 403] on p "Admin: Closing" at bounding box center [955, 411] width 76 height 16
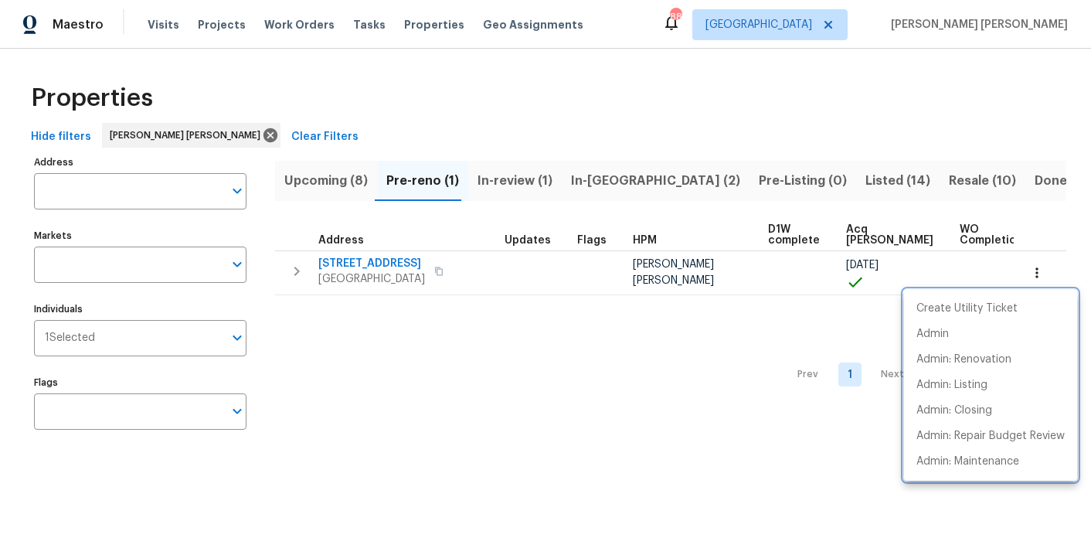
click at [319, 179] on div at bounding box center [545, 269] width 1091 height 538
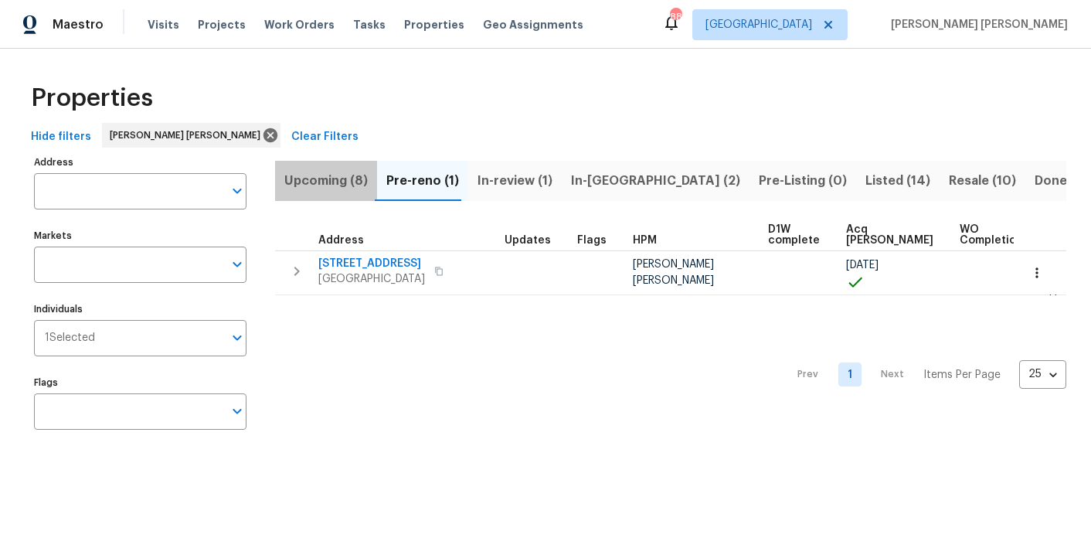
click at [340, 183] on span "Upcoming (8)" at bounding box center [325, 181] width 83 height 22
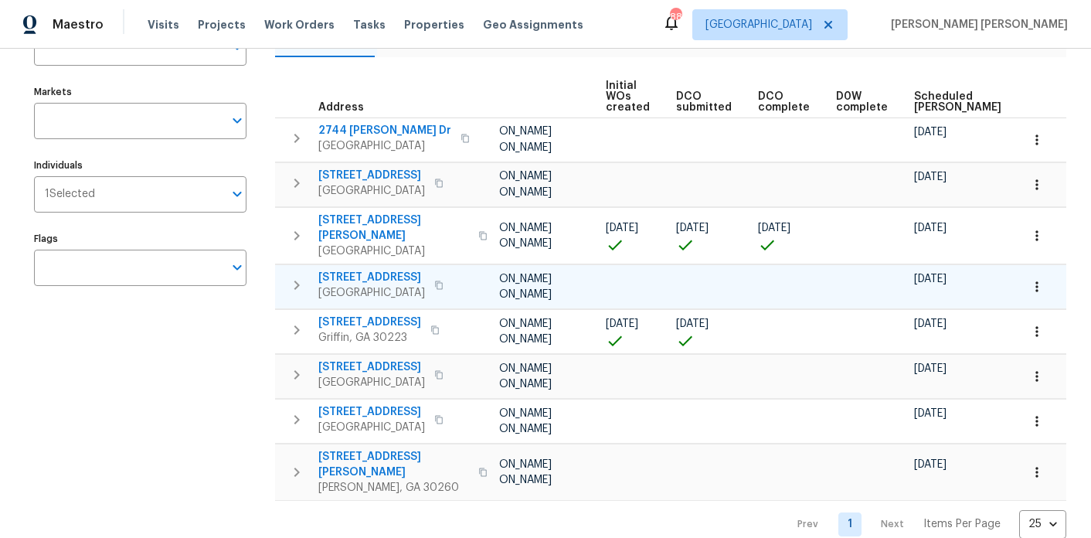
scroll to position [0, 191]
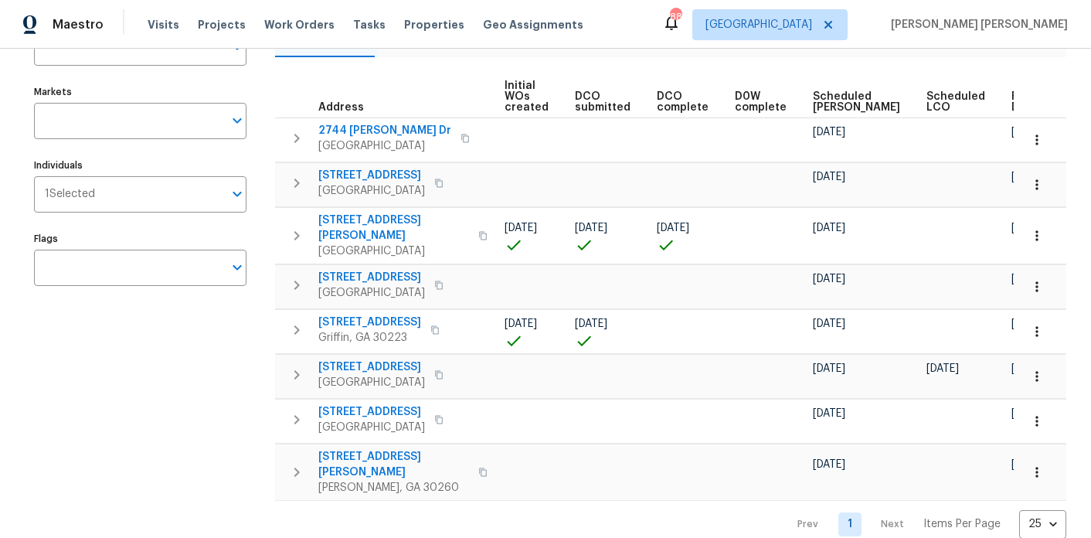
click at [1012, 99] on span "Ready Date" at bounding box center [1029, 102] width 34 height 22
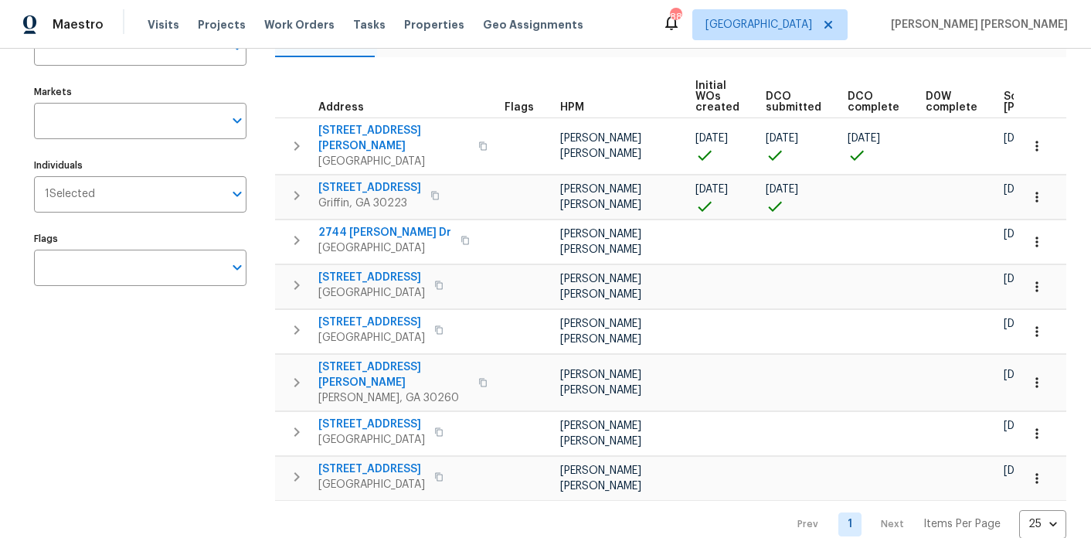
scroll to position [0, 209]
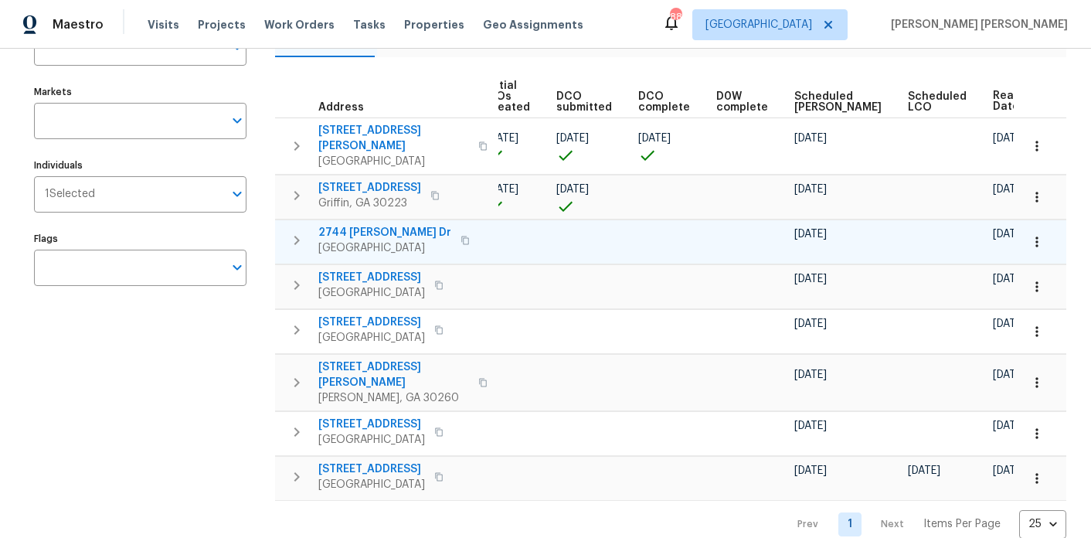
click at [349, 225] on span "2744 Lisa Dr" at bounding box center [384, 232] width 133 height 15
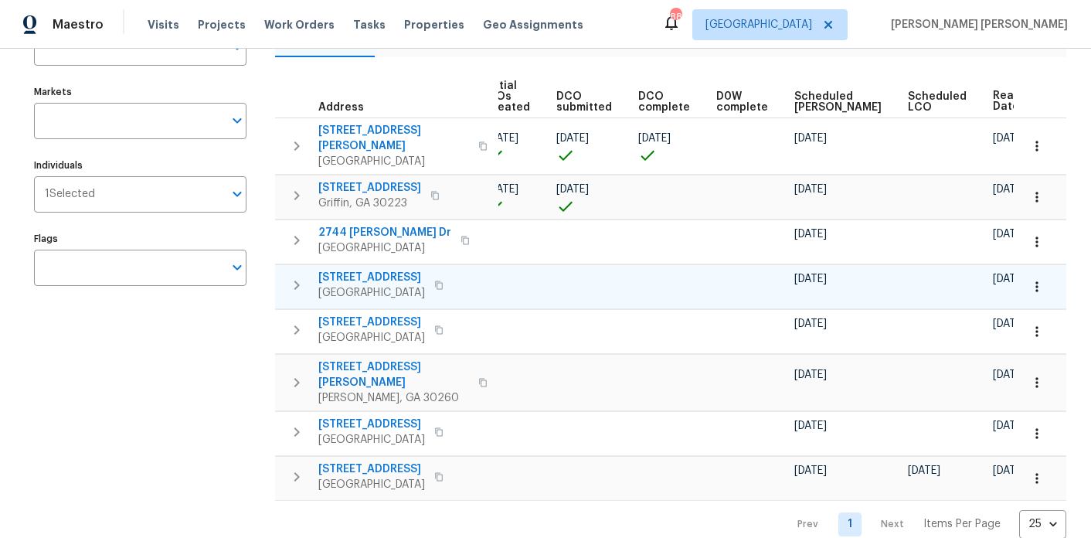
click at [376, 270] on span "110 Spring Creek Ct" at bounding box center [371, 277] width 107 height 15
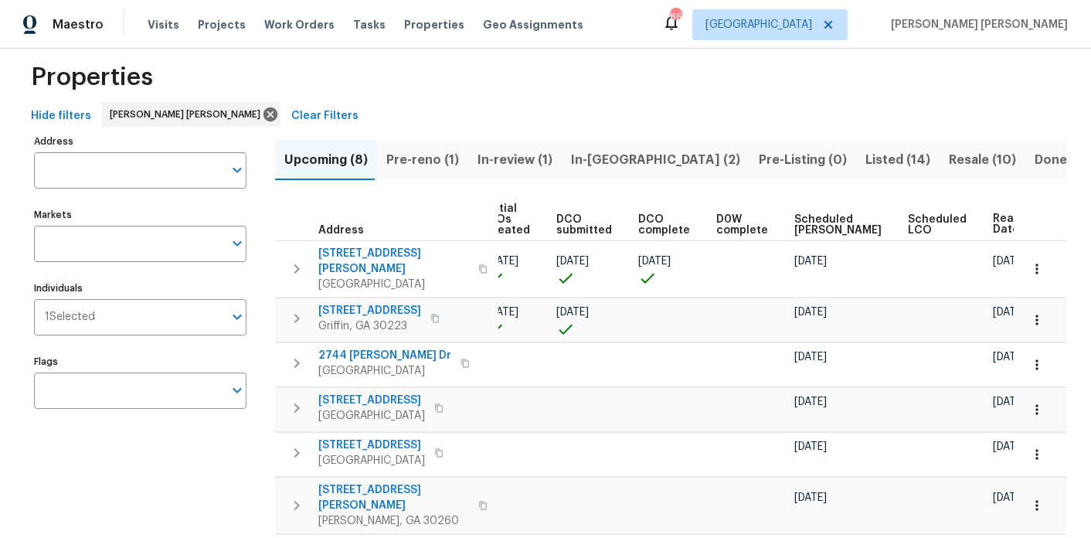
scroll to position [15, 0]
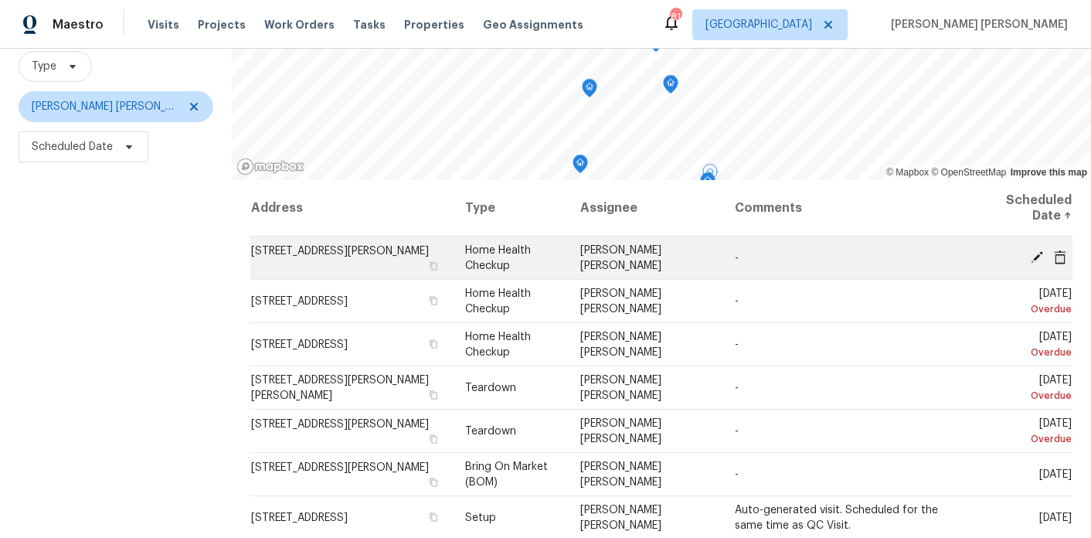
scroll to position [148, 0]
click at [1035, 252] on icon at bounding box center [1037, 255] width 14 height 14
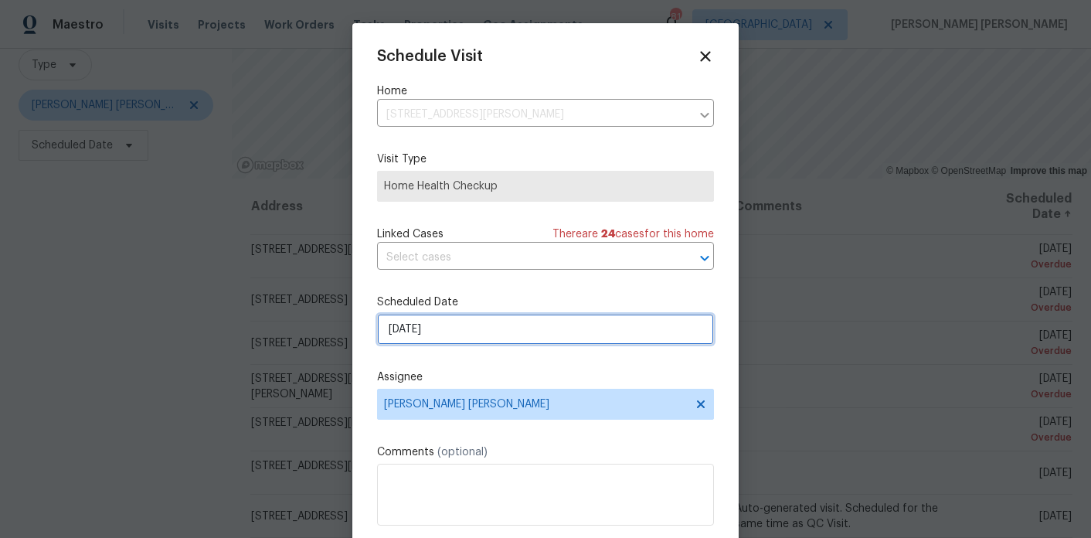
click at [538, 332] on input "9/21/2025" at bounding box center [545, 329] width 337 height 31
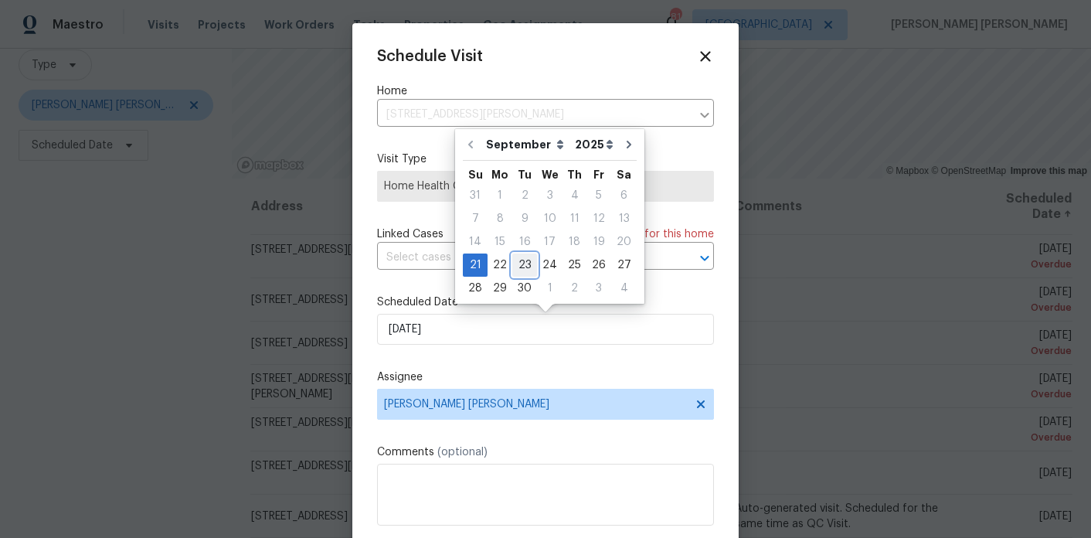
click at [514, 264] on div "23" at bounding box center [524, 265] width 25 height 22
type input "[DATE]"
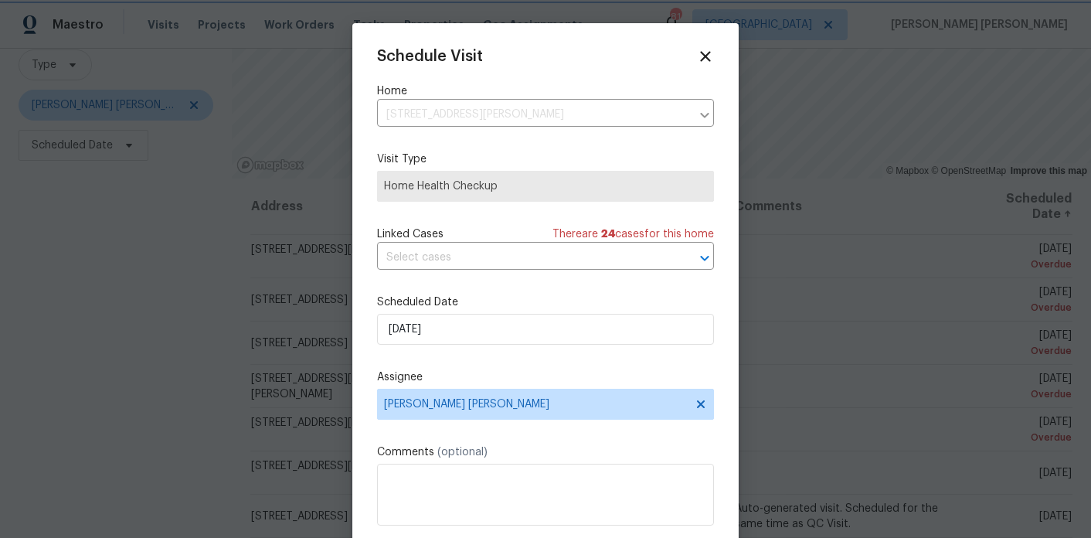
scroll to position [28, 0]
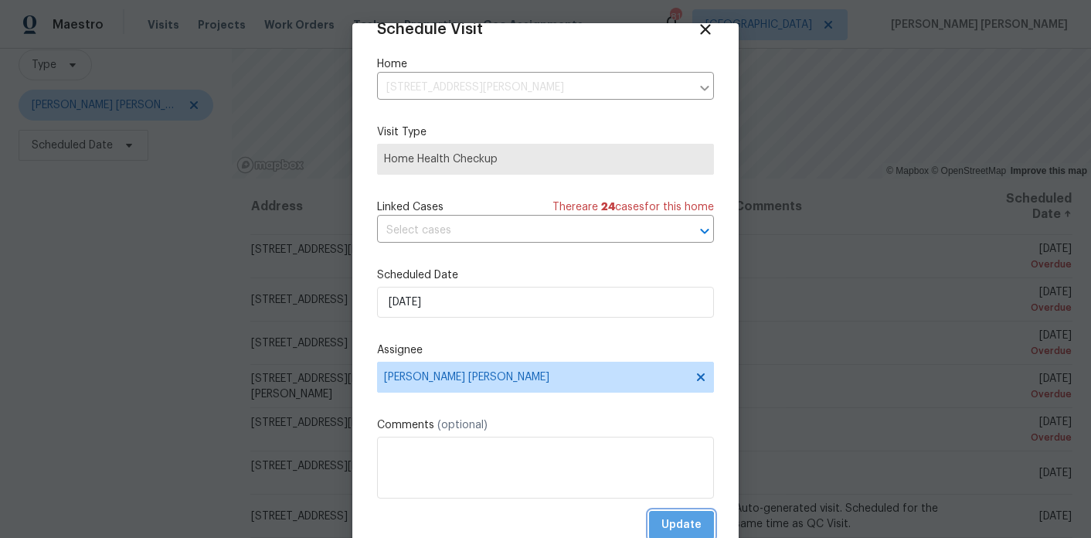
click at [672, 526] on span "Update" at bounding box center [682, 524] width 40 height 19
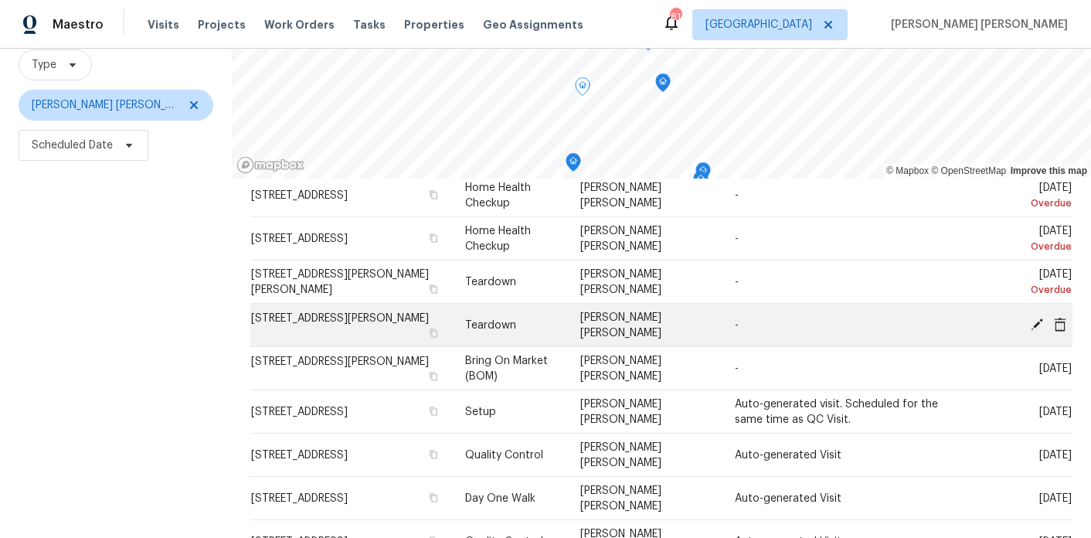
scroll to position [0, 0]
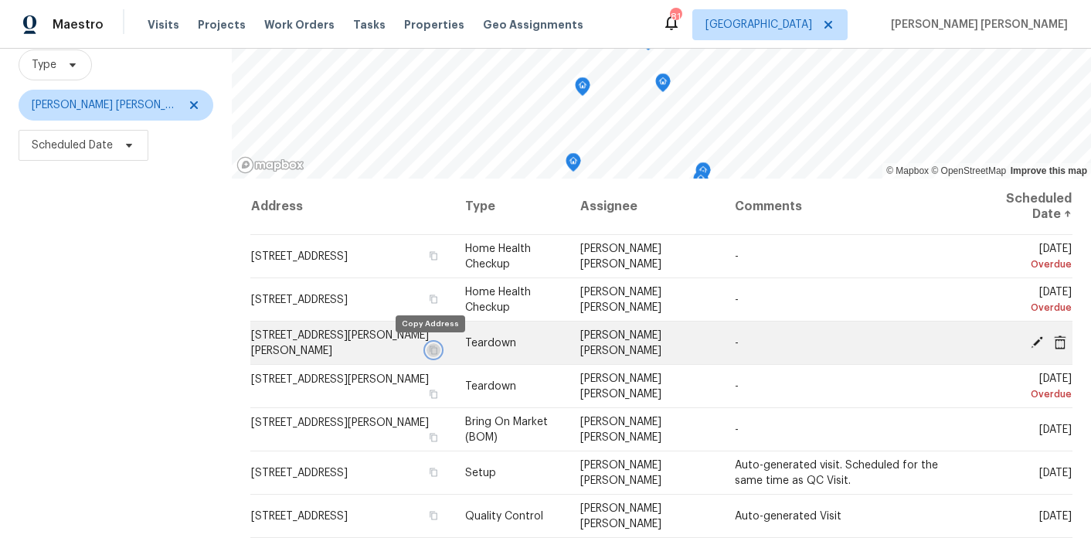
click at [430, 350] on icon "button" at bounding box center [433, 349] width 9 height 9
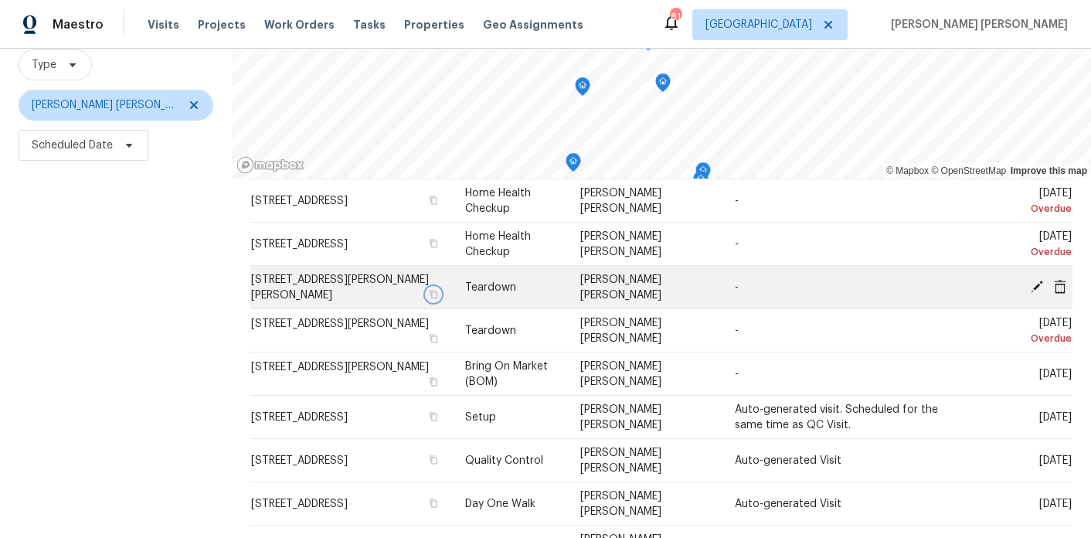
scroll to position [74, 0]
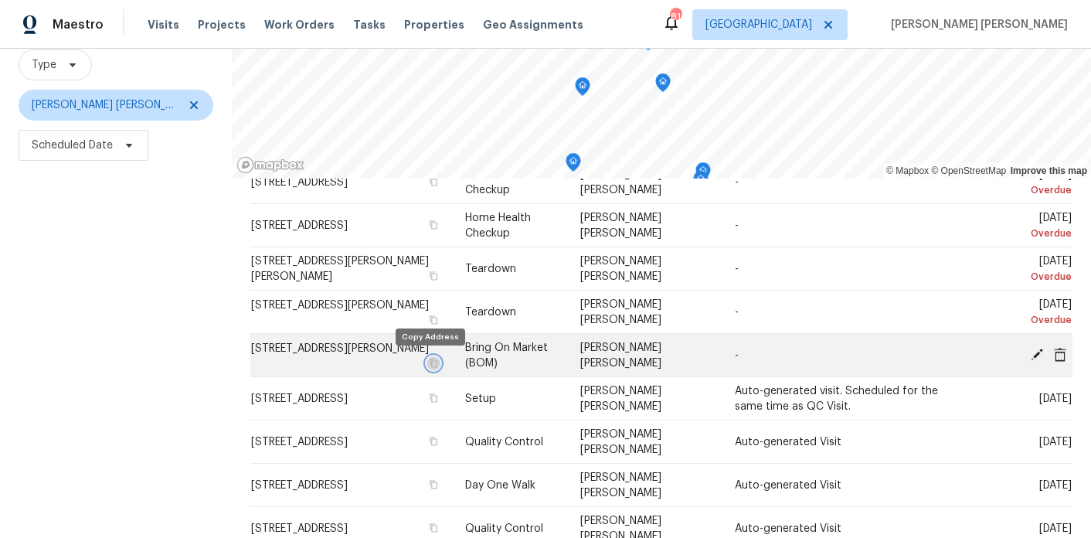
click at [430, 366] on icon "button" at bounding box center [434, 363] width 8 height 9
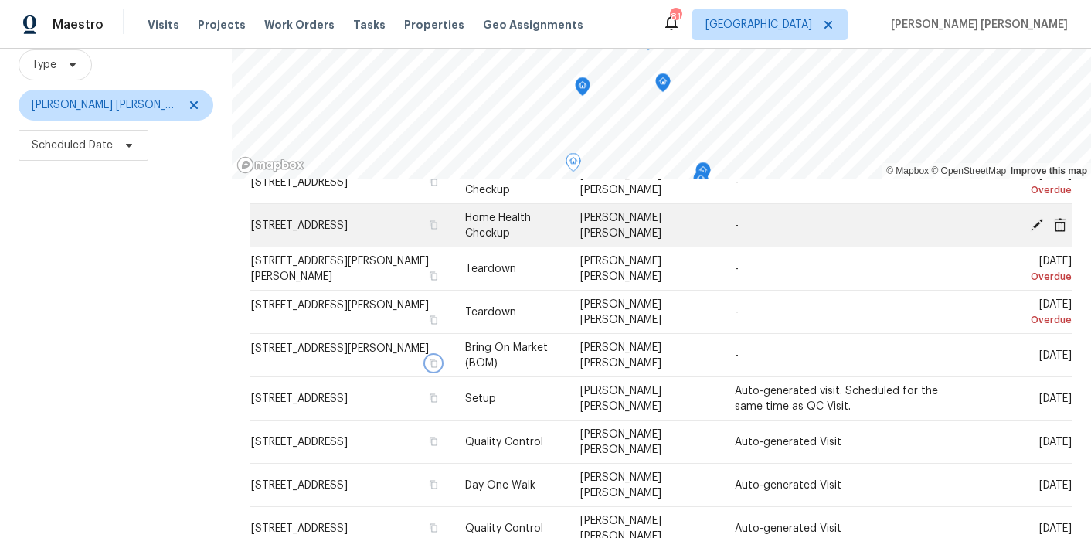
scroll to position [0, 0]
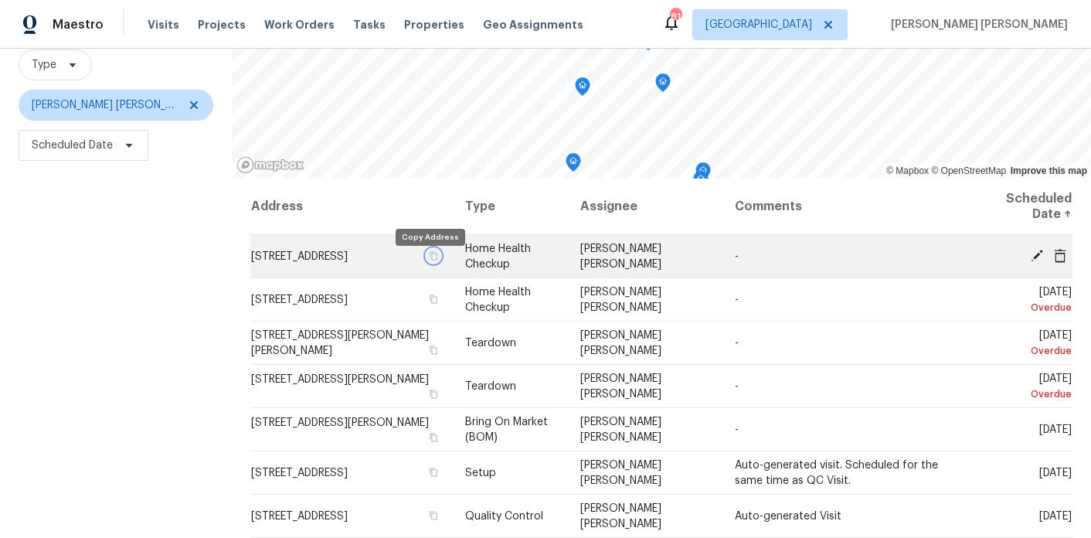
click at [429, 260] on icon "button" at bounding box center [433, 255] width 9 height 9
click at [1040, 256] on icon at bounding box center [1037, 255] width 14 height 14
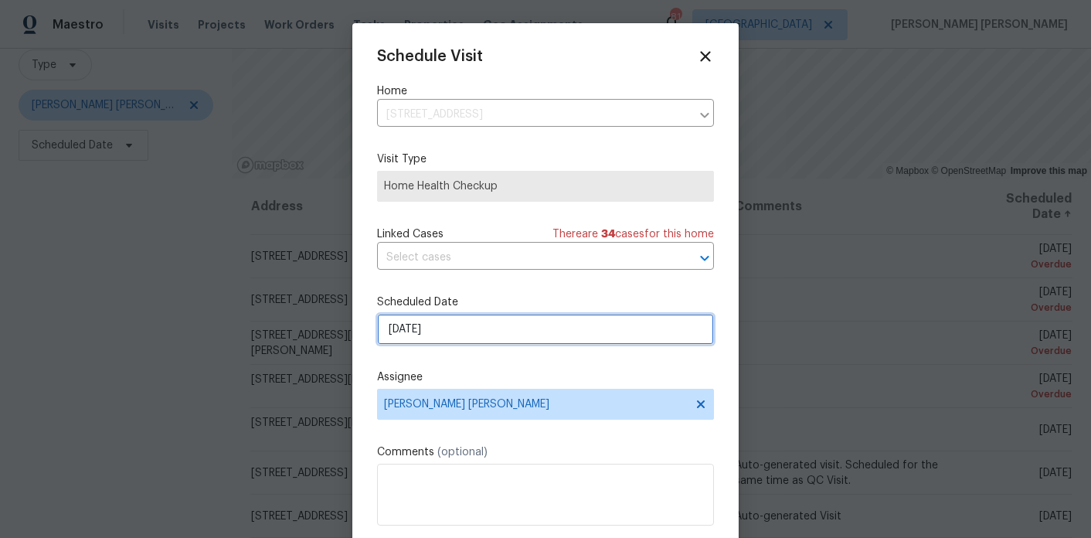
click at [445, 342] on input "9/21/2025" at bounding box center [545, 329] width 337 height 31
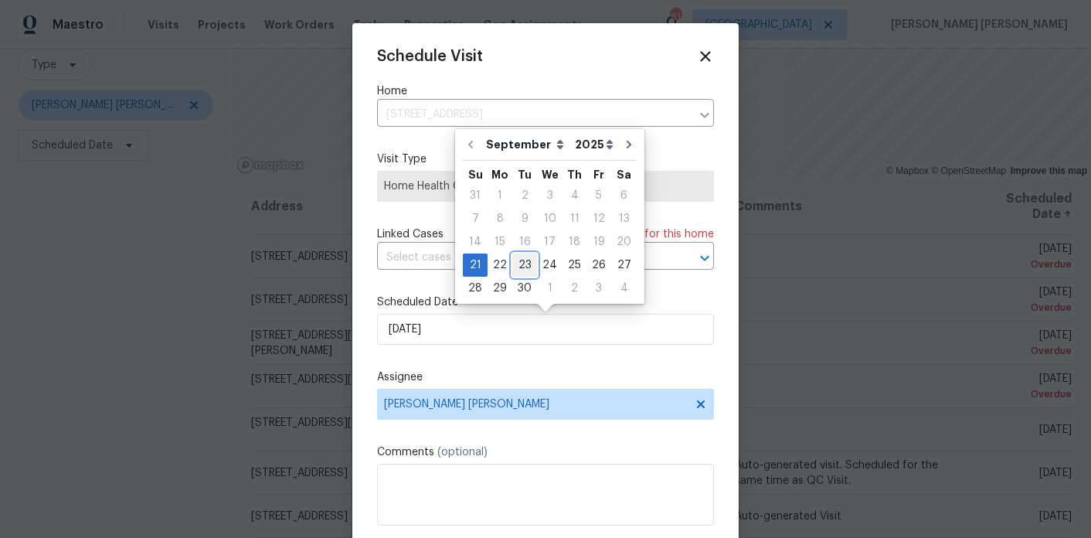
click at [517, 266] on div "23" at bounding box center [524, 265] width 25 height 22
type input "9/23/2025"
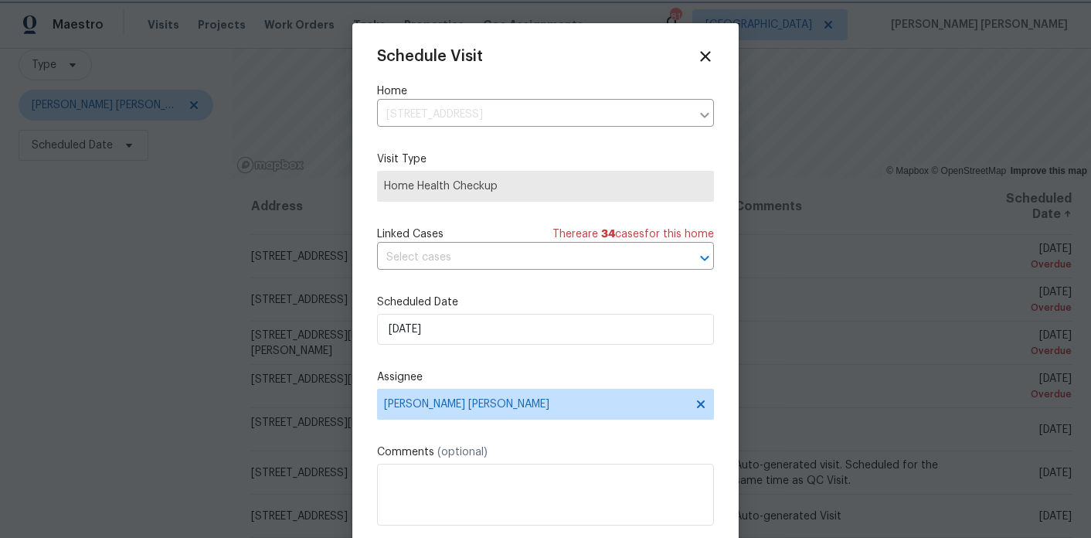
scroll to position [28, 0]
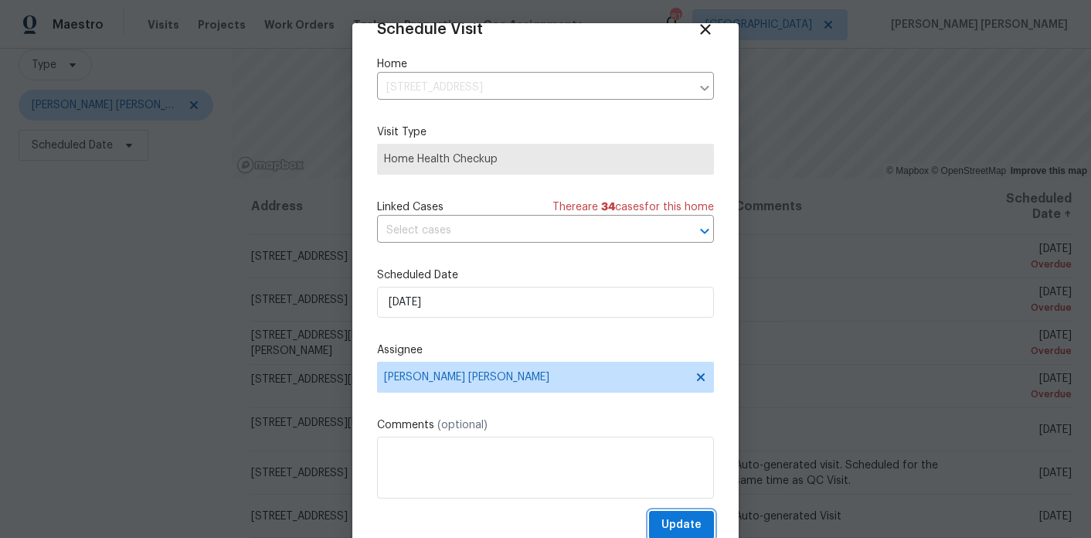
click at [694, 522] on span "Update" at bounding box center [682, 524] width 40 height 19
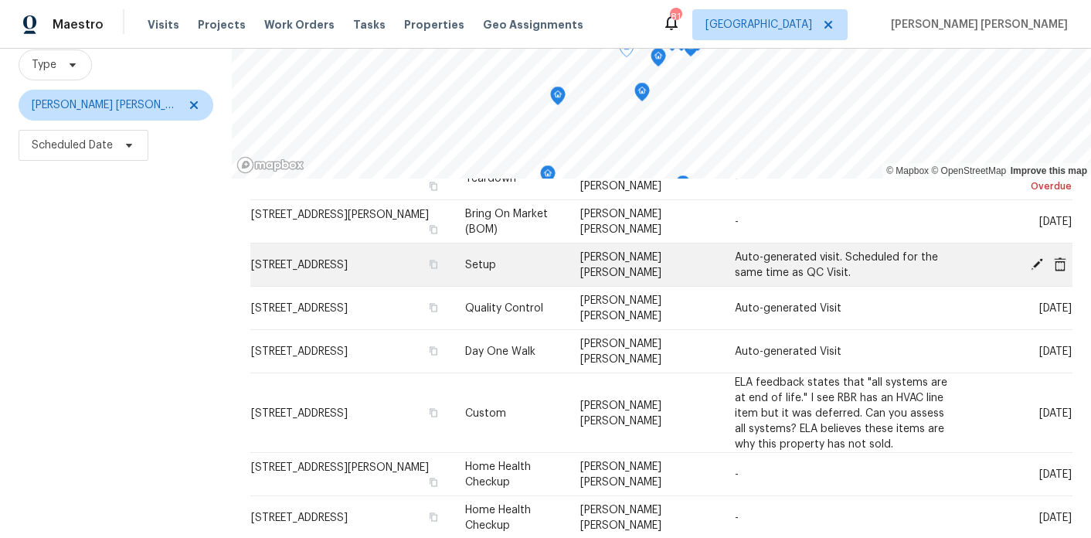
scroll to position [165, 0]
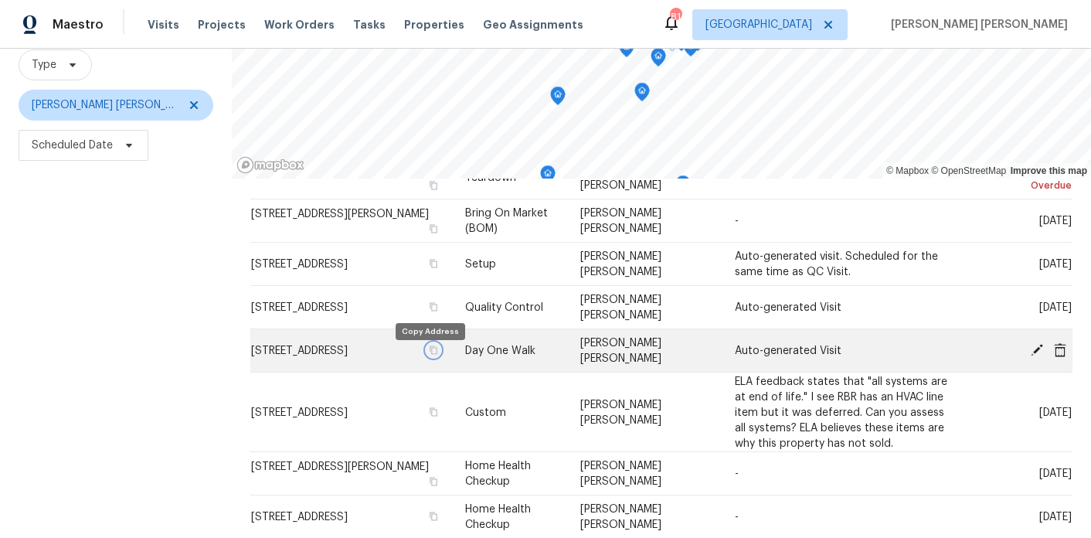
click at [430, 354] on icon "button" at bounding box center [433, 349] width 9 height 9
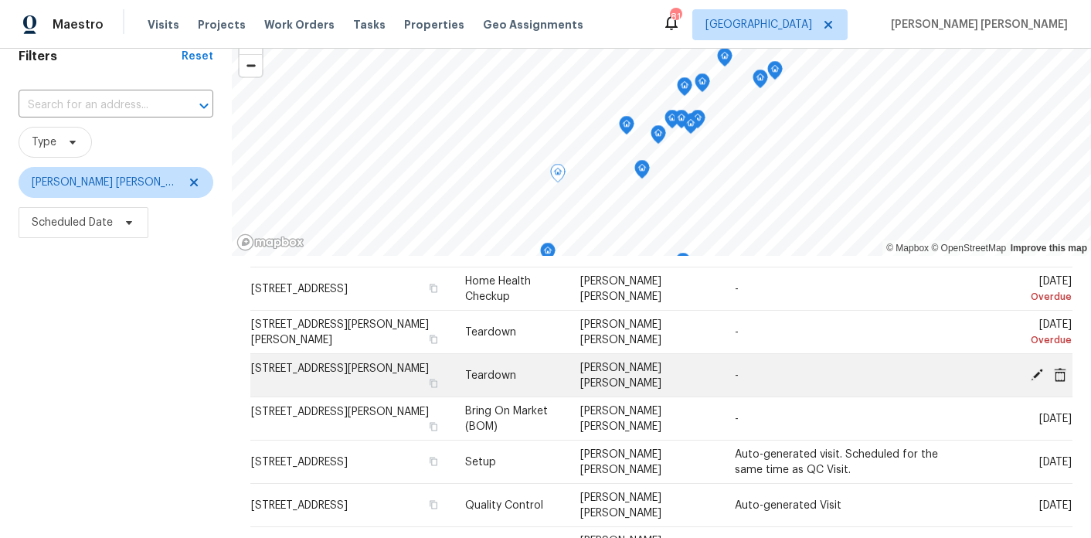
scroll to position [40, 0]
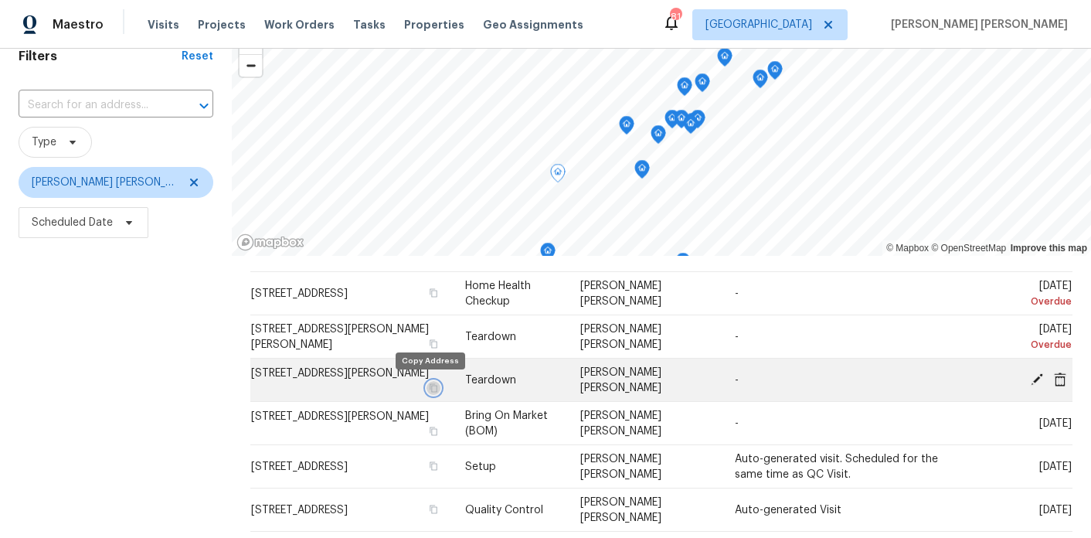
click at [430, 388] on icon "button" at bounding box center [434, 387] width 8 height 9
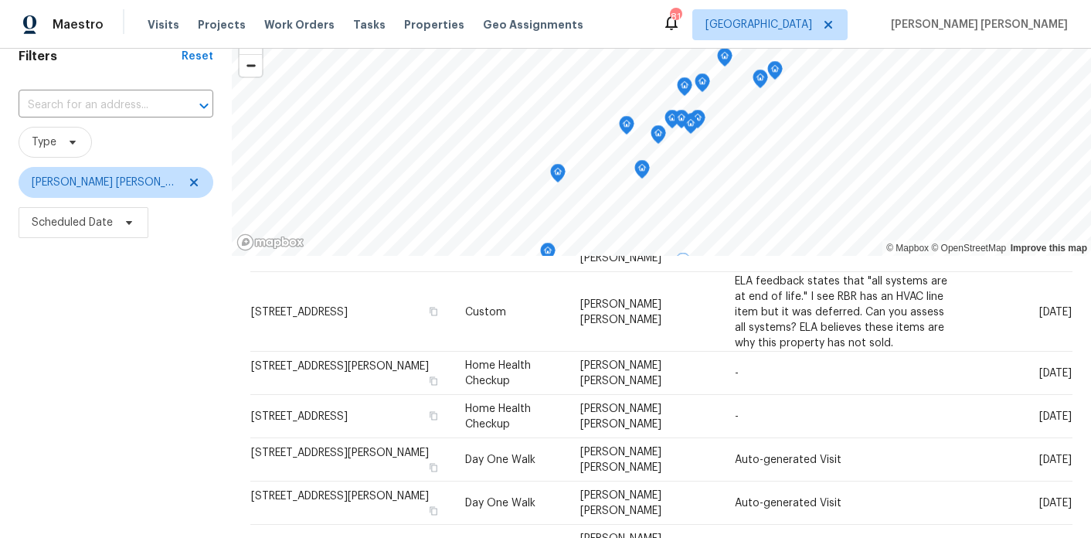
scroll to position [0, 0]
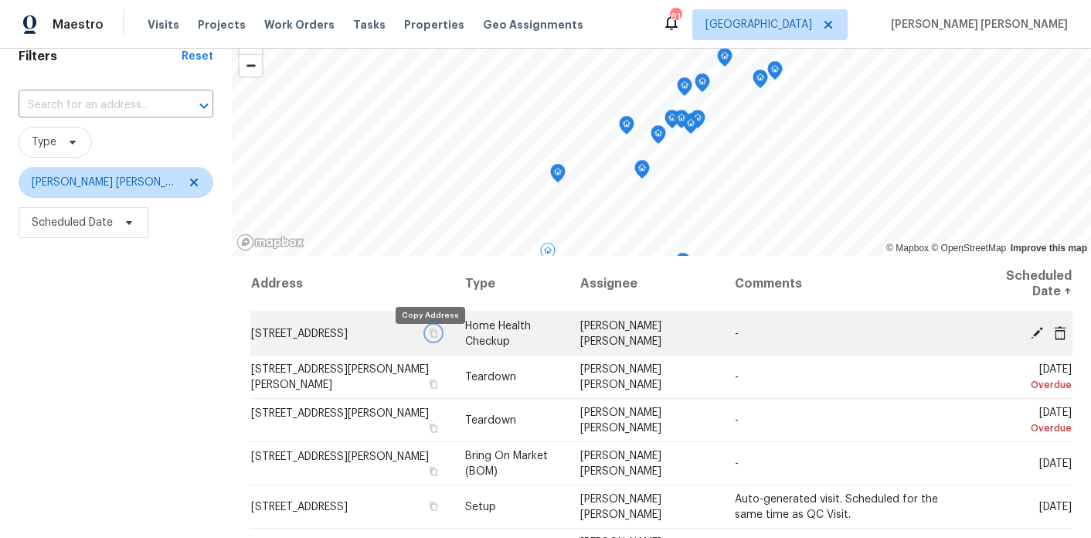
click at [430, 337] on icon "button" at bounding box center [434, 332] width 8 height 9
click at [1040, 331] on icon at bounding box center [1037, 332] width 12 height 12
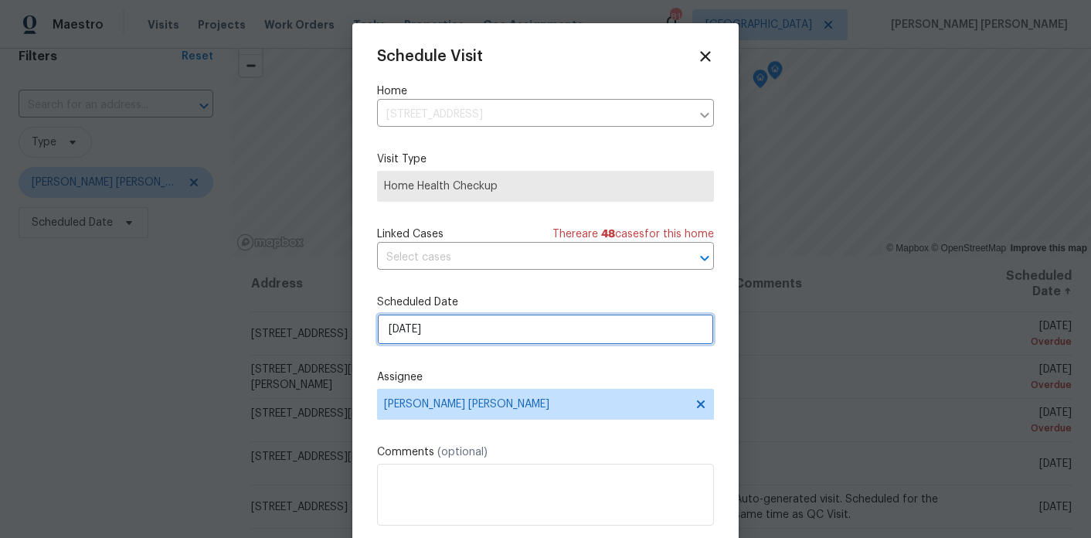
click at [422, 329] on input "9/21/2025" at bounding box center [545, 329] width 337 height 31
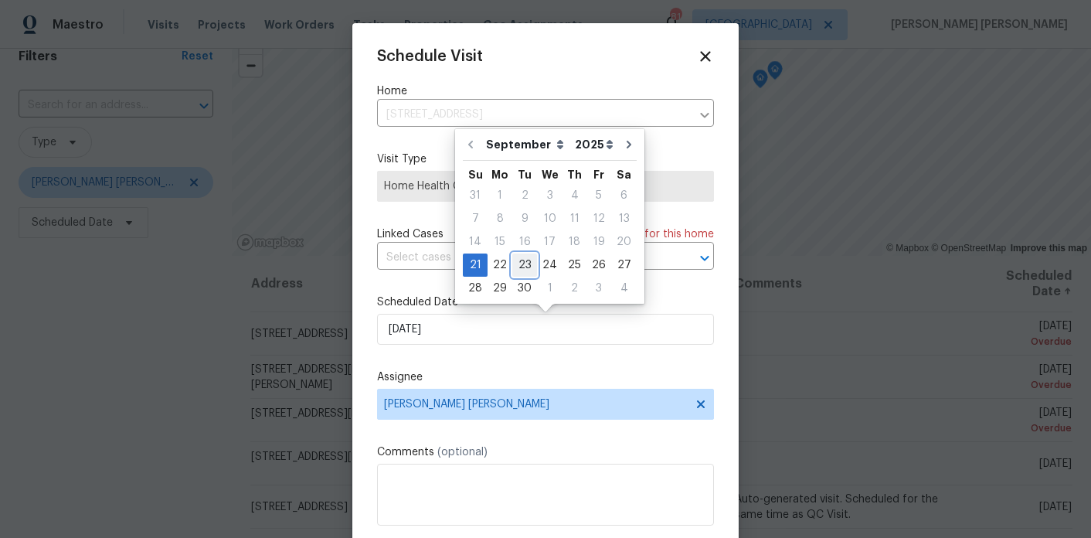
click at [526, 264] on div "23" at bounding box center [524, 265] width 25 height 22
type input "9/23/2025"
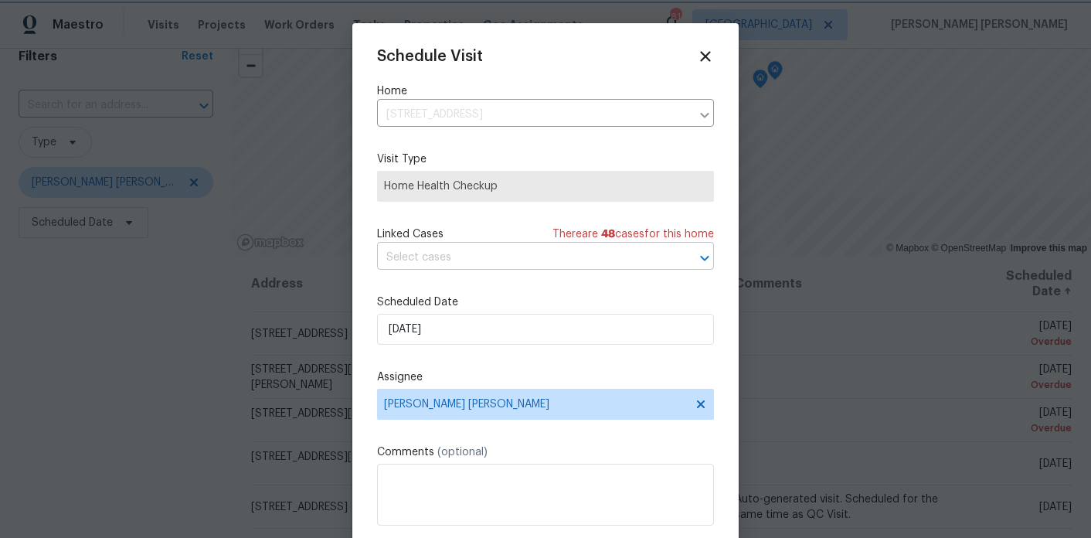
scroll to position [28, 0]
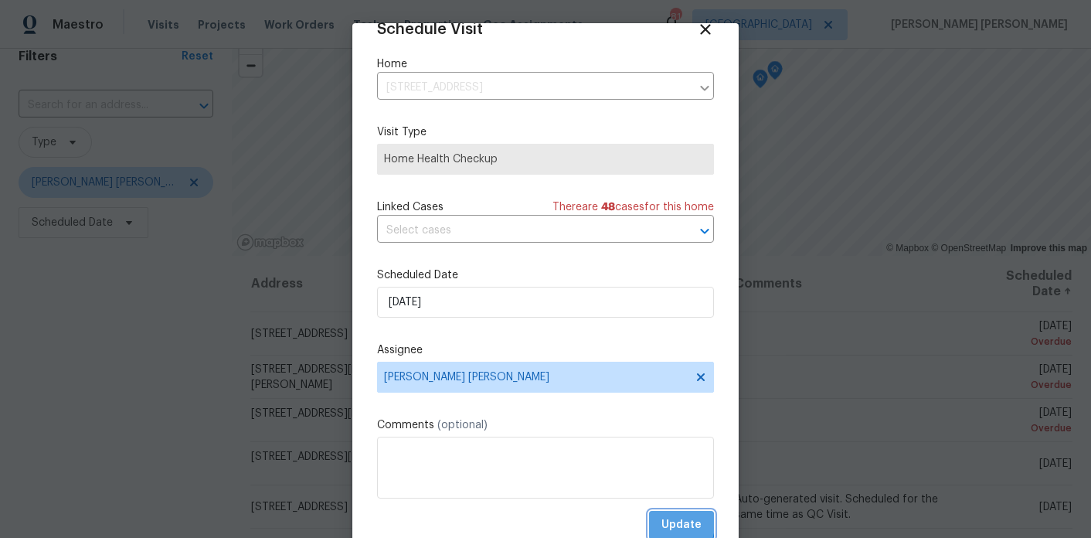
click at [660, 523] on button "Update" at bounding box center [681, 525] width 65 height 29
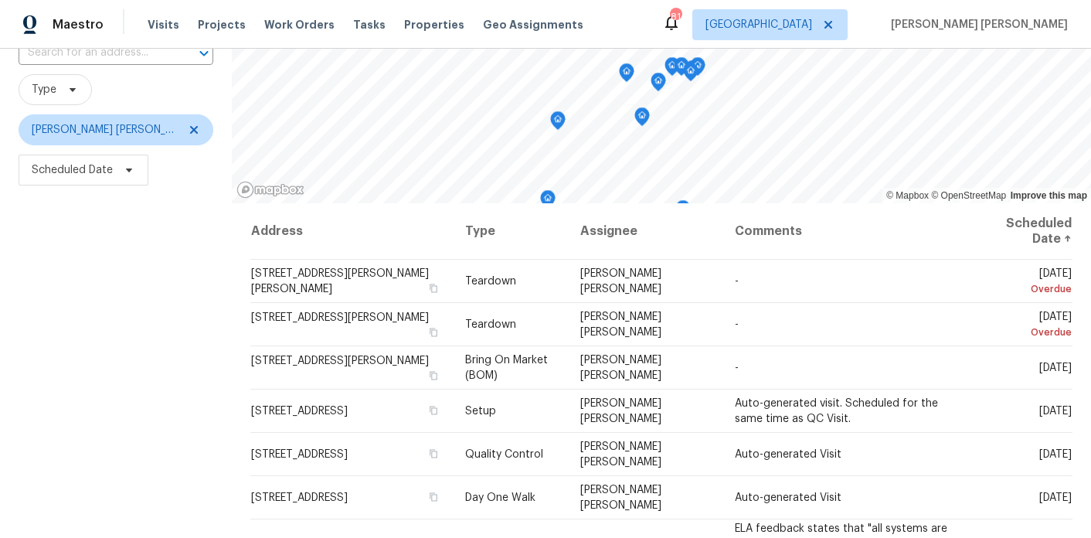
scroll to position [0, 0]
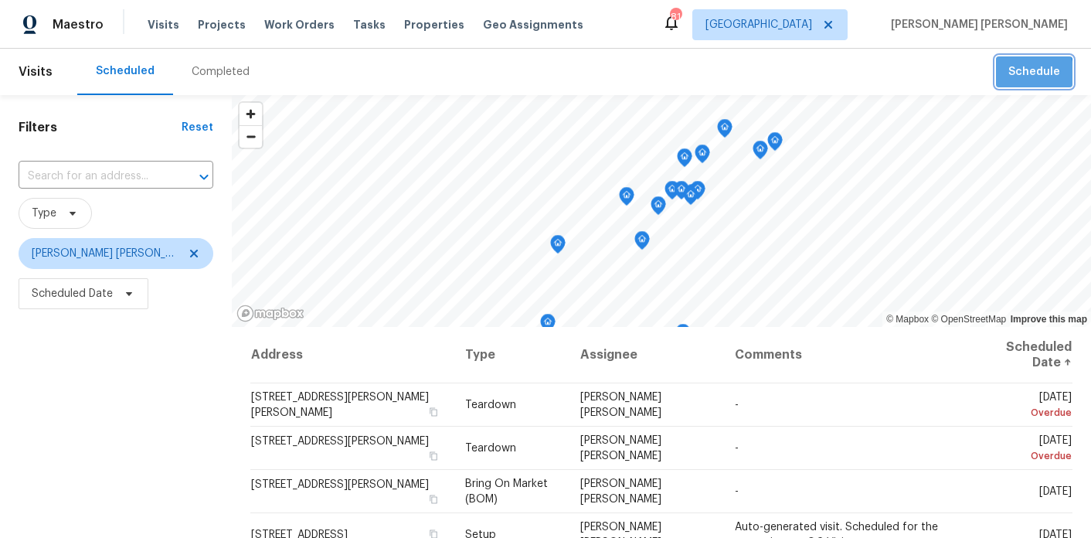
click at [1009, 80] on button "Schedule" at bounding box center [1034, 72] width 77 height 32
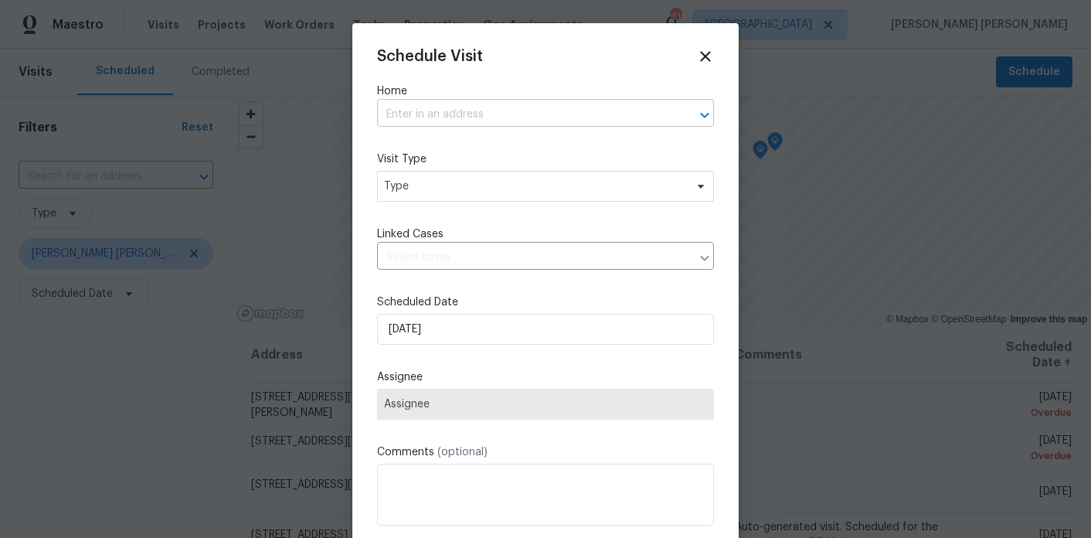
click at [405, 123] on input "text" at bounding box center [524, 115] width 294 height 24
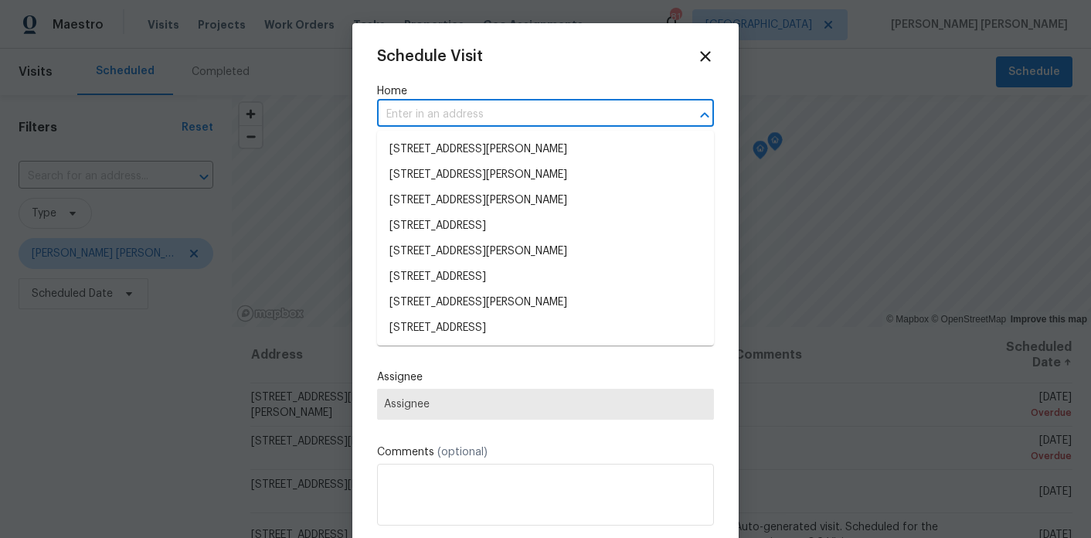
paste input "180 Antebellum Way, Fayetteville, GA 30215"
type input "180 Antebellum Way, Fayetteville, GA 30215"
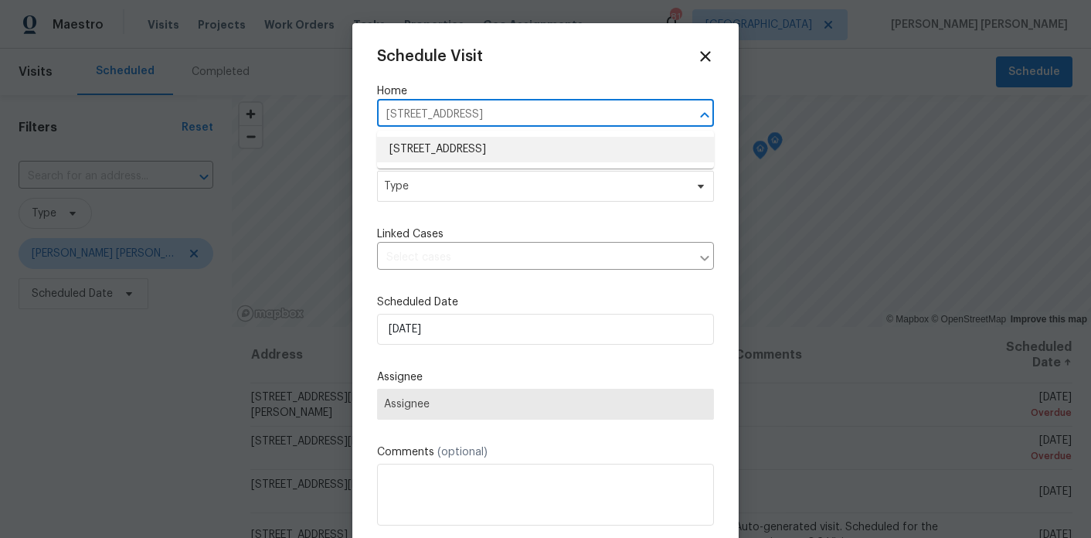
click at [430, 152] on li "180 Antebellum Way, Fayetteville, GA 30215" at bounding box center [545, 150] width 337 height 26
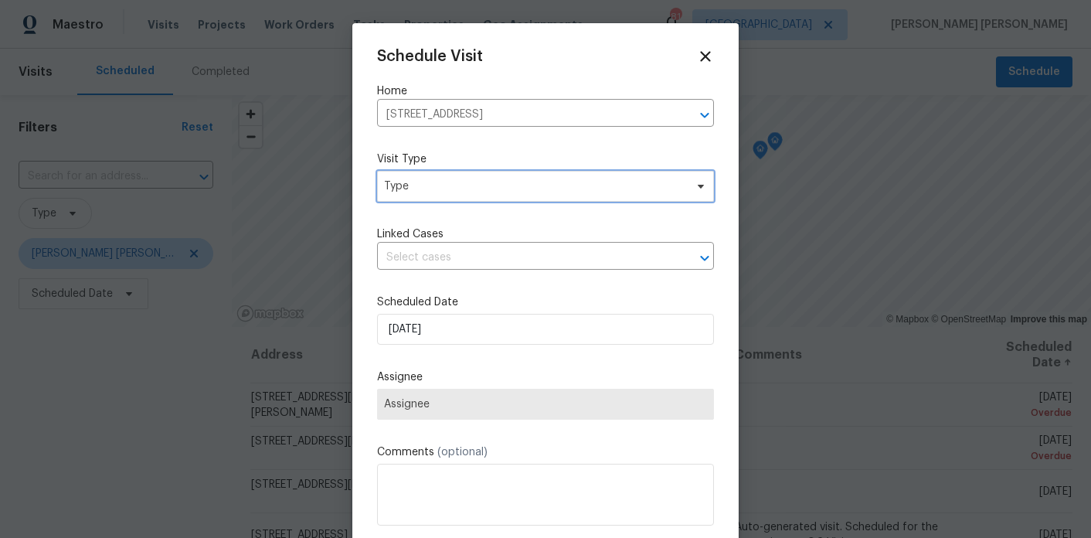
click at [430, 190] on span "Type" at bounding box center [534, 186] width 301 height 15
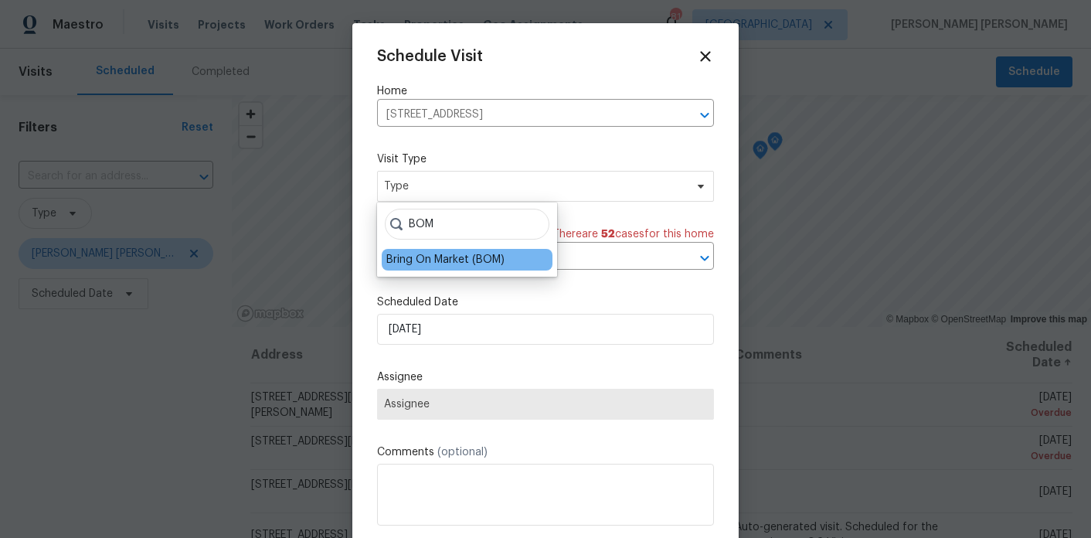
type input "BOM"
click at [427, 264] on div "Bring On Market (BOM)" at bounding box center [445, 259] width 118 height 15
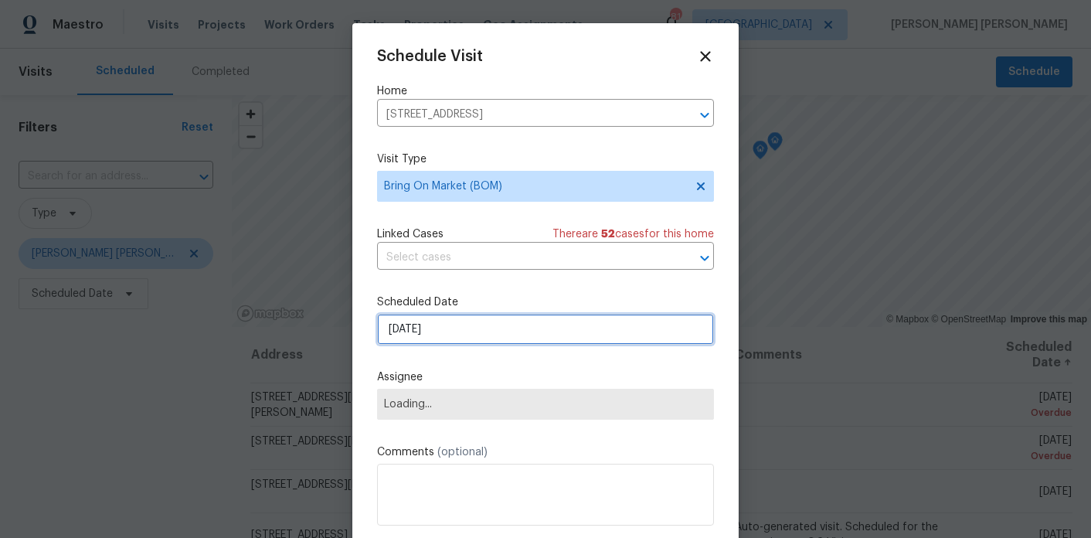
click at [426, 326] on input "9/22/2025" at bounding box center [545, 329] width 337 height 31
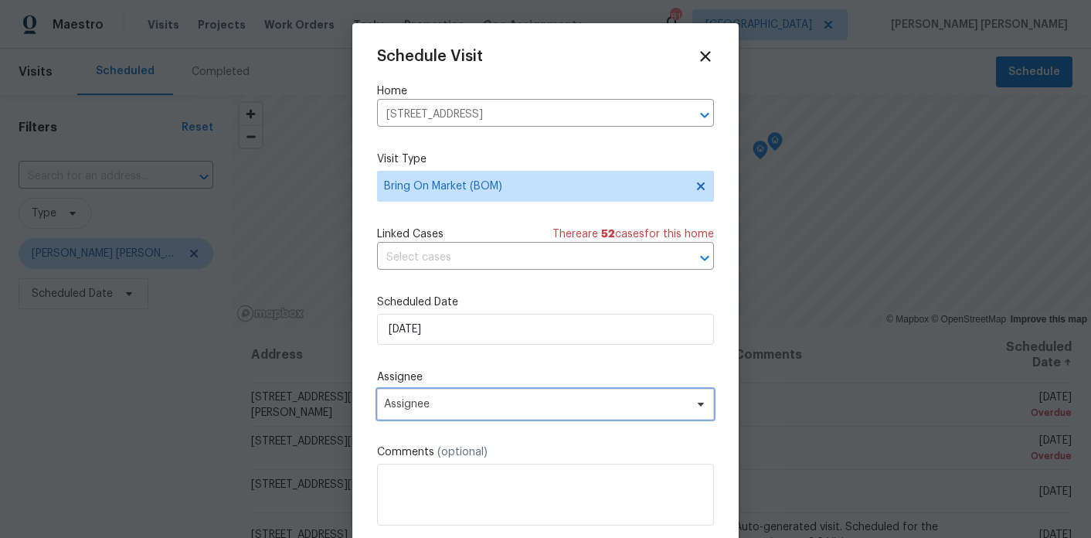
click at [447, 403] on span "Assignee" at bounding box center [535, 404] width 303 height 12
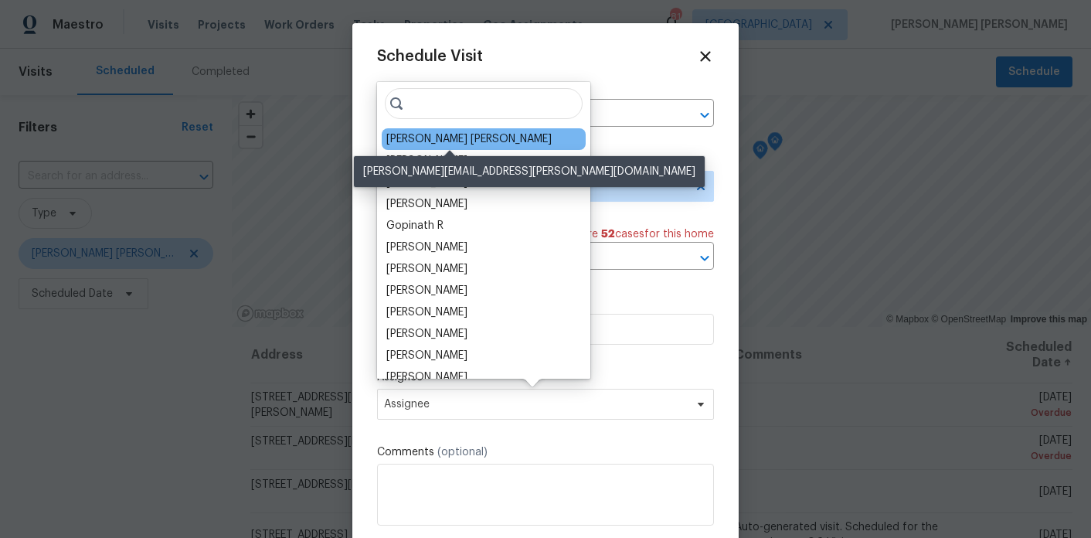
click at [458, 136] on div "[PERSON_NAME] [PERSON_NAME]" at bounding box center [468, 138] width 165 height 15
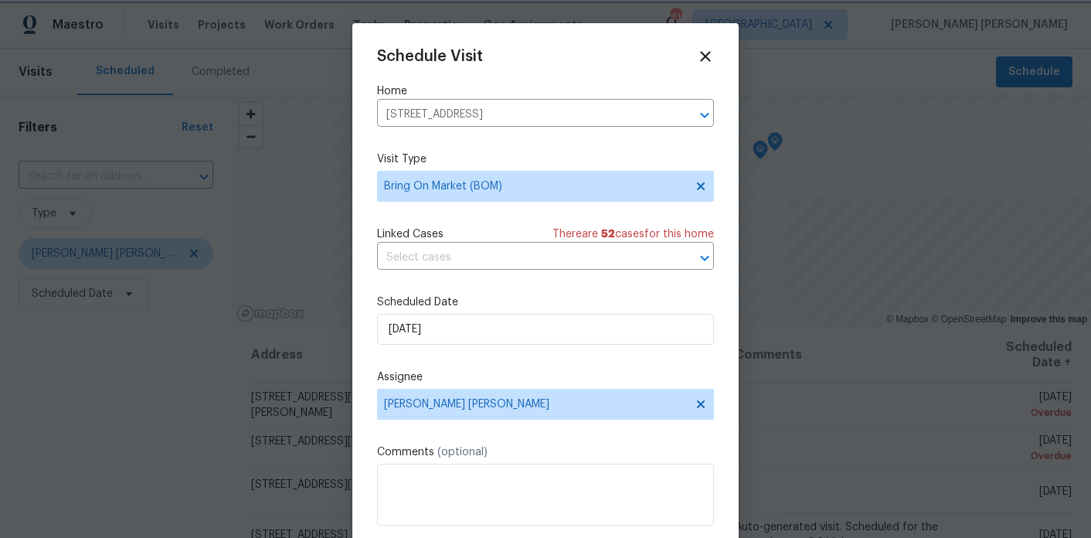
scroll to position [28, 0]
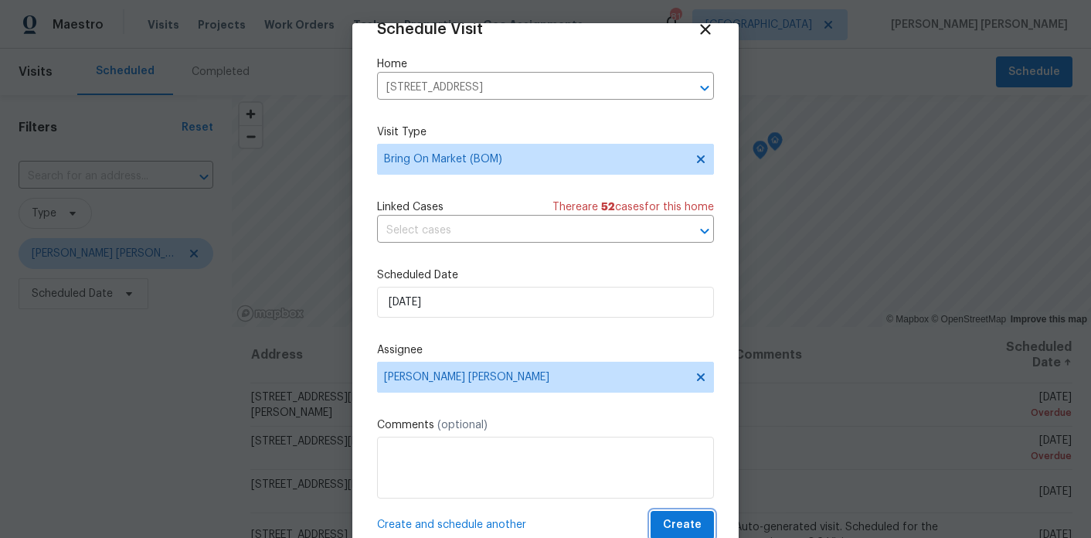
click at [672, 517] on span "Create" at bounding box center [682, 524] width 39 height 19
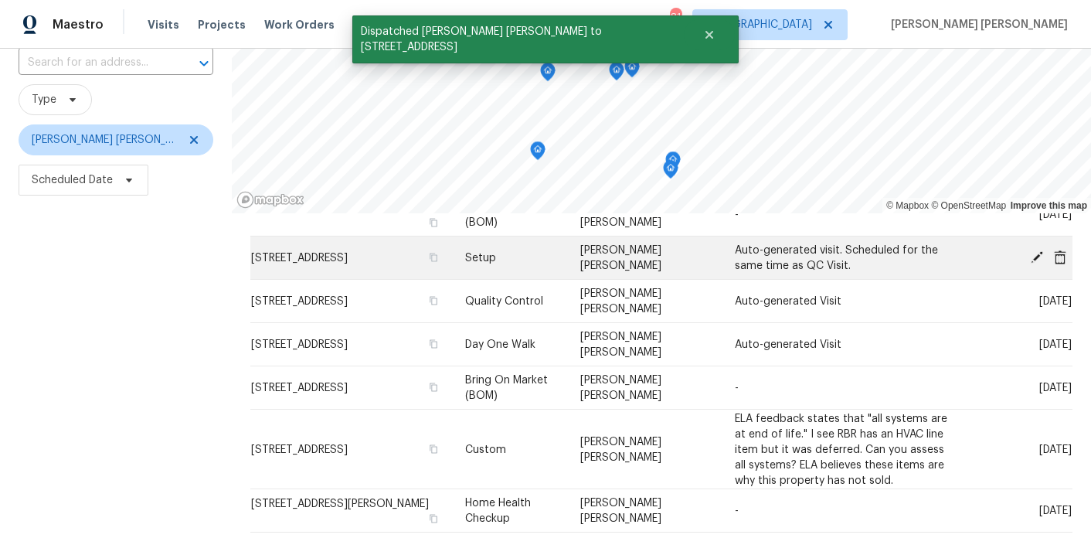
scroll to position [223, 0]
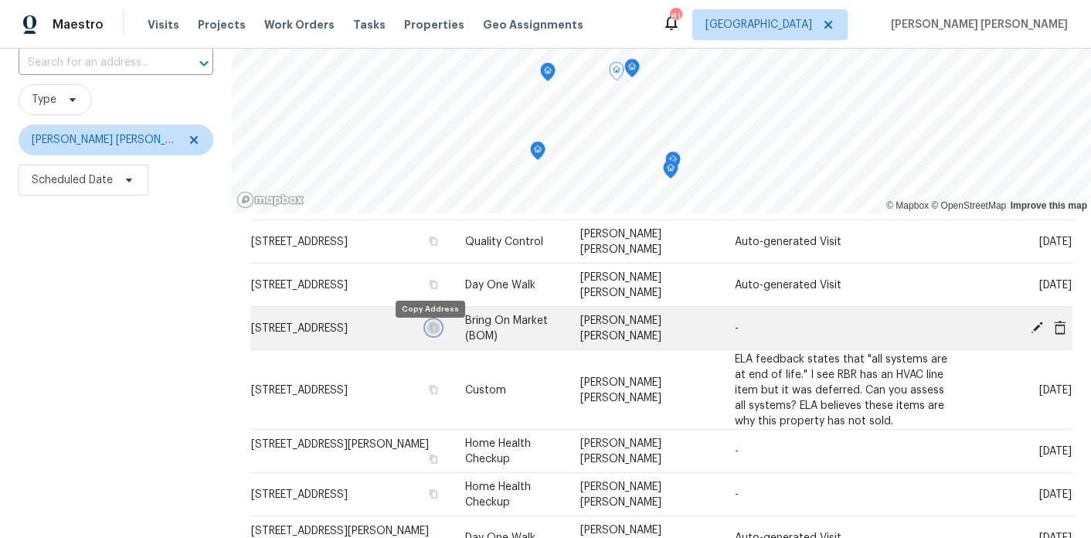
click at [430, 332] on icon "button" at bounding box center [433, 327] width 9 height 9
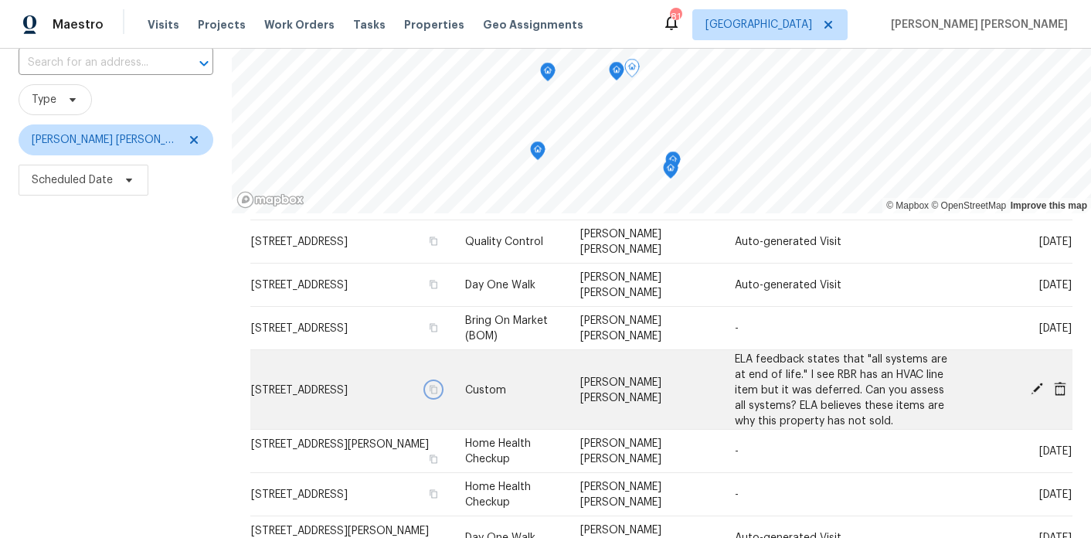
click at [429, 393] on icon "button" at bounding box center [433, 388] width 9 height 9
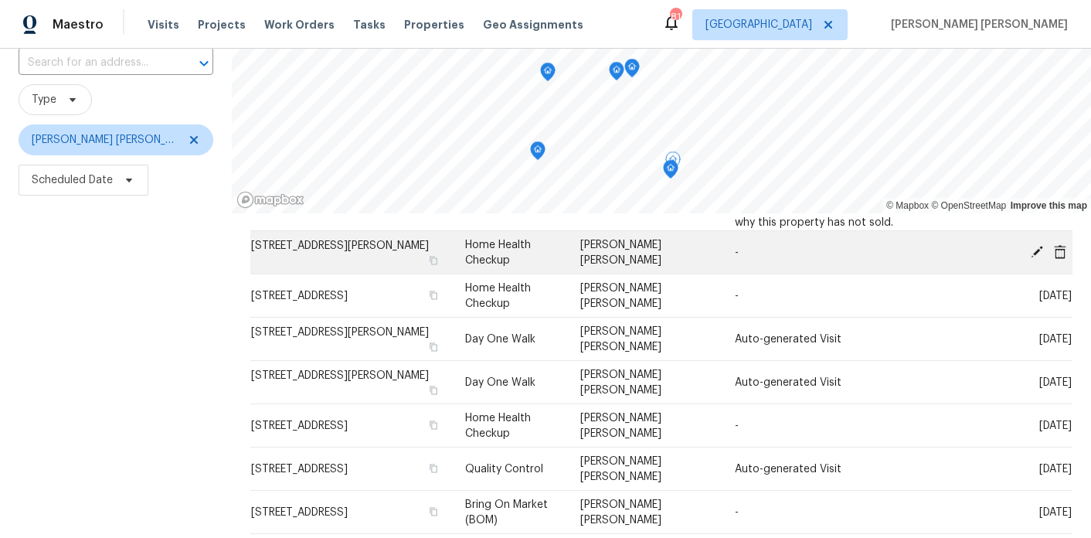
scroll to position [431, 0]
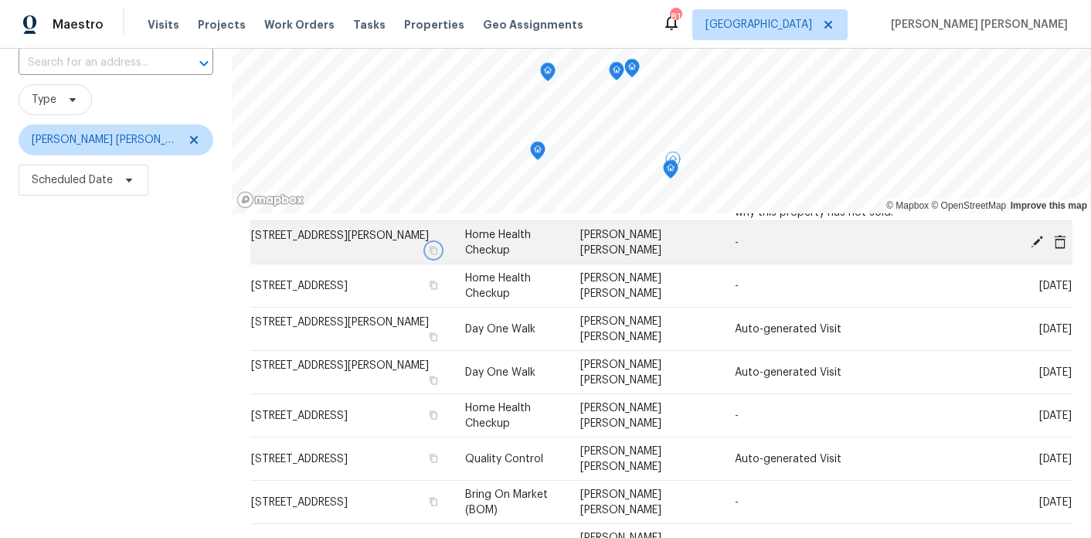
click at [430, 246] on icon "button" at bounding box center [433, 250] width 9 height 9
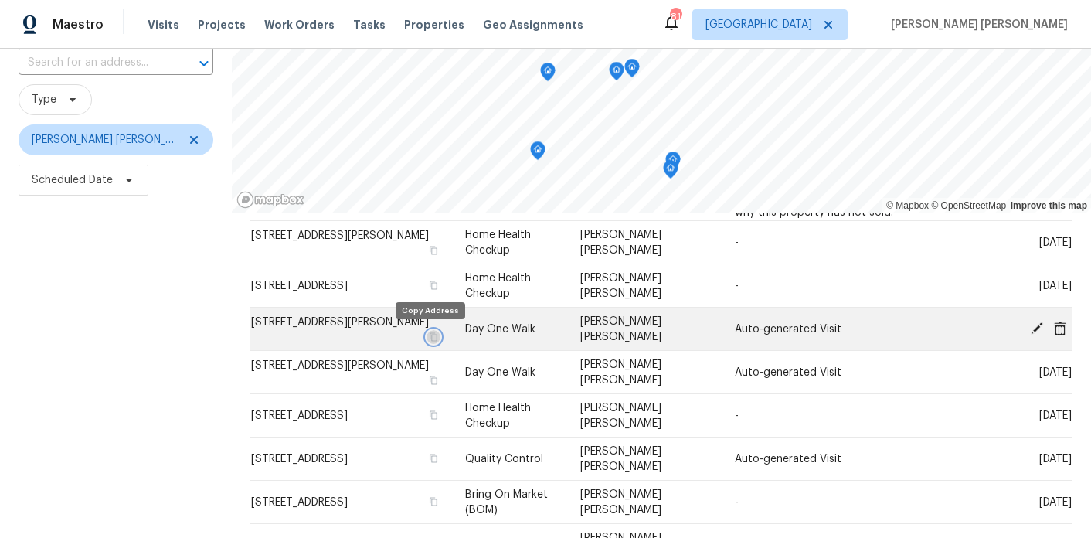
click at [430, 337] on icon "button" at bounding box center [434, 336] width 8 height 9
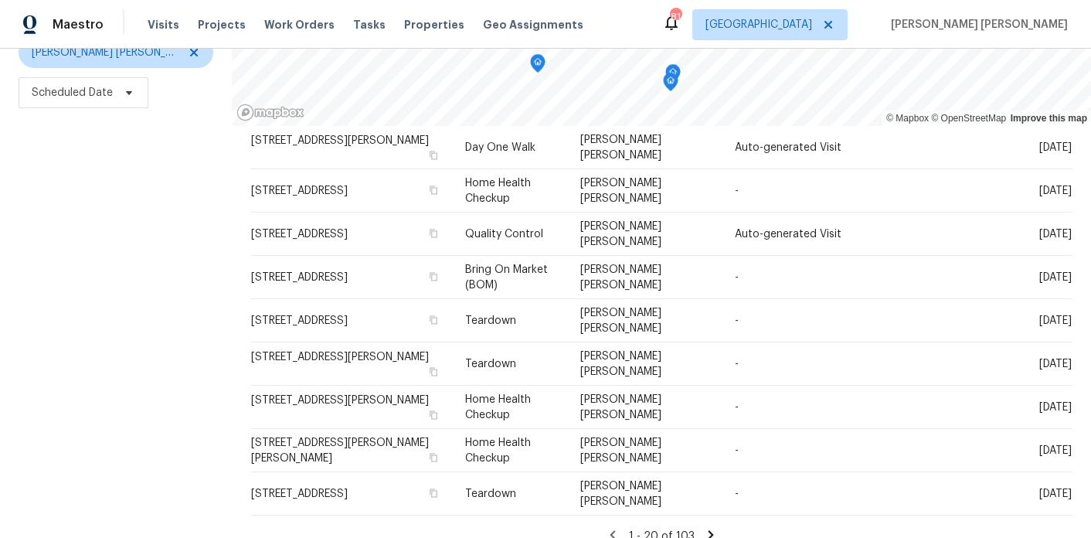
scroll to position [212, 0]
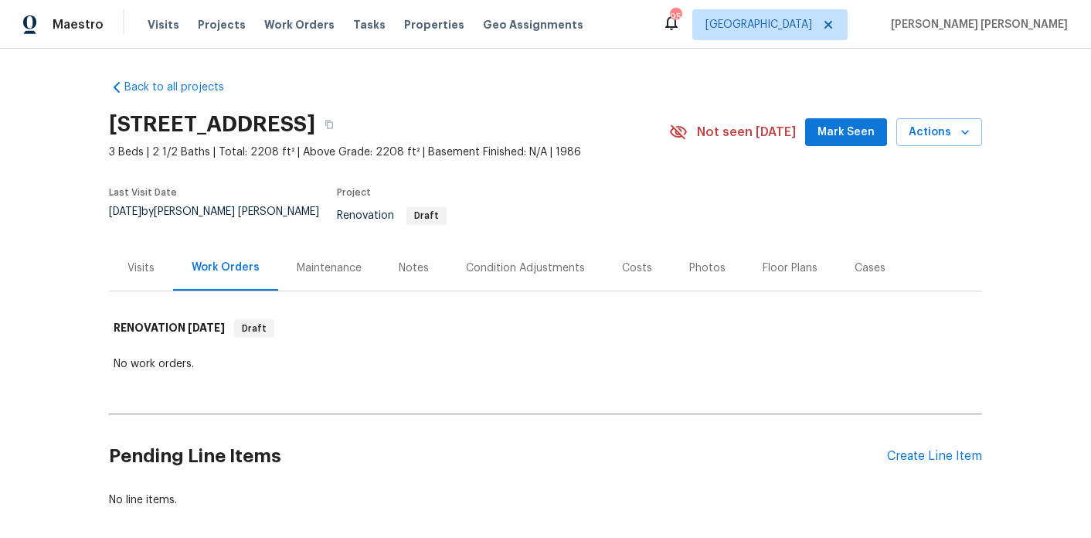
click at [410, 260] on div "Notes" at bounding box center [414, 267] width 30 height 15
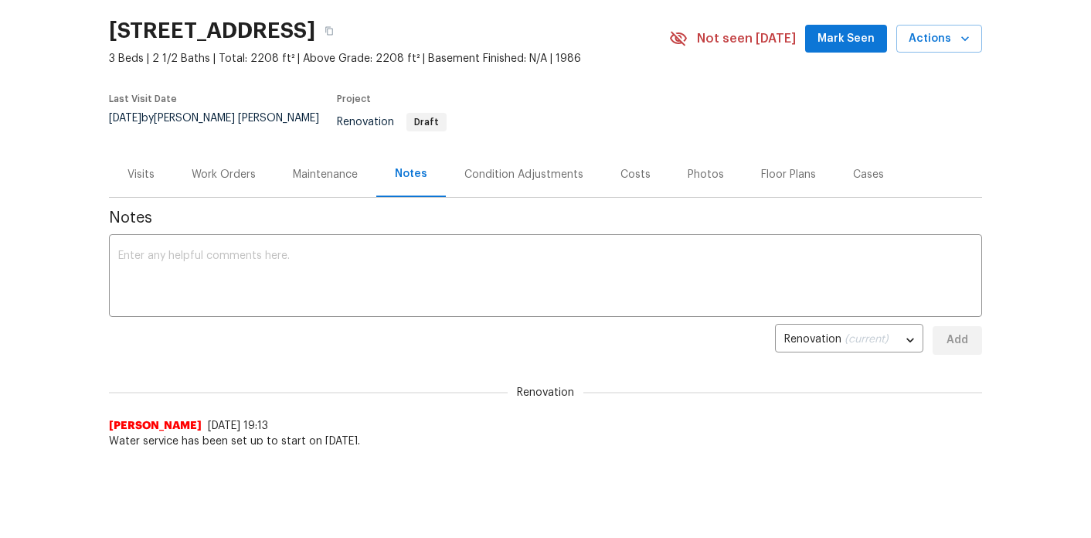
scroll to position [56, 0]
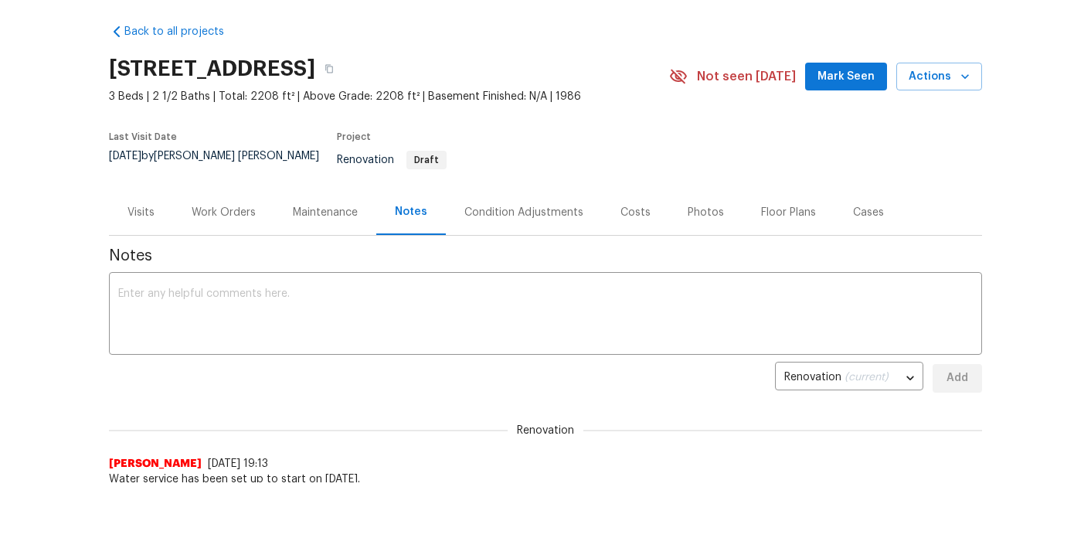
click at [141, 209] on div "Visits" at bounding box center [141, 212] width 64 height 46
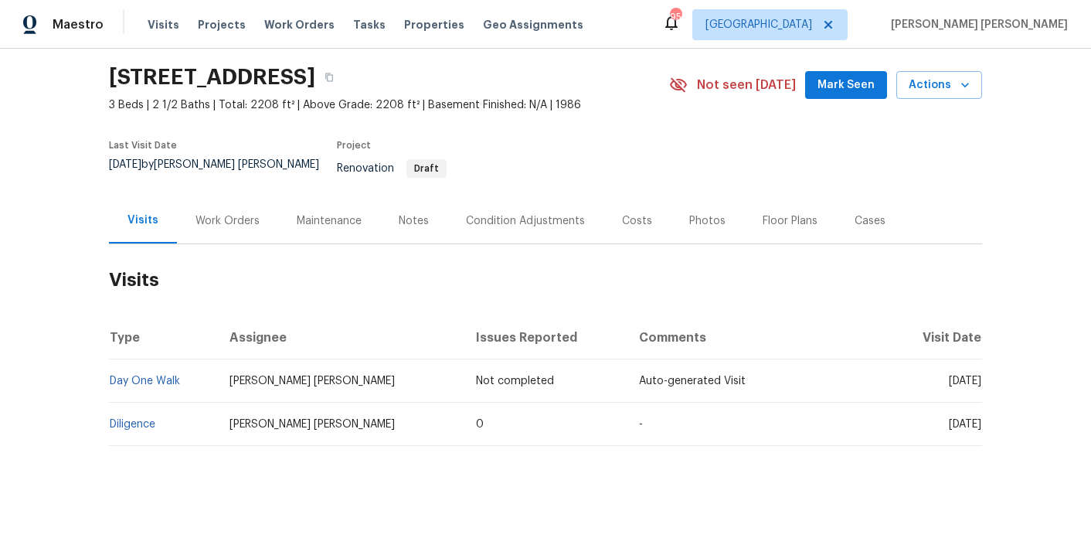
scroll to position [49, 0]
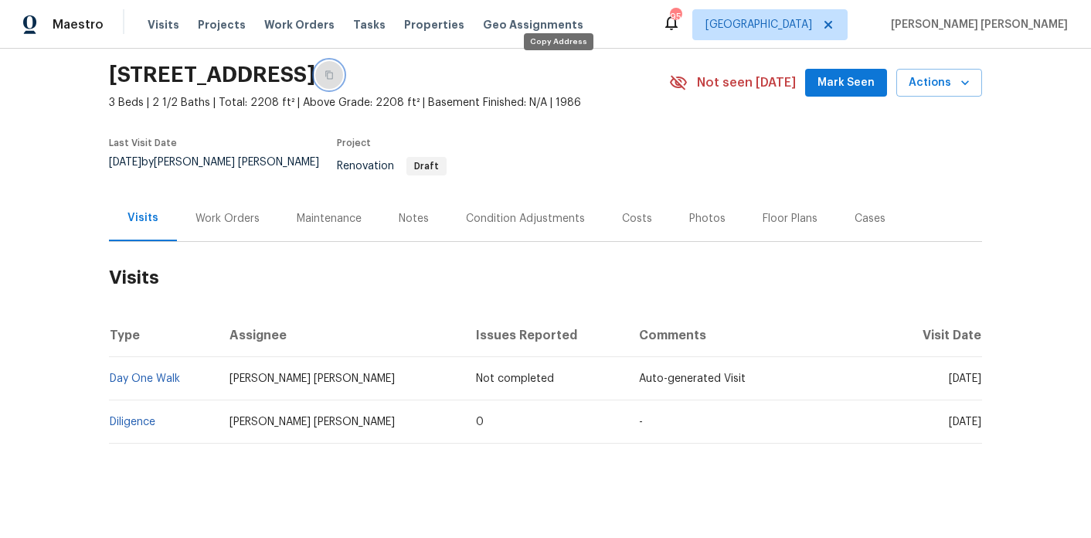
click at [334, 73] on icon "button" at bounding box center [329, 74] width 9 height 9
click at [622, 213] on div "Costs" at bounding box center [637, 218] width 30 height 15
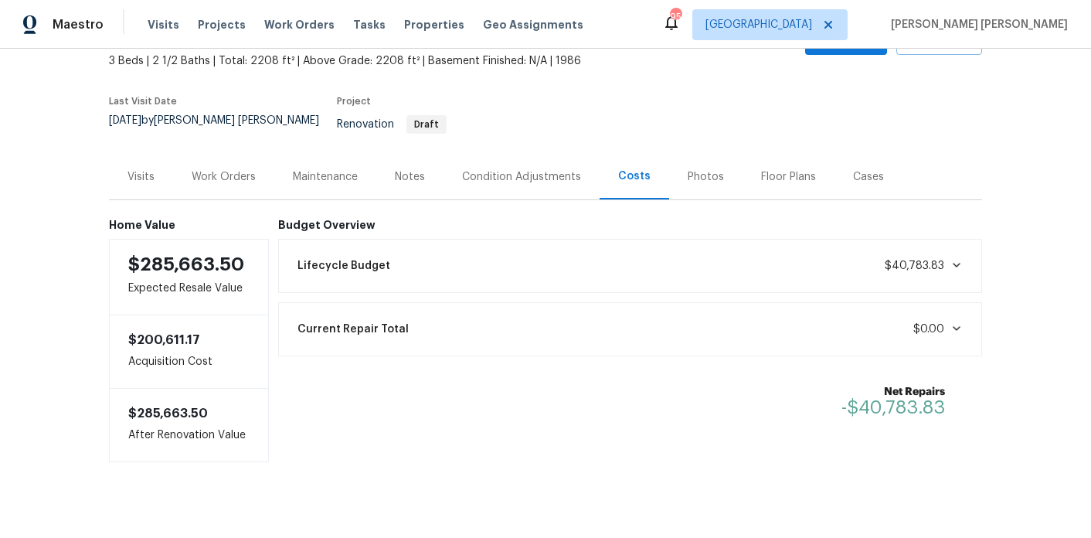
scroll to position [98, 0]
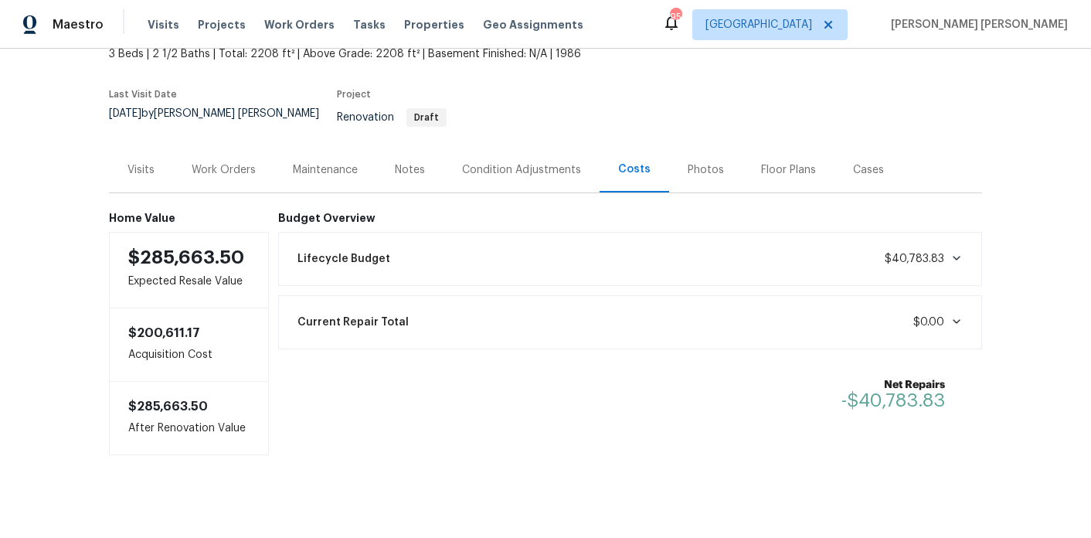
click at [411, 162] on div "Notes" at bounding box center [410, 169] width 30 height 15
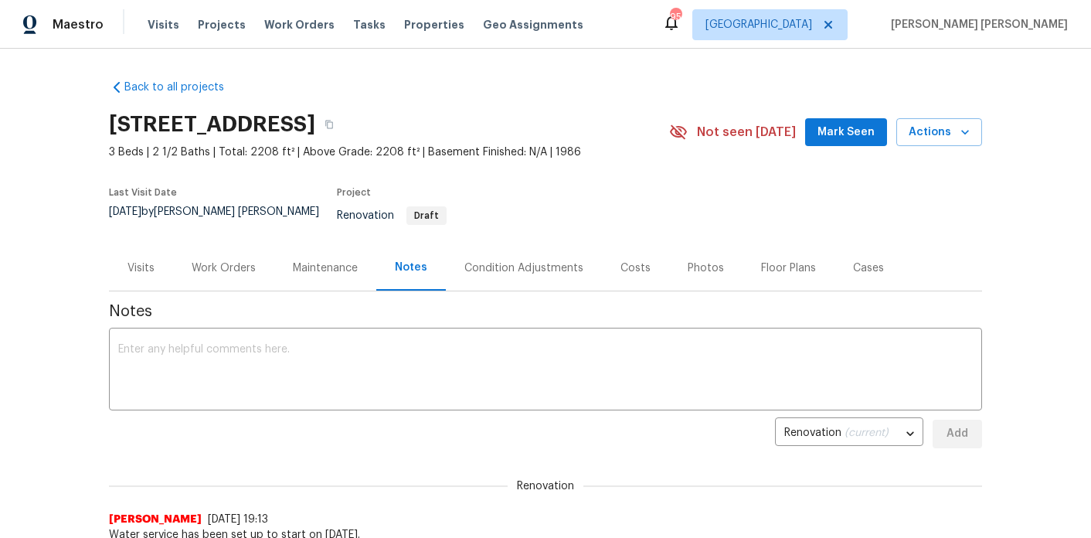
click at [222, 273] on div "Work Orders" at bounding box center [223, 268] width 101 height 46
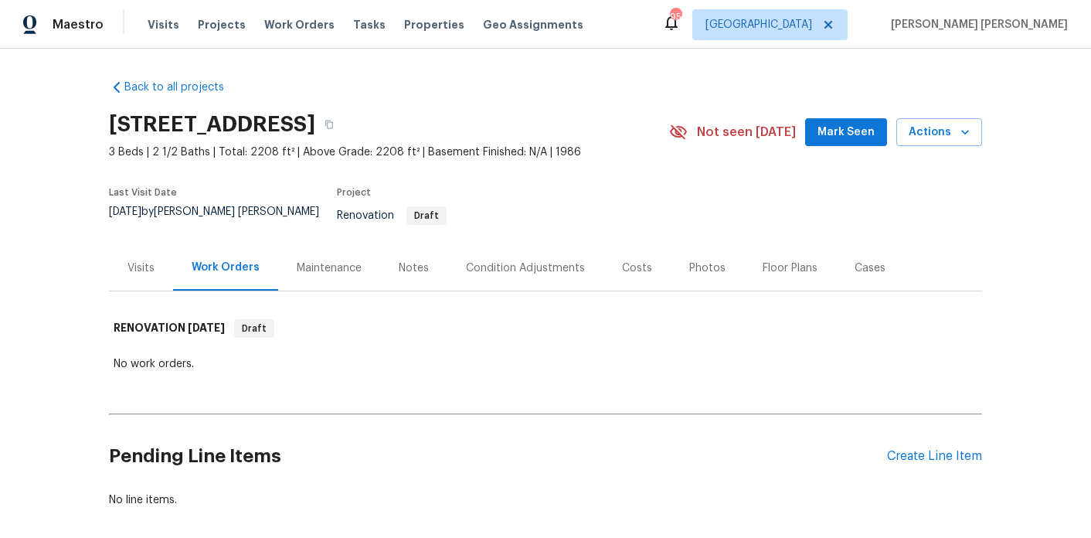
scroll to position [64, 0]
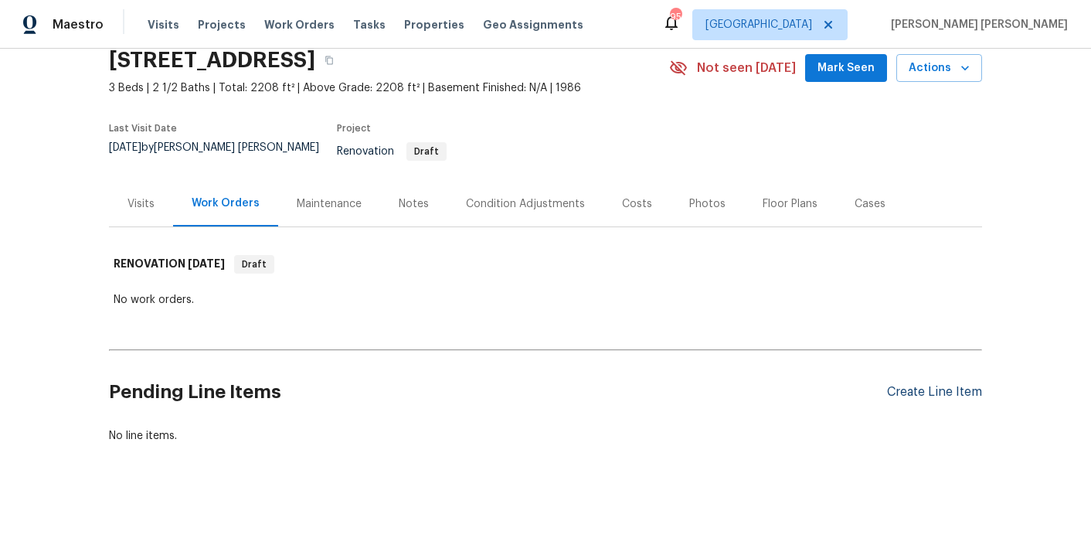
click at [951, 386] on div "Create Line Item" at bounding box center [934, 392] width 95 height 15
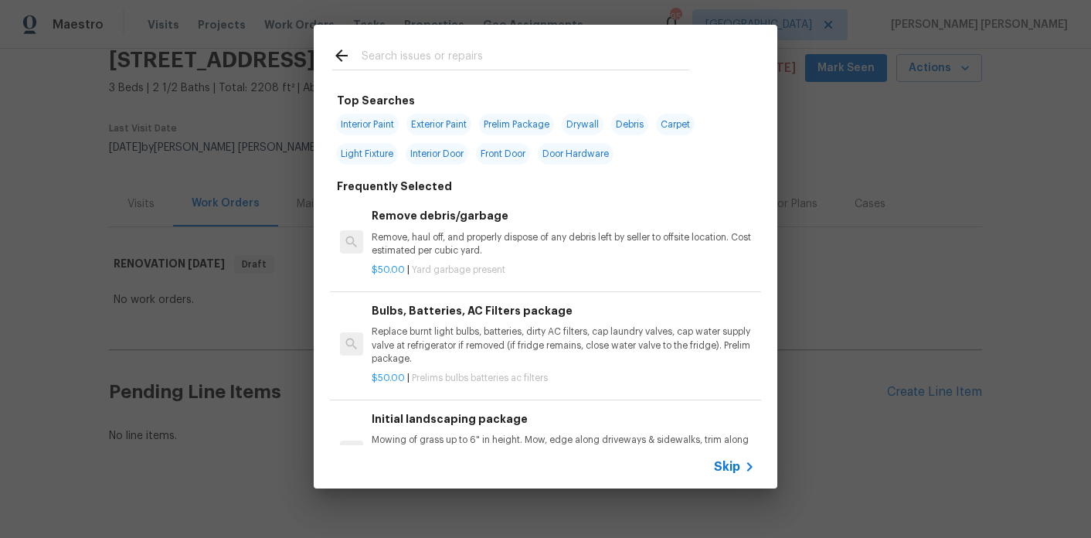
click at [431, 61] on input "text" at bounding box center [526, 57] width 328 height 23
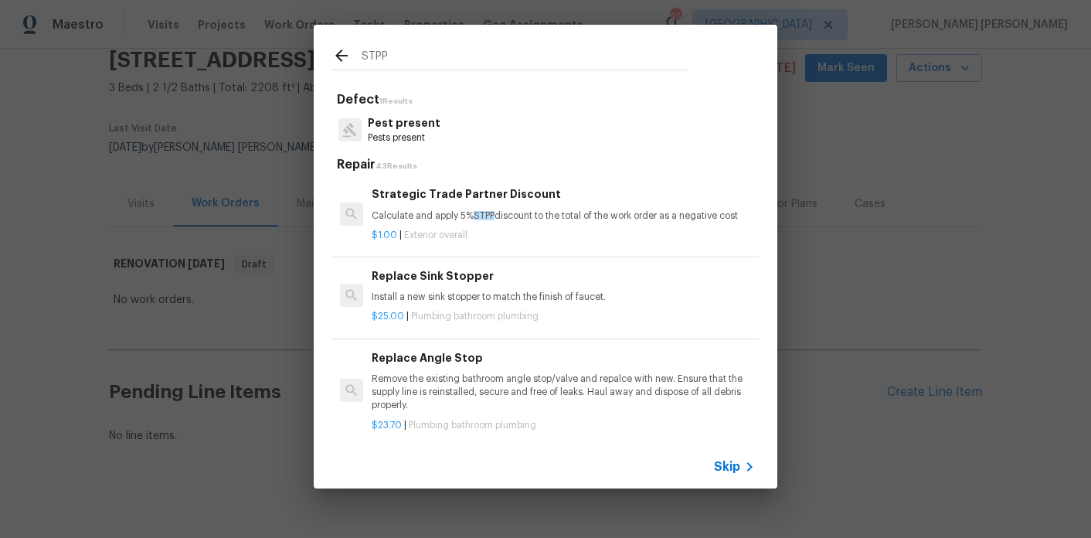
type input "STPP"
click at [433, 223] on div "$1.00 | Exterior overall" at bounding box center [563, 232] width 383 height 19
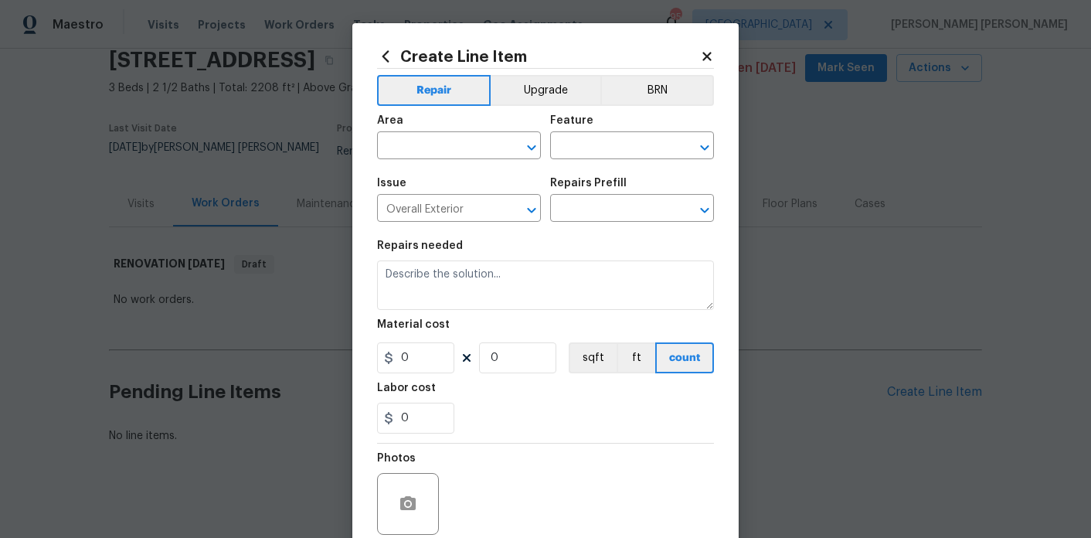
type textarea "Calculate and apply 5% STPP discount to the total of the work order as a negati…"
type input "1"
type input "Strategic Trade Partner Discount $1.00"
type input "1"
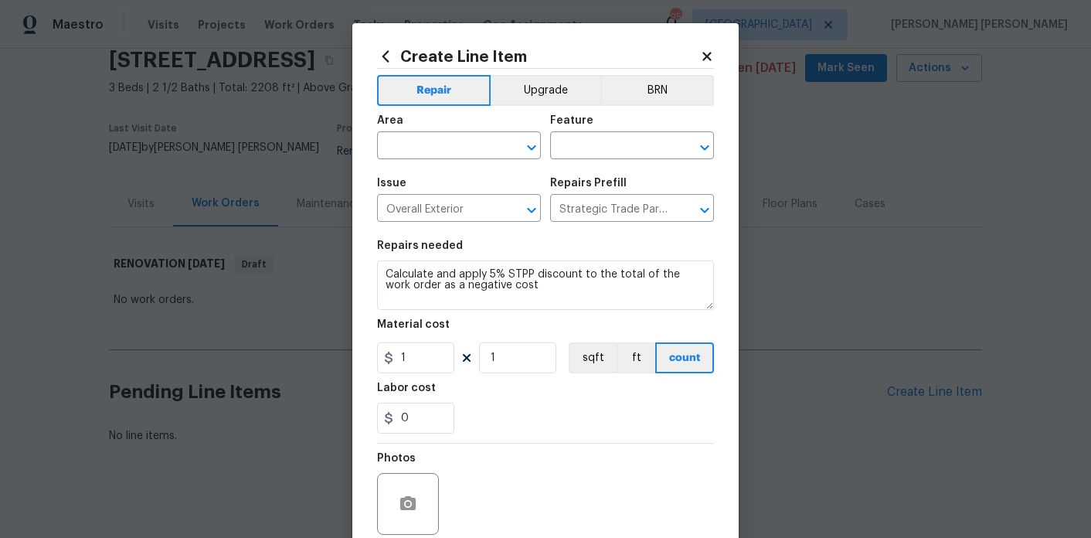
click at [451, 134] on div "Area" at bounding box center [459, 125] width 164 height 20
click at [439, 143] on input "text" at bounding box center [437, 147] width 121 height 24
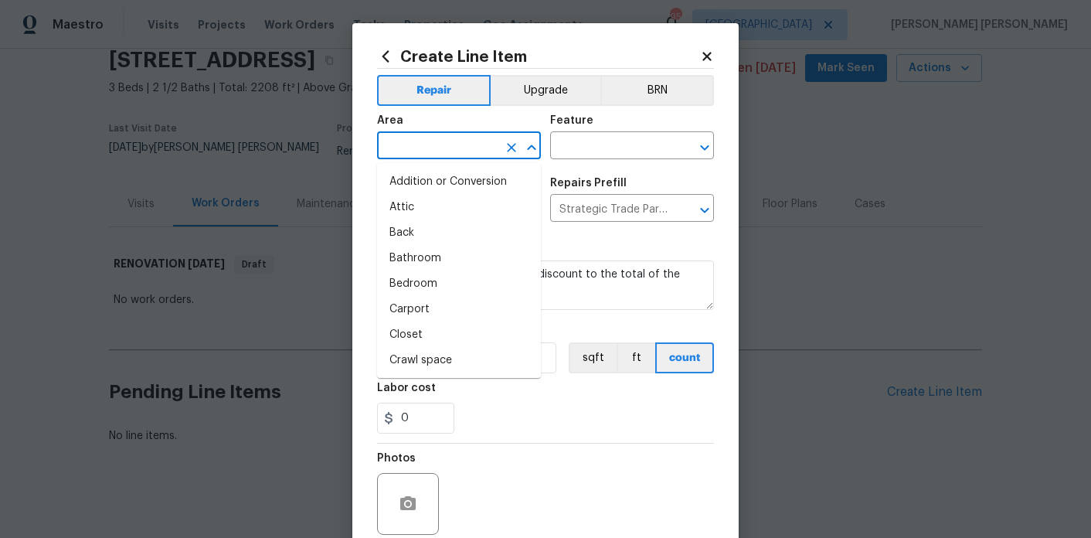
type input "i"
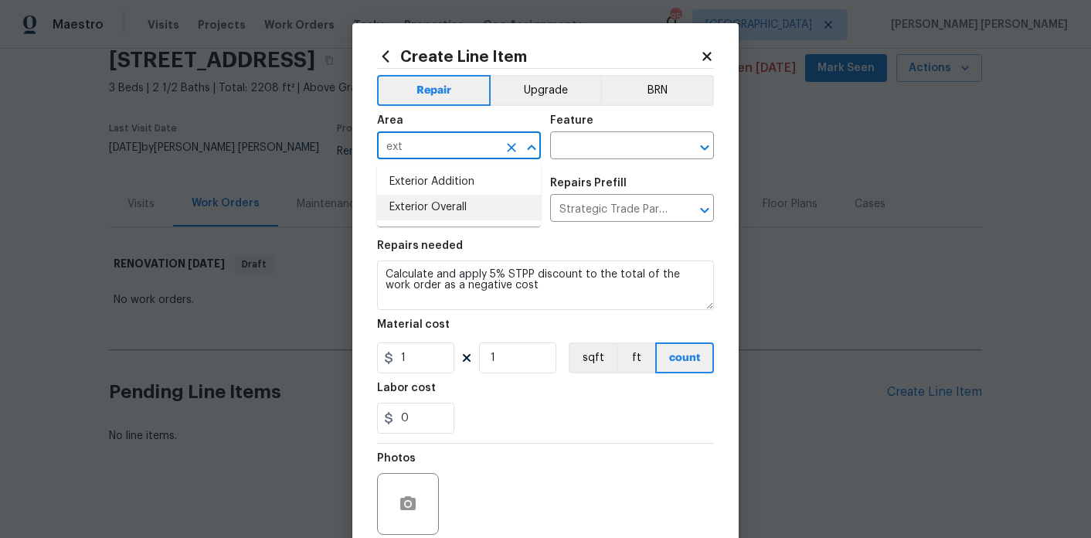
click at [443, 205] on li "Exterior Overall" at bounding box center [459, 208] width 164 height 26
type input "Exterior Overall"
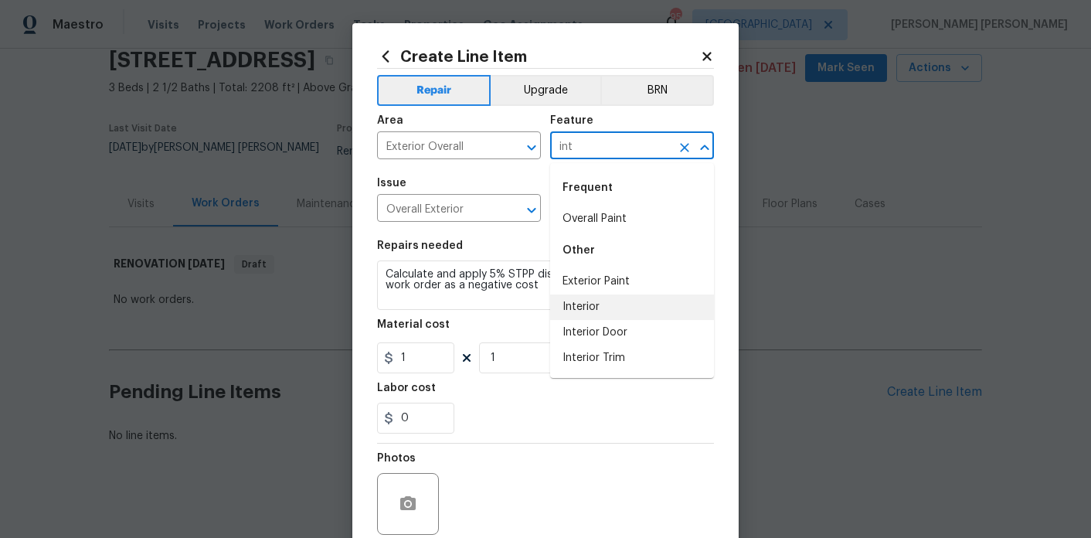
click at [600, 308] on li "Interior" at bounding box center [632, 307] width 164 height 26
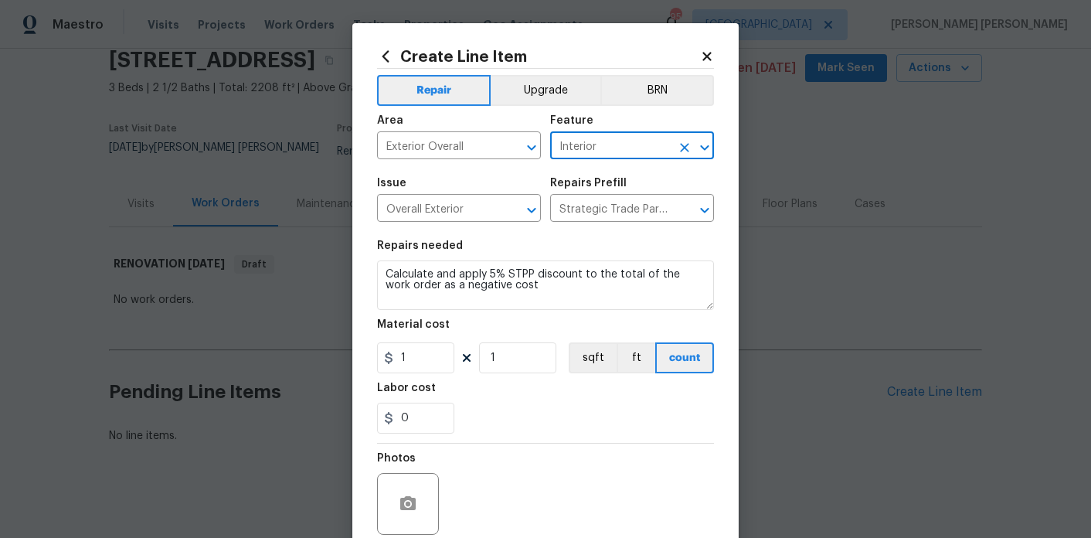
scroll to position [128, 0]
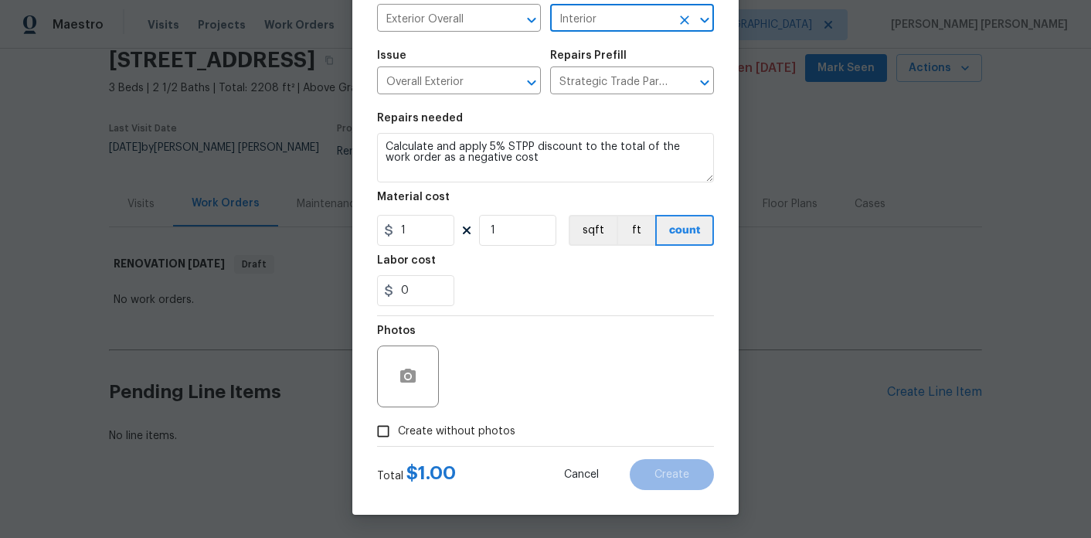
type input "Interior"
click at [459, 417] on label "Create without photos" at bounding box center [442, 431] width 147 height 29
click at [398, 417] on input "Create without photos" at bounding box center [383, 431] width 29 height 29
checkbox input "true"
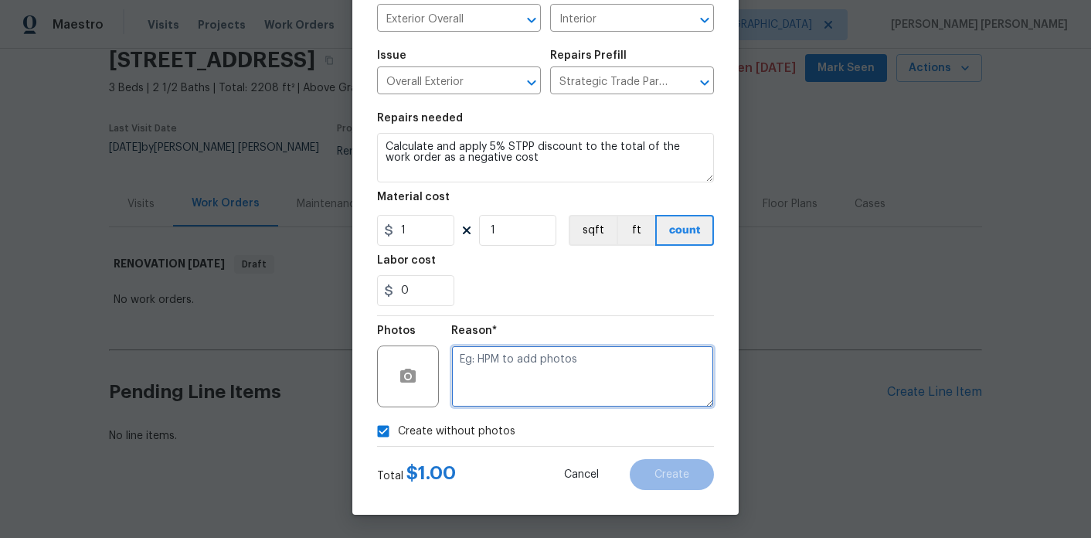
click at [555, 379] on textarea at bounding box center [582, 376] width 263 height 62
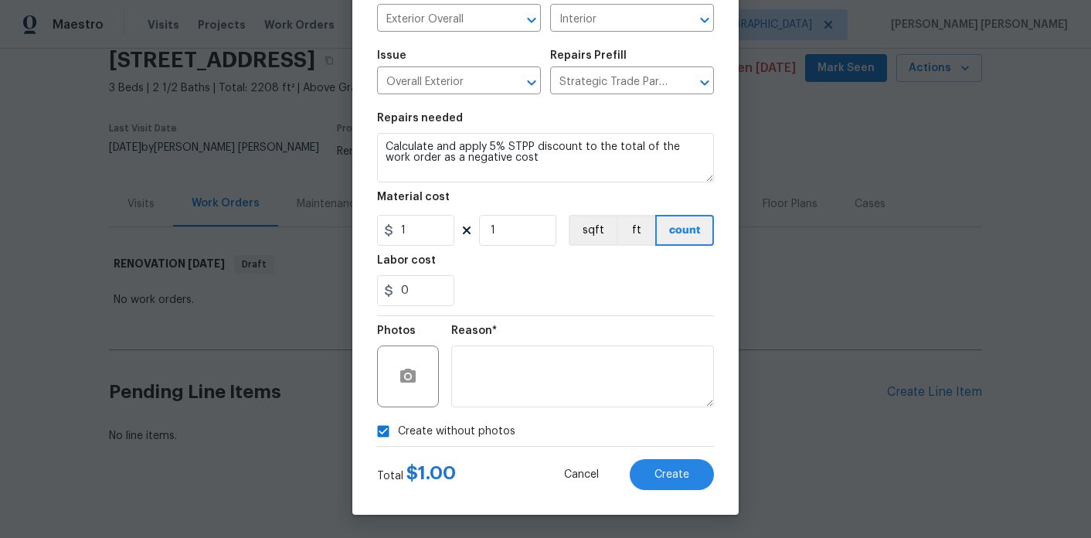
click at [709, 497] on div "Create Line Item Repair Upgrade BRN Area Exterior Overall ​ Feature Interior ​ …" at bounding box center [545, 205] width 386 height 619
click at [692, 478] on button "Create" at bounding box center [672, 474] width 84 height 31
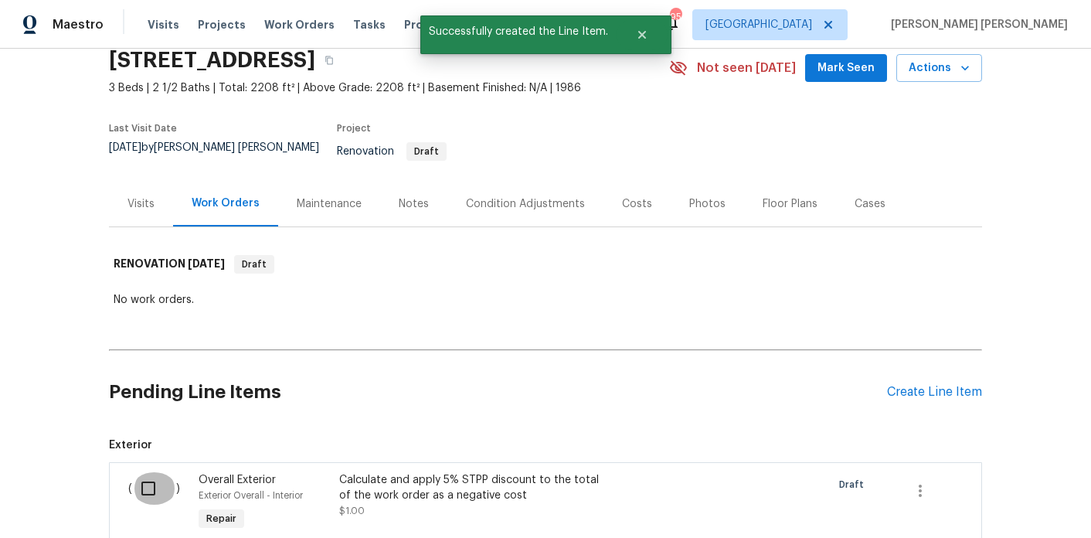
click at [150, 477] on input "checkbox" at bounding box center [154, 488] width 44 height 32
checkbox input "true"
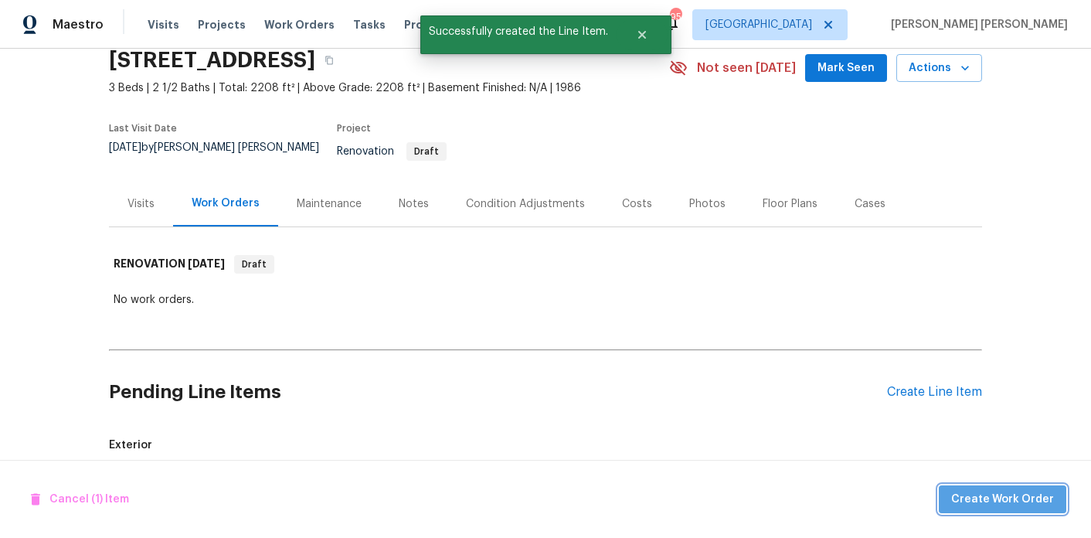
click at [1034, 488] on button "Create Work Order" at bounding box center [1003, 499] width 128 height 29
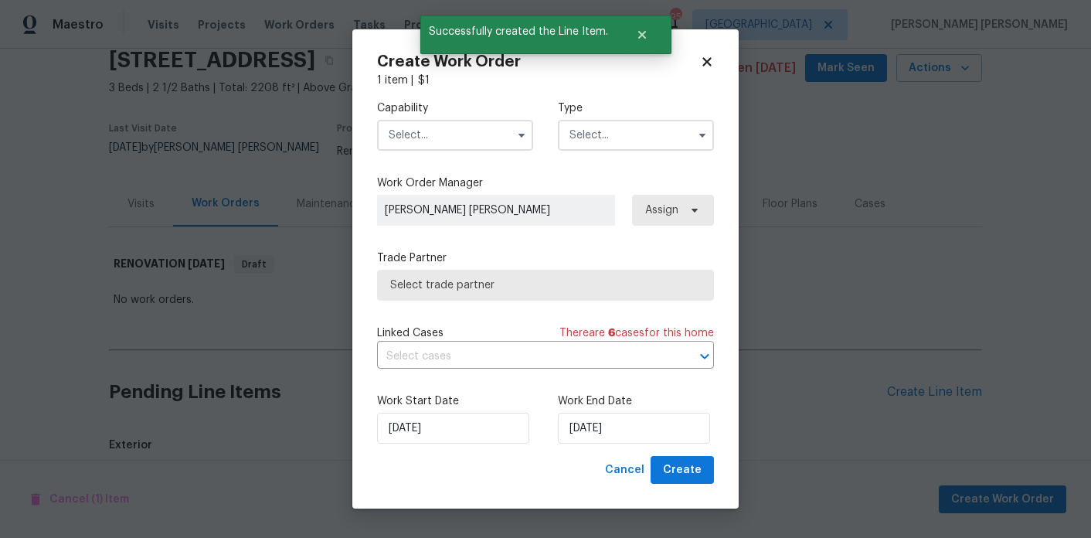
click at [479, 141] on input "text" at bounding box center [455, 135] width 156 height 31
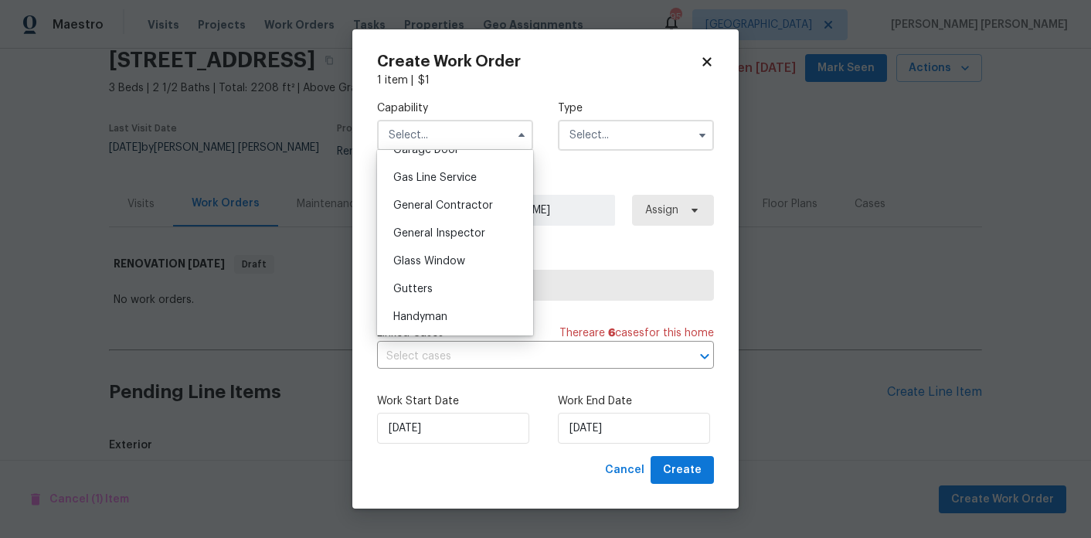
scroll to position [706, 0]
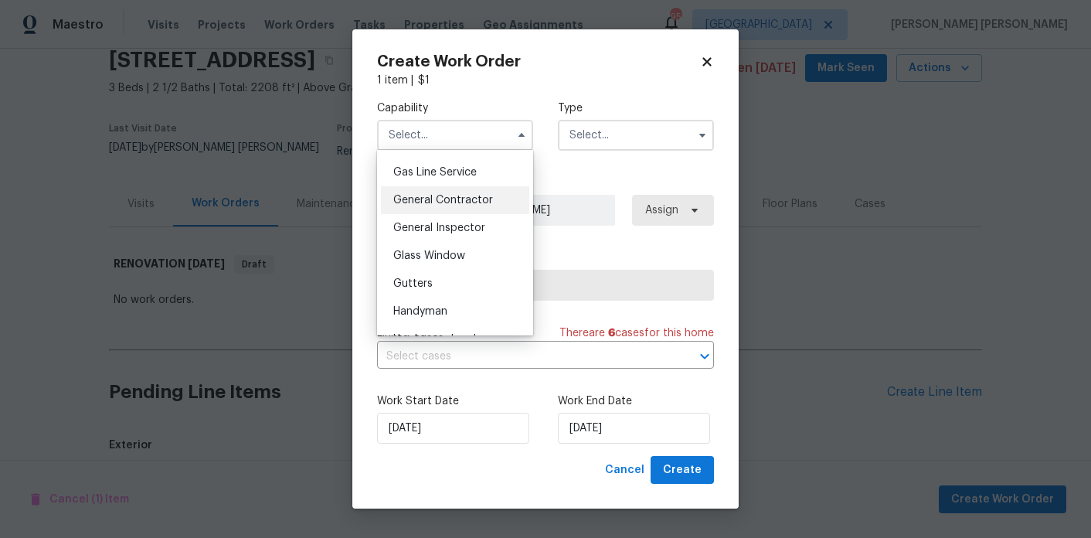
click at [454, 200] on span "General Contractor" at bounding box center [443, 200] width 100 height 11
type input "General Contractor"
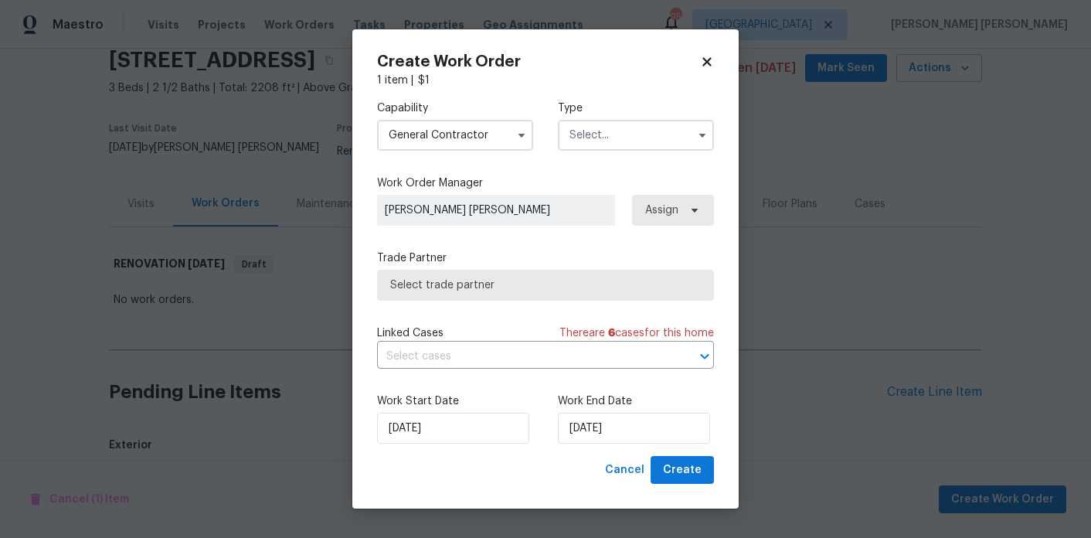
click at [613, 138] on input "text" at bounding box center [636, 135] width 156 height 31
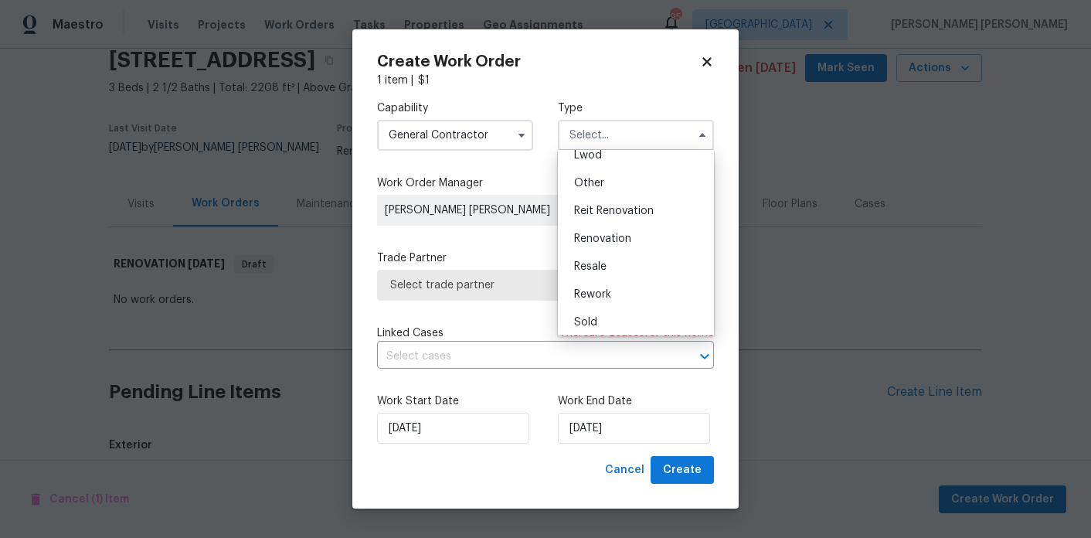
scroll to position [184, 0]
click at [611, 229] on span "Renovation" at bounding box center [602, 234] width 57 height 11
type input "Renovation"
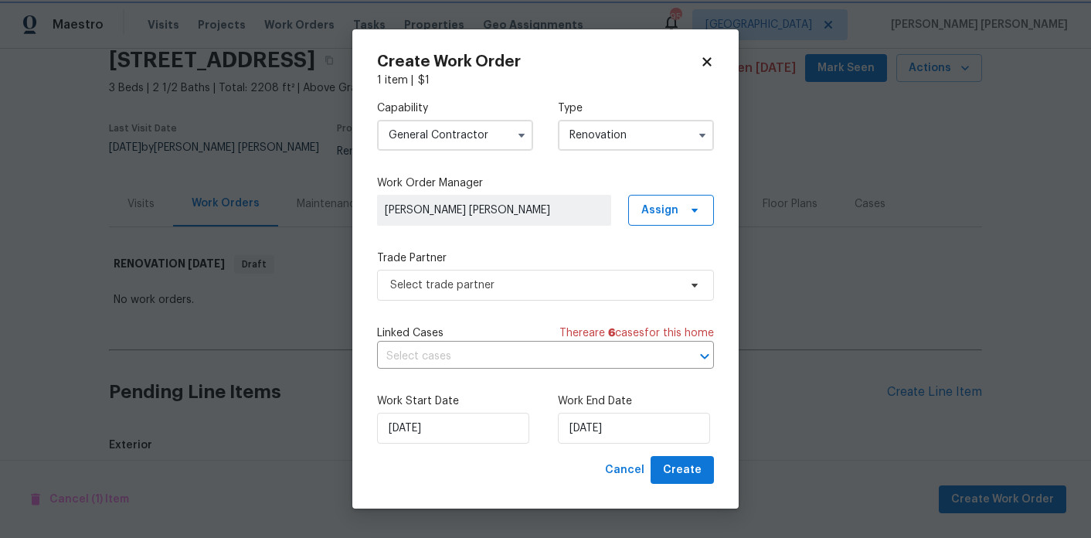
scroll to position [0, 0]
click at [562, 283] on span "Select trade partner" at bounding box center [534, 284] width 288 height 15
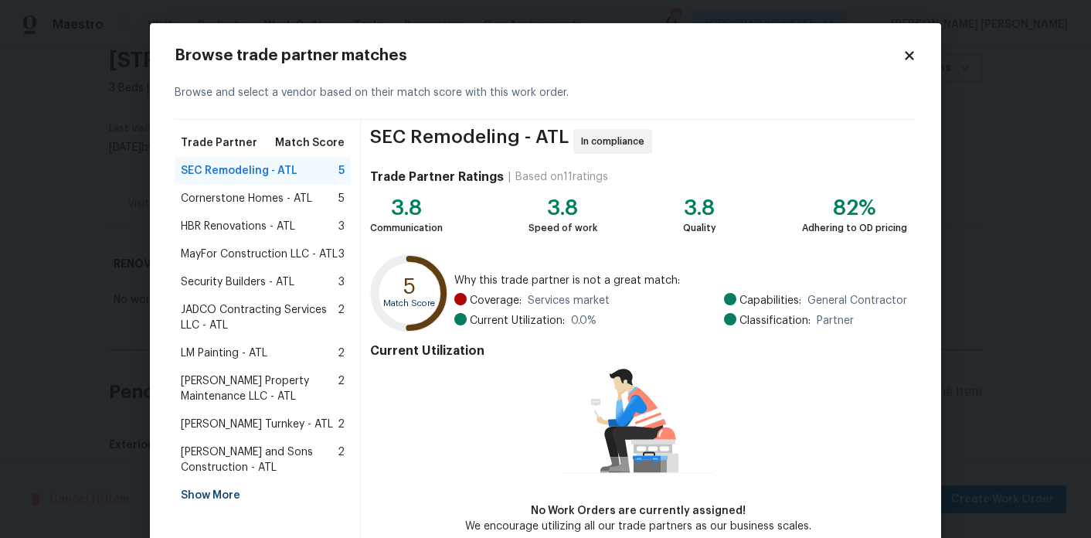
click at [314, 253] on span "MayFor Construction LLC - ATL" at bounding box center [259, 254] width 157 height 15
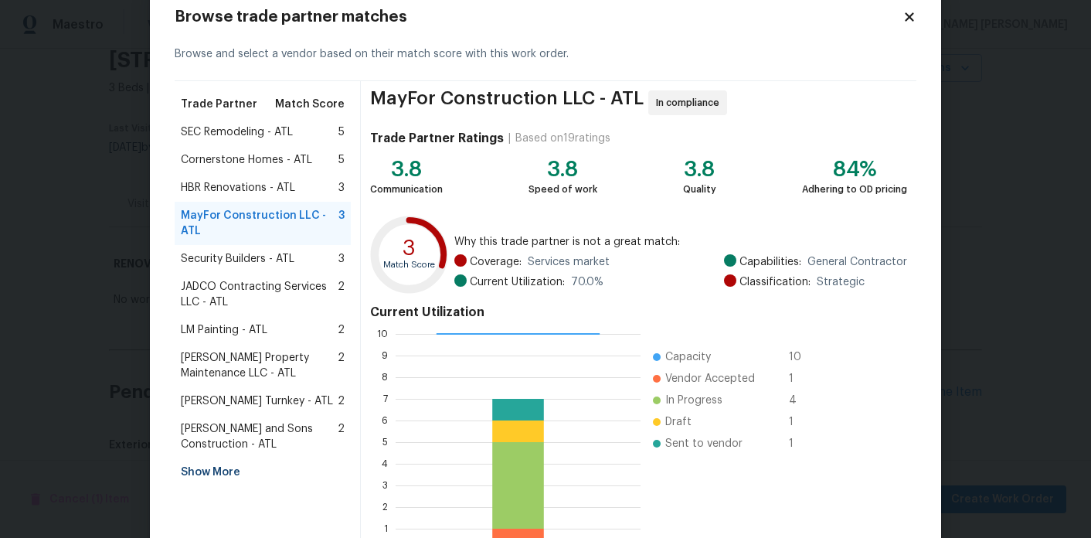
scroll to position [144, 0]
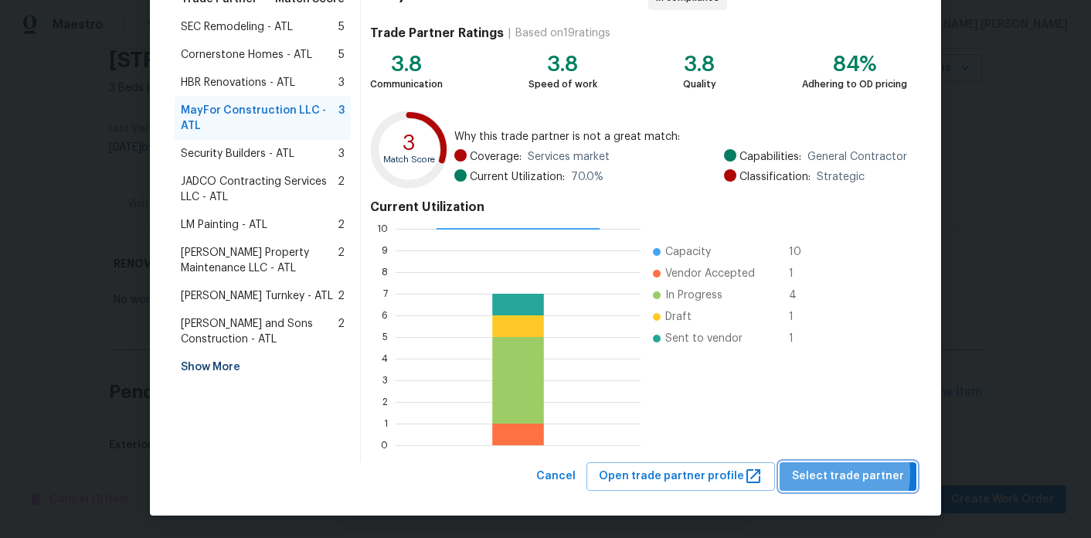
click at [826, 473] on span "Select trade partner" at bounding box center [848, 476] width 112 height 19
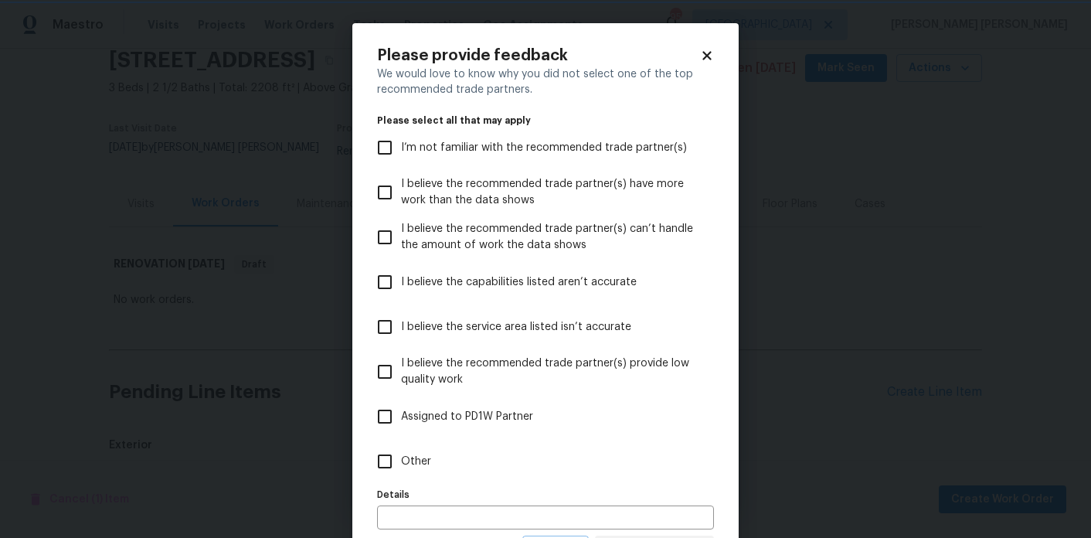
scroll to position [0, 0]
click at [415, 451] on label "Other" at bounding box center [535, 461] width 333 height 45
click at [401, 451] on input "Other" at bounding box center [385, 461] width 32 height 32
checkbox input "true"
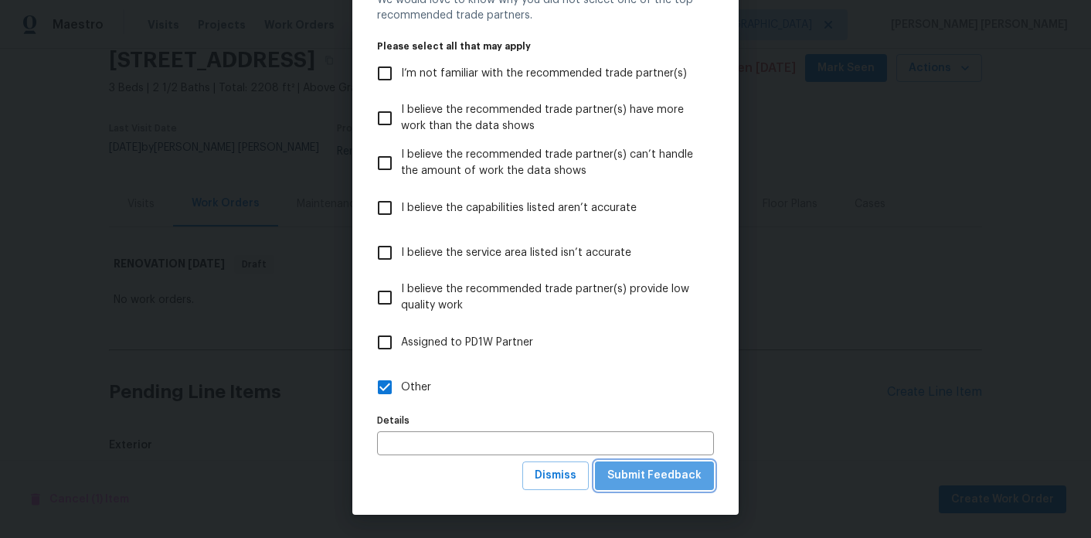
click at [685, 488] on button "Submit Feedback" at bounding box center [654, 475] width 119 height 29
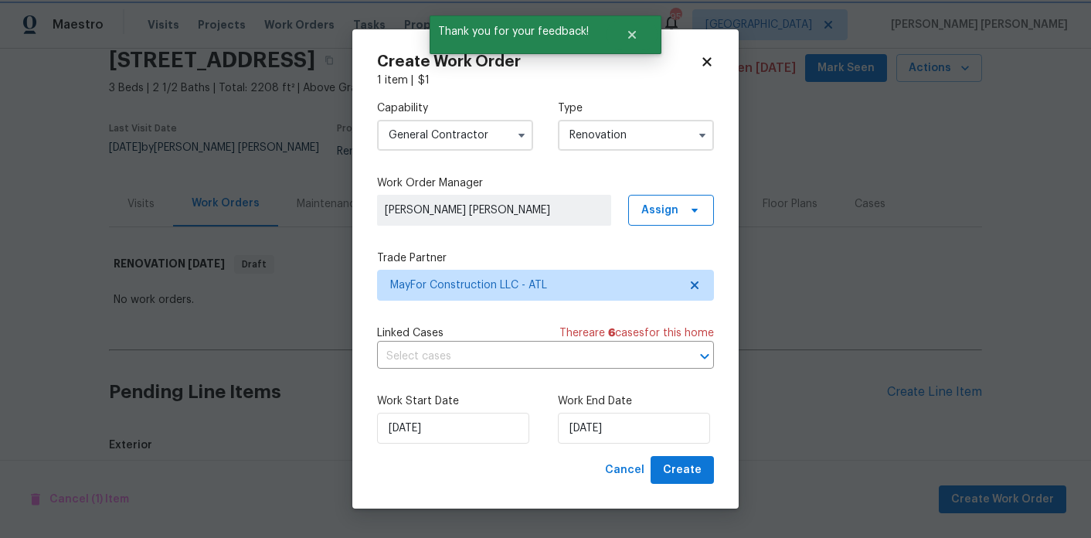
scroll to position [0, 0]
click at [621, 416] on input "[DATE]" at bounding box center [634, 428] width 152 height 31
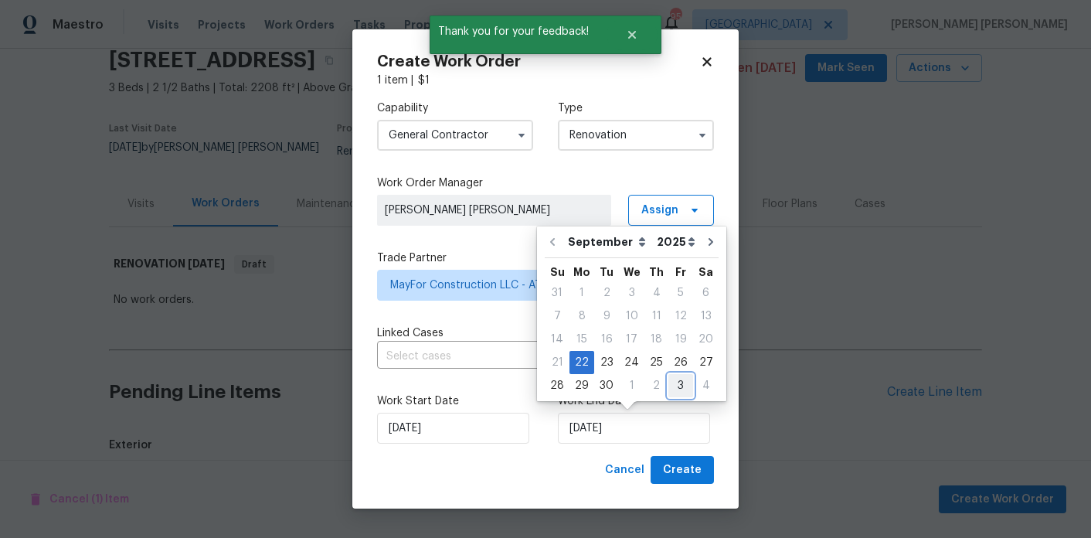
click at [674, 387] on div "3" at bounding box center [680, 386] width 25 height 22
type input "[DATE]"
select select "9"
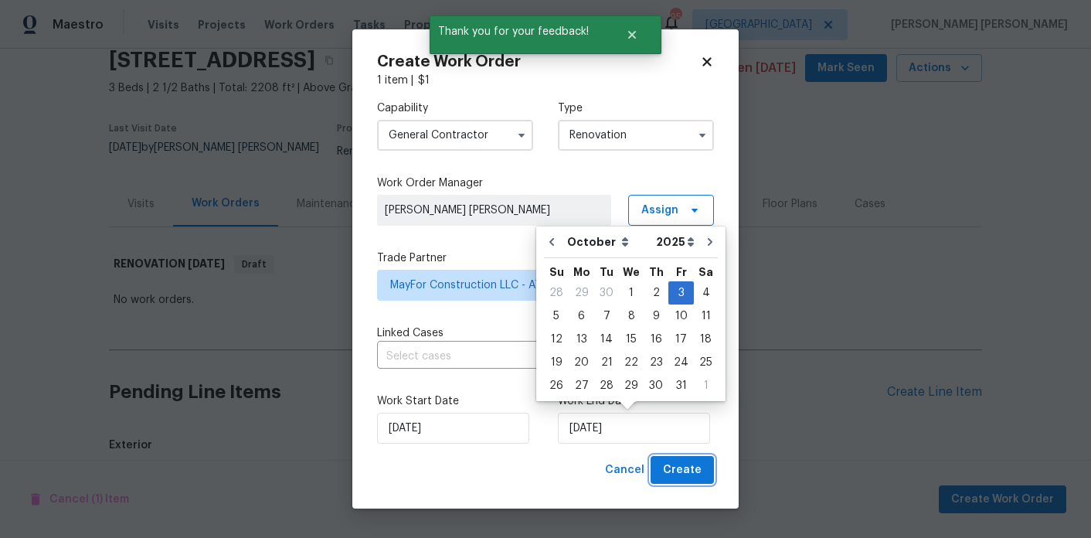
click at [681, 462] on span "Create" at bounding box center [682, 470] width 39 height 19
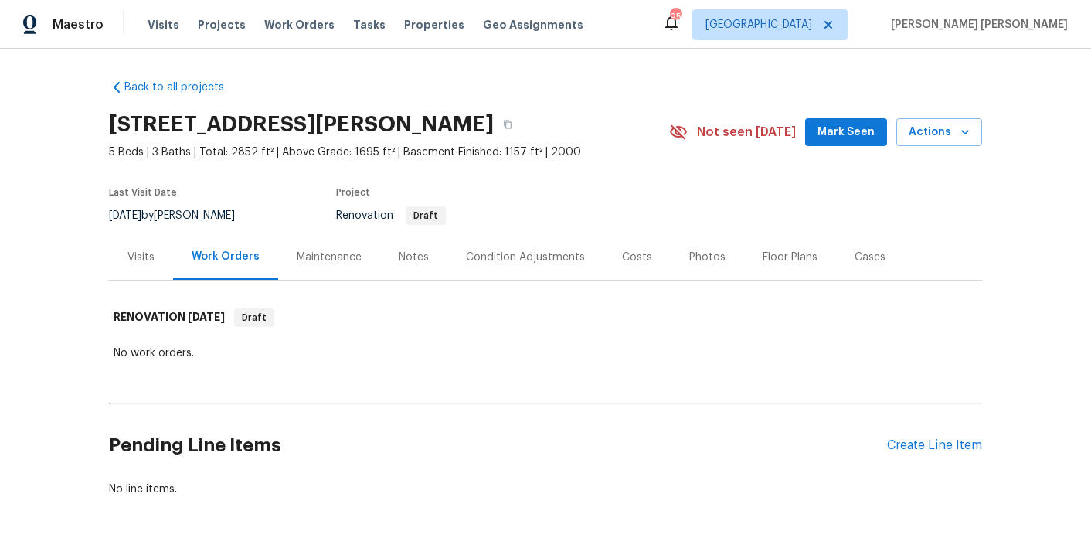
click at [425, 259] on div "Notes" at bounding box center [414, 257] width 30 height 15
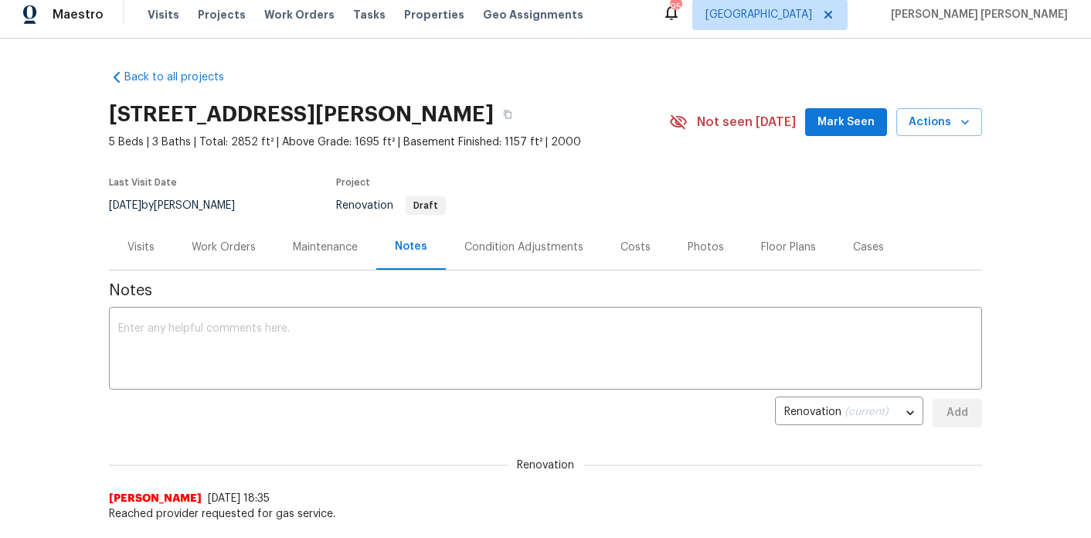
click at [141, 252] on div "Visits" at bounding box center [141, 247] width 27 height 15
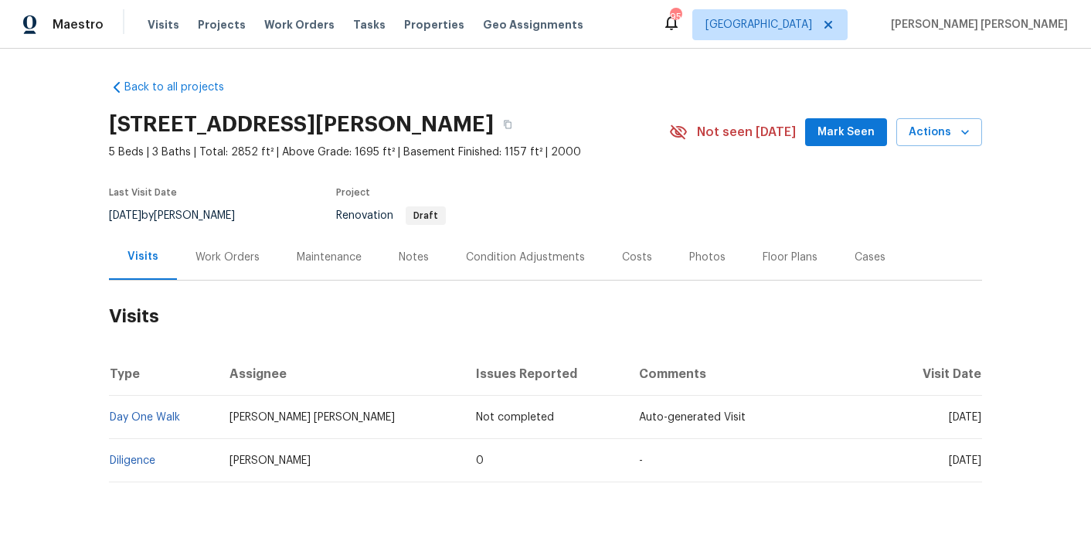
scroll to position [30, 0]
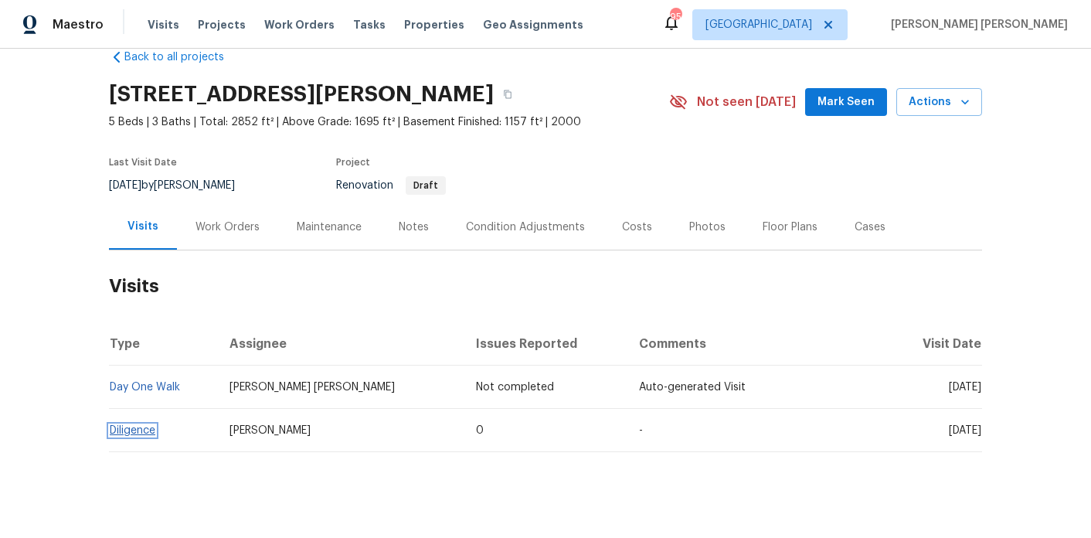
click at [135, 430] on link "Diligence" at bounding box center [133, 430] width 46 height 11
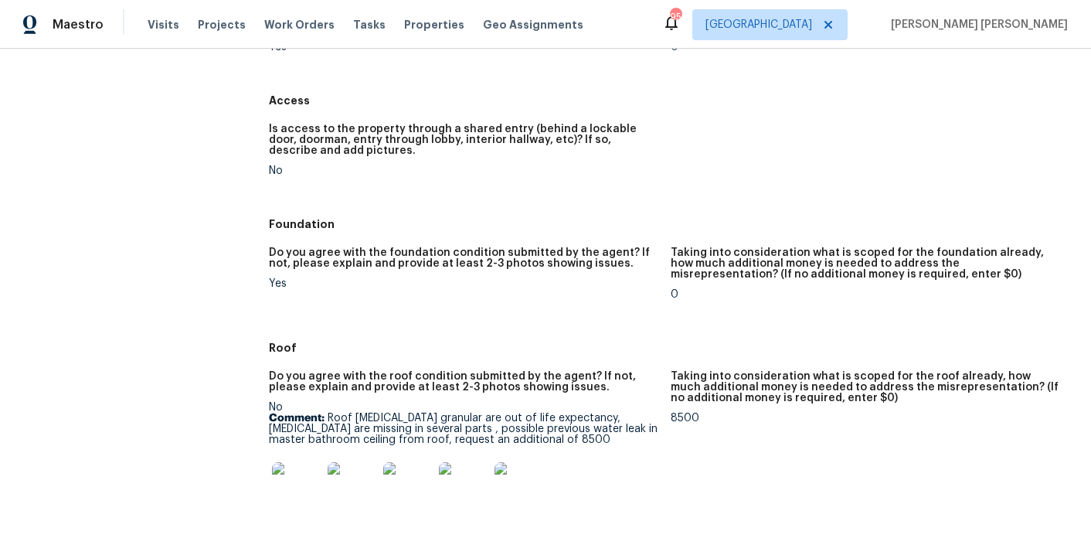
scroll to position [427, 0]
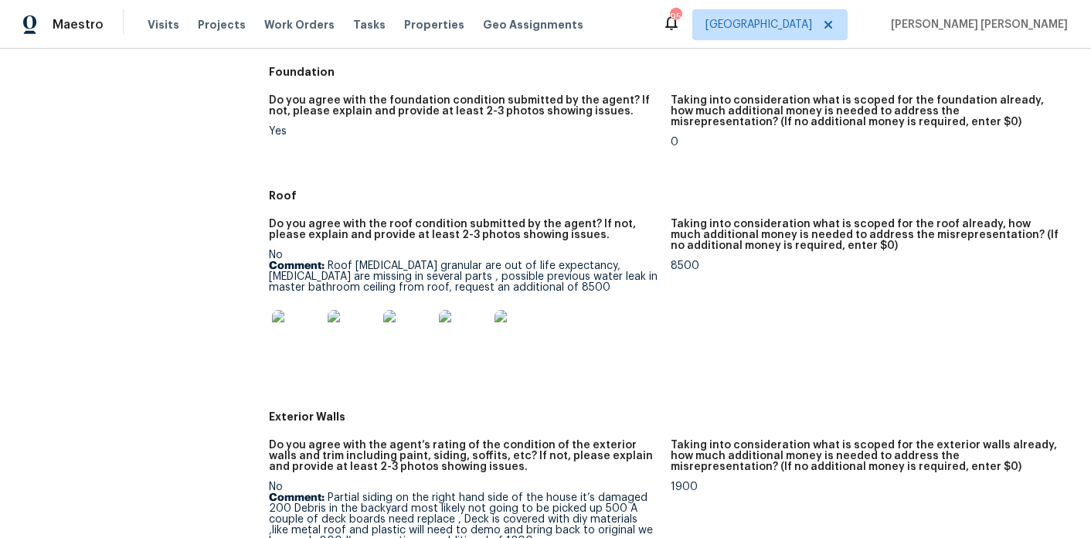
click at [292, 338] on img at bounding box center [296, 334] width 49 height 49
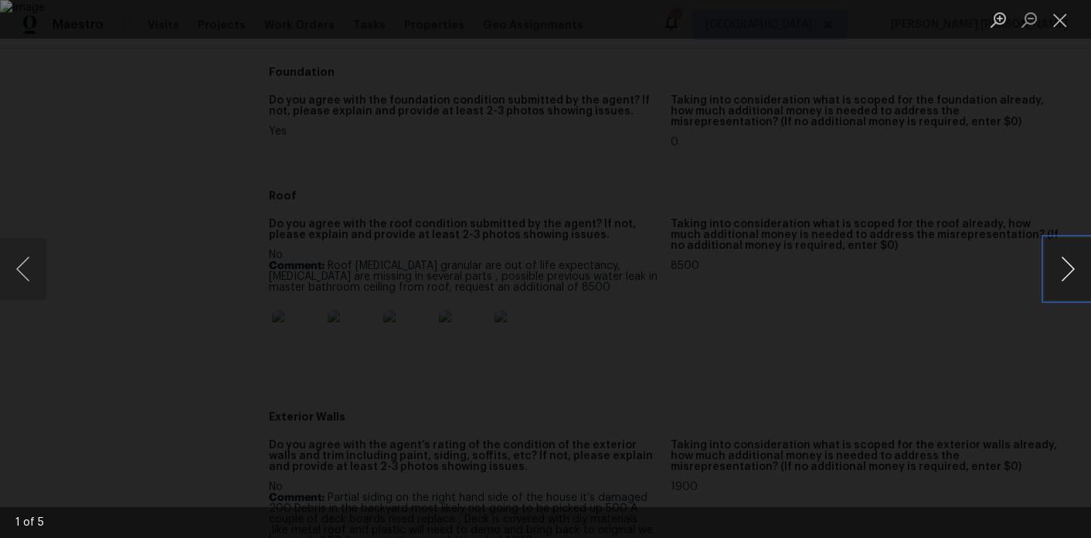
click at [1066, 277] on button "Next image" at bounding box center [1068, 269] width 46 height 62
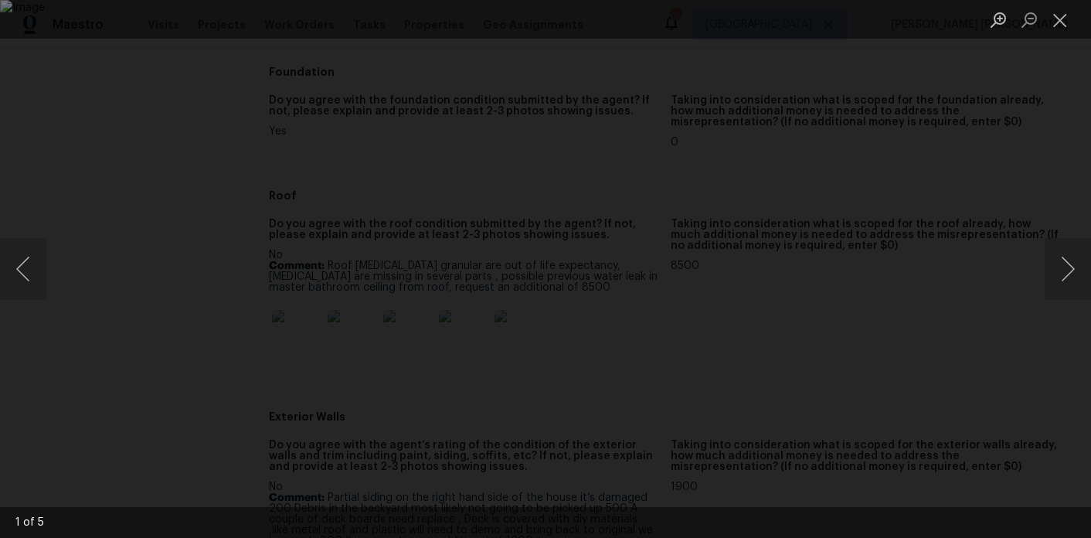
click at [1022, 200] on div "Lightbox" at bounding box center [545, 269] width 1091 height 538
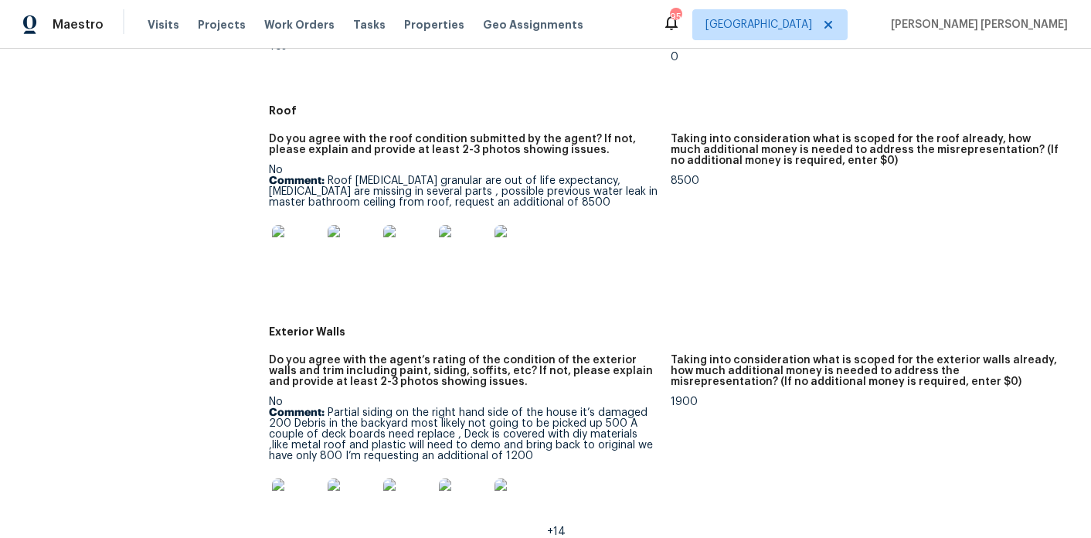
scroll to position [530, 0]
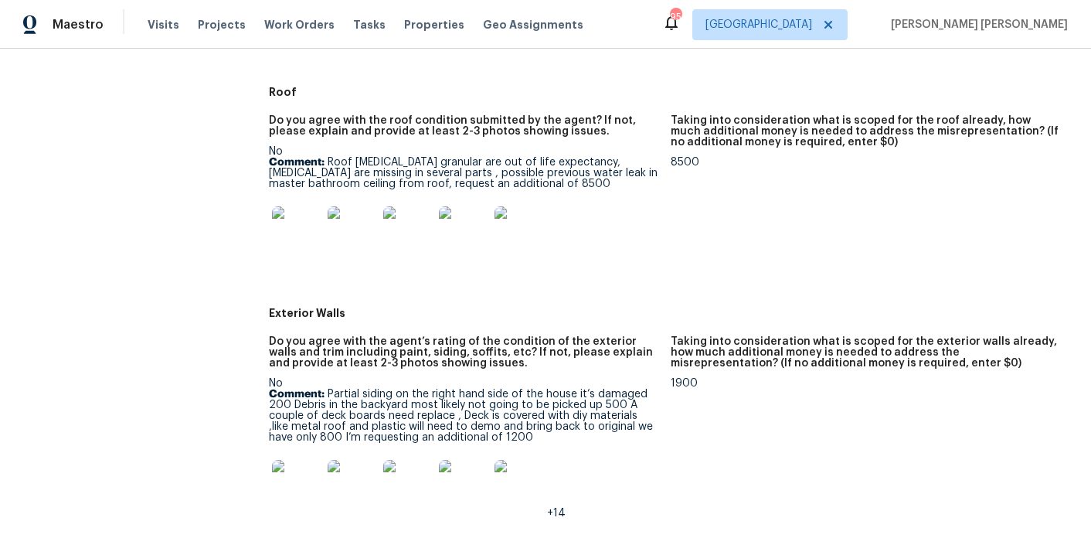
click at [508, 230] on img at bounding box center [519, 230] width 49 height 49
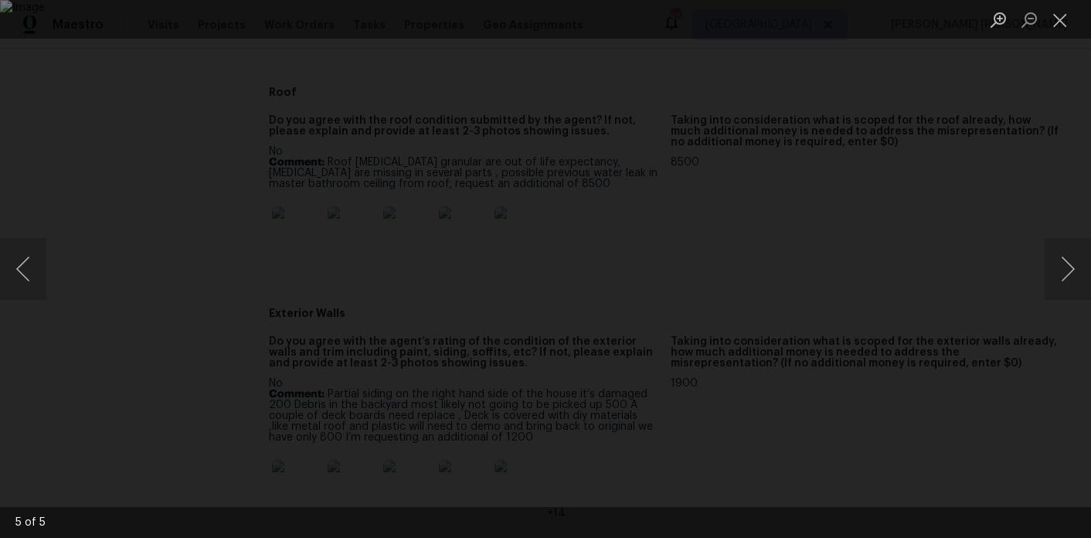
click at [1002, 210] on div "Lightbox" at bounding box center [545, 269] width 1091 height 538
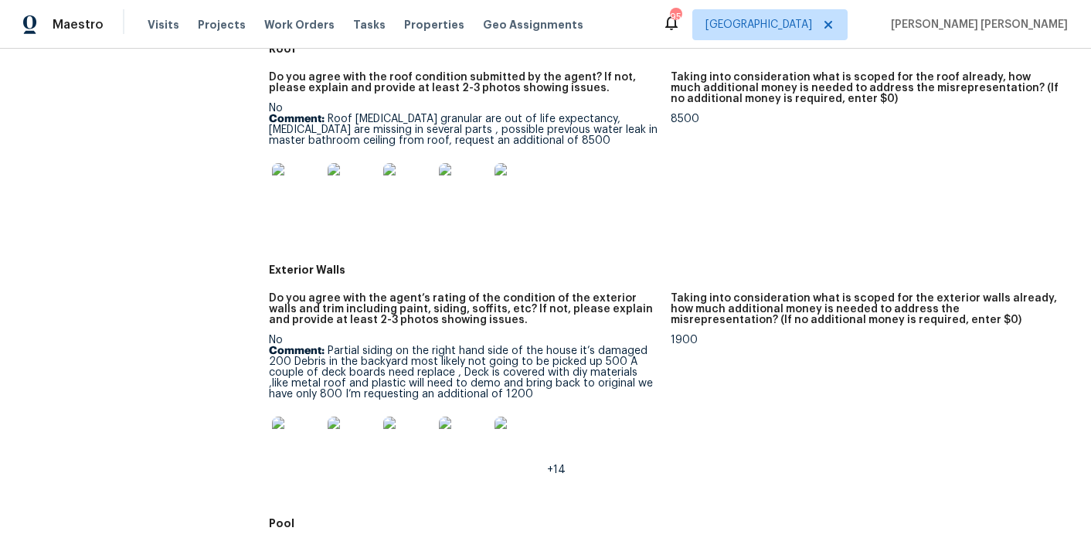
scroll to position [597, 0]
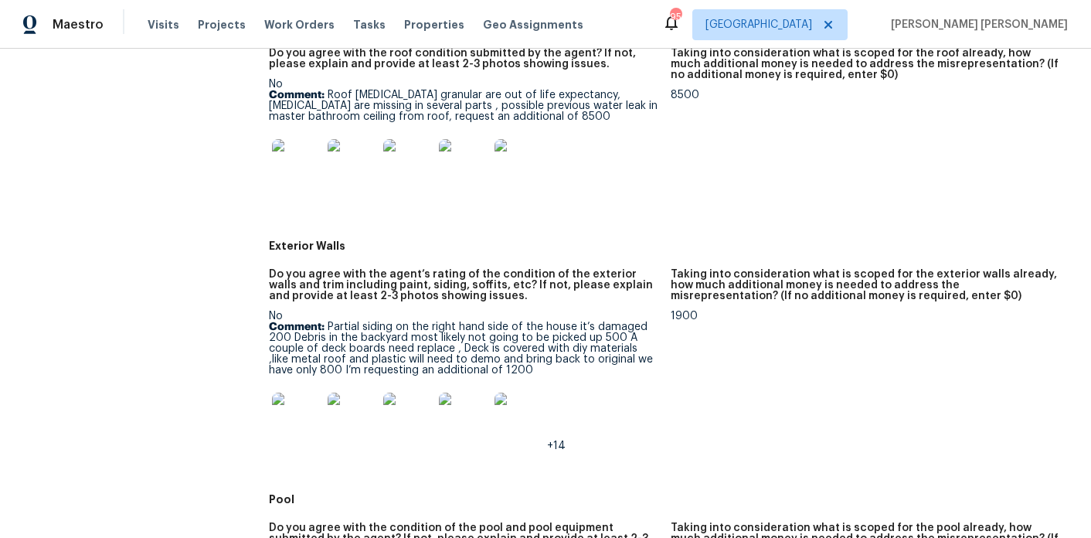
click at [294, 420] on img at bounding box center [296, 417] width 49 height 49
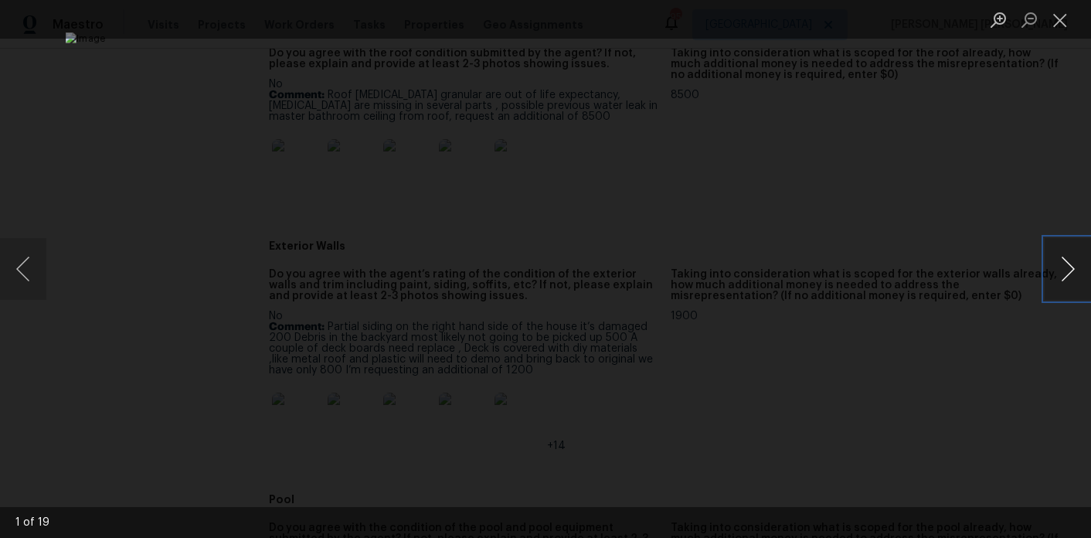
click at [1061, 251] on button "Next image" at bounding box center [1068, 269] width 46 height 62
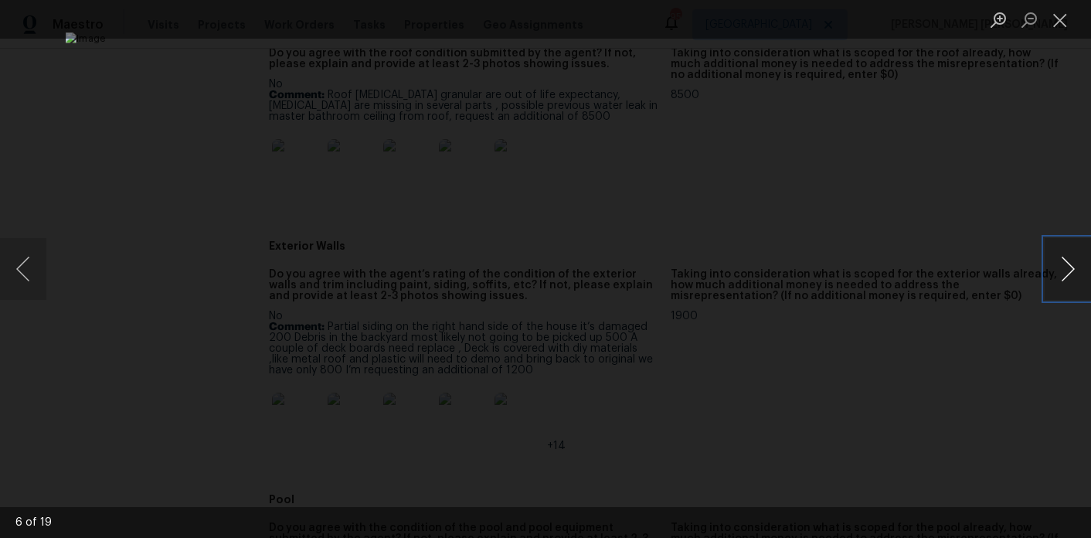
click at [1061, 251] on button "Next image" at bounding box center [1068, 269] width 46 height 62
click at [1017, 158] on div "Lightbox" at bounding box center [545, 269] width 1091 height 538
click at [122, 106] on div "Lightbox" at bounding box center [545, 269] width 1091 height 538
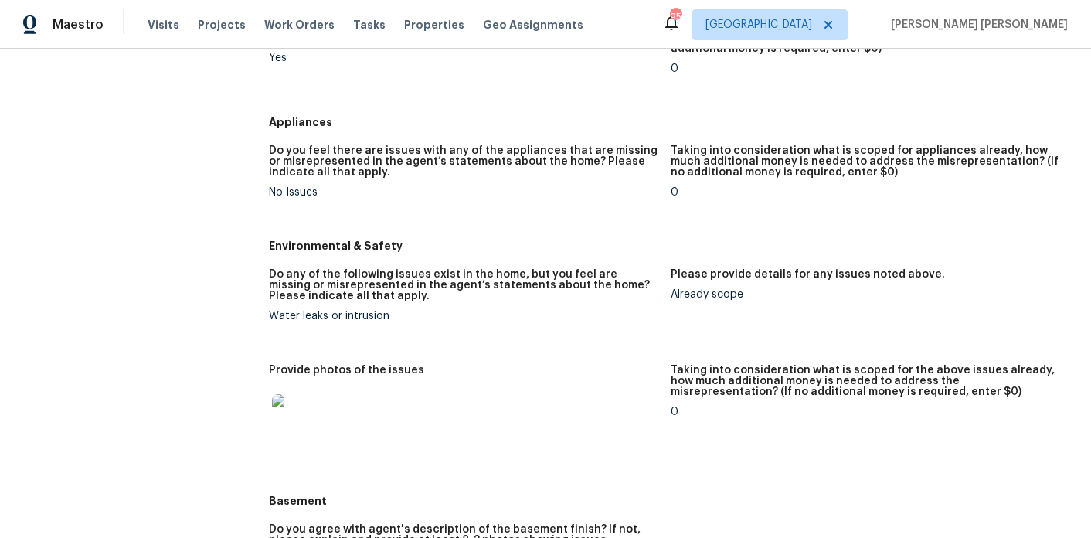
scroll to position [1770, 0]
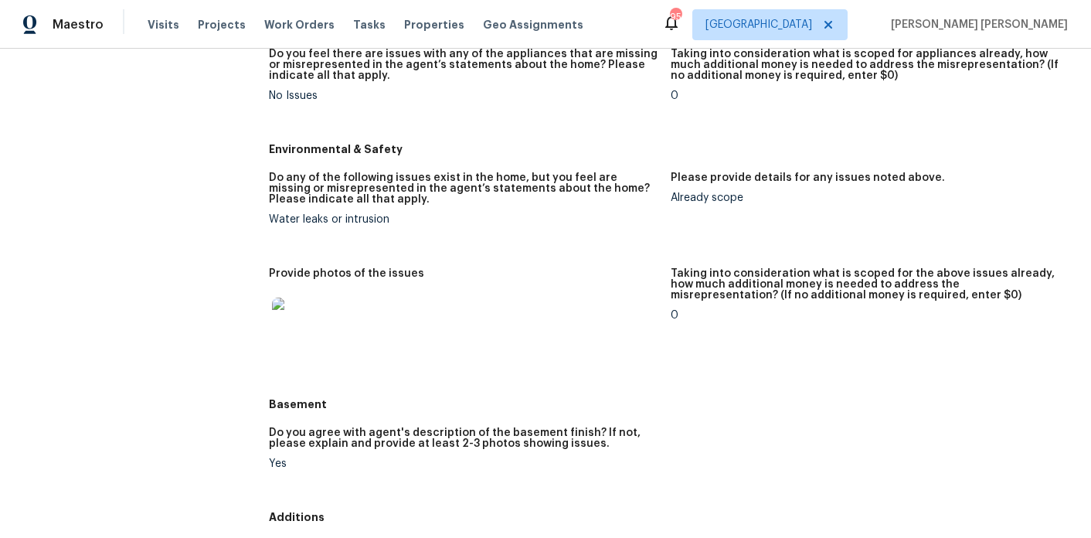
click at [304, 312] on img at bounding box center [296, 322] width 49 height 49
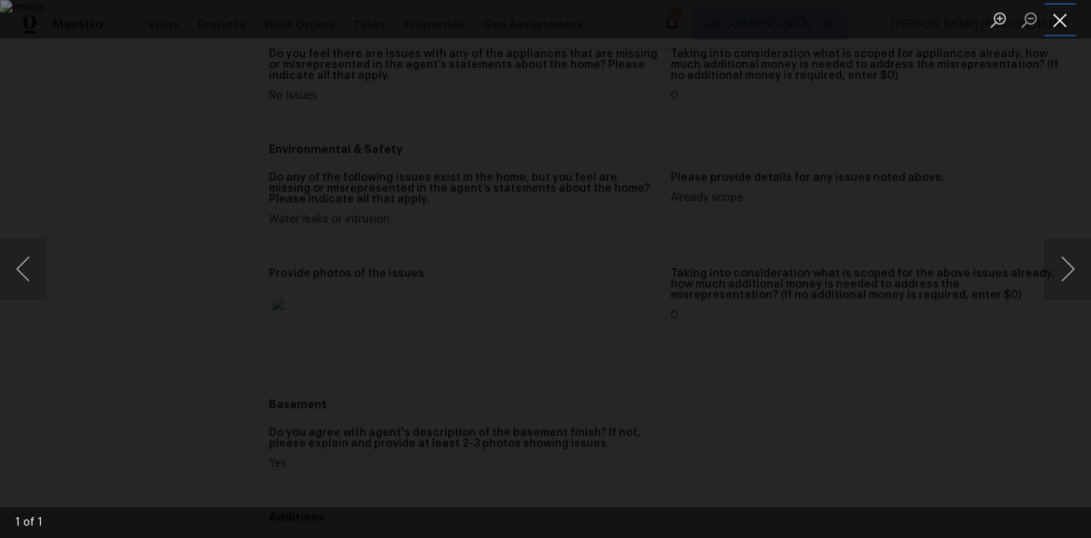
click at [1061, 18] on button "Close lightbox" at bounding box center [1060, 19] width 31 height 27
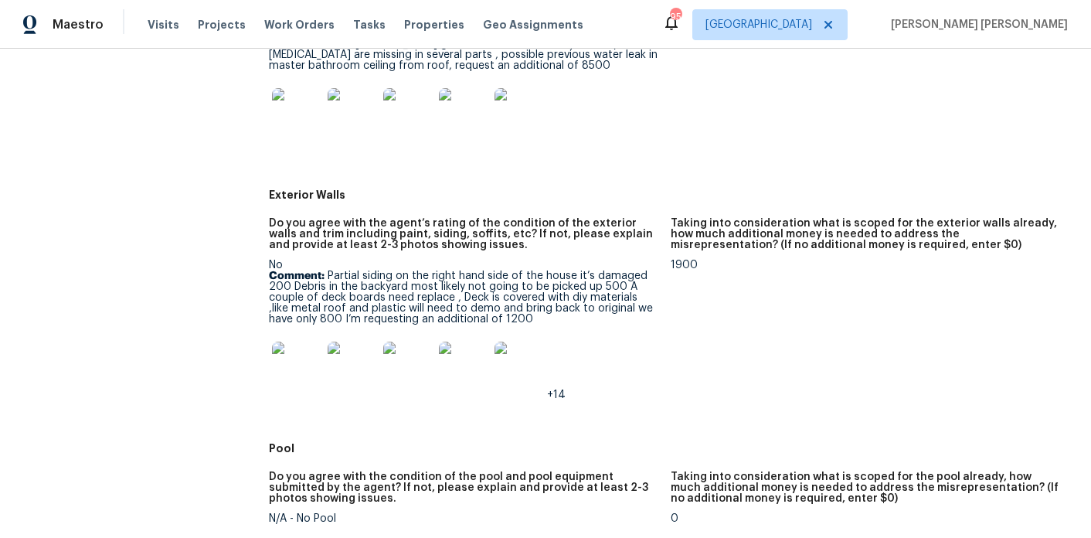
scroll to position [0, 0]
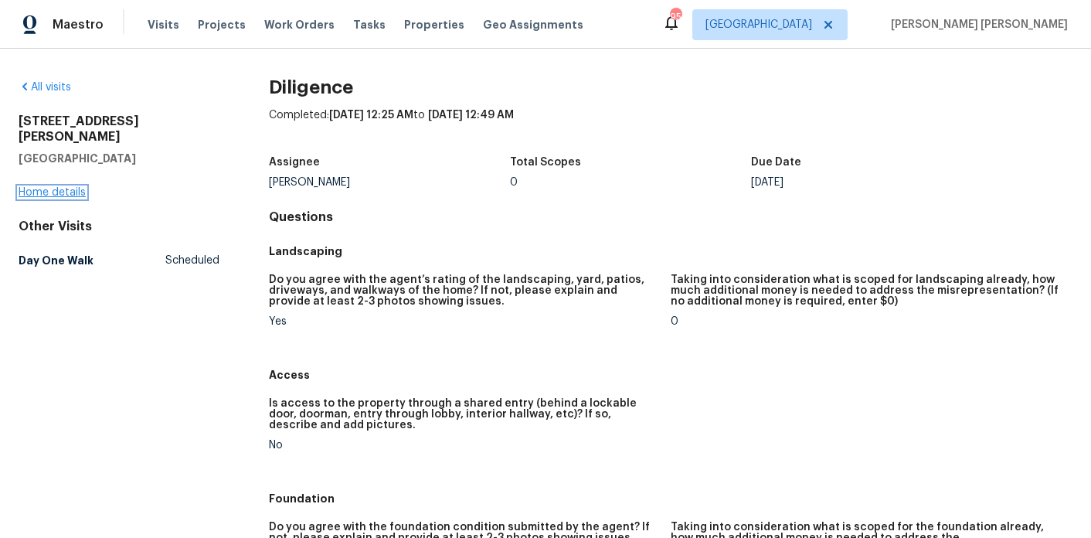
click at [56, 187] on link "Home details" at bounding box center [52, 192] width 67 height 11
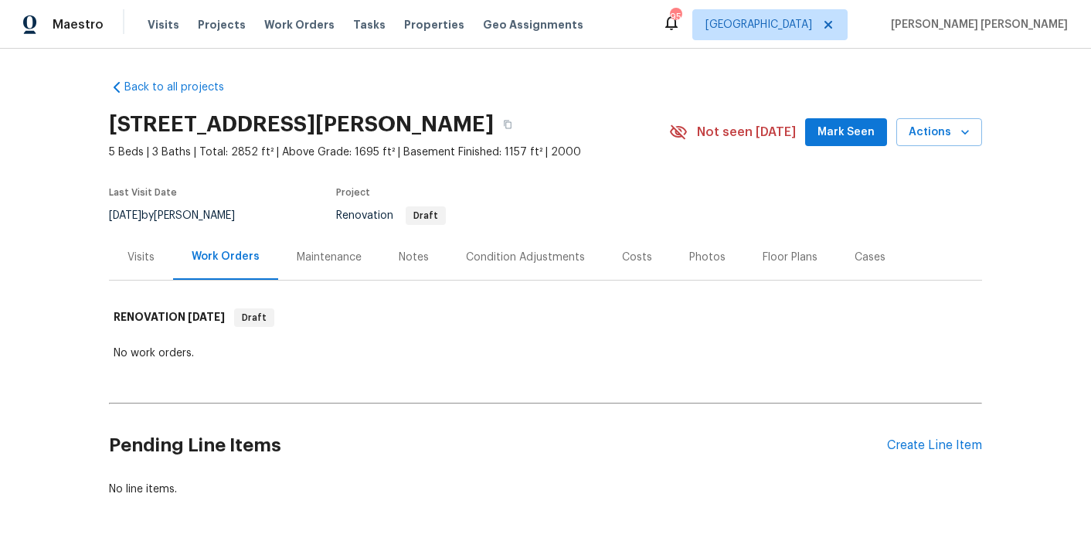
scroll to position [11, 0]
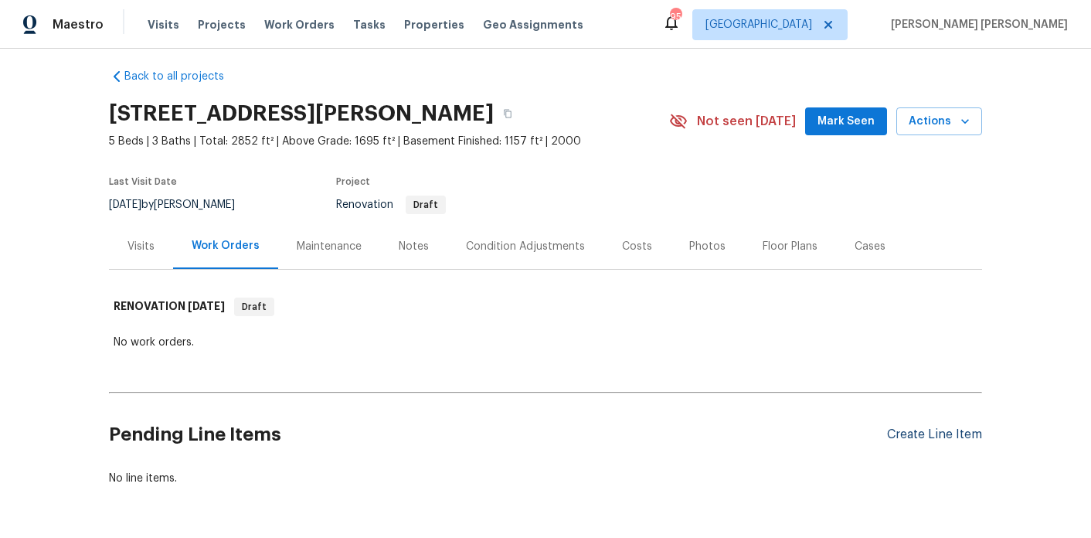
click at [903, 436] on div "Create Line Item" at bounding box center [934, 434] width 95 height 15
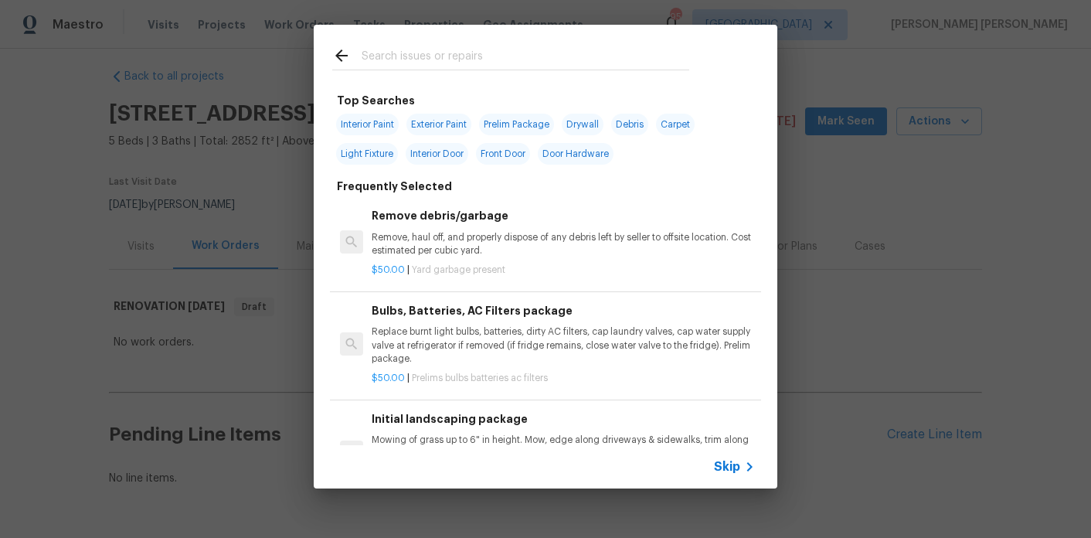
click at [420, 56] on input "text" at bounding box center [526, 57] width 328 height 23
click at [254, 25] on div "Top Searches Interior Paint Exterior Paint Prelim Package Drywall Debris Carpet…" at bounding box center [545, 256] width 1091 height 513
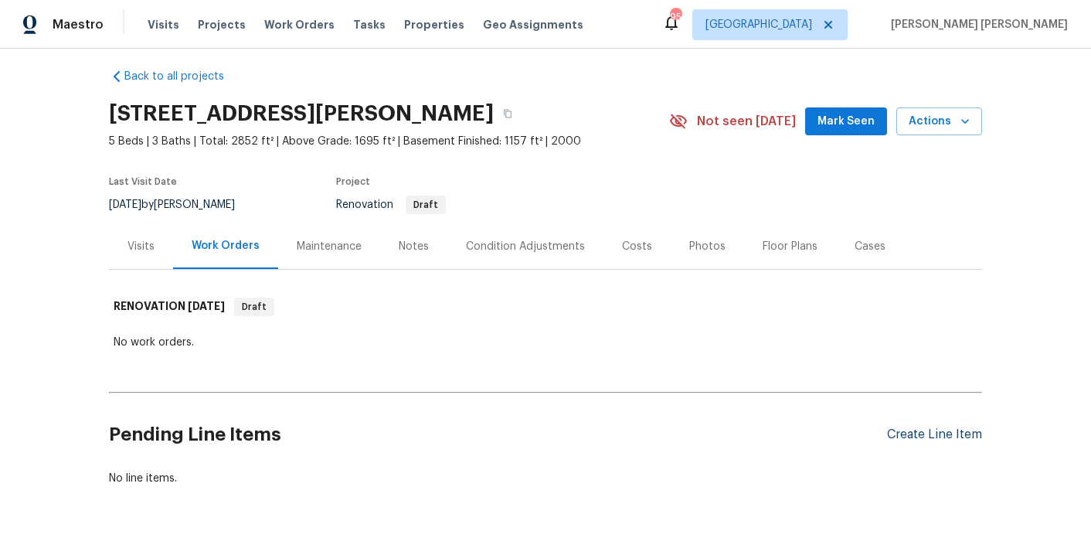
click at [955, 437] on div "Create Line Item" at bounding box center [934, 434] width 95 height 15
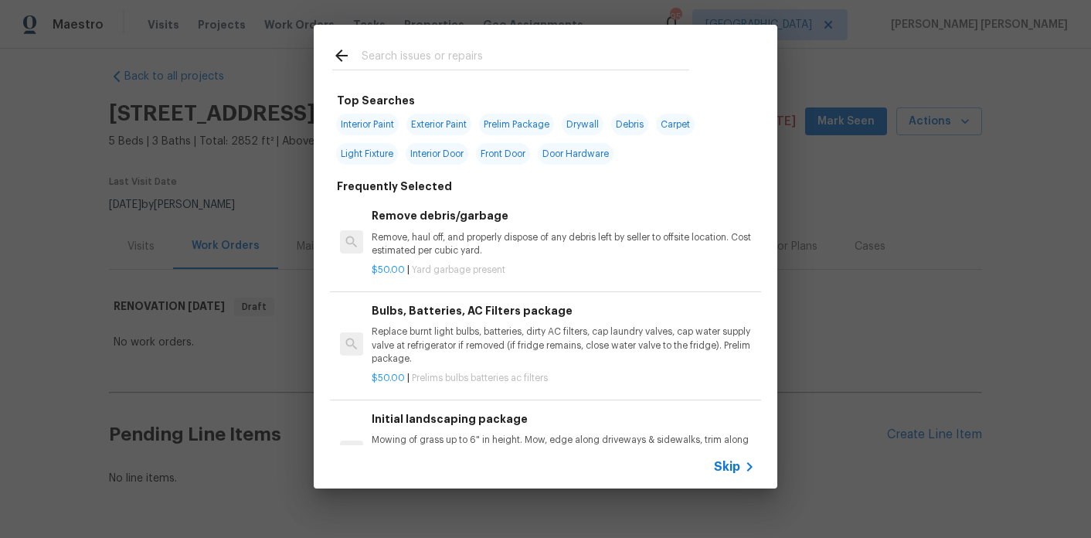
click at [444, 64] on input "text" at bounding box center [526, 57] width 328 height 23
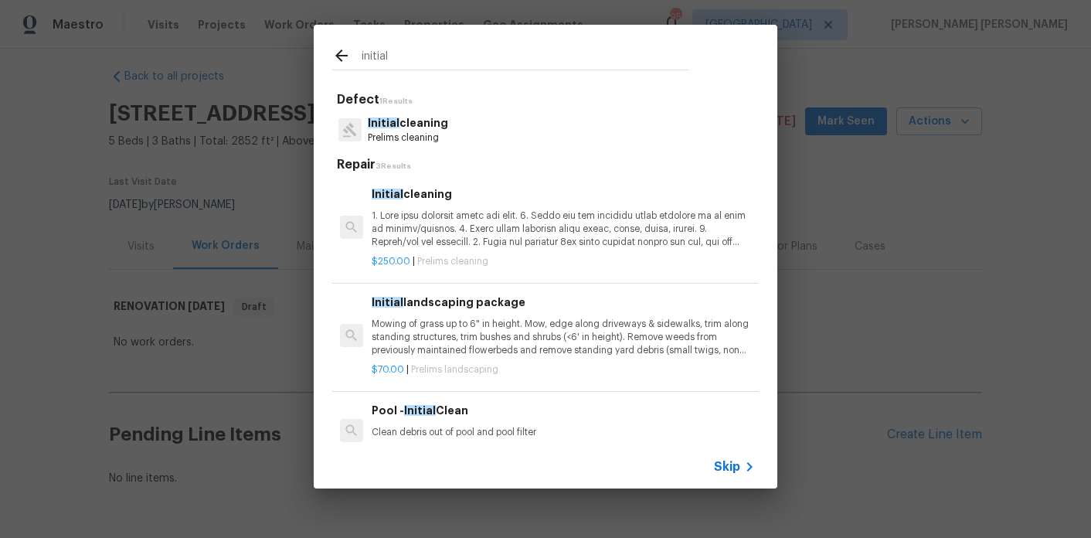
type input "initial"
click at [444, 231] on p at bounding box center [563, 228] width 383 height 39
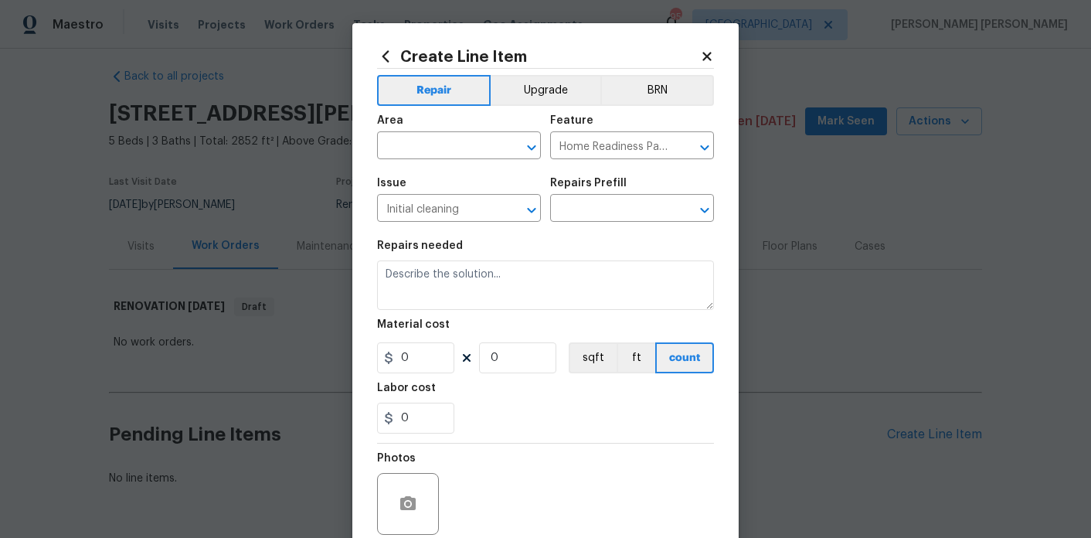
type textarea "1. Wipe down exterior doors and trim. 2. Clean out all exterior light fixtures …"
type input "1"
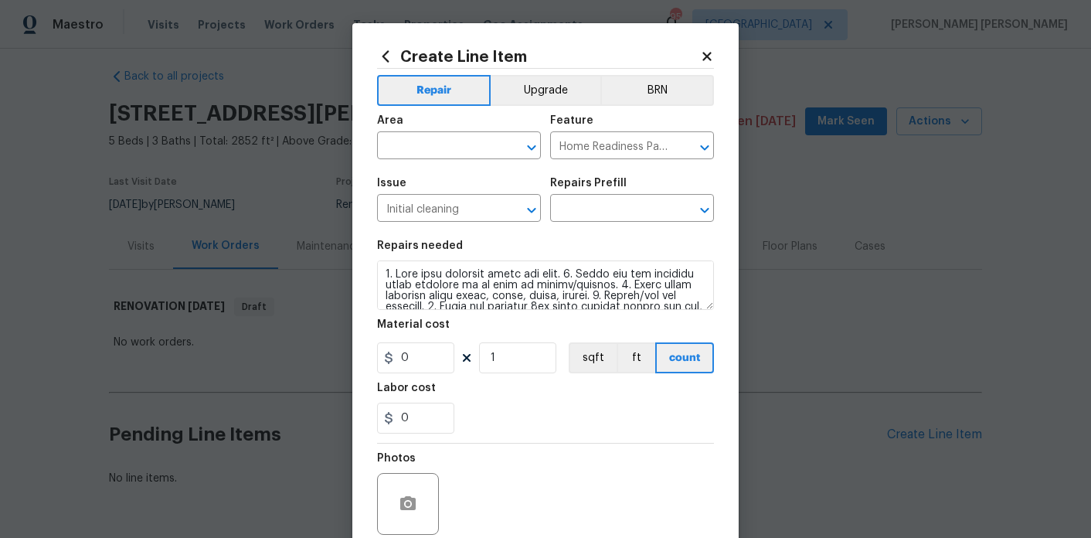
type input "Initial cleaning $250.00"
click at [440, 360] on input "250" at bounding box center [415, 357] width 77 height 31
type input "300"
click at [441, 154] on input "text" at bounding box center [437, 147] width 121 height 24
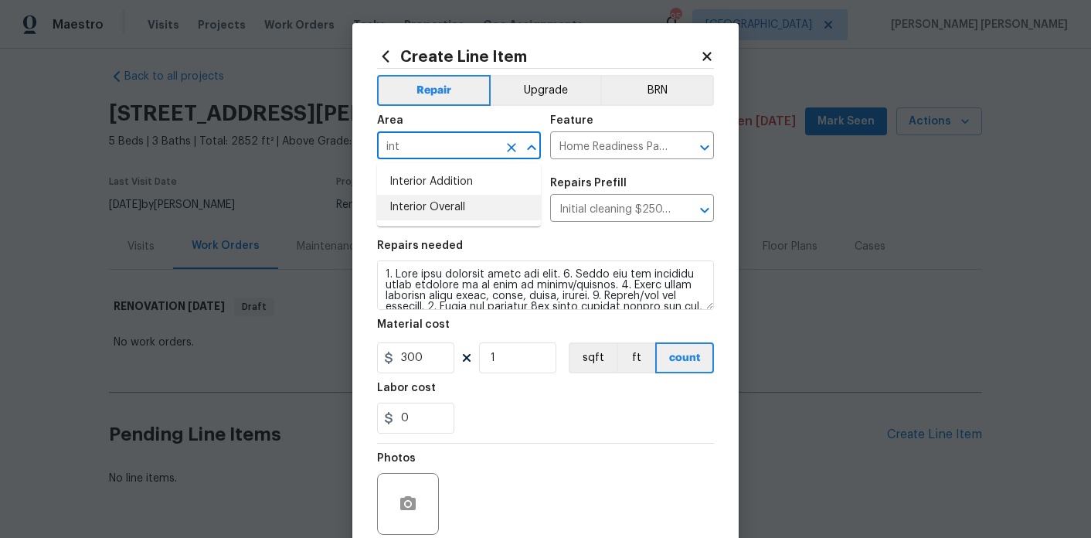
click at [456, 213] on li "Interior Overall" at bounding box center [459, 208] width 164 height 26
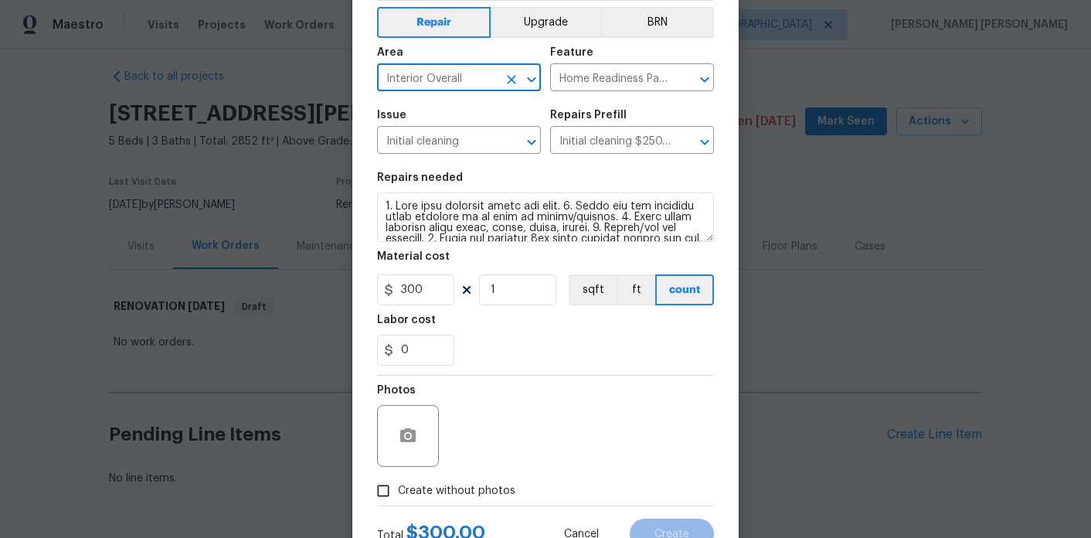
scroll to position [128, 0]
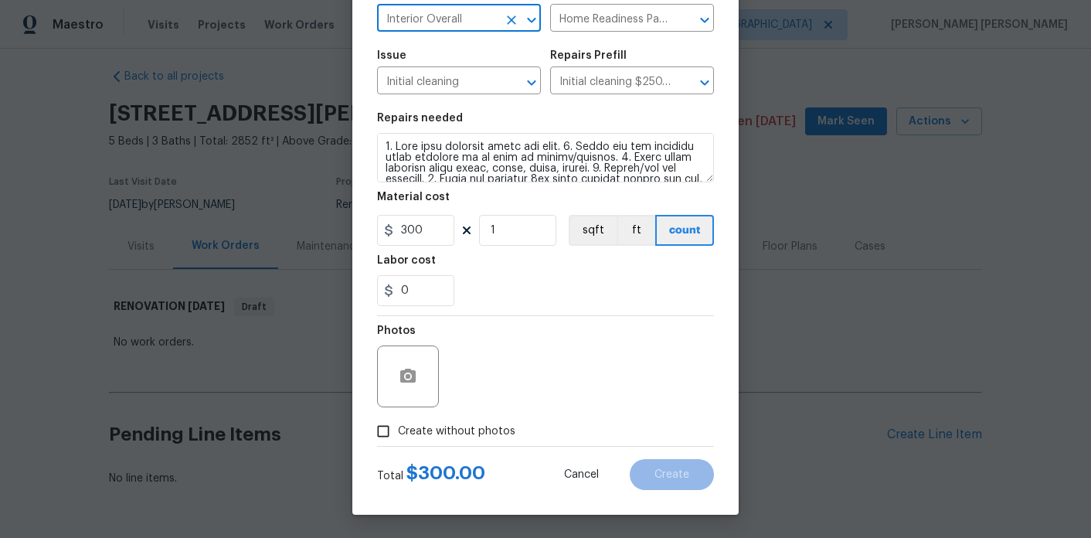
type input "Interior Overall"
click at [497, 429] on span "Create without photos" at bounding box center [456, 431] width 117 height 16
click at [398, 429] on input "Create without photos" at bounding box center [383, 431] width 29 height 29
checkbox input "true"
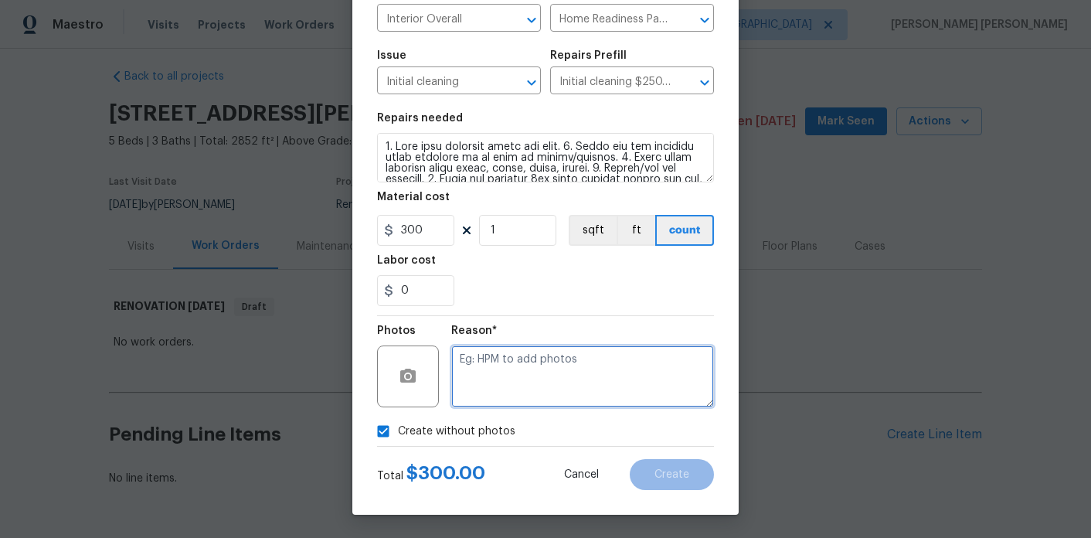
click at [586, 355] on textarea at bounding box center [582, 376] width 263 height 62
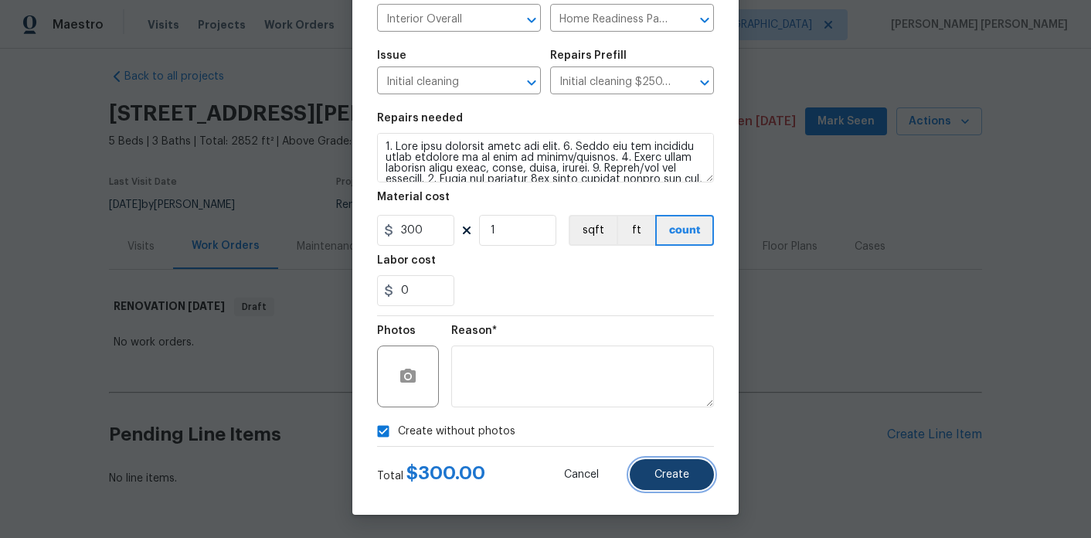
click at [668, 470] on span "Create" at bounding box center [672, 475] width 35 height 12
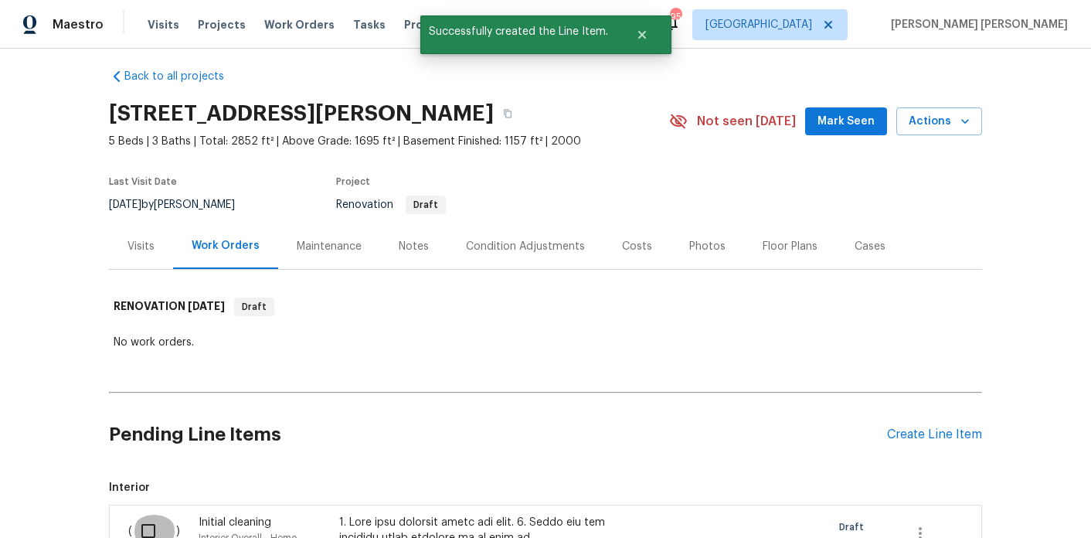
click at [145, 526] on input "checkbox" at bounding box center [154, 531] width 44 height 32
checkbox input "true"
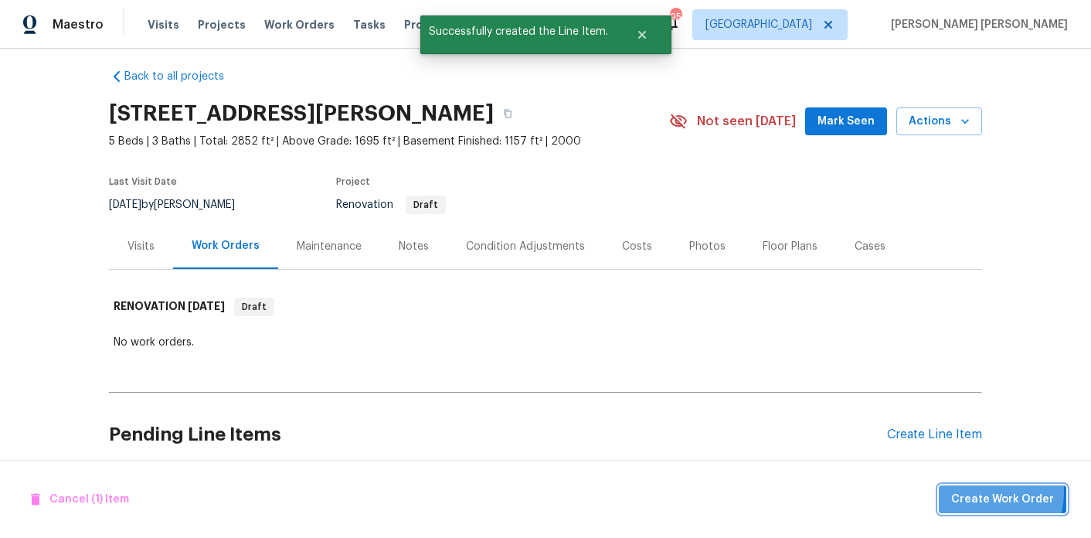
click at [982, 492] on span "Create Work Order" at bounding box center [1002, 499] width 103 height 19
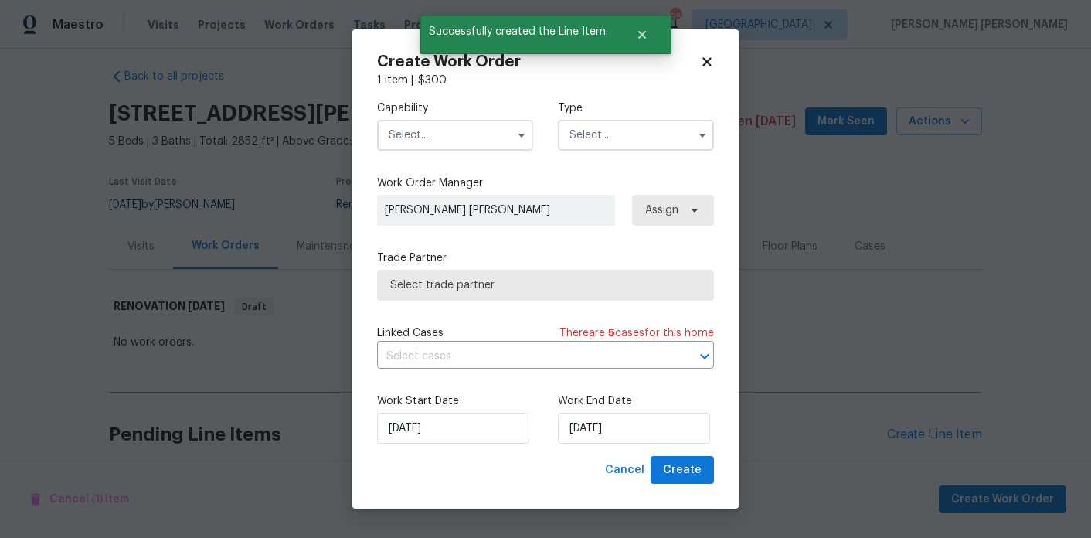
click at [417, 125] on input "text" at bounding box center [455, 135] width 156 height 31
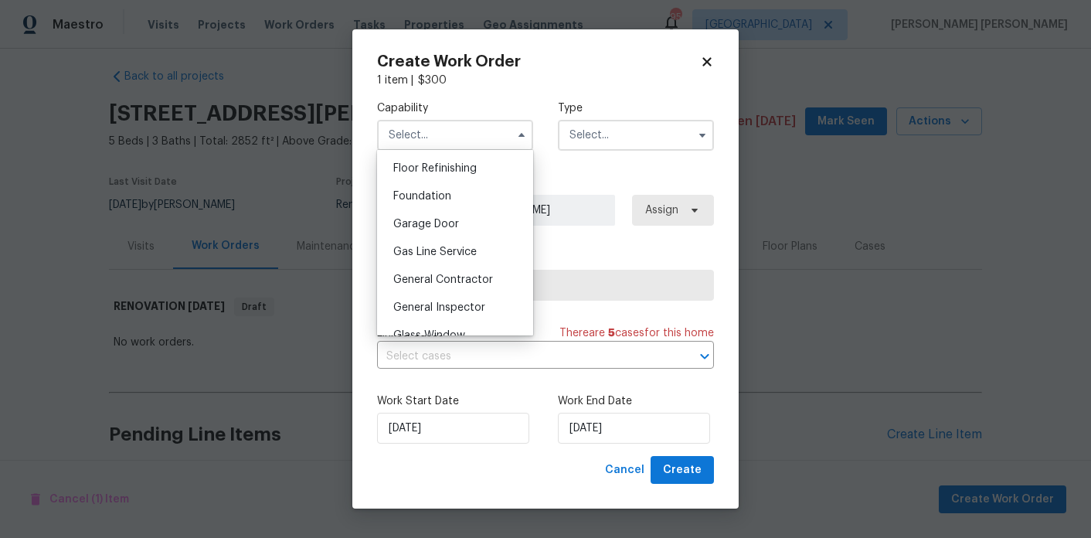
scroll to position [651, 0]
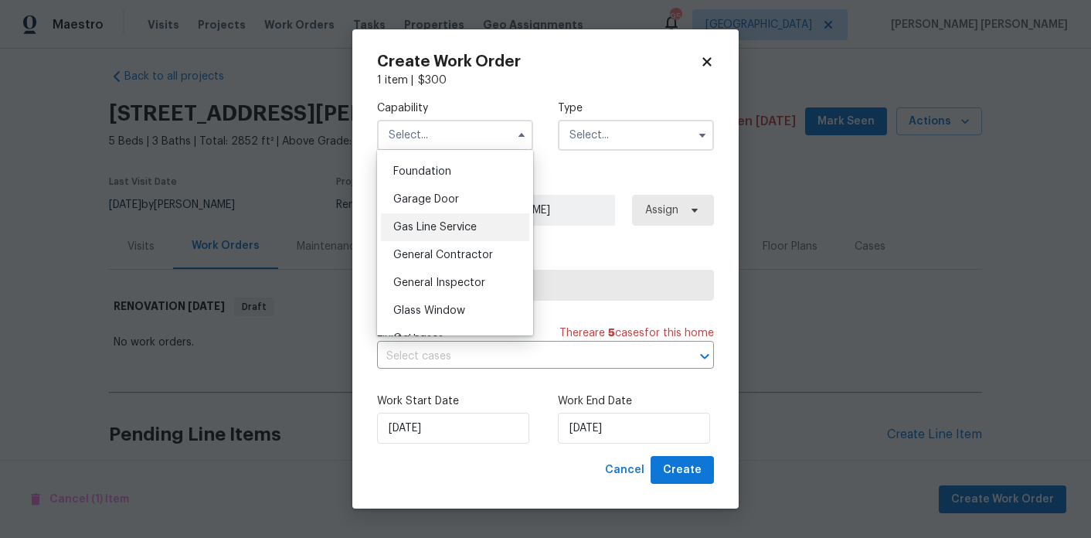
click at [461, 239] on div "Gas Line Service" at bounding box center [455, 227] width 148 height 28
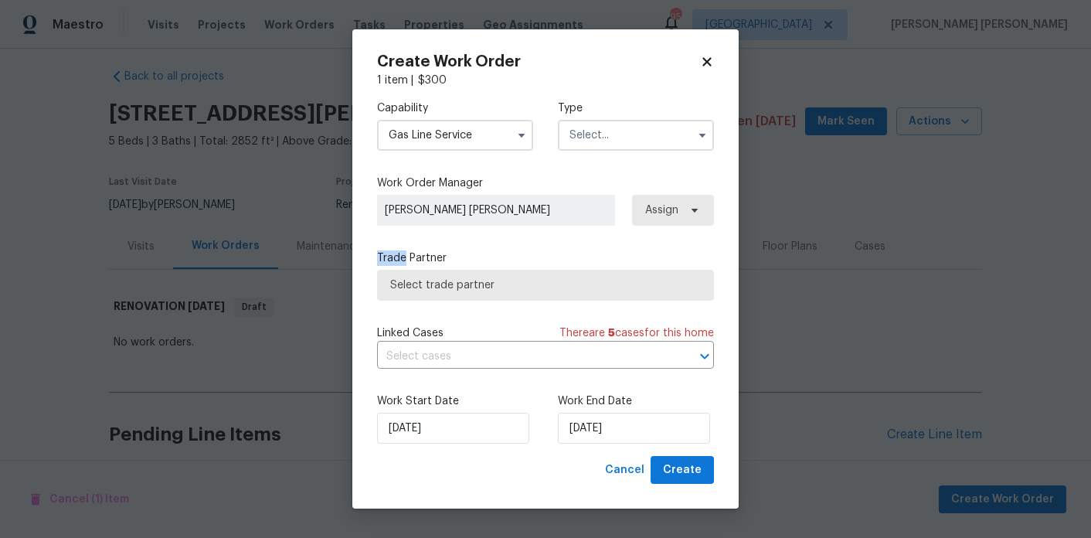
click at [461, 239] on div "Capability Gas Line Service Type Work Order Manager [PERSON_NAME] [PERSON_NAME]…" at bounding box center [545, 272] width 337 height 368
click at [472, 140] on input "Gas Line Service" at bounding box center [455, 135] width 156 height 31
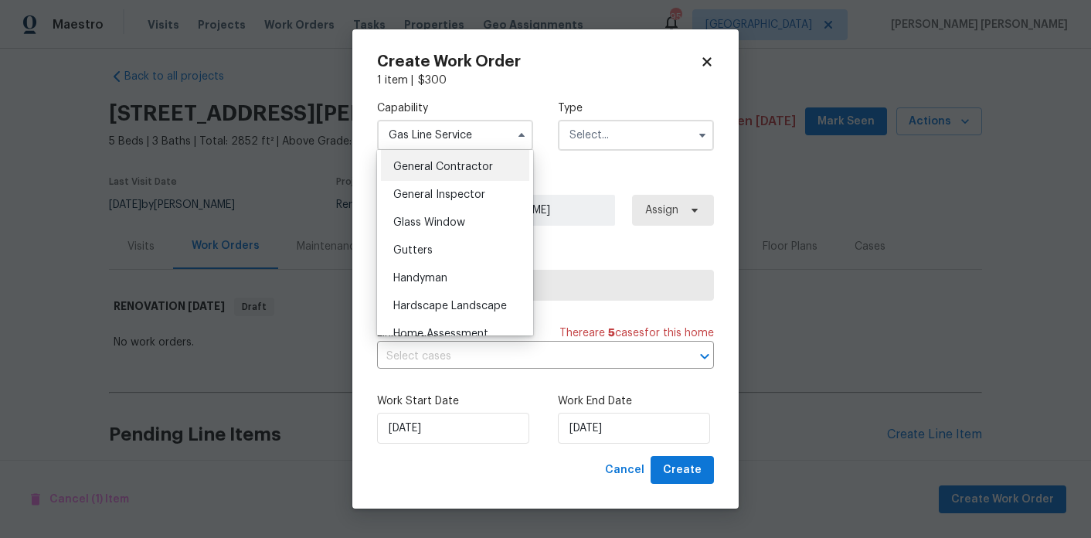
click at [483, 167] on span "General Contractor" at bounding box center [443, 167] width 100 height 11
type input "General Contractor"
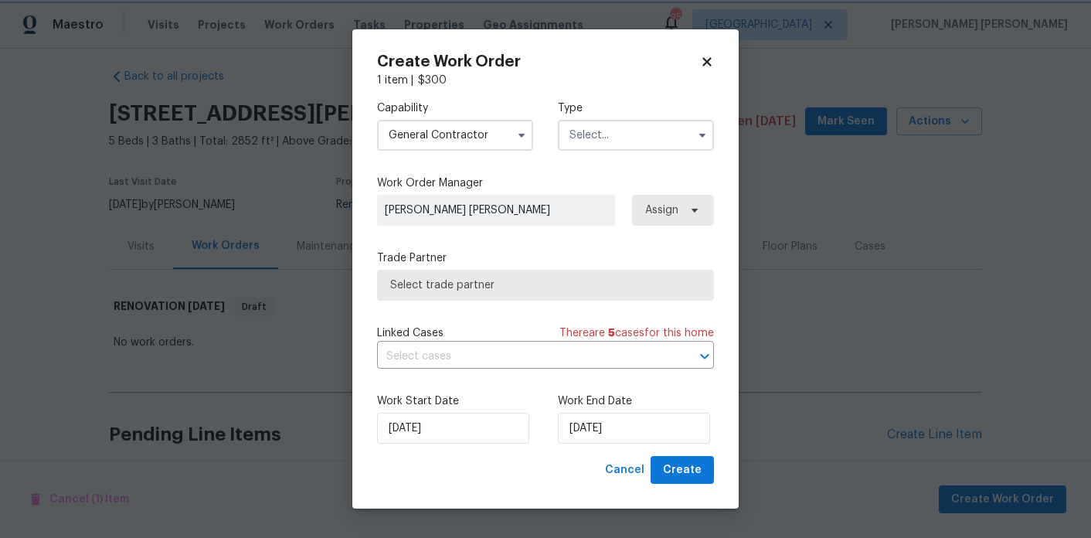
scroll to position [711, 0]
click at [626, 136] on input "text" at bounding box center [636, 135] width 156 height 31
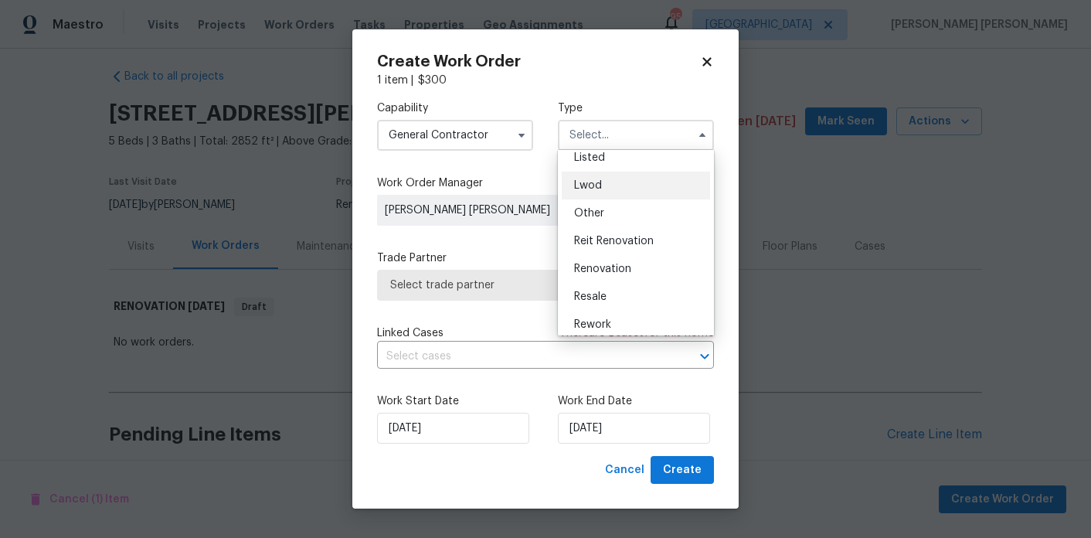
scroll to position [184, 0]
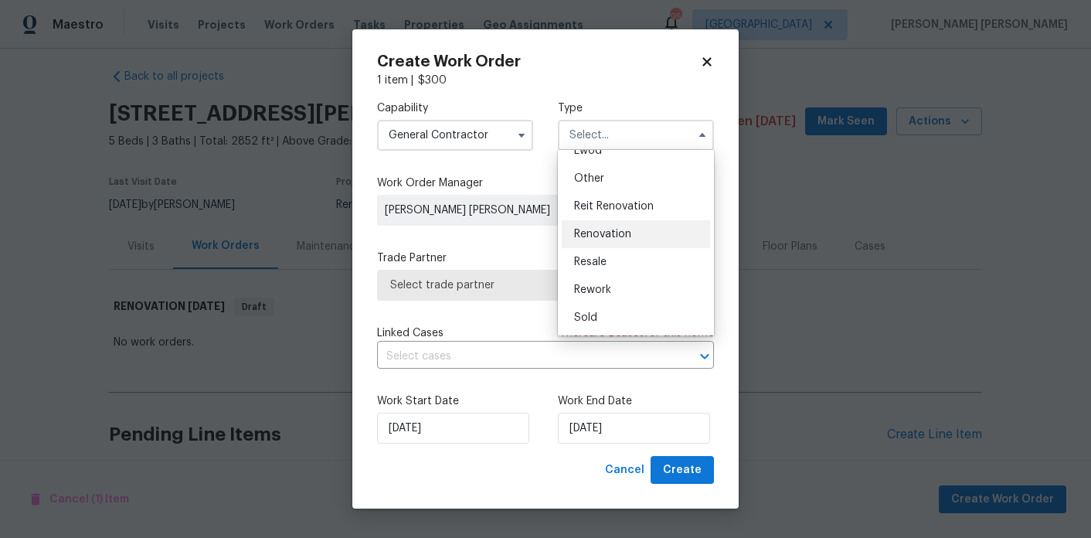
click at [627, 222] on div "Renovation" at bounding box center [636, 234] width 148 height 28
type input "Renovation"
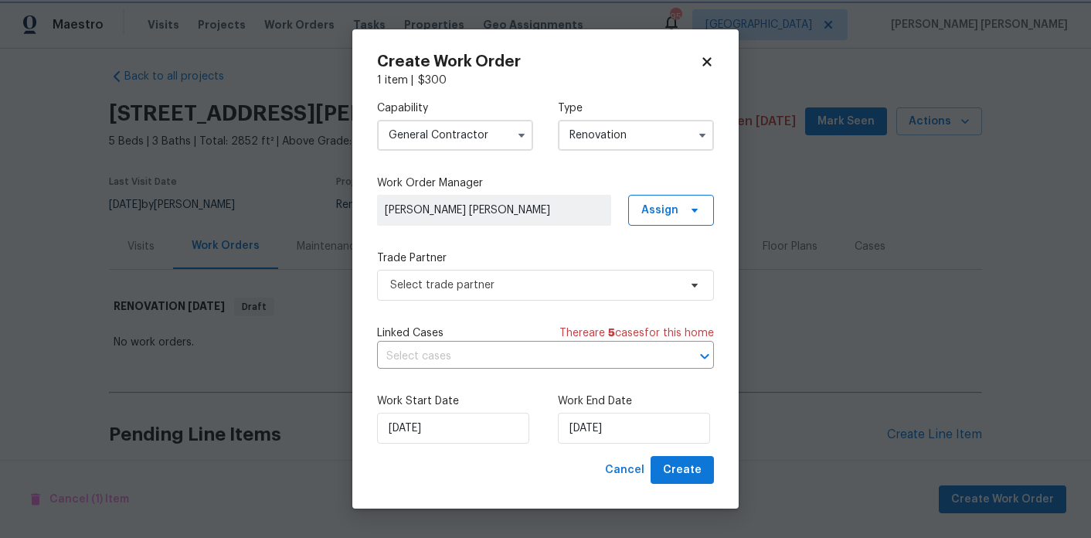
scroll to position [0, 0]
click at [619, 298] on span "Select trade partner" at bounding box center [545, 285] width 337 height 31
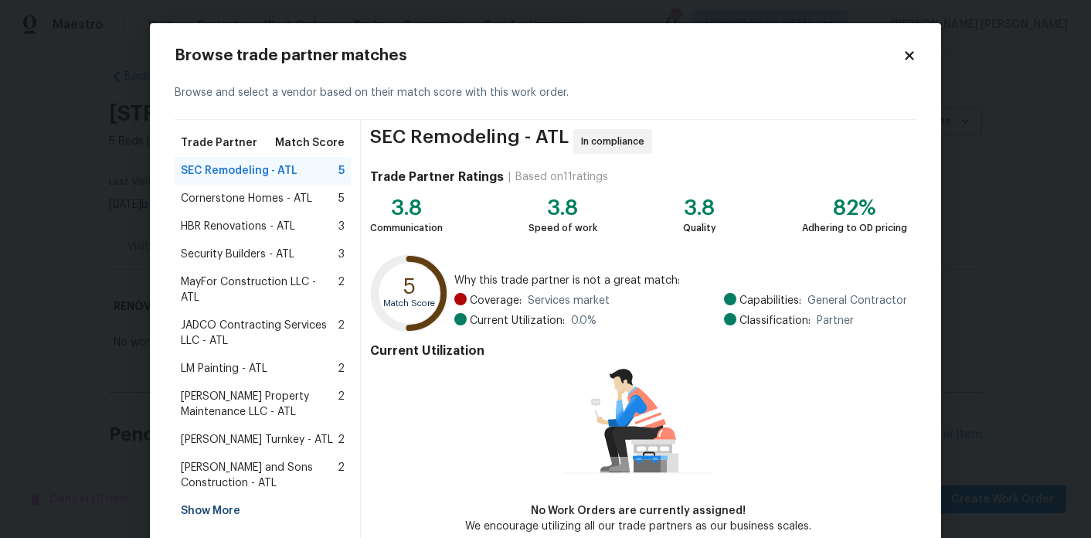
click at [206, 497] on div "Show More" at bounding box center [263, 511] width 176 height 28
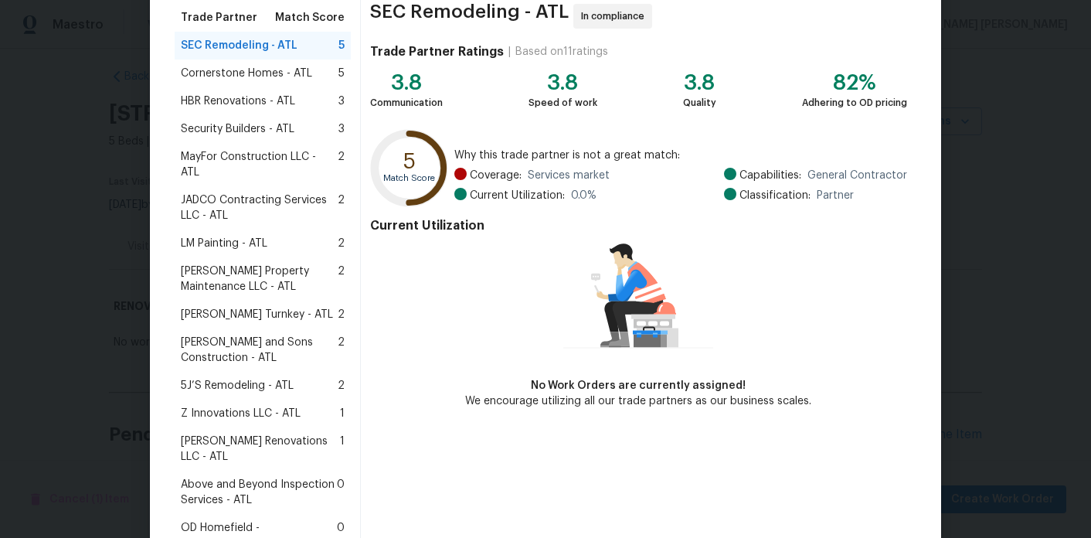
scroll to position [134, 0]
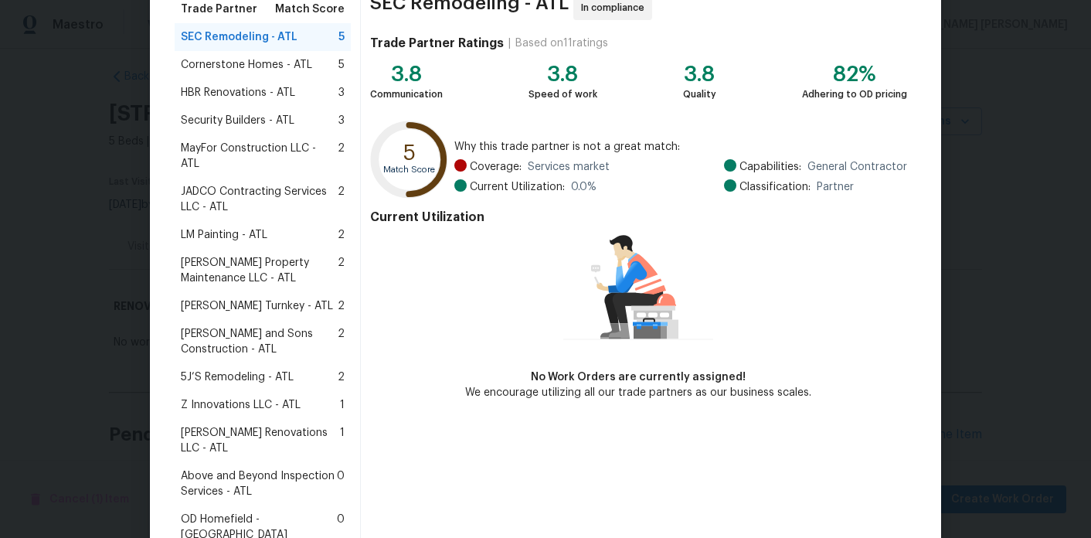
click at [275, 425] on span "[PERSON_NAME] Renovations LLC - ATL" at bounding box center [260, 440] width 159 height 31
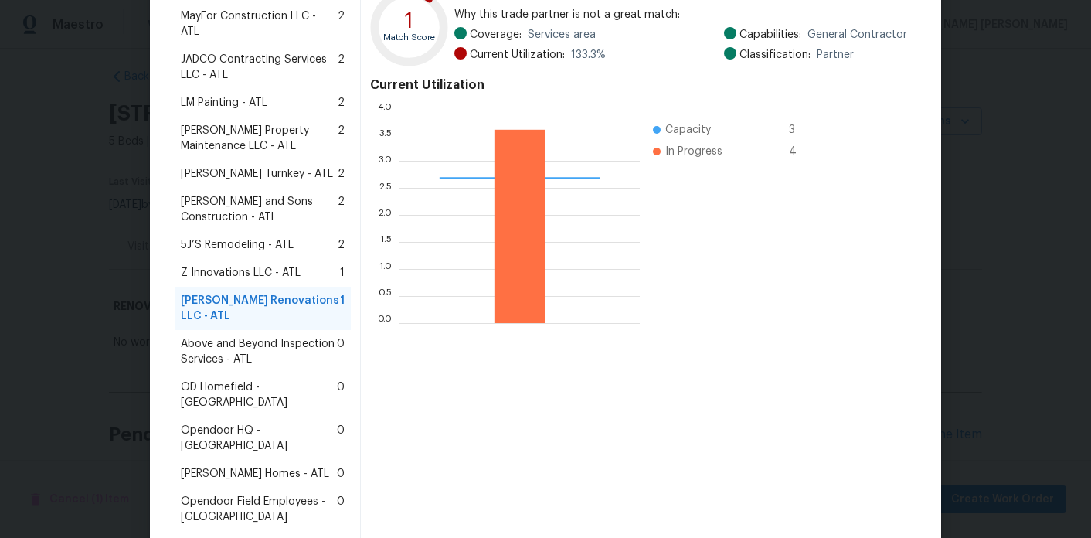
scroll to position [325, 0]
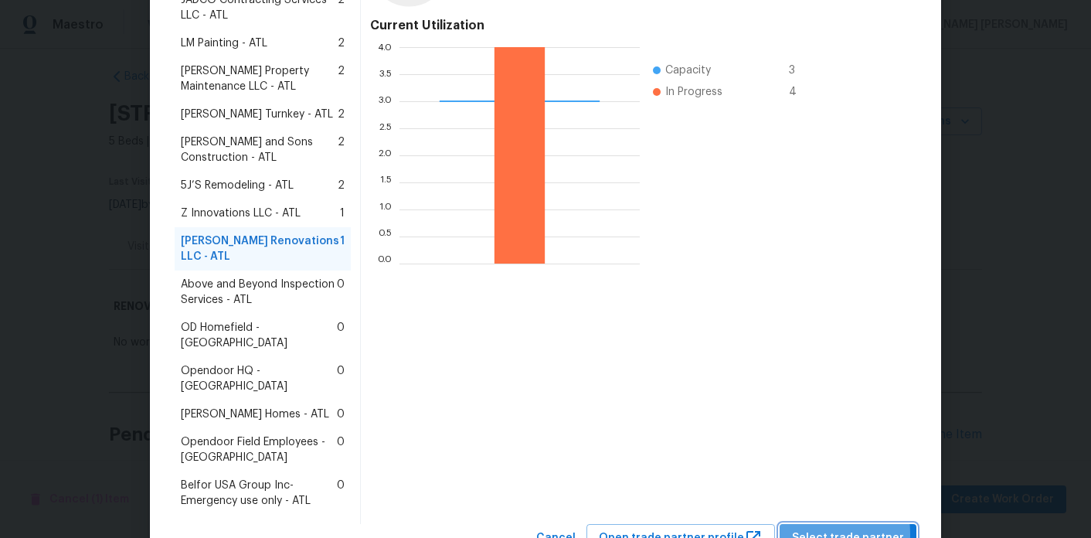
click at [811, 529] on span "Select trade partner" at bounding box center [848, 538] width 112 height 19
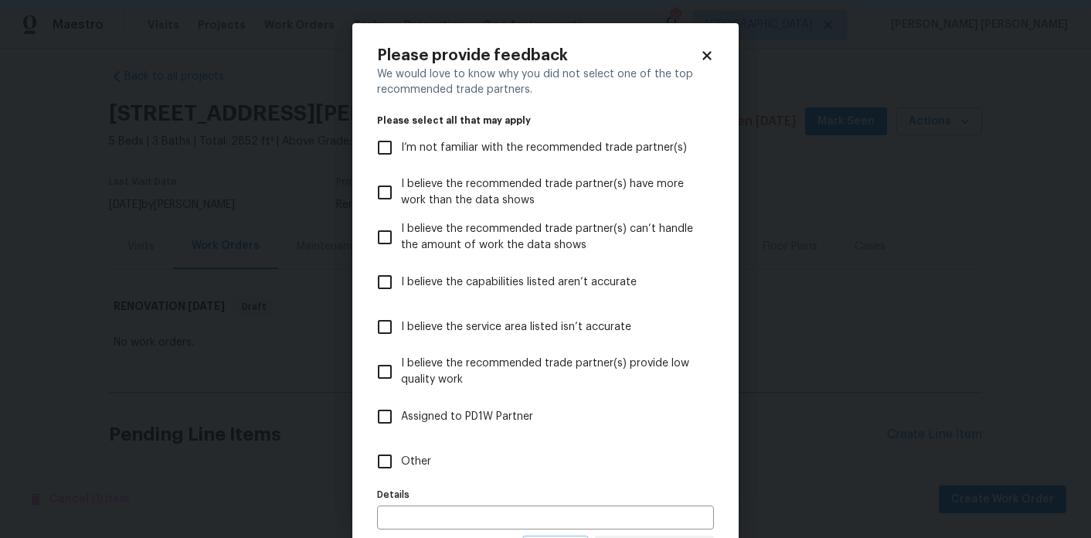
scroll to position [0, 0]
click at [587, 512] on input "text" at bounding box center [545, 517] width 337 height 24
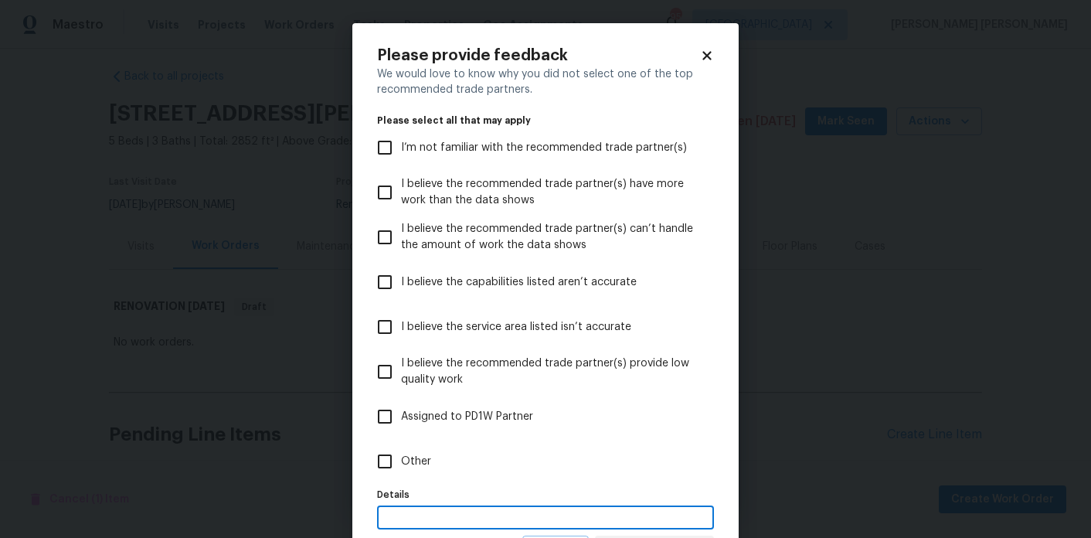
click at [397, 464] on input "Other" at bounding box center [385, 461] width 32 height 32
checkbox input "true"
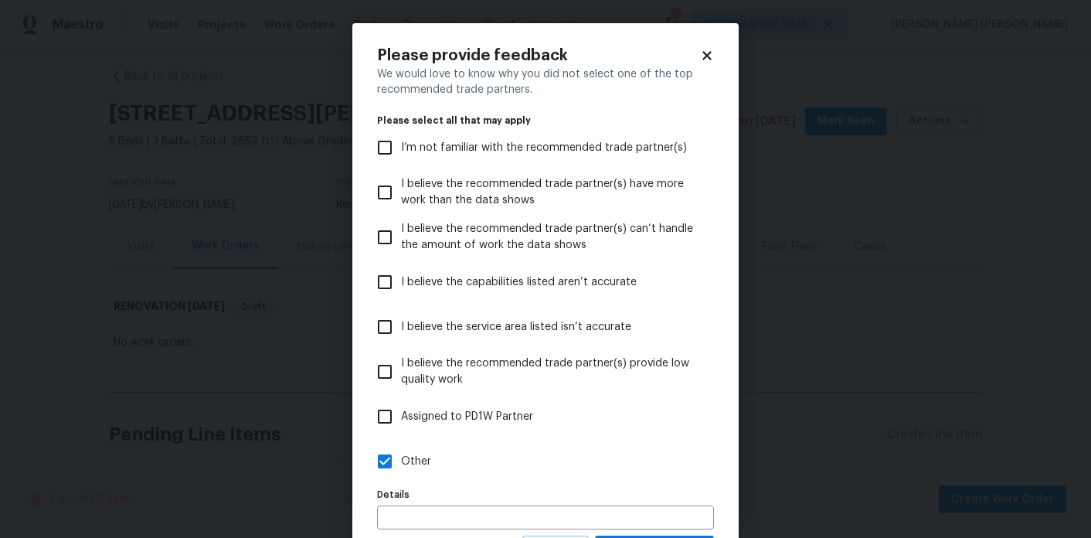
scroll to position [74, 0]
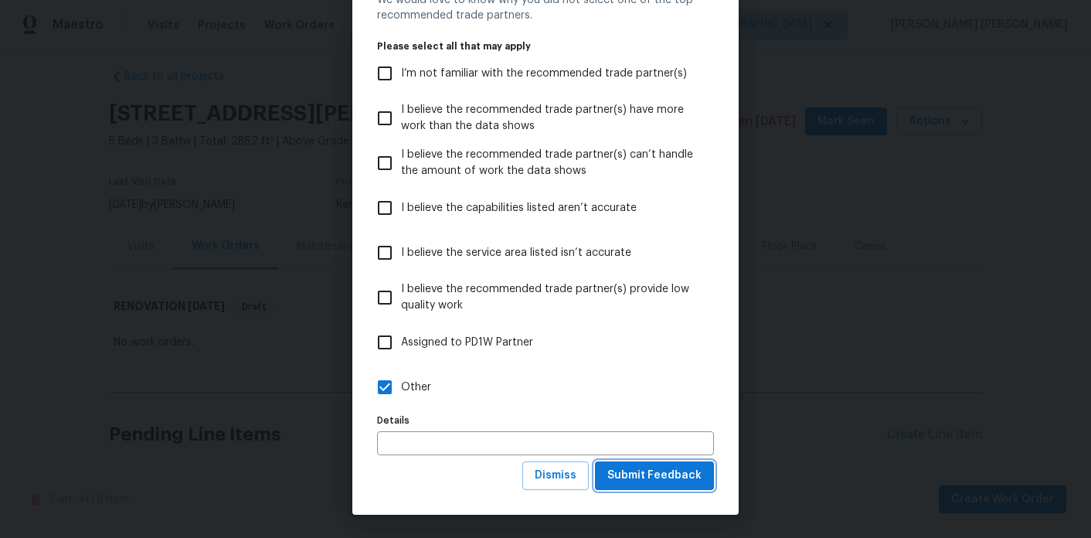
click at [657, 478] on span "Submit Feedback" at bounding box center [654, 475] width 94 height 19
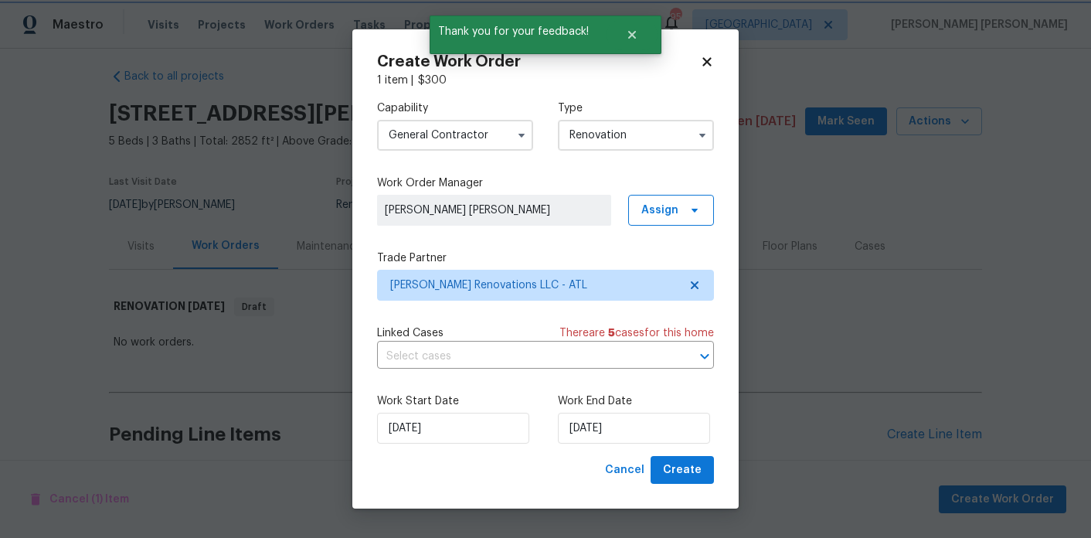
scroll to position [0, 0]
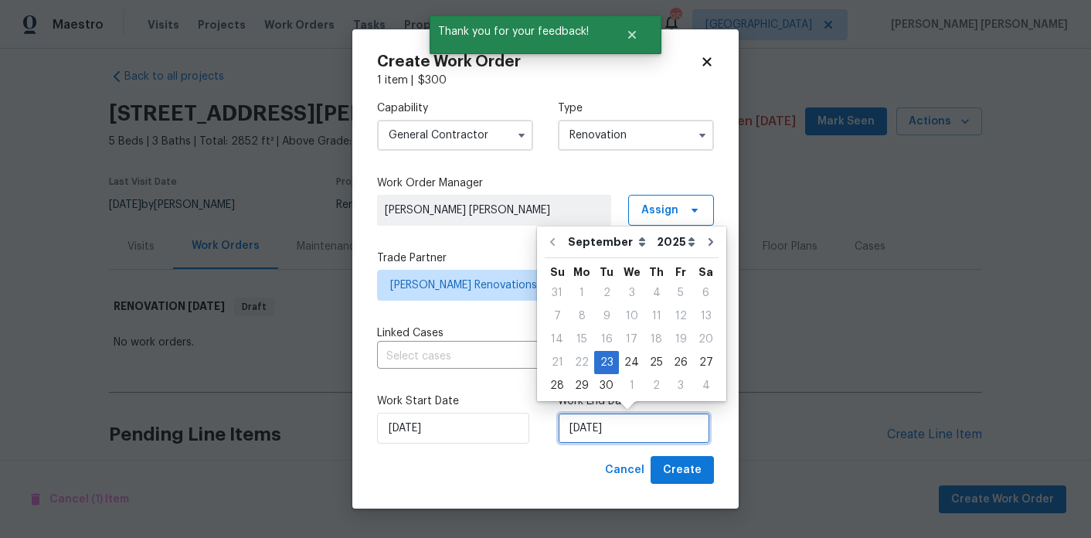
click at [604, 414] on input "[DATE]" at bounding box center [634, 428] width 152 height 31
click at [670, 379] on div "3" at bounding box center [680, 386] width 25 height 22
type input "[DATE]"
select select "9"
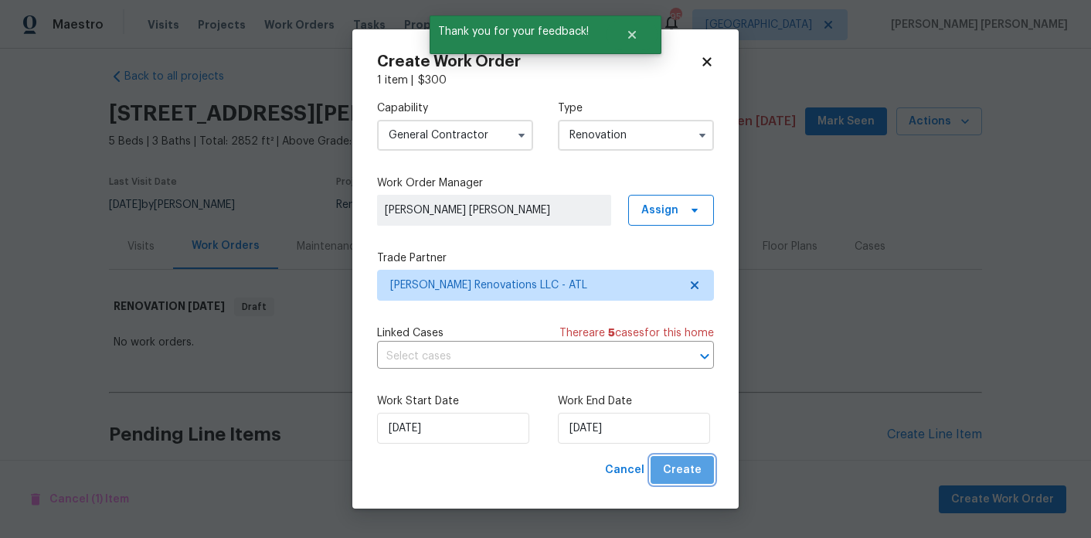
click at [699, 471] on span "Create" at bounding box center [682, 470] width 39 height 19
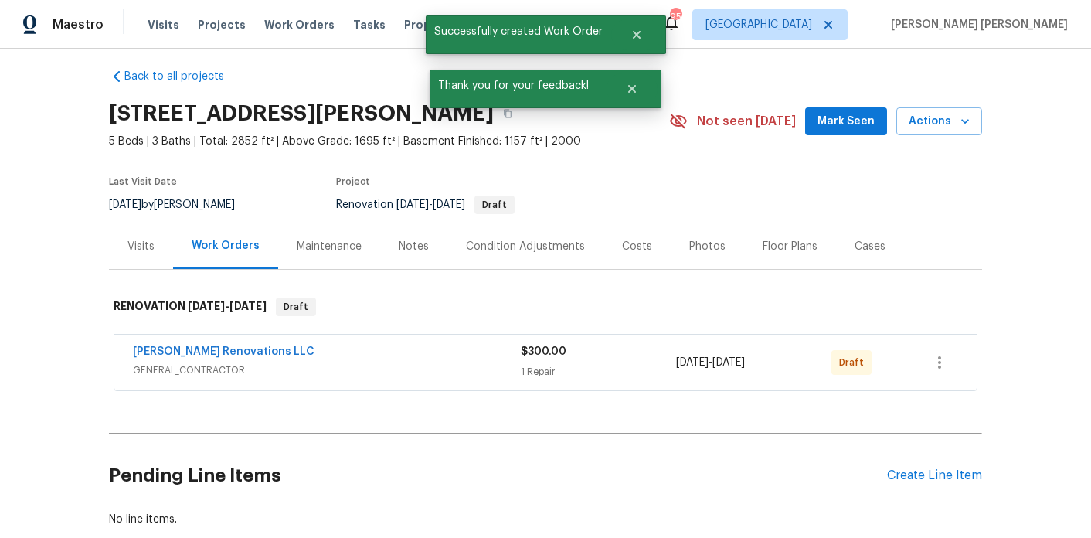
click at [429, 252] on div "Notes" at bounding box center [413, 246] width 67 height 46
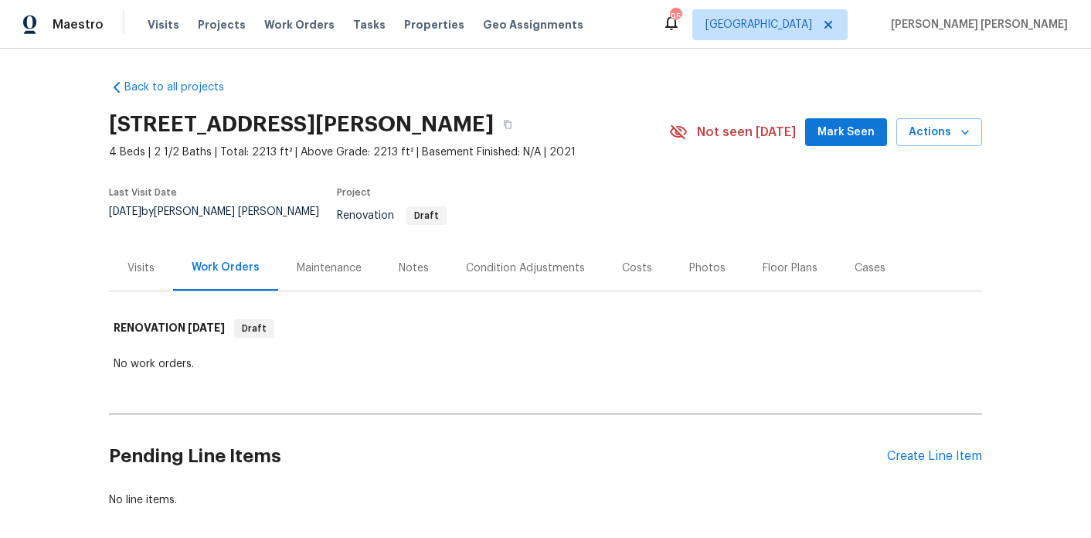
click at [429, 264] on div "Notes" at bounding box center [413, 268] width 67 height 46
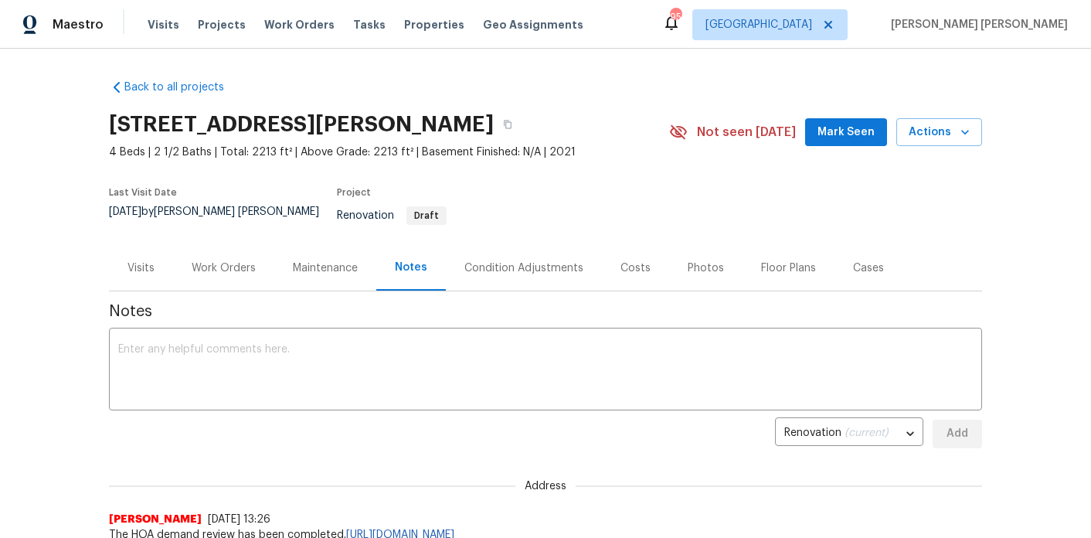
click at [216, 262] on div "Work Orders" at bounding box center [224, 267] width 64 height 15
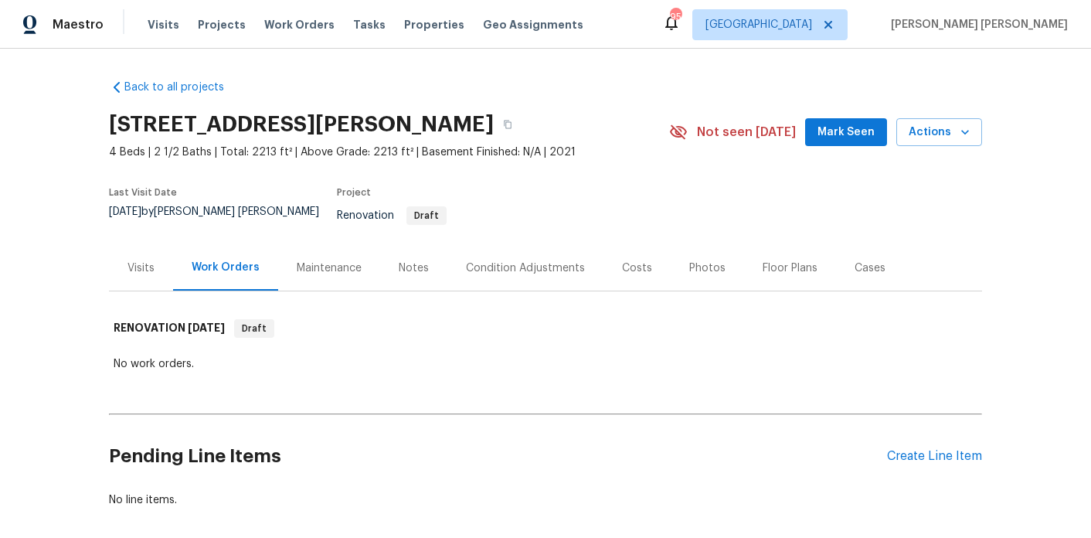
scroll to position [64, 0]
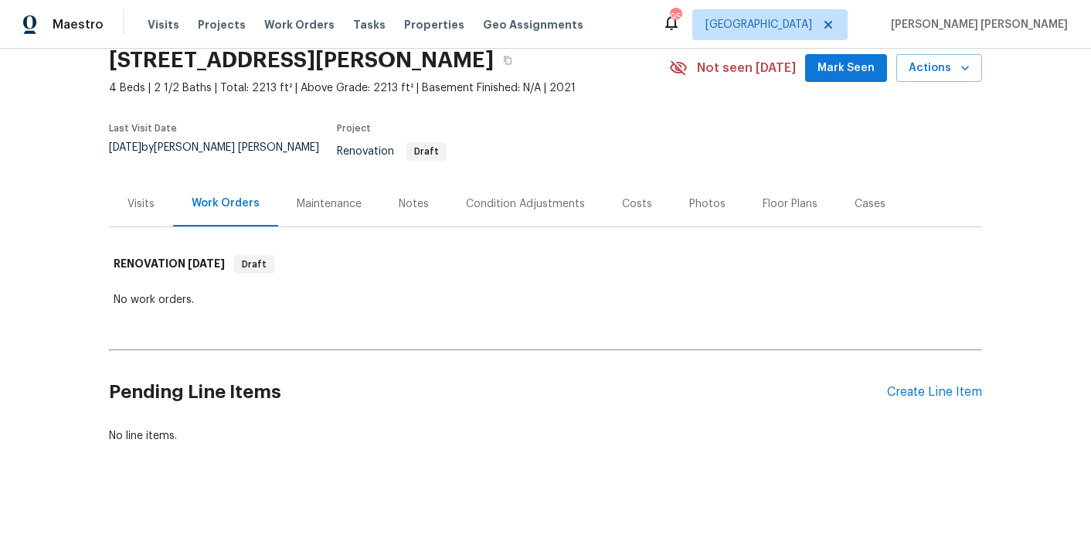
click at [427, 181] on div "Notes" at bounding box center [413, 204] width 67 height 46
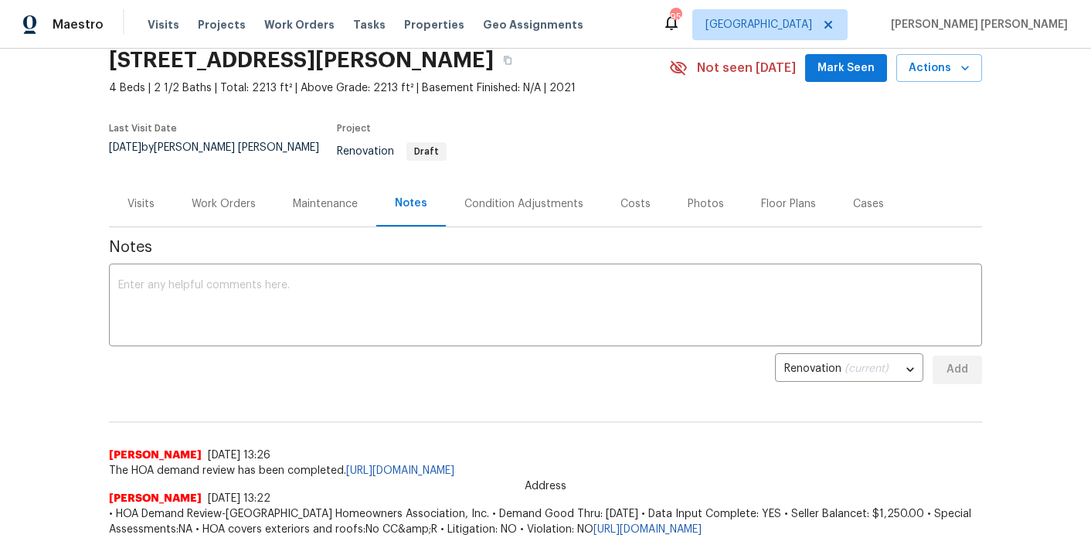
click at [215, 196] on div "Work Orders" at bounding box center [224, 203] width 64 height 15
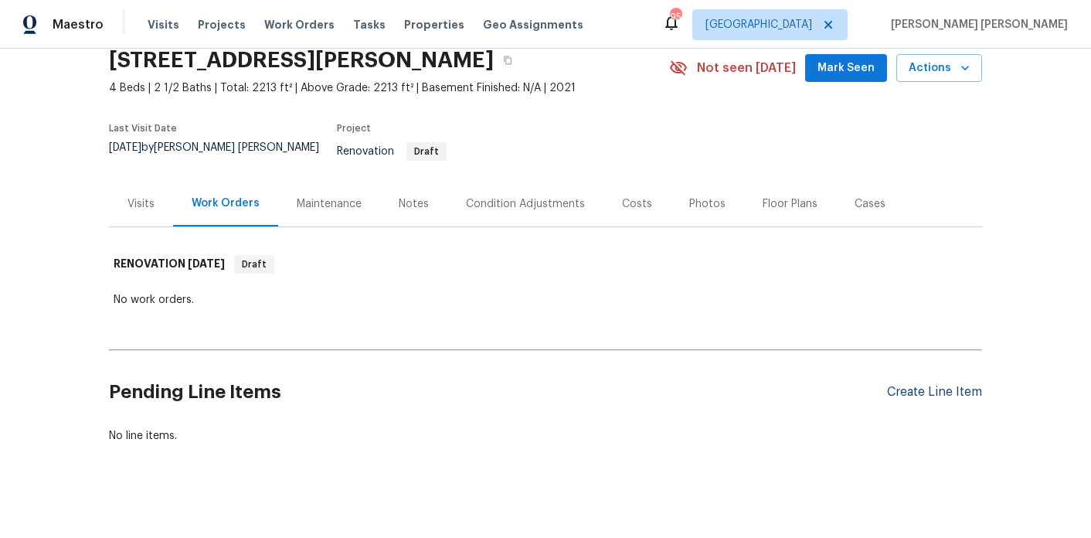
click at [922, 385] on div "Create Line Item" at bounding box center [934, 392] width 95 height 15
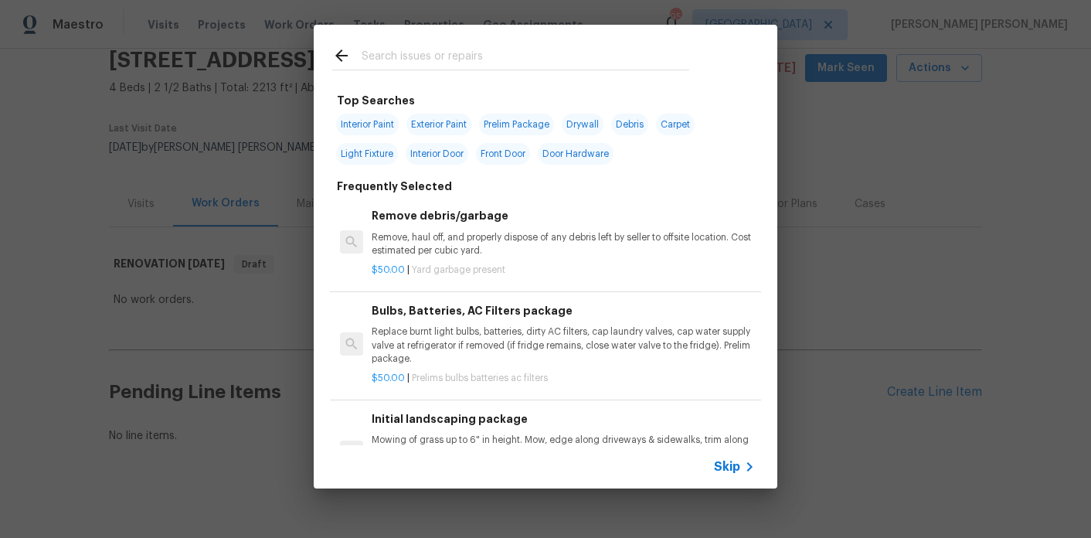
click at [407, 56] on input "text" at bounding box center [526, 57] width 328 height 23
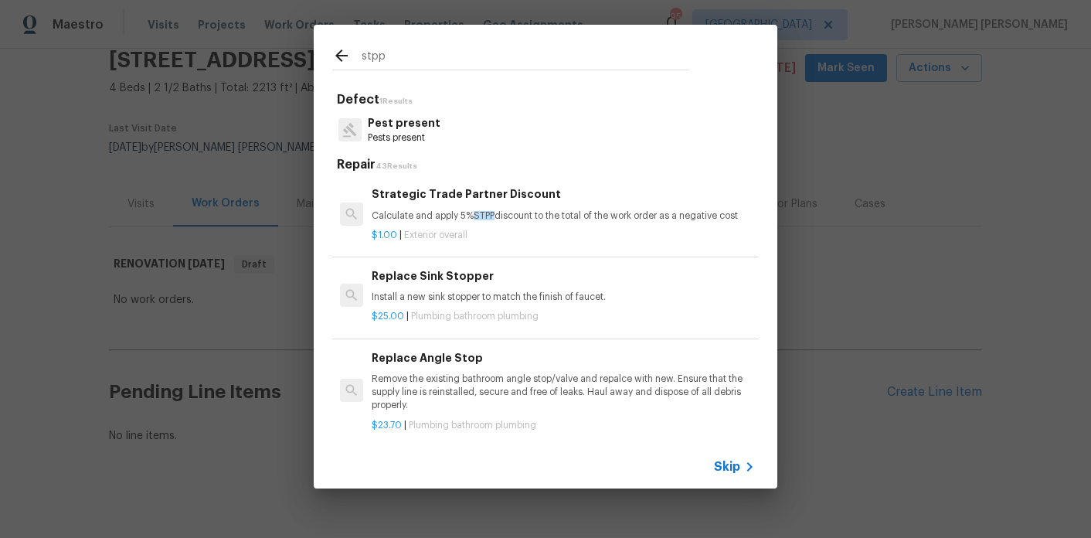
type input "stpp"
click at [437, 214] on p "Calculate and apply 5% STPP discount to the total of the work order as a negati…" at bounding box center [563, 215] width 383 height 13
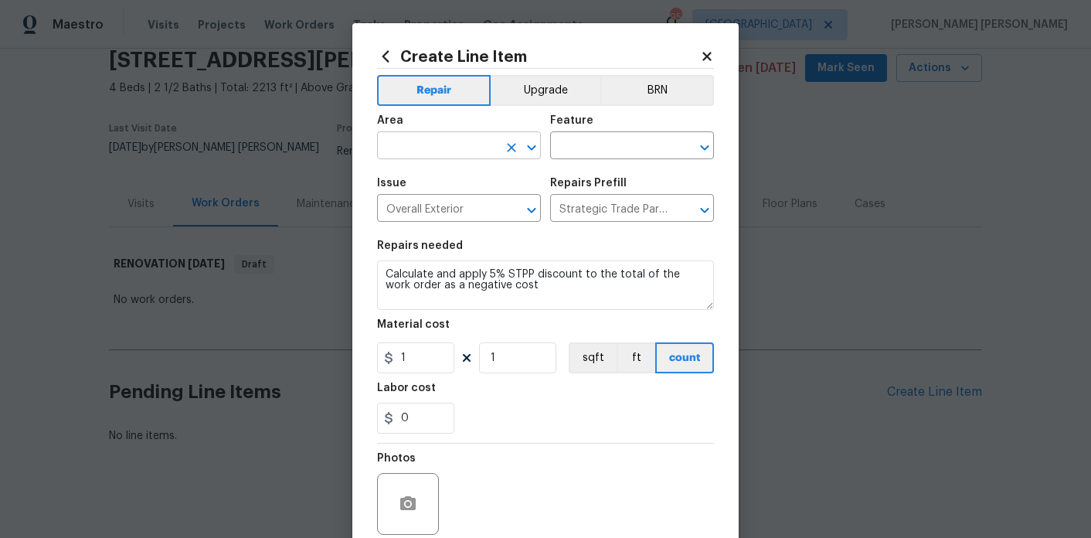
click at [451, 152] on input "text" at bounding box center [437, 147] width 121 height 24
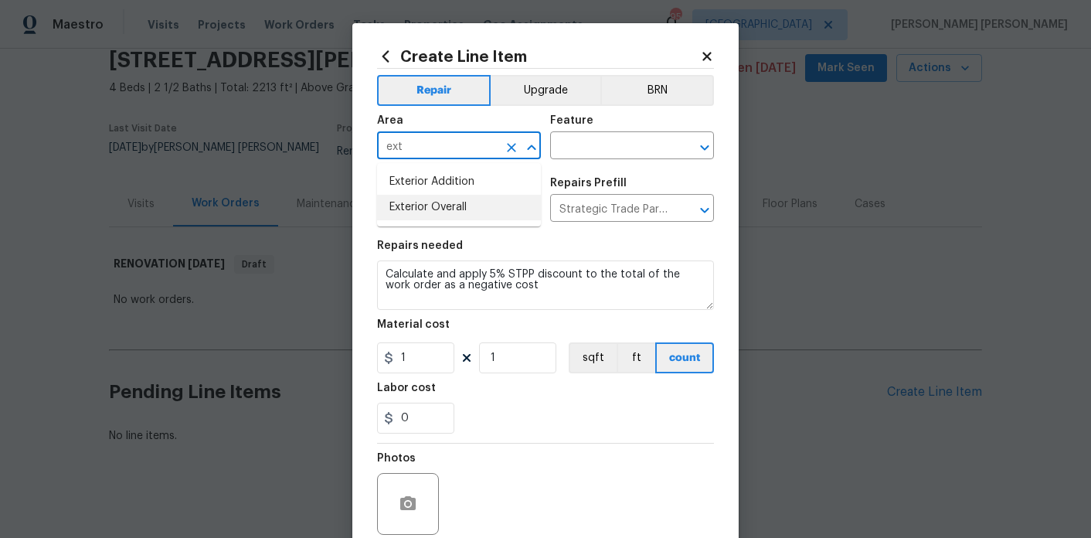
click at [462, 196] on li "Exterior Overall" at bounding box center [459, 208] width 164 height 26
type input "Exterior Overall"
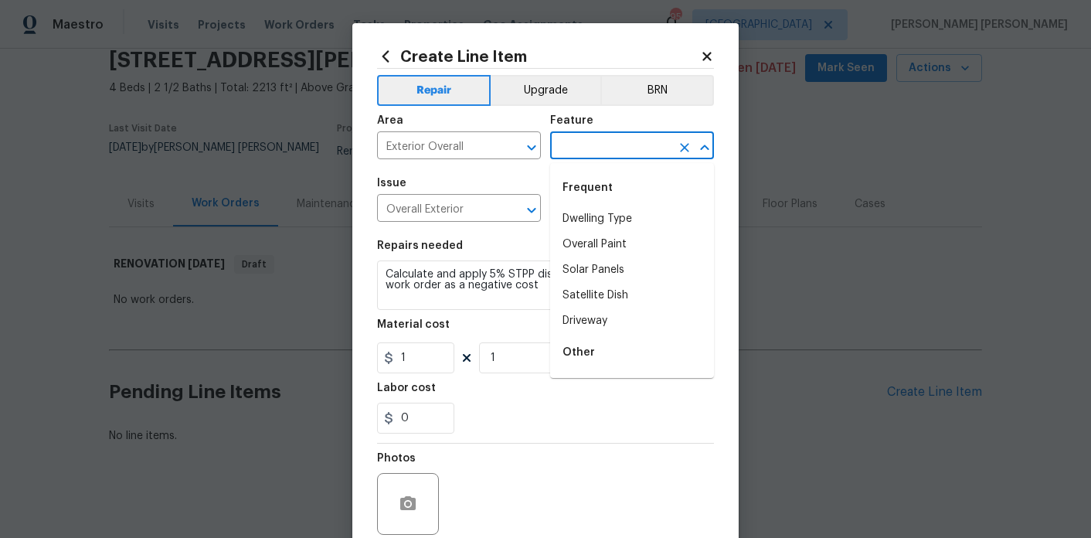
click at [613, 148] on input "text" at bounding box center [610, 147] width 121 height 24
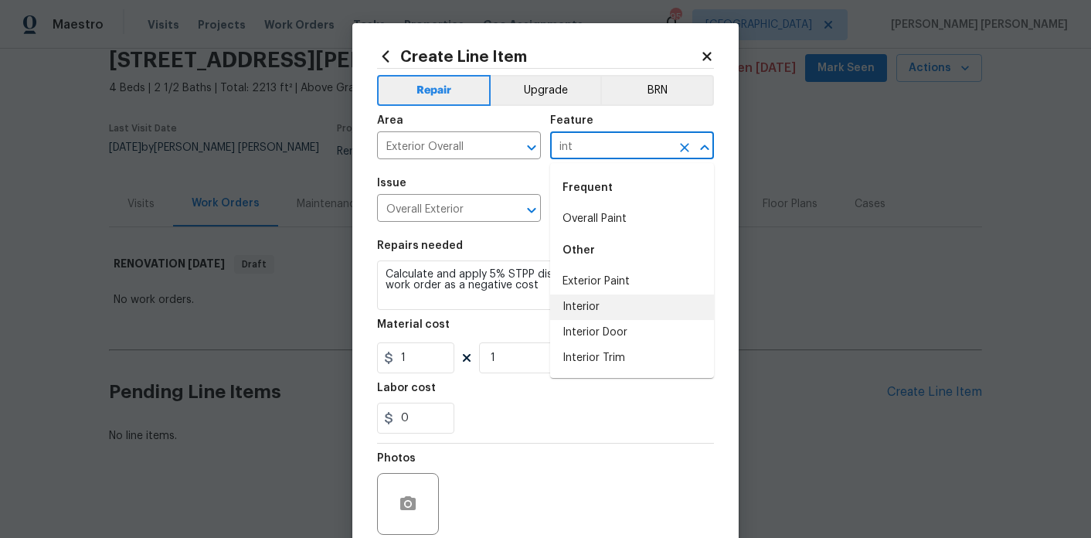
click at [610, 306] on li "Interior" at bounding box center [632, 307] width 164 height 26
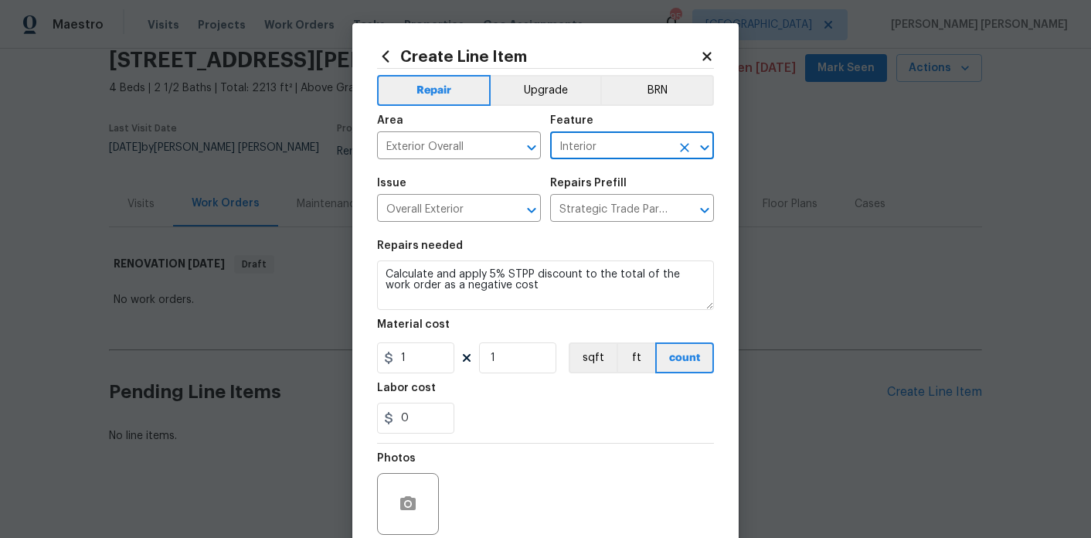
scroll to position [128, 0]
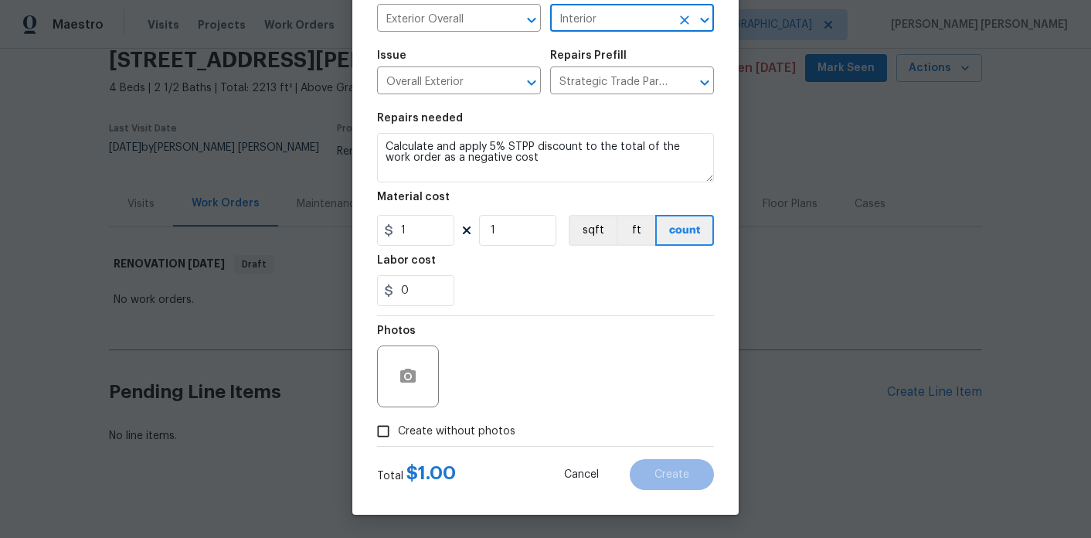
type input "Interior"
click at [485, 433] on span "Create without photos" at bounding box center [456, 431] width 117 height 16
click at [398, 433] on input "Create without photos" at bounding box center [383, 431] width 29 height 29
checkbox input "true"
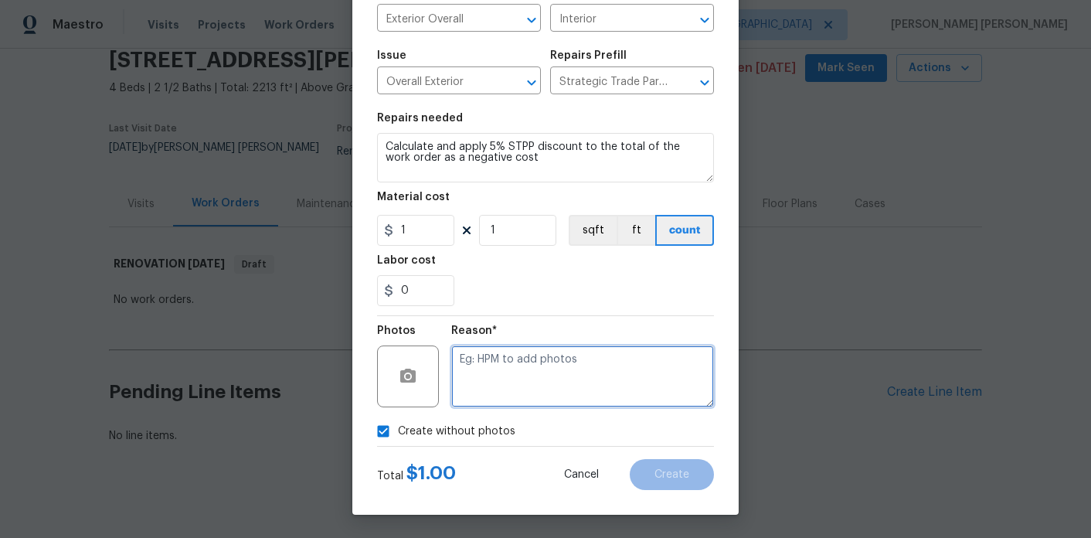
click at [544, 372] on textarea at bounding box center [582, 376] width 263 height 62
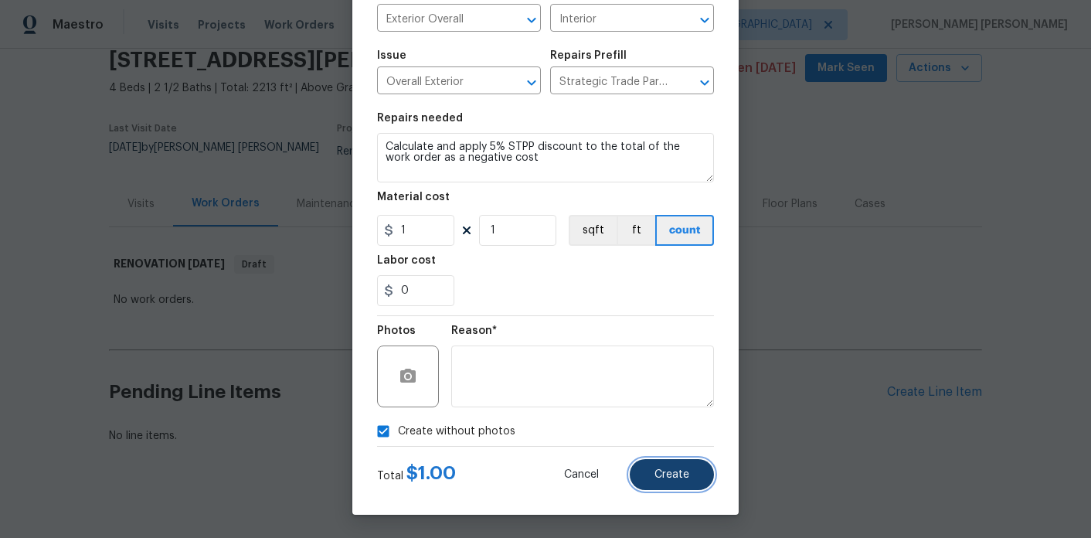
click at [680, 471] on span "Create" at bounding box center [672, 475] width 35 height 12
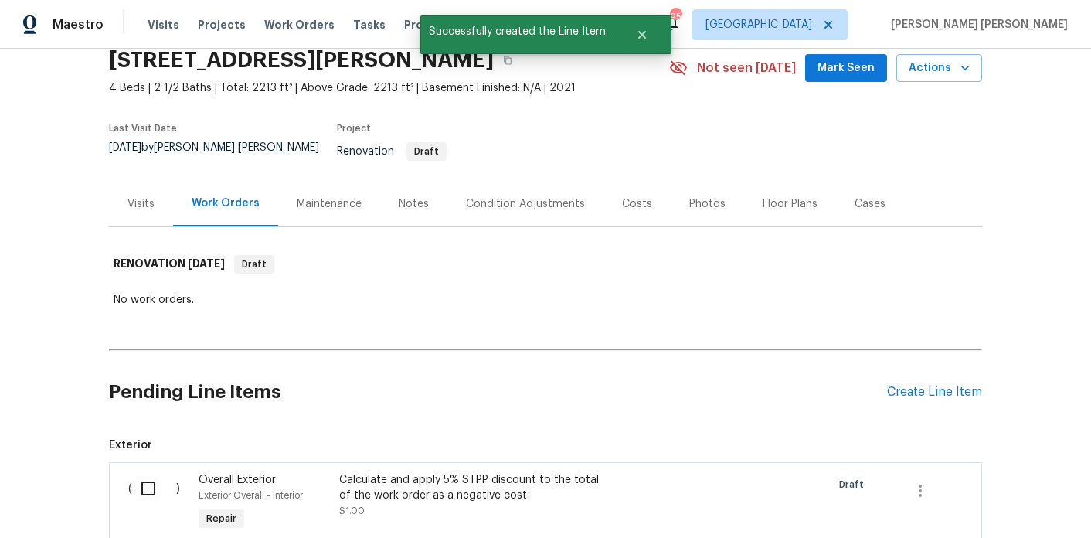
click at [161, 475] on input "checkbox" at bounding box center [154, 488] width 44 height 32
checkbox input "true"
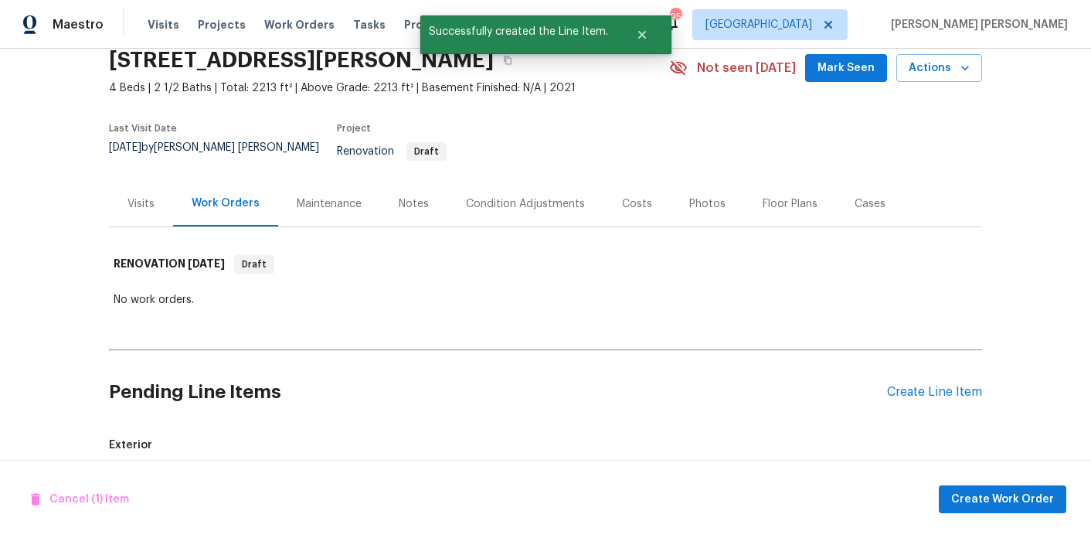
click at [985, 480] on div "Cancel (1) Item Create Work Order" at bounding box center [545, 499] width 1091 height 79
click at [985, 485] on button "Create Work Order" at bounding box center [1003, 499] width 128 height 29
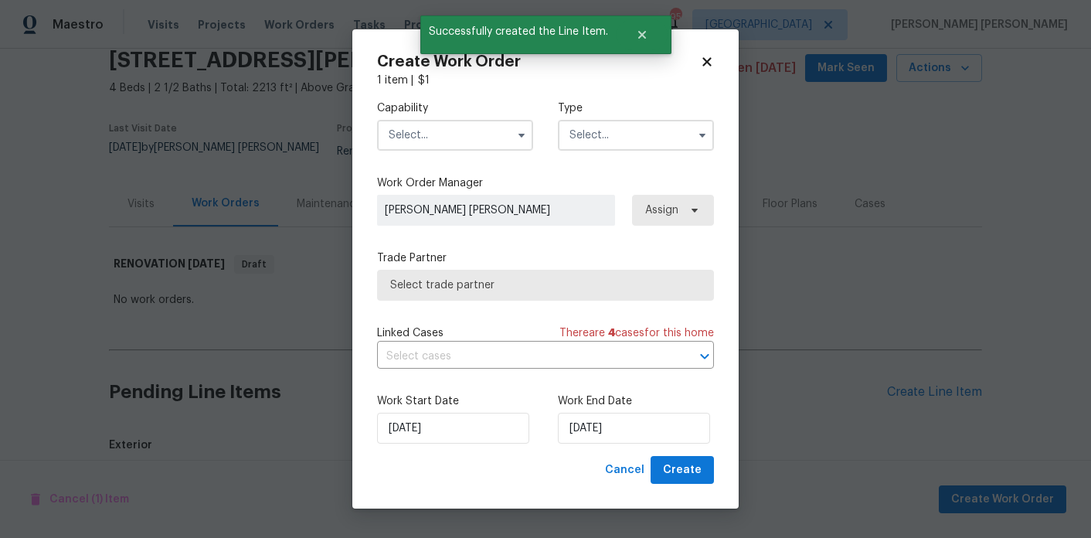
click at [420, 121] on input "text" at bounding box center [455, 135] width 156 height 31
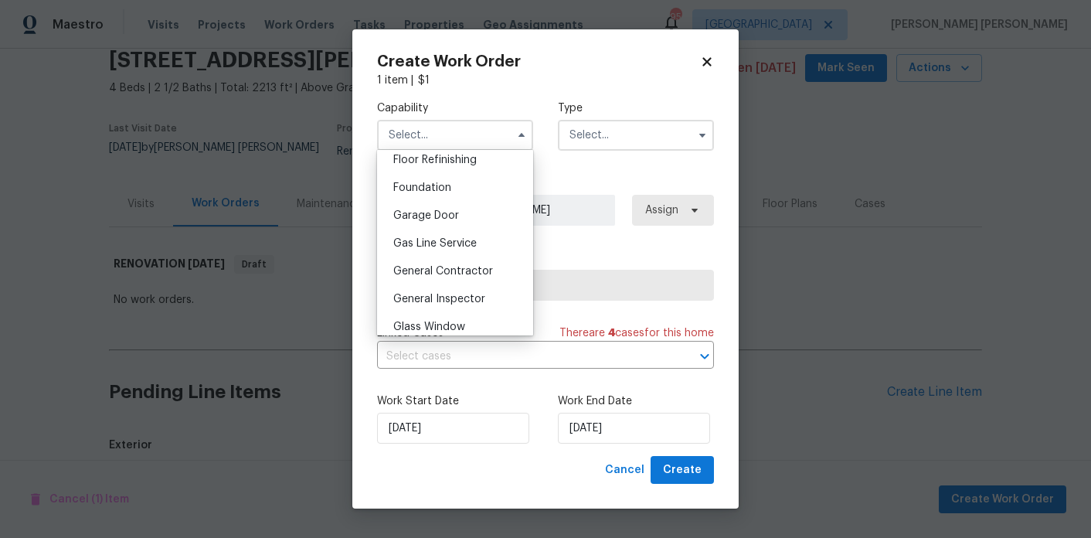
scroll to position [659, 0]
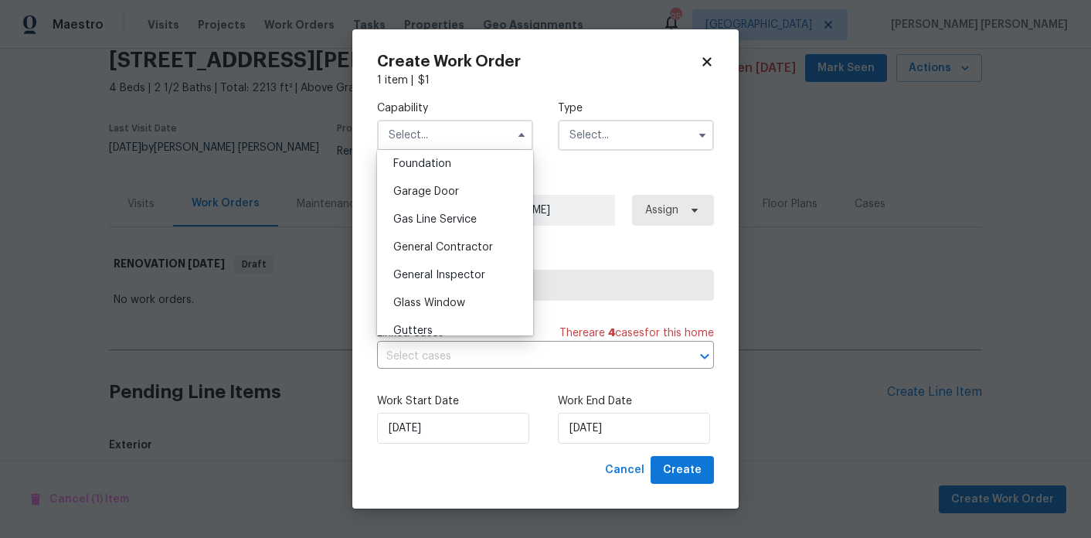
click at [486, 242] on span "General Contractor" at bounding box center [443, 247] width 100 height 11
type input "General Contractor"
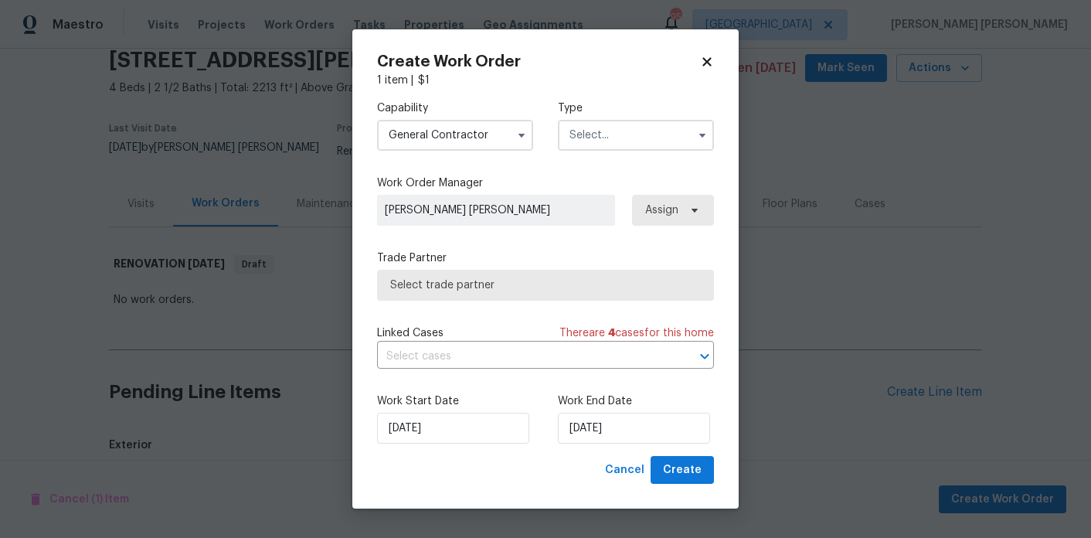
click at [592, 136] on input "text" at bounding box center [636, 135] width 156 height 31
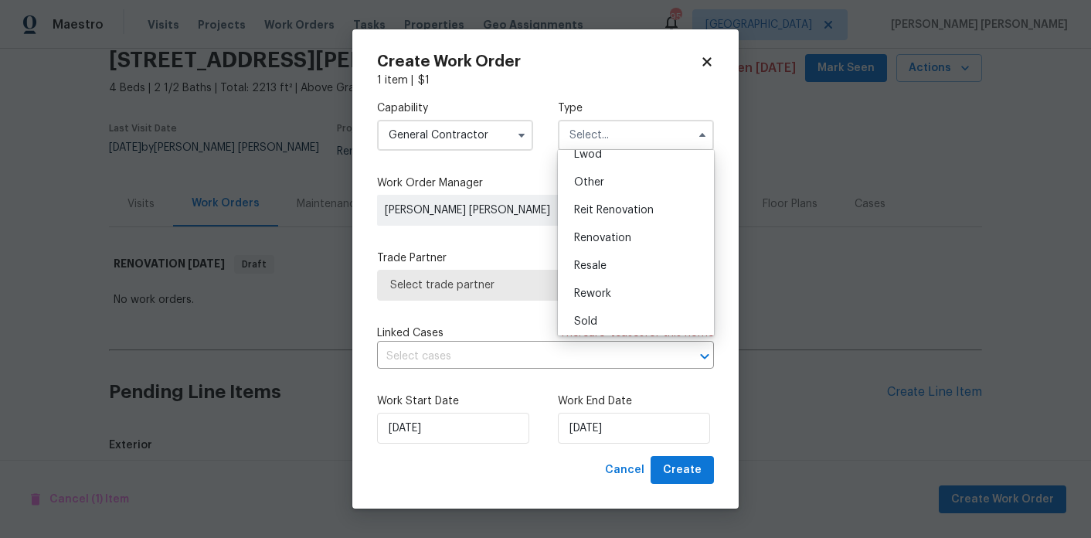
scroll to position [184, 0]
click at [607, 233] on span "Renovation" at bounding box center [602, 234] width 57 height 11
type input "Renovation"
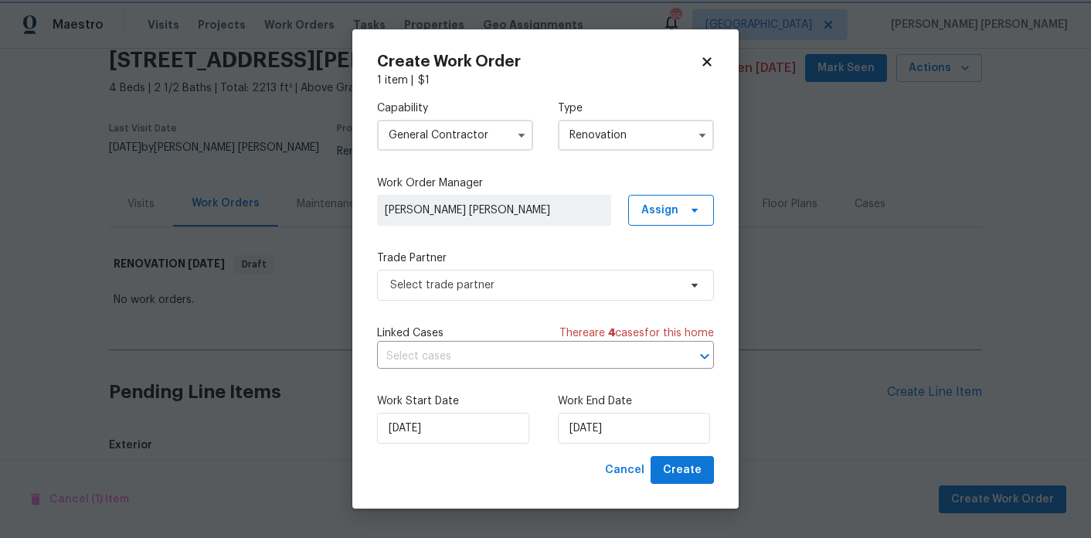
scroll to position [0, 0]
click at [634, 277] on span "Select trade partner" at bounding box center [534, 284] width 288 height 15
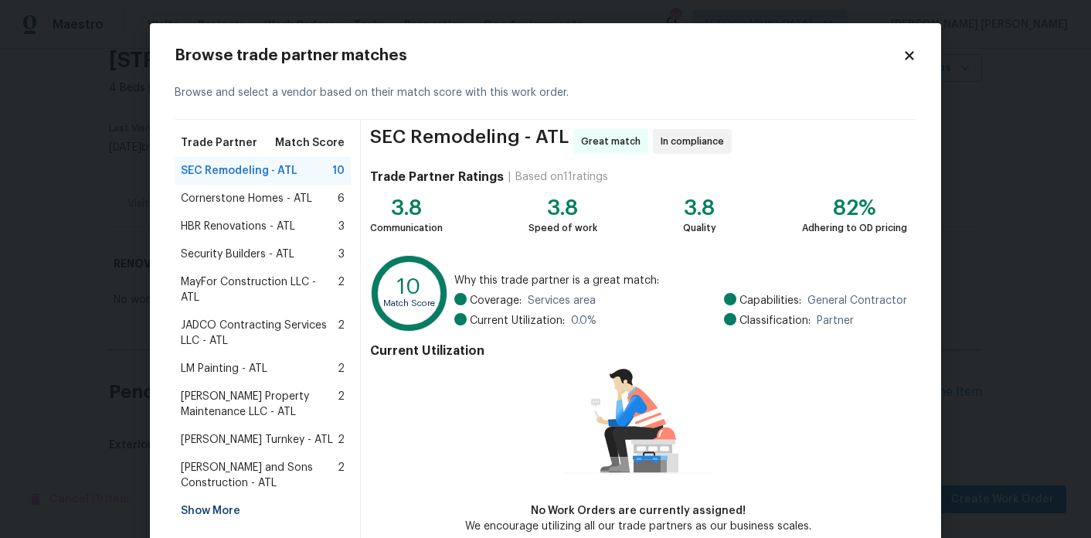
click at [321, 280] on span "MayFor Construction LLC - ATL" at bounding box center [259, 289] width 157 height 31
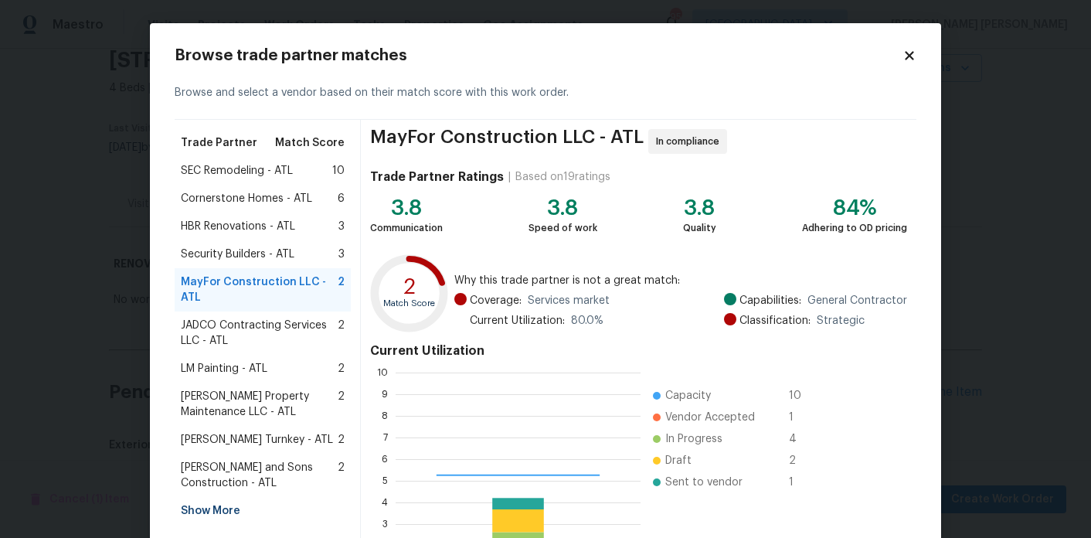
scroll to position [144, 0]
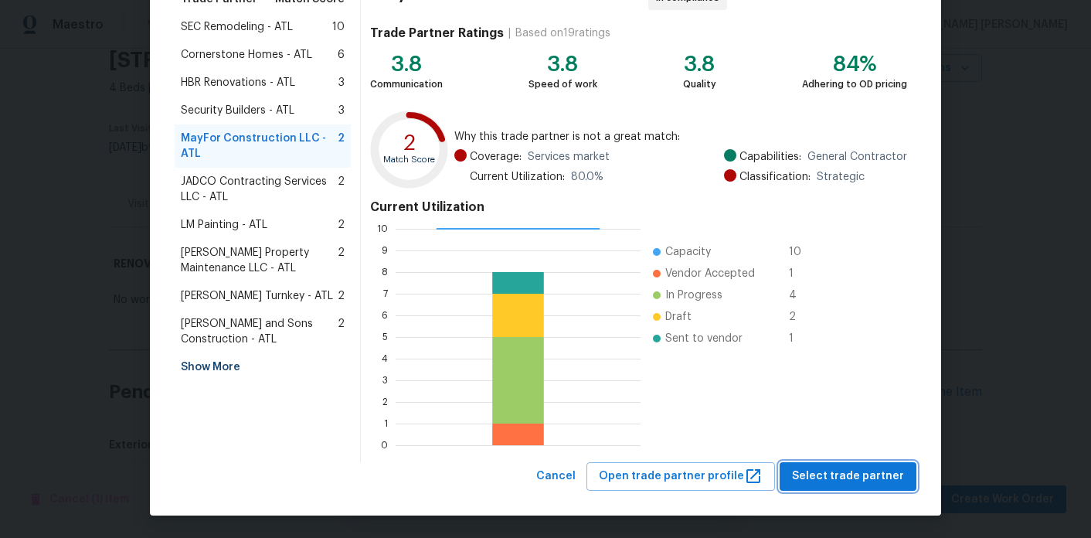
click at [836, 476] on span "Select trade partner" at bounding box center [848, 476] width 112 height 19
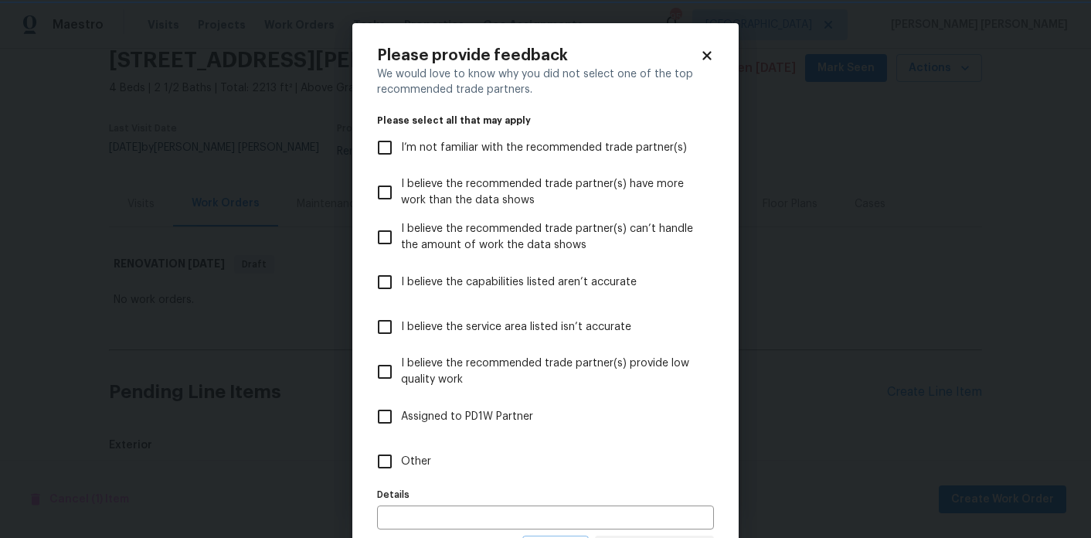
scroll to position [0, 0]
click at [375, 452] on input "Other" at bounding box center [385, 461] width 32 height 32
checkbox input "true"
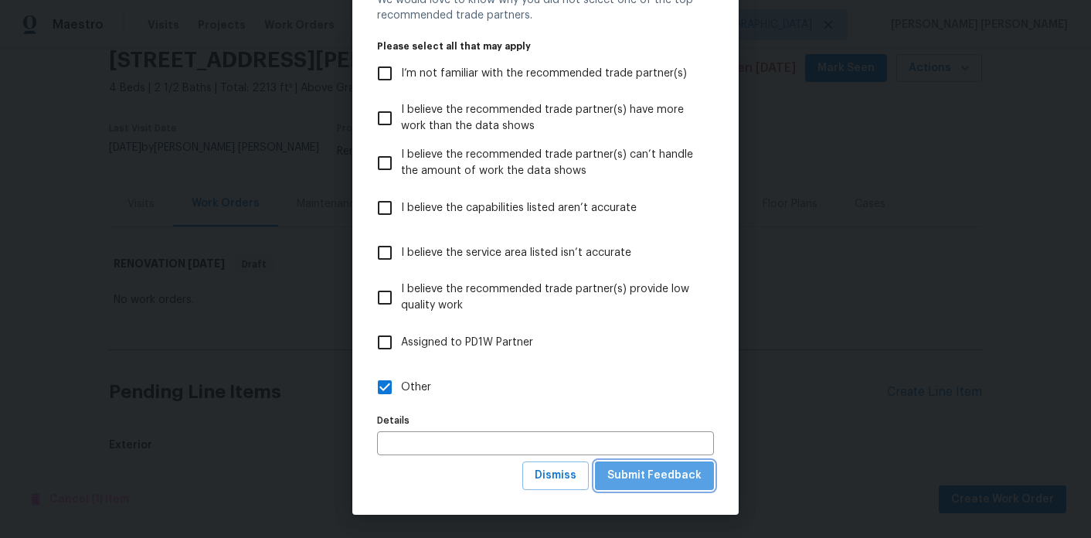
click at [687, 476] on span "Submit Feedback" at bounding box center [654, 475] width 94 height 19
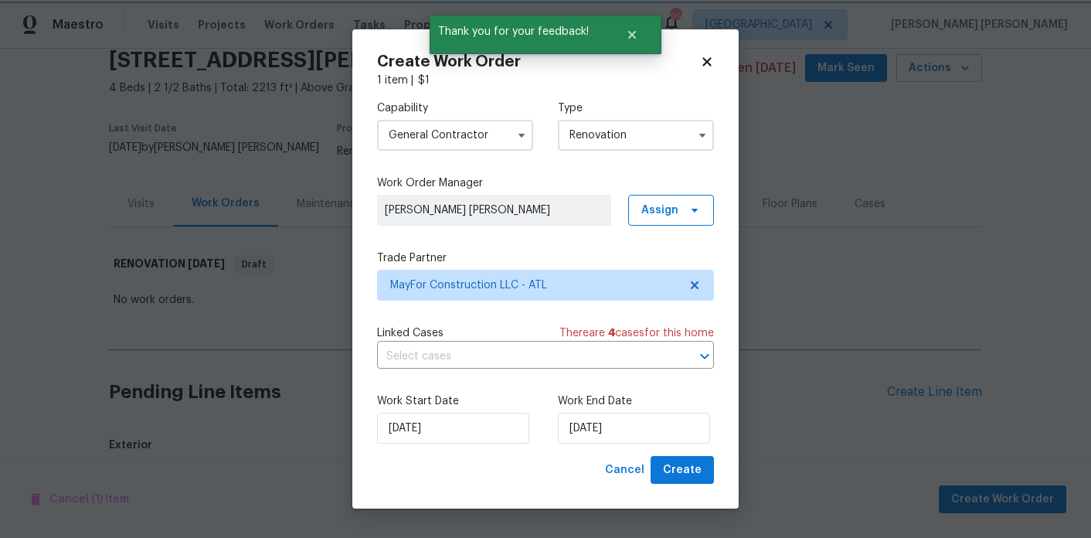
scroll to position [0, 0]
click at [594, 413] on input "[DATE]" at bounding box center [634, 428] width 152 height 31
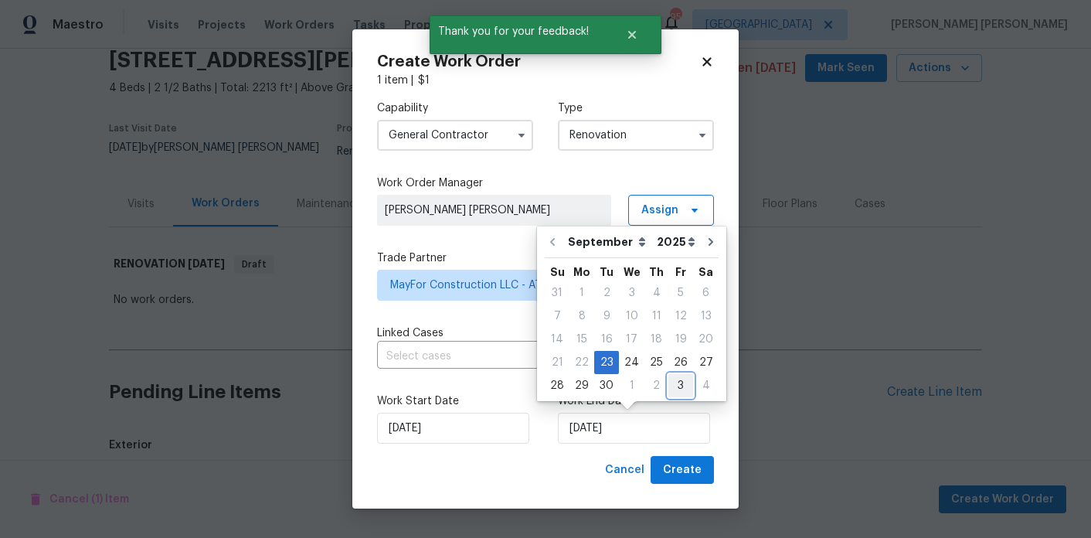
click at [675, 381] on div "3" at bounding box center [680, 386] width 25 height 22
type input "[DATE]"
select select "9"
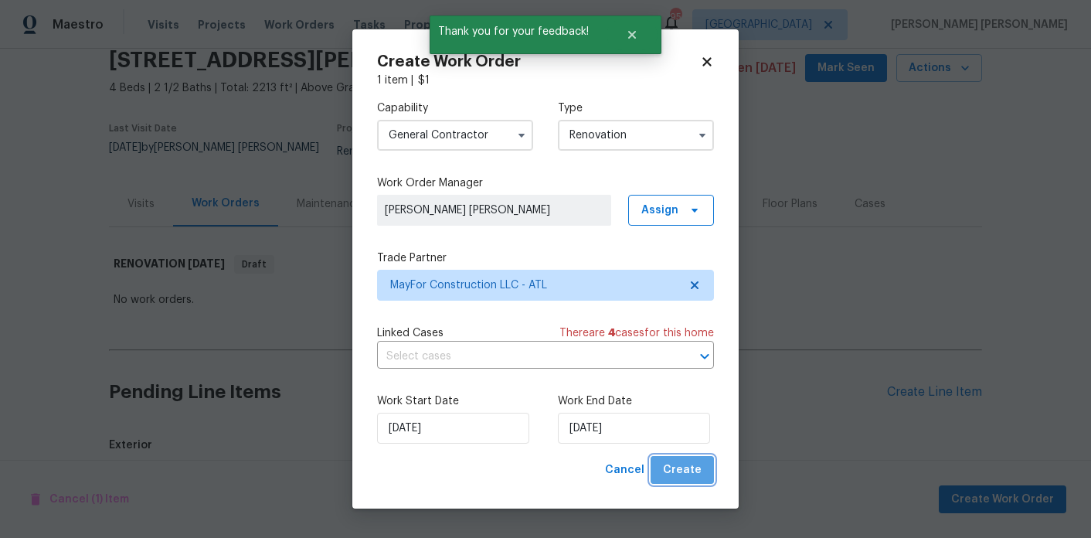
click at [695, 477] on span "Create" at bounding box center [682, 470] width 39 height 19
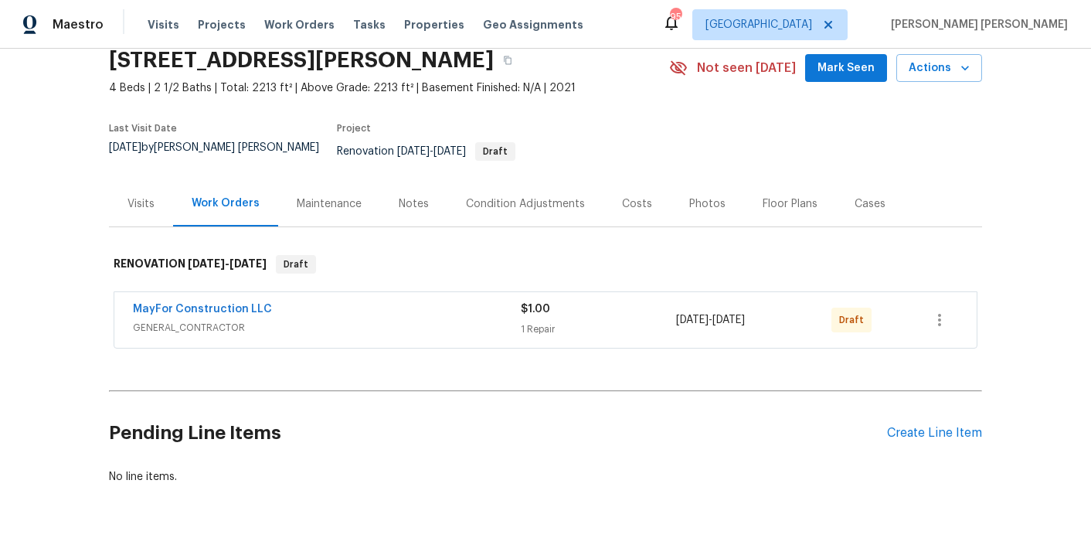
click at [151, 196] on div "Visits" at bounding box center [141, 203] width 27 height 15
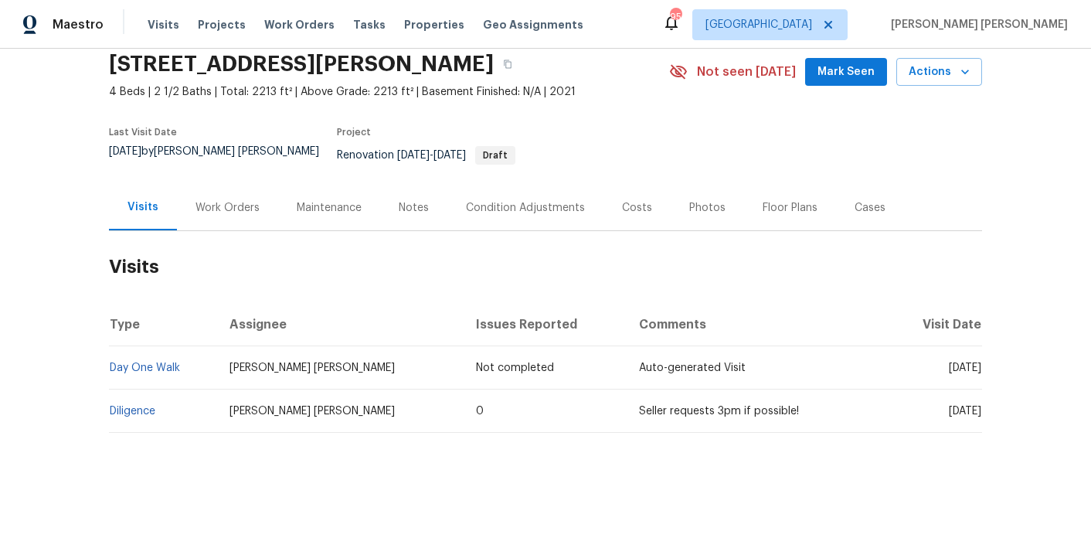
scroll to position [49, 0]
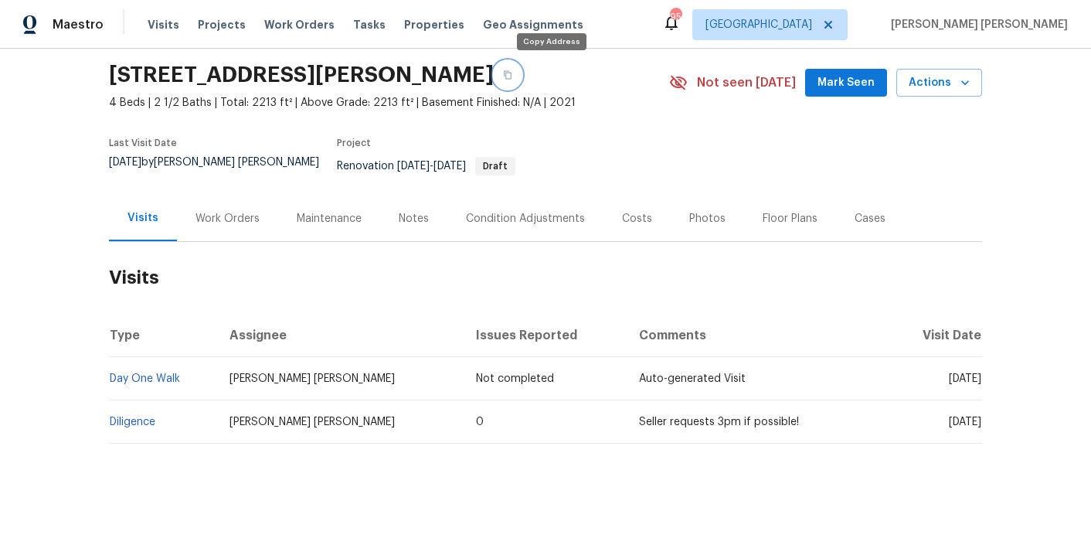
click at [522, 80] on button "button" at bounding box center [508, 75] width 28 height 28
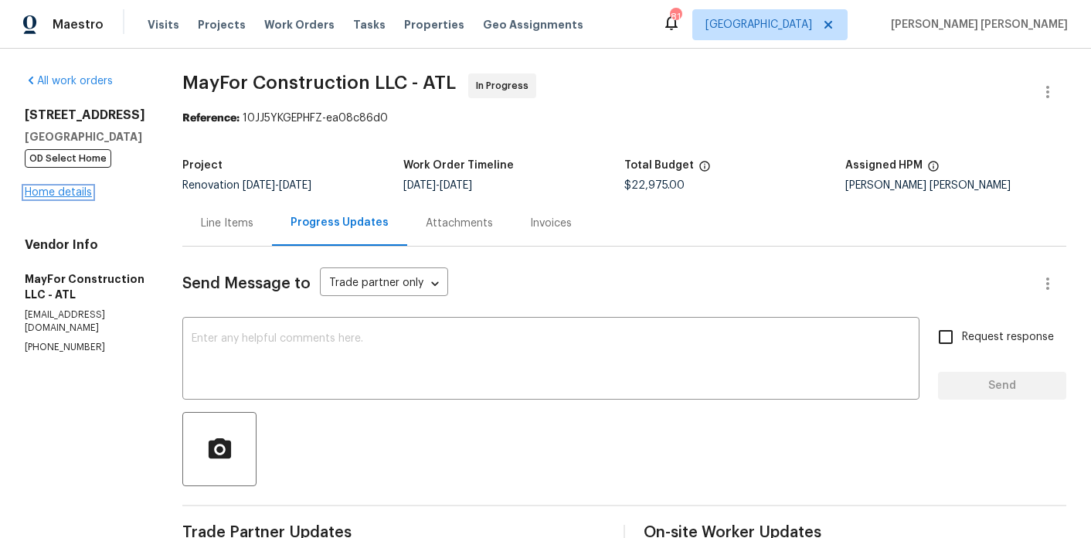
click at [75, 196] on link "Home details" at bounding box center [58, 192] width 67 height 11
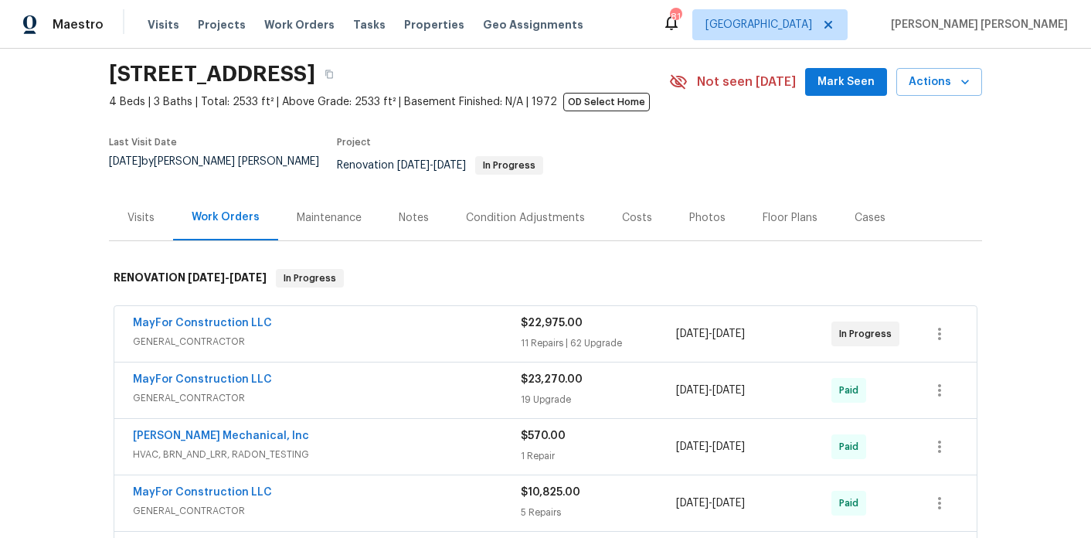
scroll to position [55, 0]
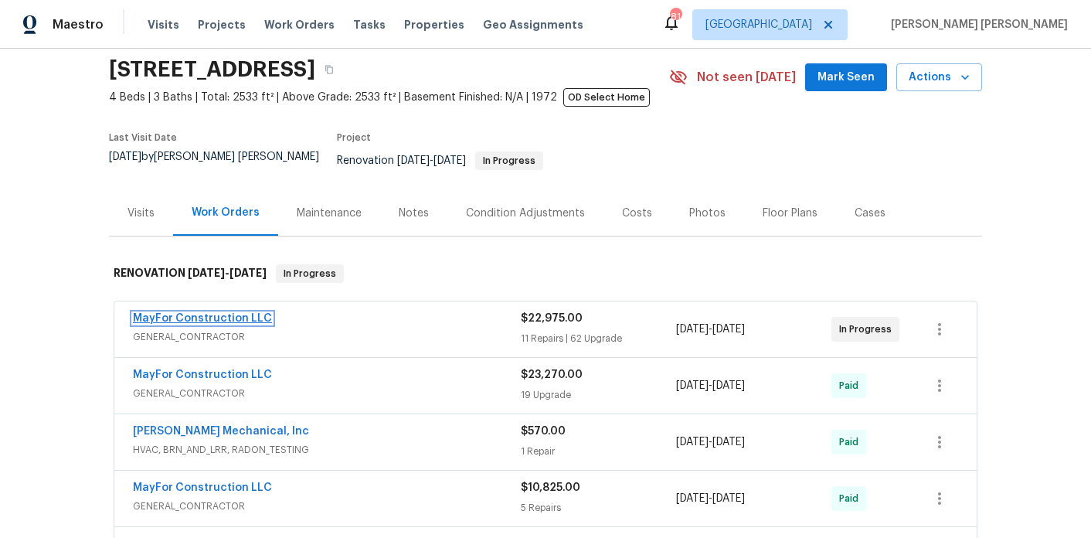
click at [233, 313] on link "MayFor Construction LLC" at bounding box center [202, 318] width 139 height 11
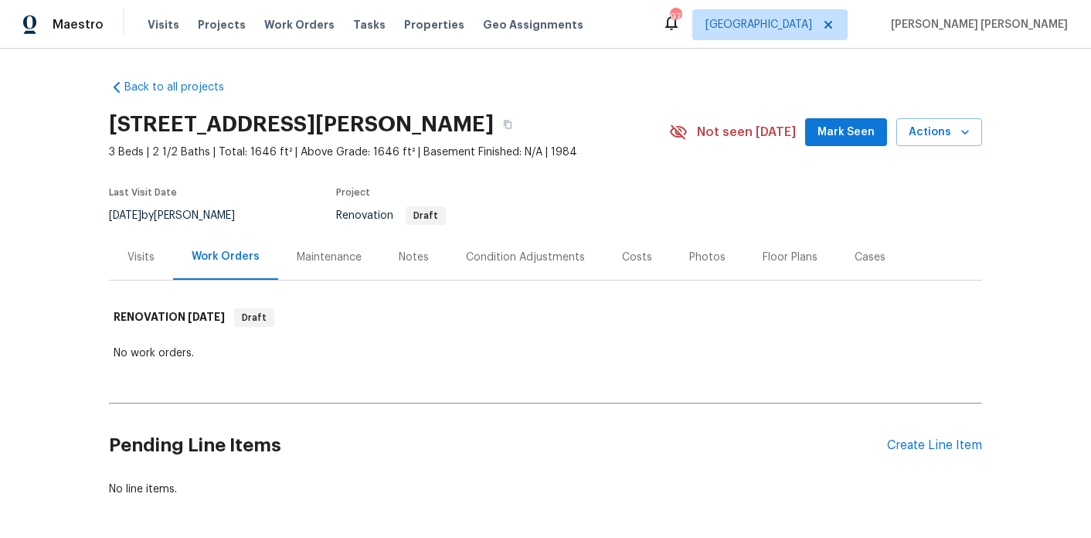
click at [413, 250] on div "Notes" at bounding box center [414, 257] width 30 height 15
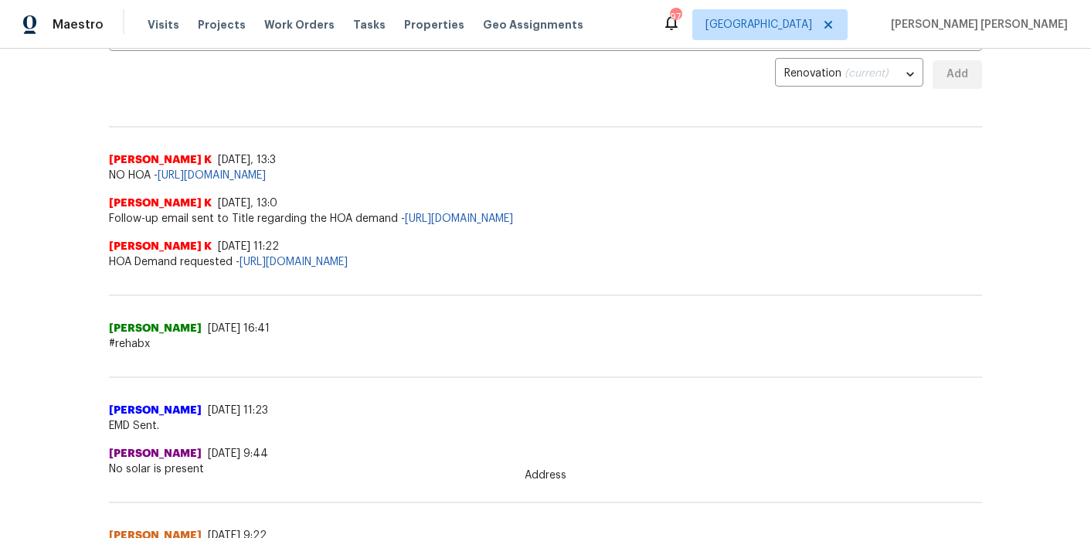
scroll to position [536, 0]
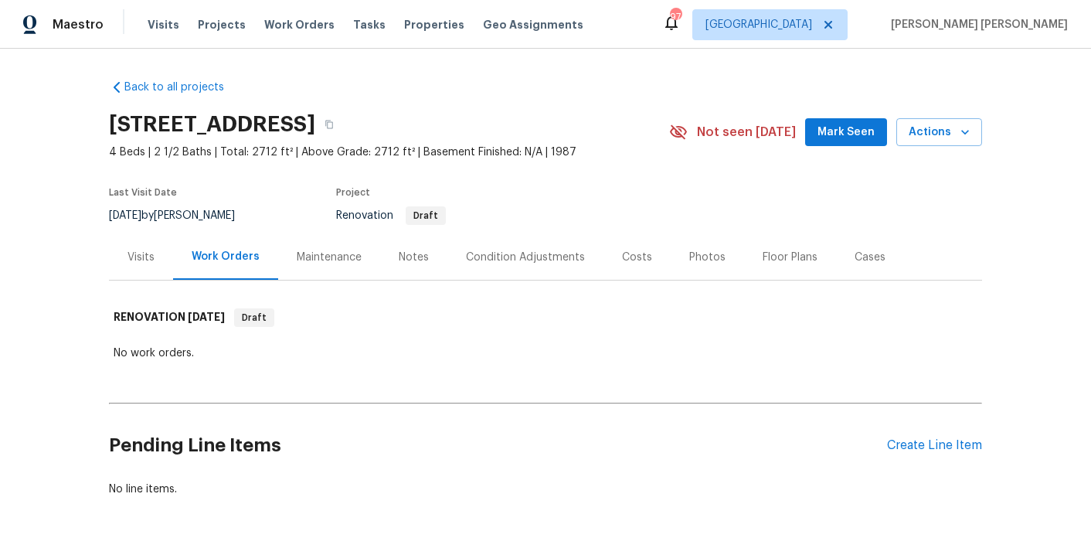
click at [411, 253] on div "Notes" at bounding box center [414, 257] width 30 height 15
